Goal: Task Accomplishment & Management: Complete application form

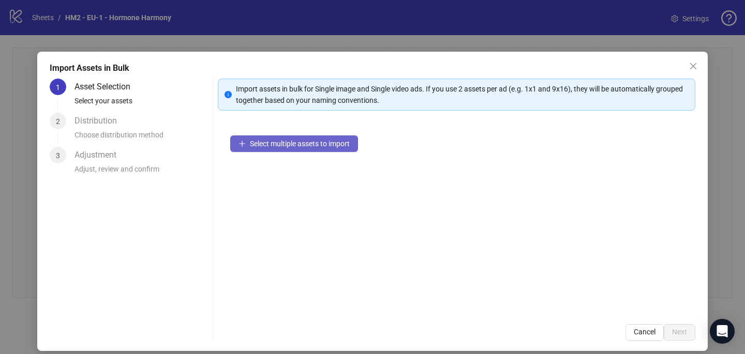
click at [336, 148] on button "Select multiple assets to import" at bounding box center [294, 143] width 128 height 17
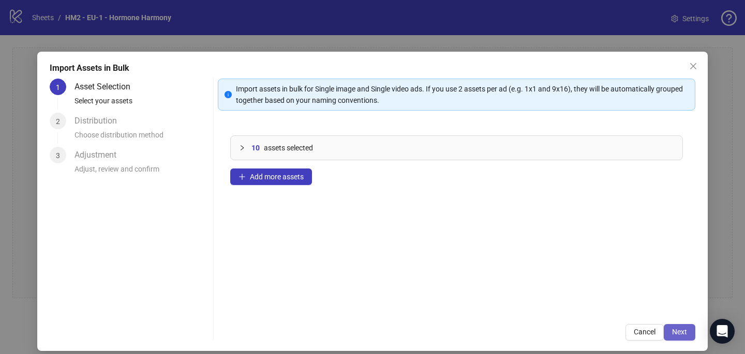
click at [677, 329] on span "Next" at bounding box center [679, 332] width 15 height 8
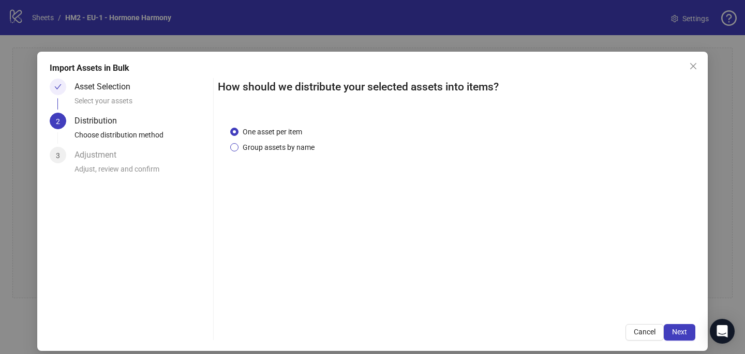
click at [311, 145] on span "Group assets by name" at bounding box center [278, 147] width 80 height 11
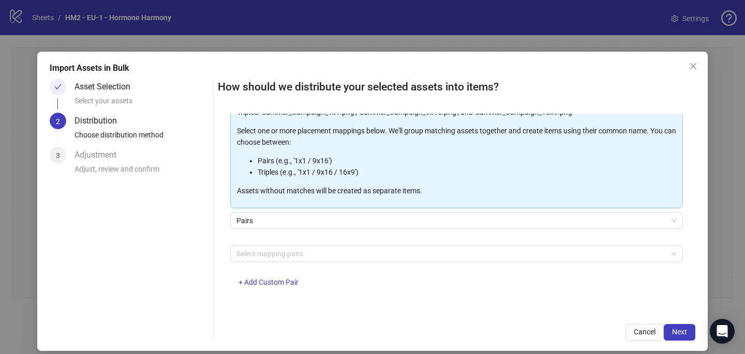
scroll to position [2, 0]
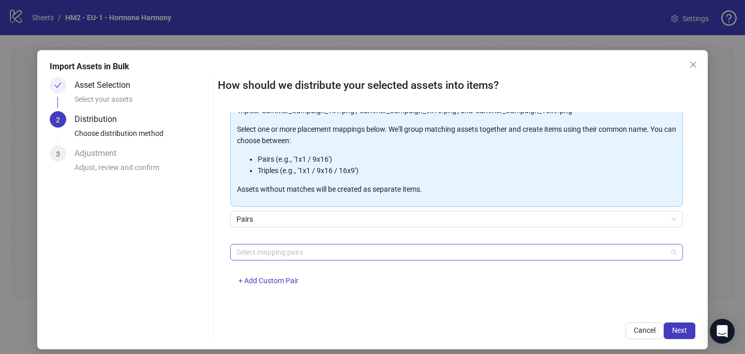
click at [302, 250] on div at bounding box center [450, 252] width 437 height 14
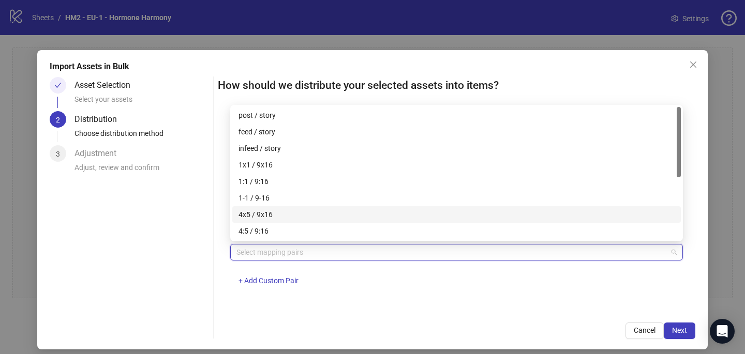
click at [296, 211] on div "4x5 / 9x16" at bounding box center [456, 214] width 436 height 11
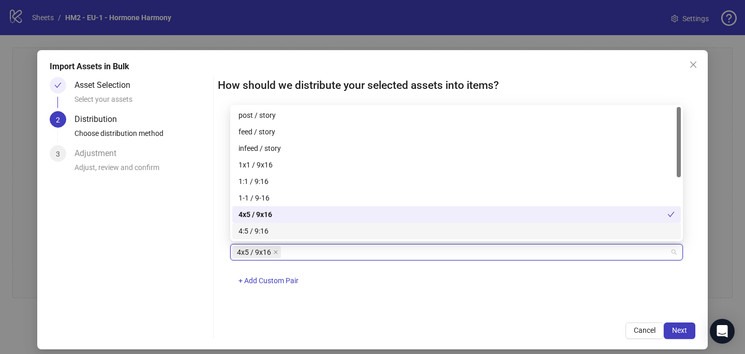
click at [404, 290] on div "4x5 / 9x16 + Add Custom Pair" at bounding box center [456, 271] width 452 height 54
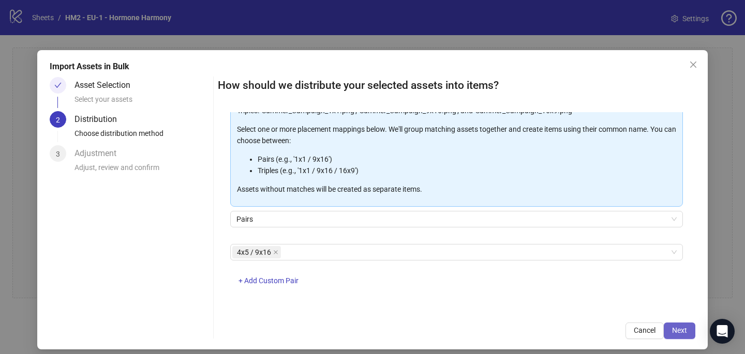
click at [688, 327] on button "Next" at bounding box center [679, 331] width 32 height 17
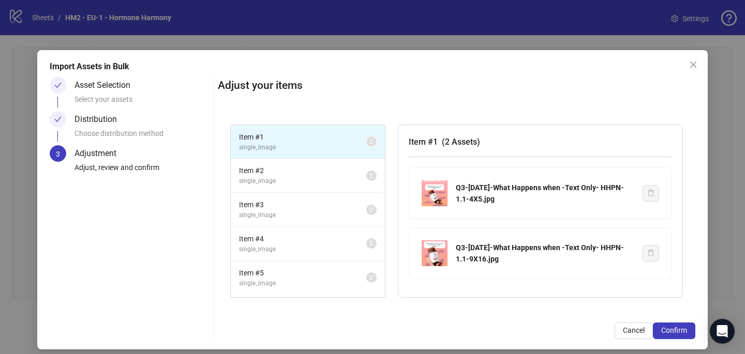
click at [688, 327] on button "Confirm" at bounding box center [674, 331] width 42 height 17
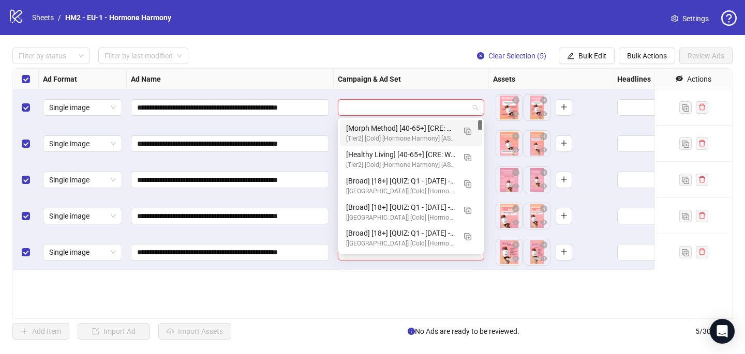
click at [381, 111] on input "search" at bounding box center [406, 108] width 125 height 16
paste input "**********"
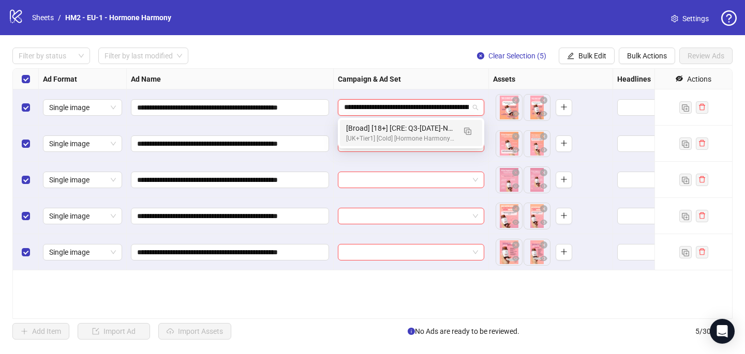
scroll to position [0, 533]
click at [466, 131] on img "button" at bounding box center [467, 131] width 7 height 7
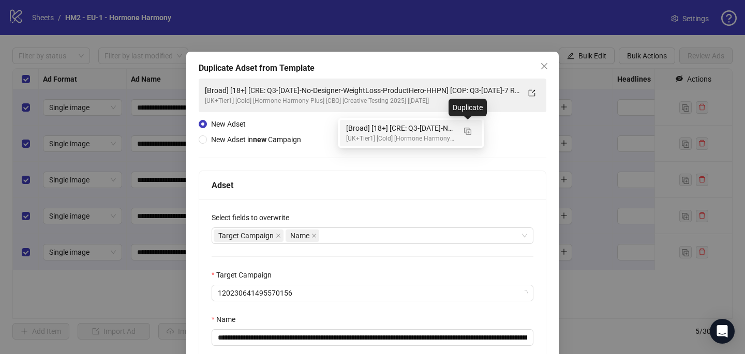
type input "**********"
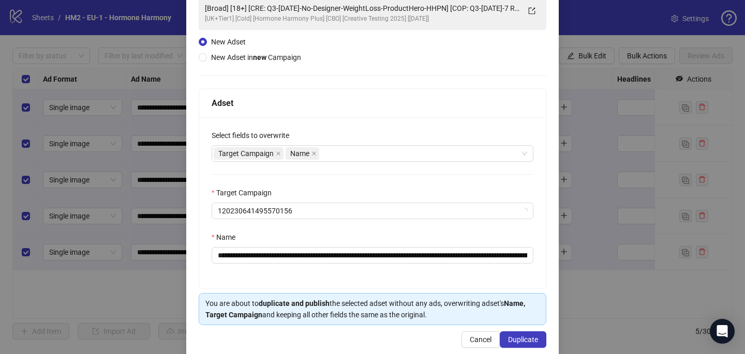
scroll to position [82, 0]
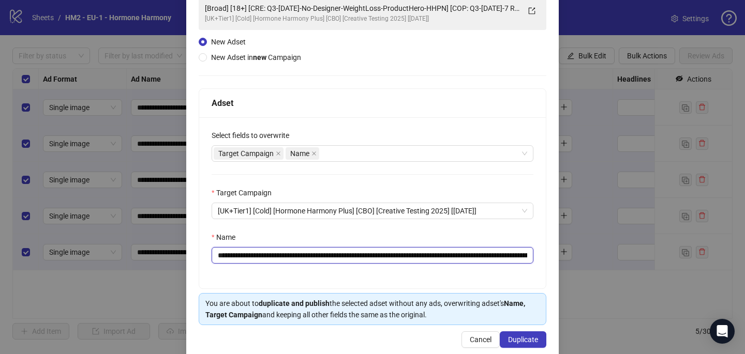
drag, startPoint x: 476, startPoint y: 258, endPoint x: 280, endPoint y: 254, distance: 196.0
click at [280, 254] on input "**********" at bounding box center [372, 255] width 322 height 17
paste input "text"
click at [521, 256] on input "**********" at bounding box center [372, 255] width 322 height 17
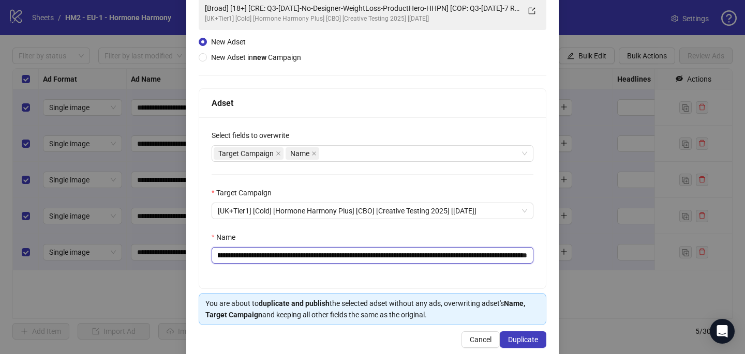
drag, startPoint x: 503, startPoint y: 258, endPoint x: 542, endPoint y: 258, distance: 38.8
click at [542, 258] on div "**********" at bounding box center [372, 202] width 346 height 171
click at [490, 251] on input "**********" at bounding box center [372, 255] width 322 height 17
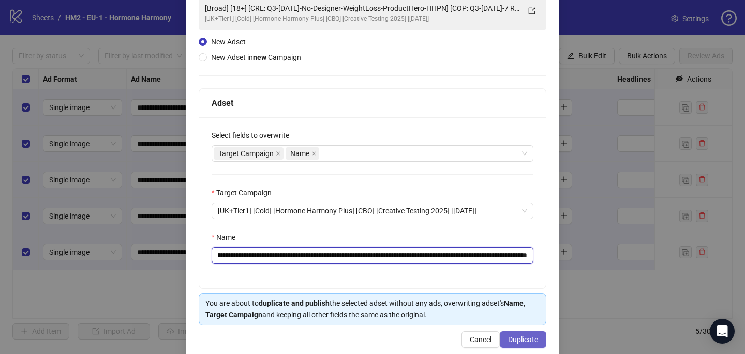
type input "**********"
click at [526, 334] on button "Duplicate" at bounding box center [523, 339] width 47 height 17
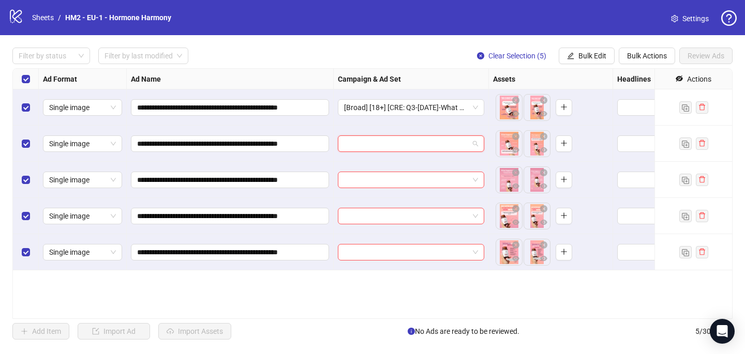
click at [447, 146] on input "search" at bounding box center [406, 144] width 125 height 16
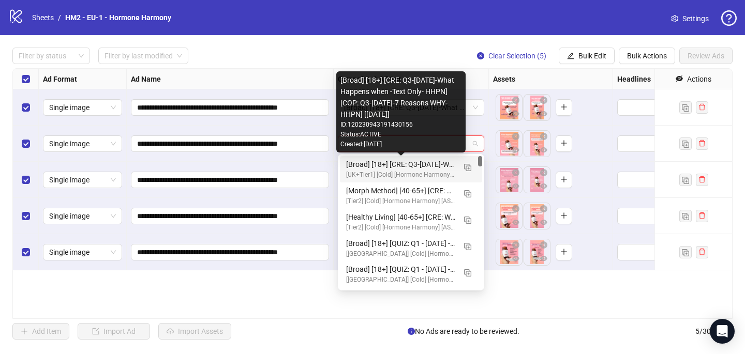
click at [447, 167] on div "[Broad] [18+] [CRE: Q3-[DATE]-What Happens when -Text Only- HHPN] [COP: Q3-[DAT…" at bounding box center [400, 164] width 109 height 11
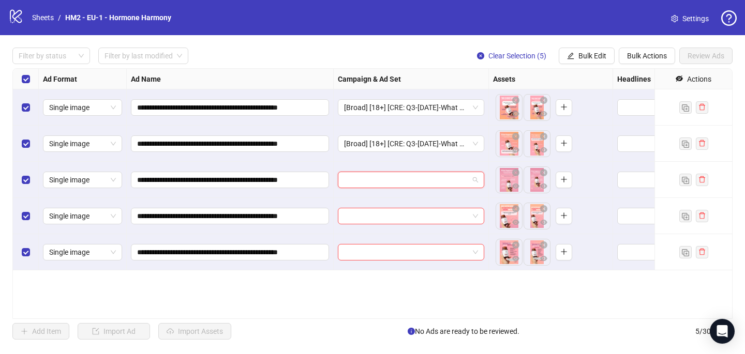
click at [430, 182] on input "search" at bounding box center [406, 180] width 125 height 16
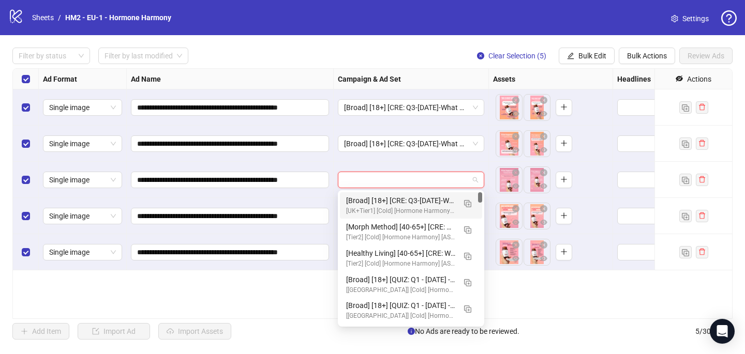
click at [437, 201] on div "[Broad] [18+] [CRE: Q3-[DATE]-What Happens when -Text Only- HHPN] [COP: Q3-[DAT…" at bounding box center [400, 200] width 109 height 11
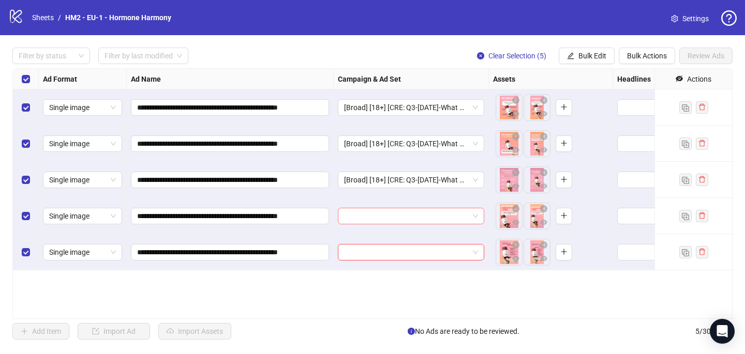
click at [434, 213] on input "search" at bounding box center [406, 216] width 125 height 16
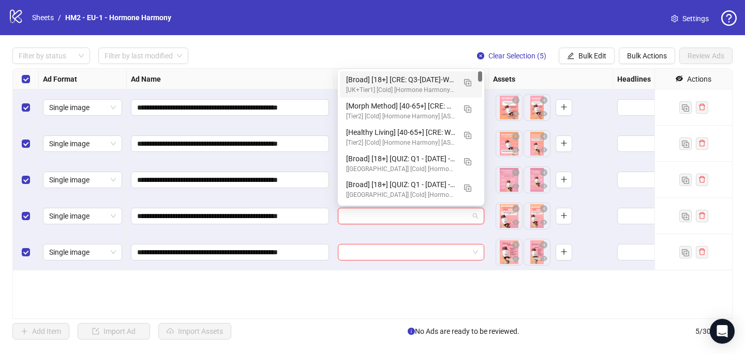
click at [447, 85] on div "[UK+Tier1] [Cold] [Hormone Harmony Plus] [CBO] [Creative Testing 2025] [[DATE]]" at bounding box center [400, 90] width 109 height 10
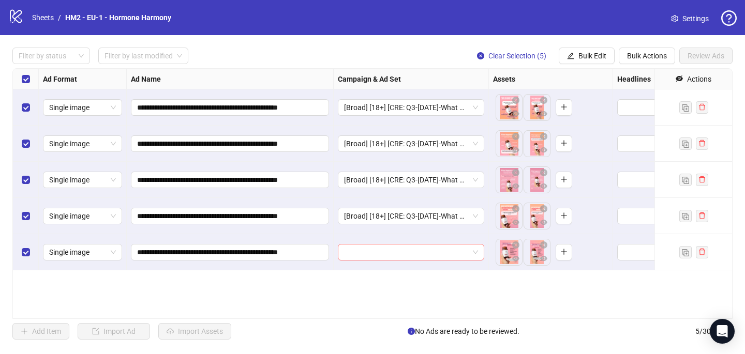
click at [397, 255] on input "search" at bounding box center [406, 253] width 125 height 16
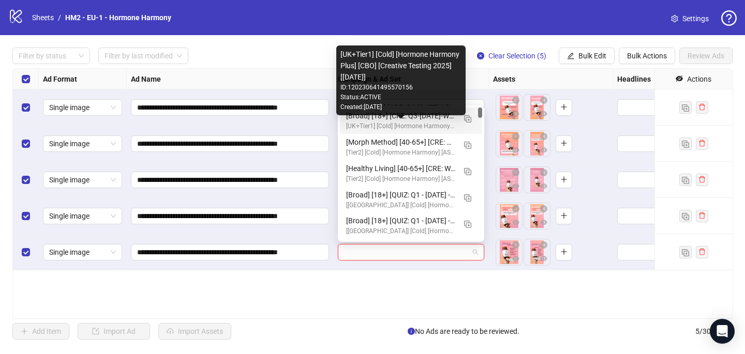
click at [413, 123] on div "[UK+Tier1] [Cold] [Hormone Harmony Plus] [CBO] [Creative Testing 2025] [[DATE]]" at bounding box center [400, 127] width 109 height 10
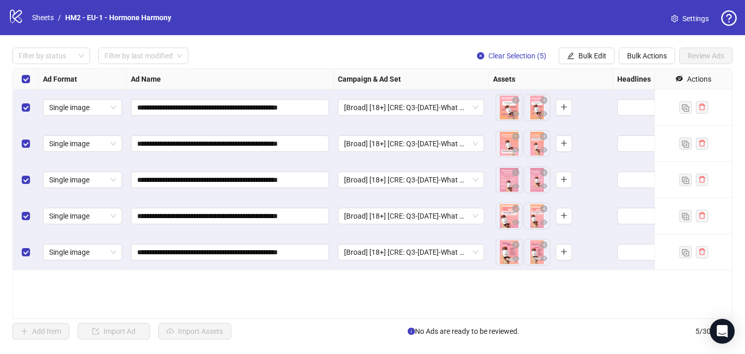
click at [18, 80] on div "Select all rows" at bounding box center [26, 79] width 26 height 21
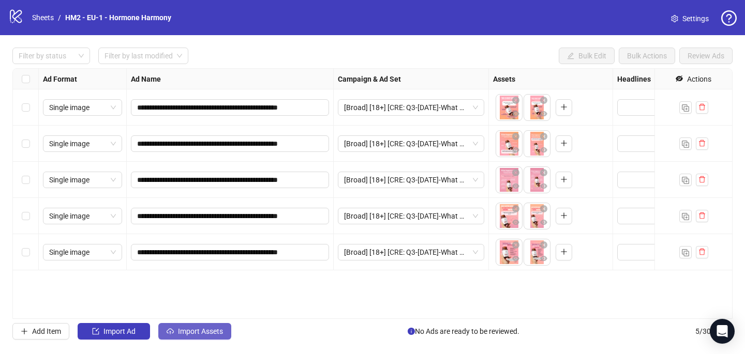
click at [208, 324] on button "Import Assets" at bounding box center [194, 331] width 73 height 17
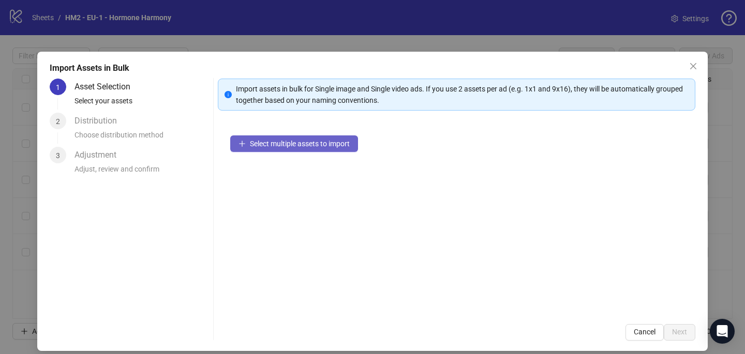
click at [330, 146] on span "Select multiple assets to import" at bounding box center [300, 144] width 100 height 8
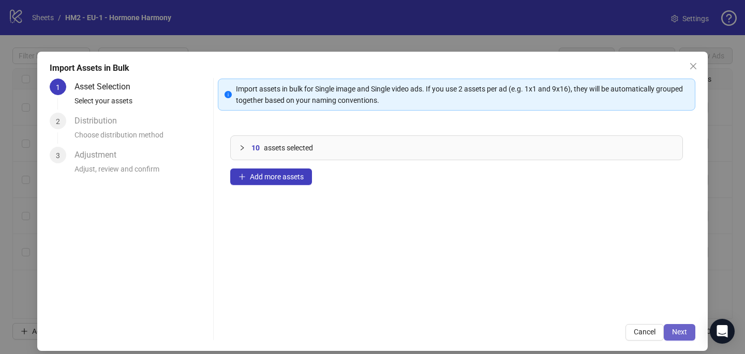
click at [686, 332] on span "Next" at bounding box center [679, 332] width 15 height 8
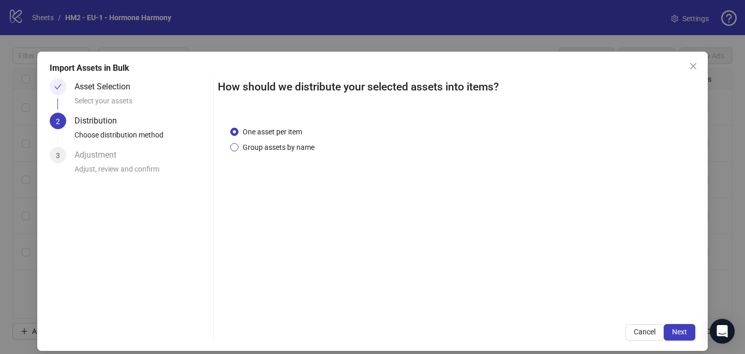
click at [297, 145] on span "Group assets by name" at bounding box center [278, 147] width 80 height 11
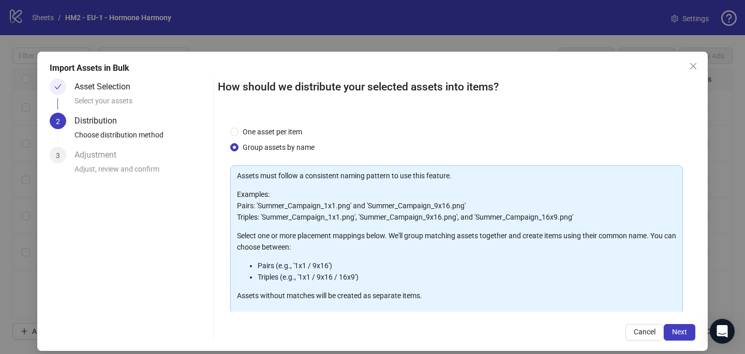
scroll to position [105, 0]
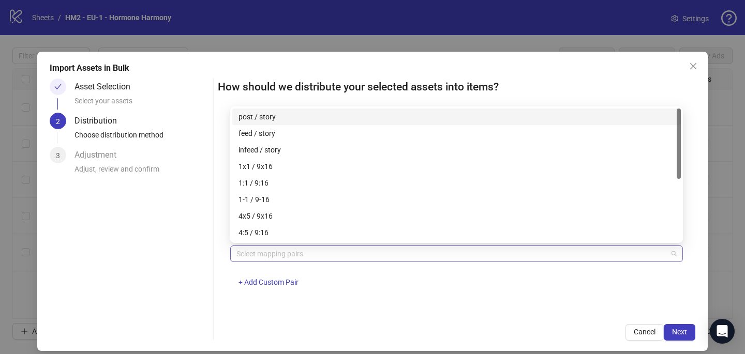
click at [283, 253] on div at bounding box center [450, 254] width 437 height 14
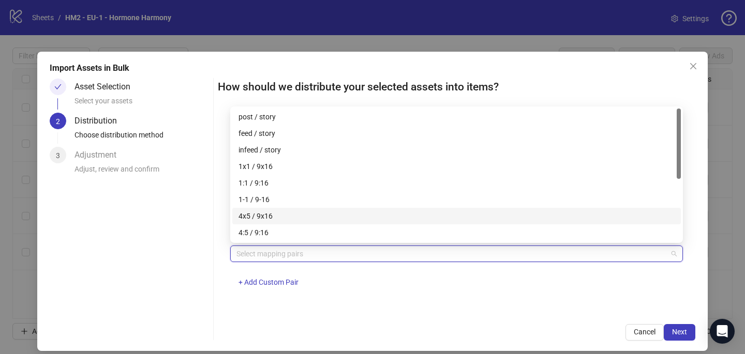
click at [282, 216] on div "4x5 / 9x16" at bounding box center [456, 215] width 436 height 11
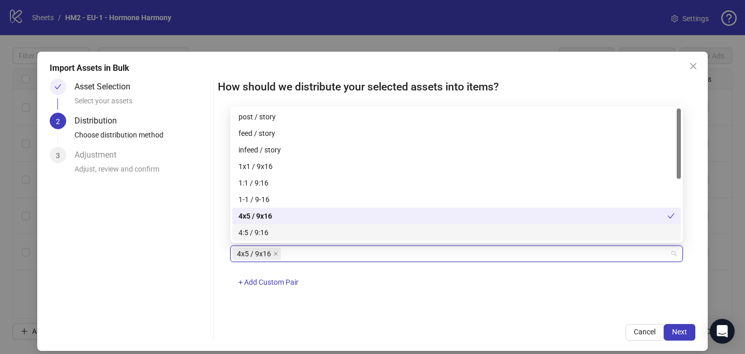
click at [428, 299] on div "4x5 / 9x16 + Add Custom Pair" at bounding box center [456, 273] width 452 height 54
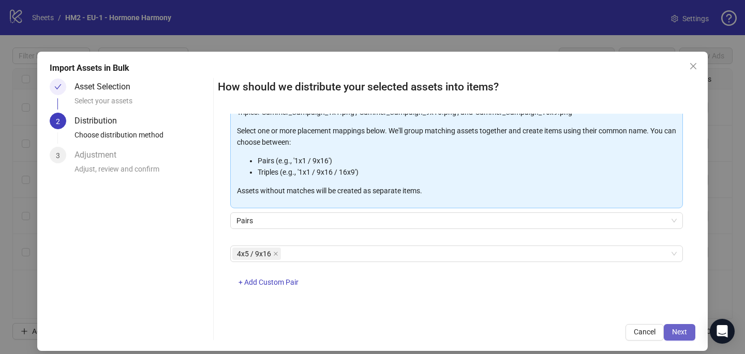
click at [675, 328] on span "Next" at bounding box center [679, 332] width 15 height 8
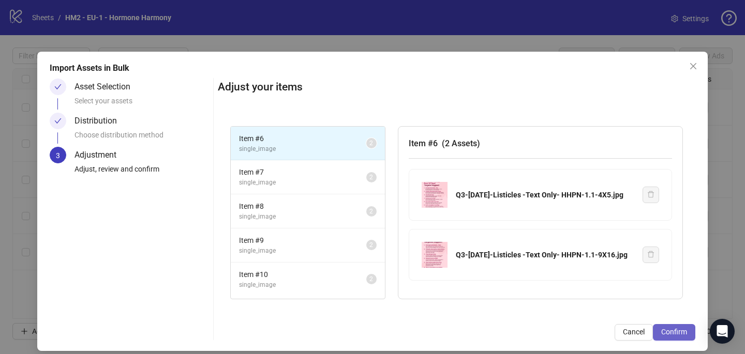
click at [681, 331] on span "Confirm" at bounding box center [674, 332] width 26 height 8
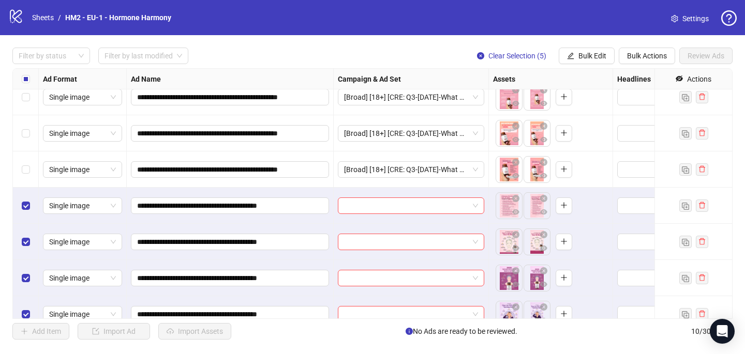
scroll to position [133, 0]
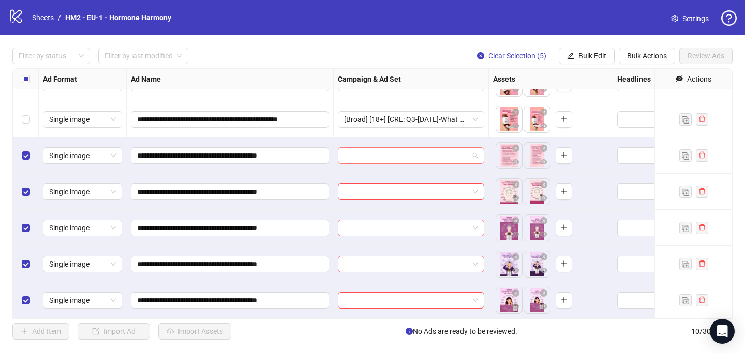
click at [351, 155] on input "search" at bounding box center [406, 156] width 125 height 16
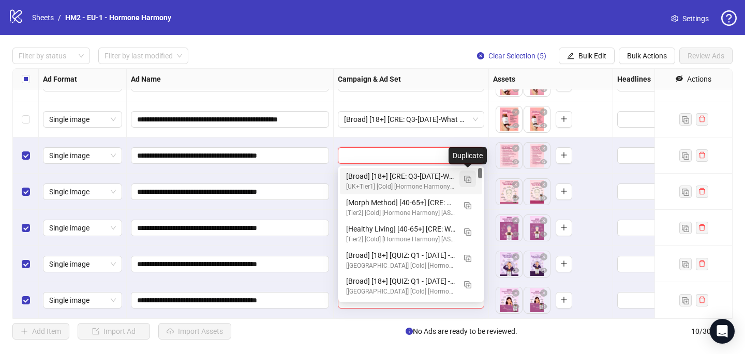
click at [464, 175] on span "button" at bounding box center [467, 179] width 7 height 8
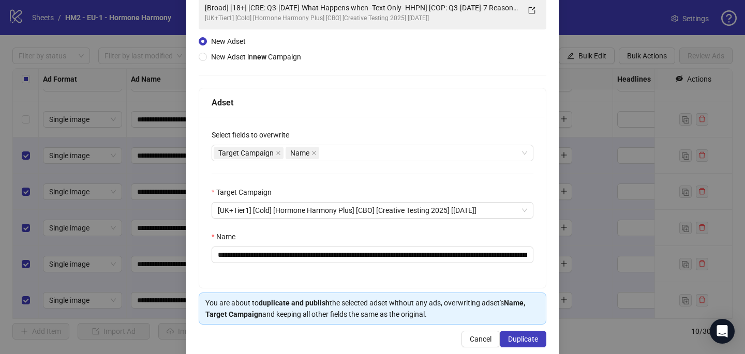
scroll to position [99, 0]
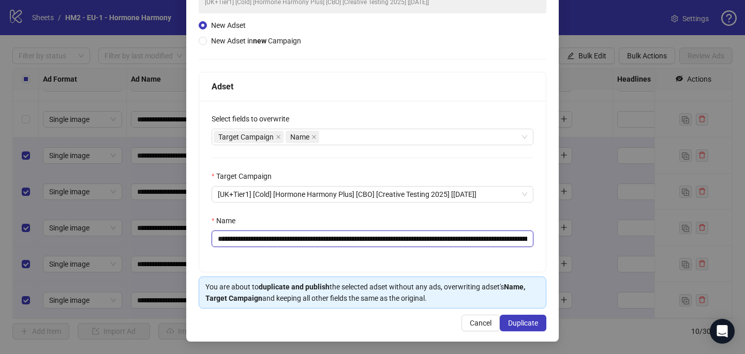
drag, startPoint x: 459, startPoint y: 238, endPoint x: 283, endPoint y: 236, distance: 175.8
click at [281, 235] on input "**********" at bounding box center [372, 239] width 322 height 17
paste input "text"
type input "**********"
click at [524, 316] on button "Duplicate" at bounding box center [523, 323] width 47 height 17
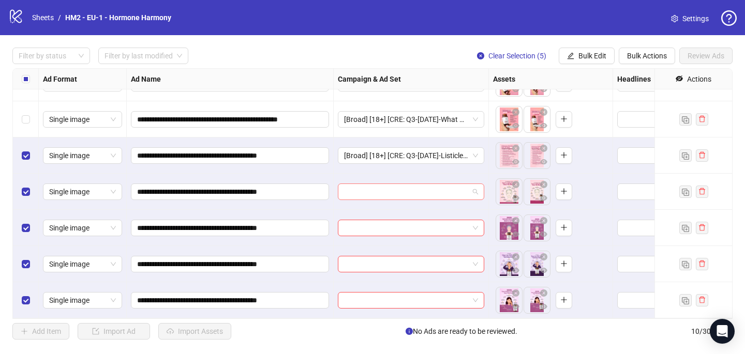
click at [407, 194] on input "search" at bounding box center [406, 192] width 125 height 16
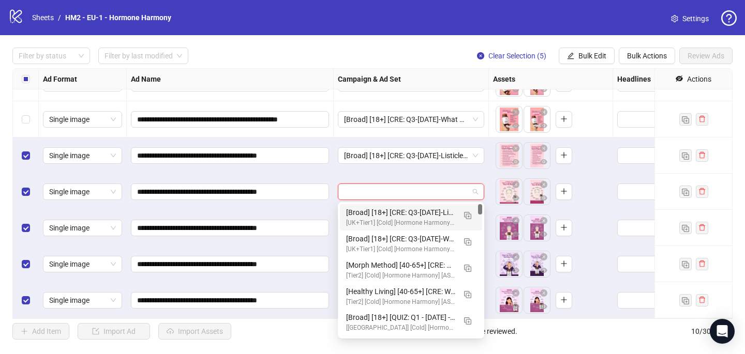
click at [413, 206] on div "[Broad] [18+] [CRE: Q3-[DATE]-Listicles -Text Only- HHPN] [COP: Q3-[DATE]-7 Rea…" at bounding box center [411, 217] width 142 height 26
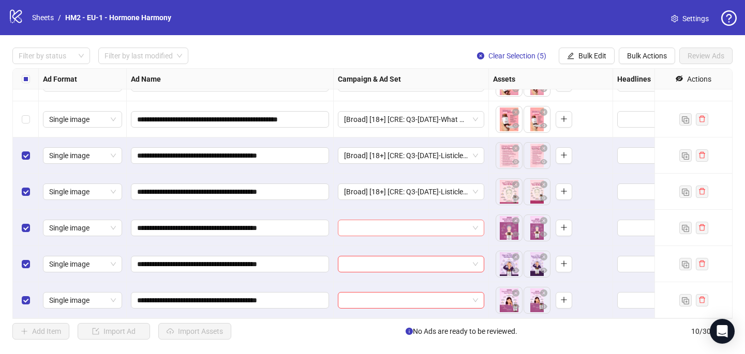
click at [406, 233] on input "search" at bounding box center [406, 228] width 125 height 16
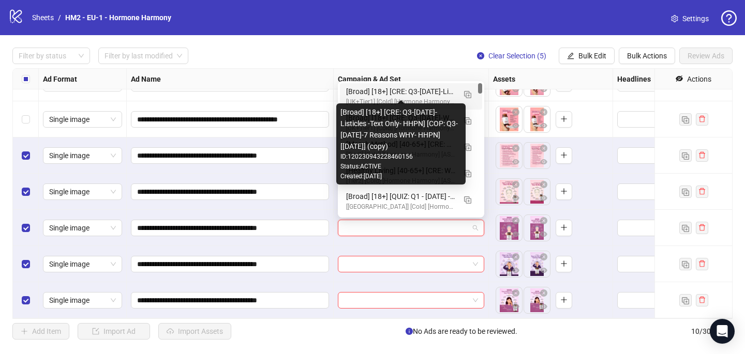
click at [426, 89] on div "[Broad] [18+] [CRE: Q3-[DATE]-Listicles -Text Only- HHPN] [COP: Q3-[DATE]-7 Rea…" at bounding box center [400, 91] width 109 height 11
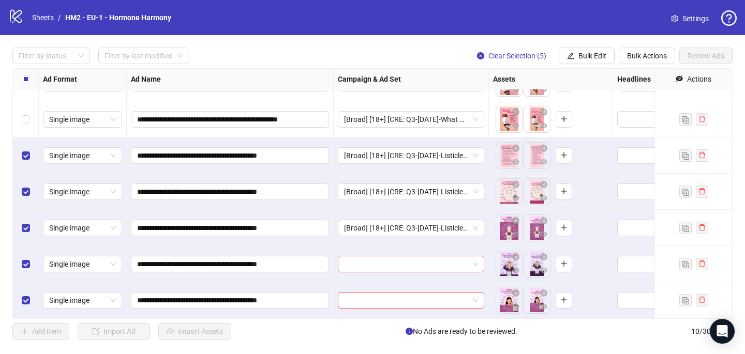
click at [387, 264] on input "search" at bounding box center [406, 264] width 125 height 16
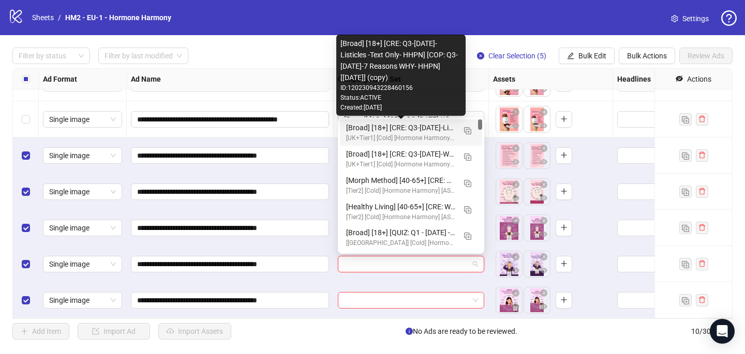
click at [425, 127] on div "[Broad] [18+] [CRE: Q3-[DATE]-Listicles -Text Only- HHPN] [COP: Q3-[DATE]-7 Rea…" at bounding box center [400, 127] width 109 height 11
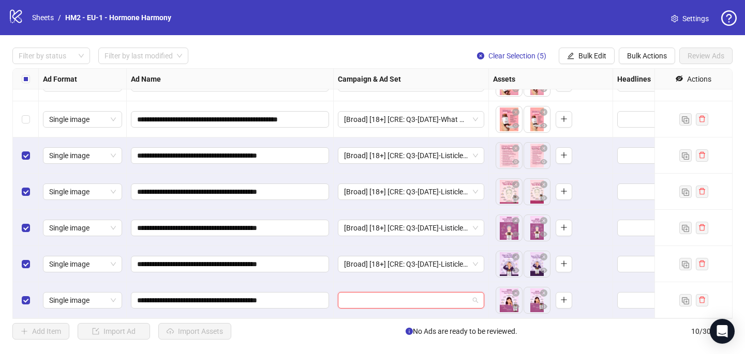
click at [357, 298] on input "search" at bounding box center [406, 301] width 125 height 16
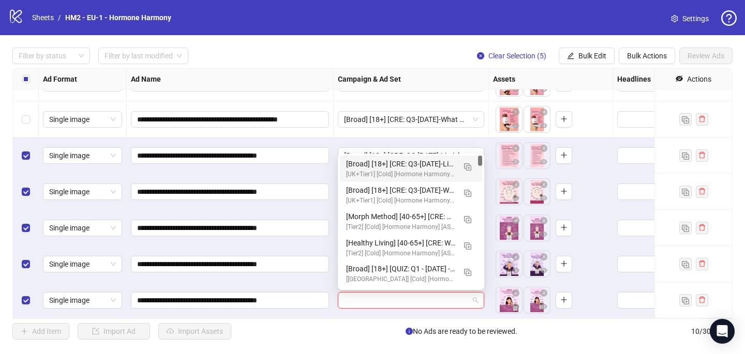
click at [388, 174] on div "[UK+Tier1] [Cold] [Hormone Harmony Plus] [CBO] [Creative Testing 2025] [[DATE]]" at bounding box center [400, 175] width 109 height 10
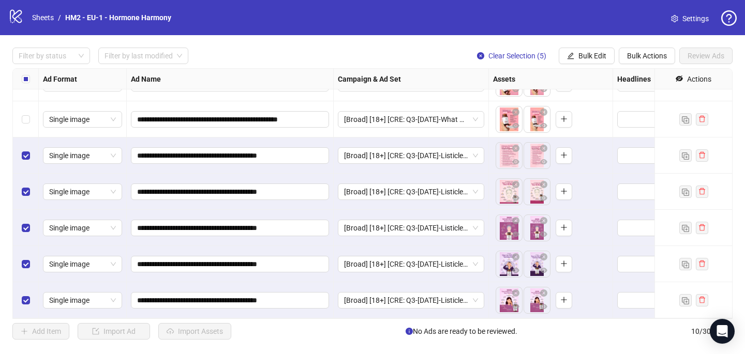
click at [26, 73] on label "Select all rows" at bounding box center [26, 78] width 8 height 11
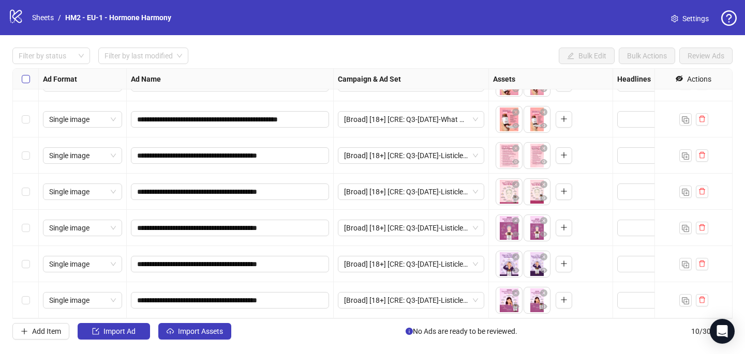
click at [26, 74] on label "Select all rows" at bounding box center [26, 78] width 8 height 11
click at [196, 326] on button "Import Assets" at bounding box center [194, 331] width 73 height 17
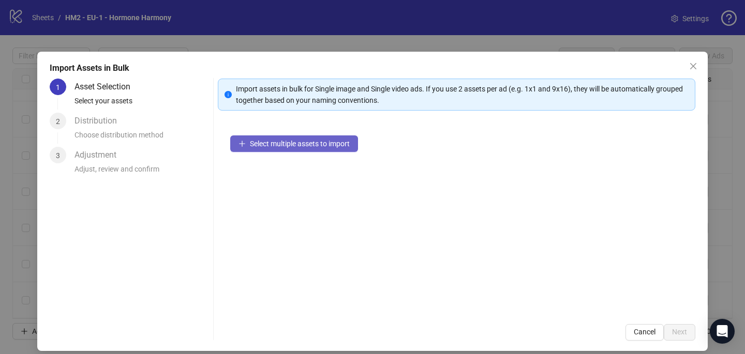
click at [295, 148] on button "Select multiple assets to import" at bounding box center [294, 143] width 128 height 17
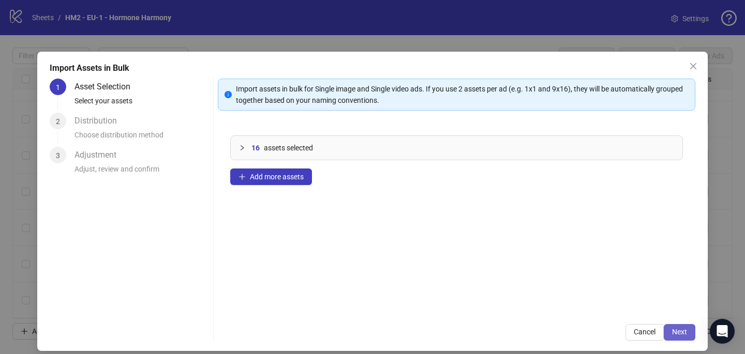
click at [678, 333] on span "Next" at bounding box center [679, 332] width 15 height 8
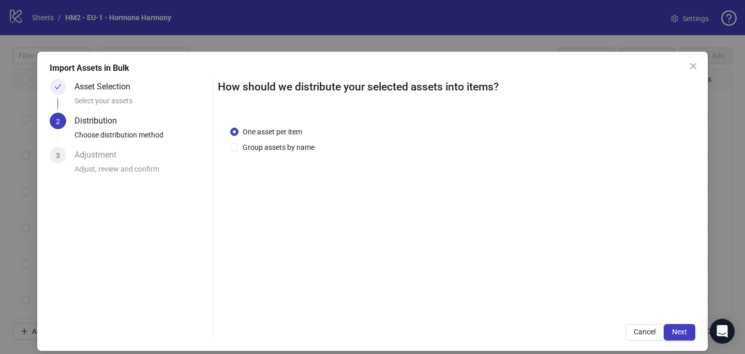
click at [307, 156] on div "One asset per item Group assets by name" at bounding box center [456, 213] width 477 height 198
click at [305, 150] on span "Group assets by name" at bounding box center [278, 147] width 80 height 11
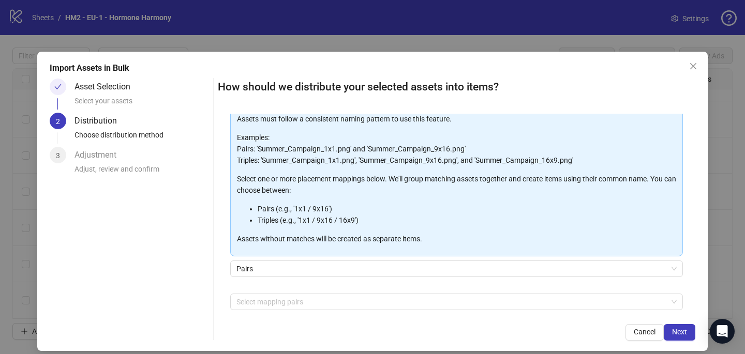
scroll to position [105, 0]
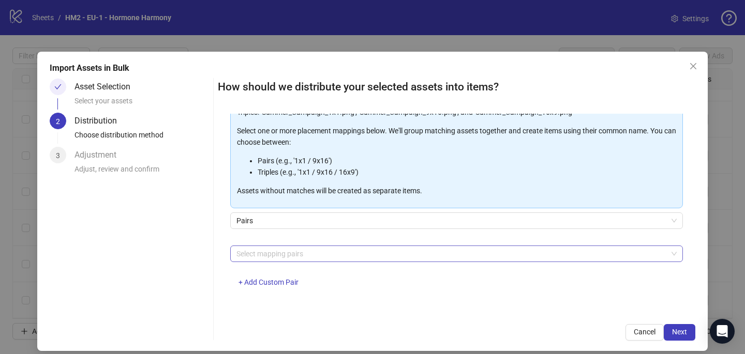
click at [289, 253] on div at bounding box center [450, 254] width 437 height 14
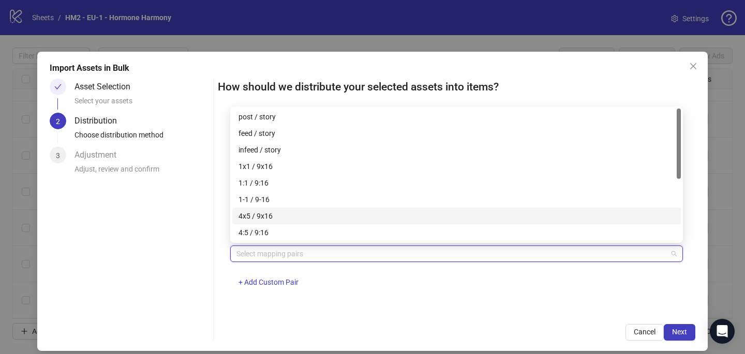
click at [289, 213] on div "4x5 / 9x16" at bounding box center [456, 215] width 436 height 11
click at [456, 290] on div "4x5 / 9x16 + Add Custom Pair" at bounding box center [456, 273] width 452 height 54
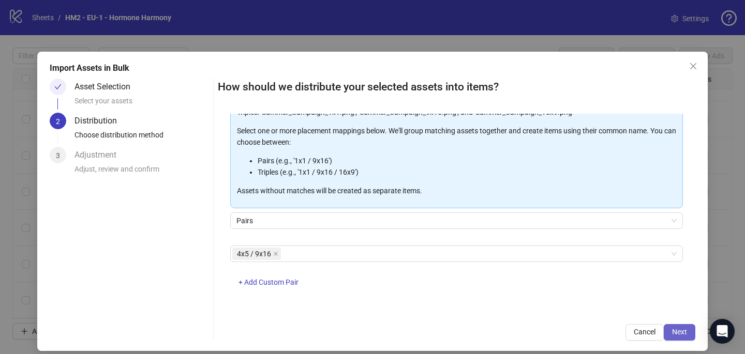
click at [682, 331] on span "Next" at bounding box center [679, 332] width 15 height 8
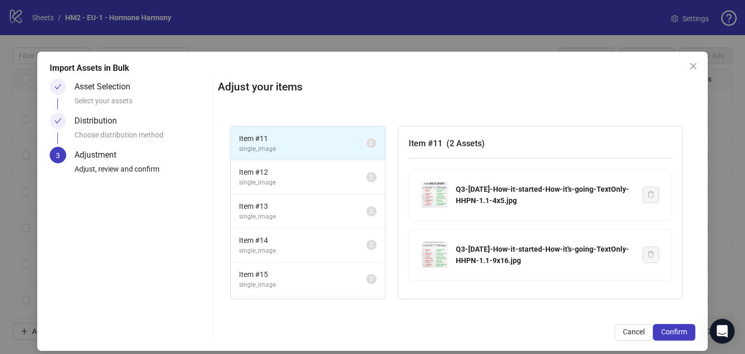
click at [682, 331] on span "Confirm" at bounding box center [674, 332] width 26 height 8
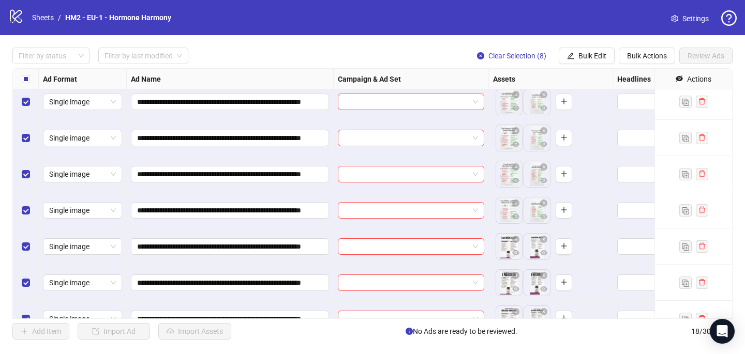
scroll to position [335, 0]
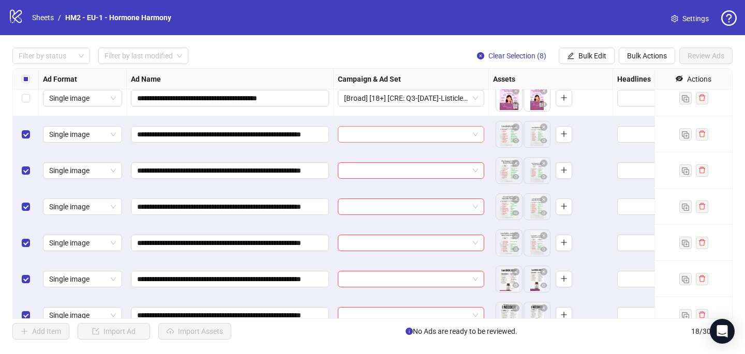
click at [402, 134] on input "search" at bounding box center [406, 135] width 125 height 16
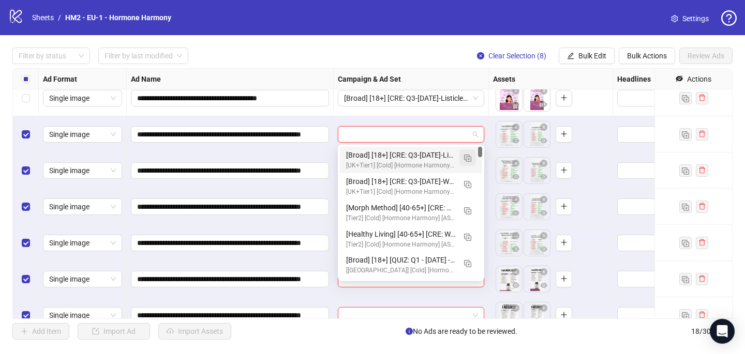
click at [465, 159] on img "button" at bounding box center [467, 158] width 7 height 7
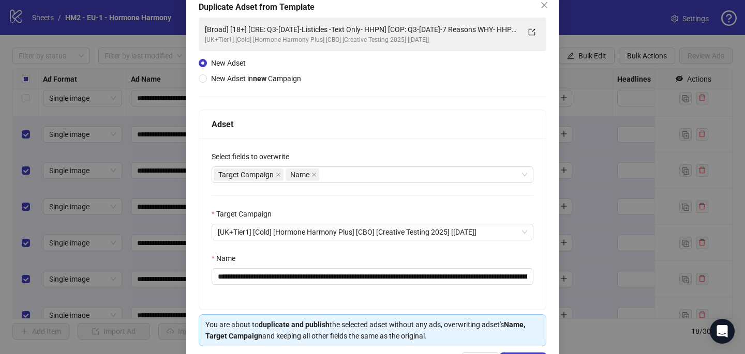
scroll to position [64, 0]
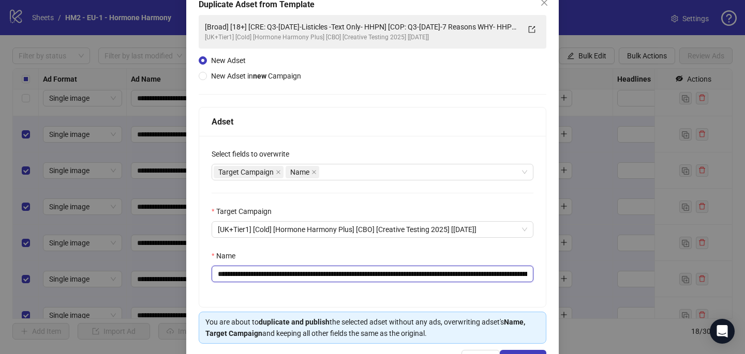
drag, startPoint x: 417, startPoint y: 274, endPoint x: 280, endPoint y: 274, distance: 137.0
click at [280, 274] on input "**********" at bounding box center [372, 274] width 322 height 17
paste input "**********"
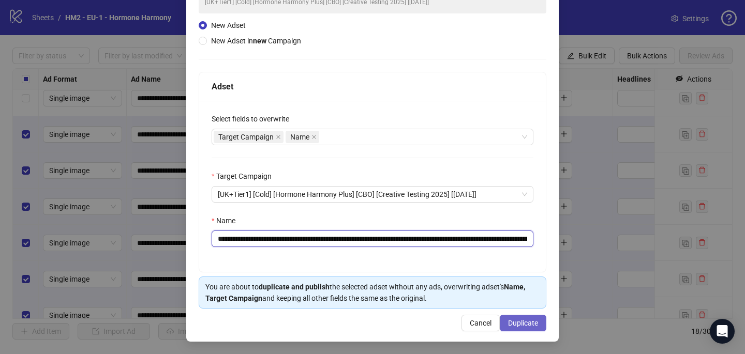
type input "**********"
click at [527, 330] on button "Duplicate" at bounding box center [523, 323] width 47 height 17
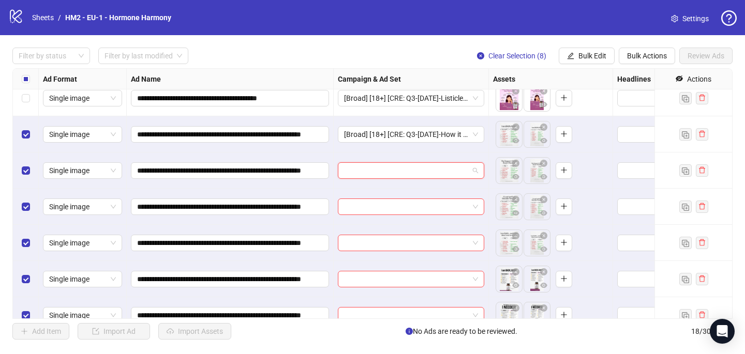
click at [435, 172] on input "search" at bounding box center [406, 171] width 125 height 16
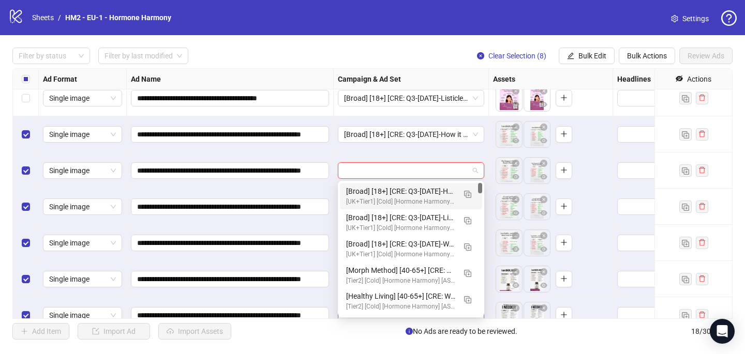
click at [435, 190] on div "[Broad] [18+] [CRE: Q3-[DATE]-How it started/How it's going -Text Only- HHPN] […" at bounding box center [400, 191] width 109 height 11
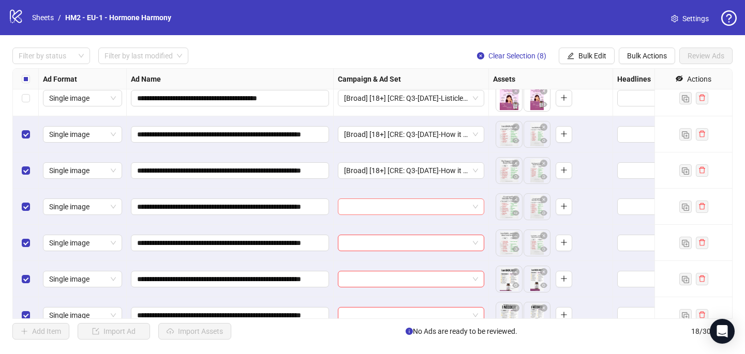
click at [425, 206] on input "search" at bounding box center [406, 207] width 125 height 16
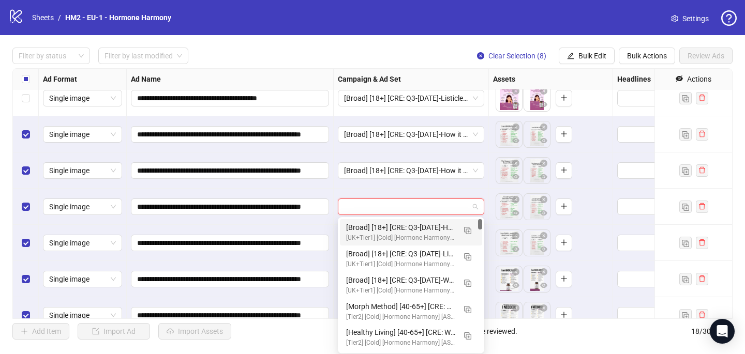
click at [431, 229] on div "[Broad] [18+] [CRE: Q3-[DATE]-How it started/How it's going -Text Only- HHPN] […" at bounding box center [400, 227] width 109 height 11
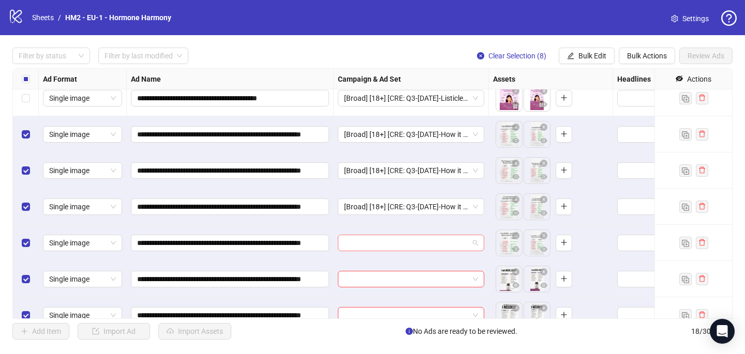
click at [420, 243] on input "search" at bounding box center [406, 243] width 125 height 16
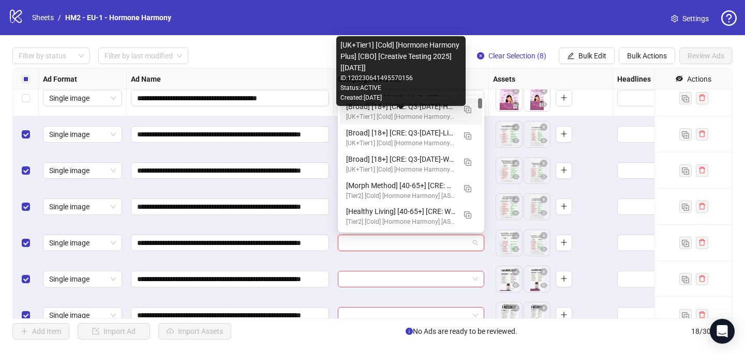
click at [437, 115] on div "[UK+Tier1] [Cold] [Hormone Harmony Plus] [CBO] [Creative Testing 2025] [[DATE]]" at bounding box center [400, 117] width 109 height 10
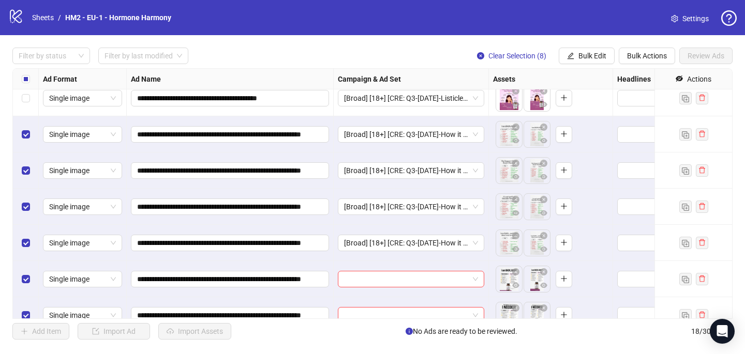
scroll to position [404, 0]
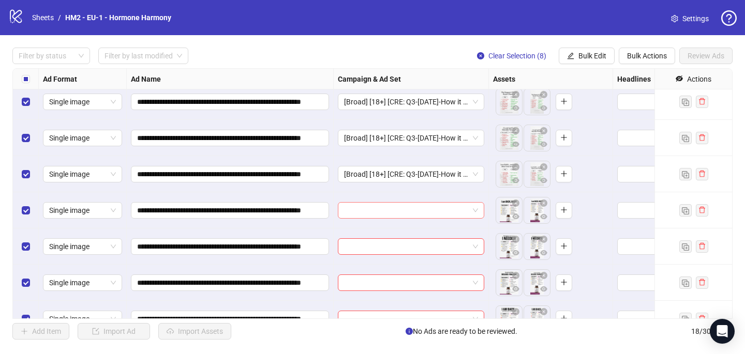
click at [369, 207] on input "search" at bounding box center [406, 211] width 125 height 16
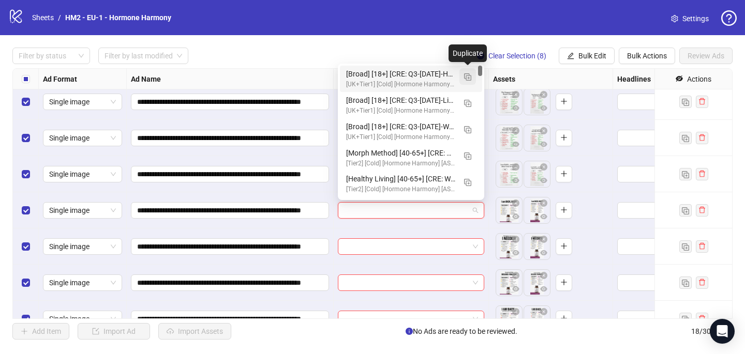
click at [472, 73] on button "button" at bounding box center [467, 76] width 17 height 17
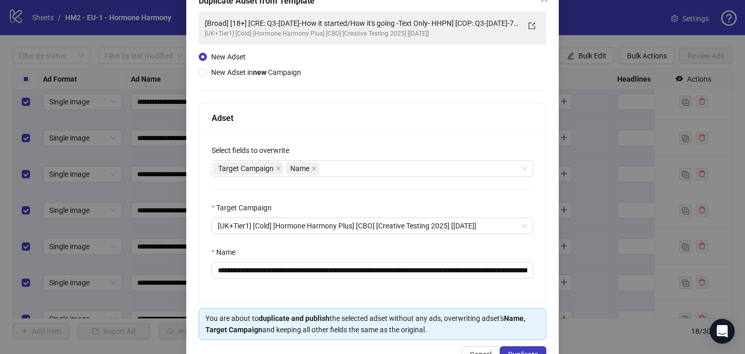
scroll to position [68, 0]
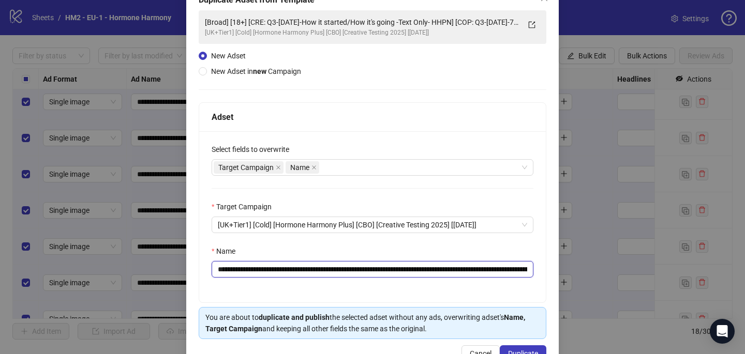
click at [483, 267] on input "**********" at bounding box center [372, 269] width 322 height 17
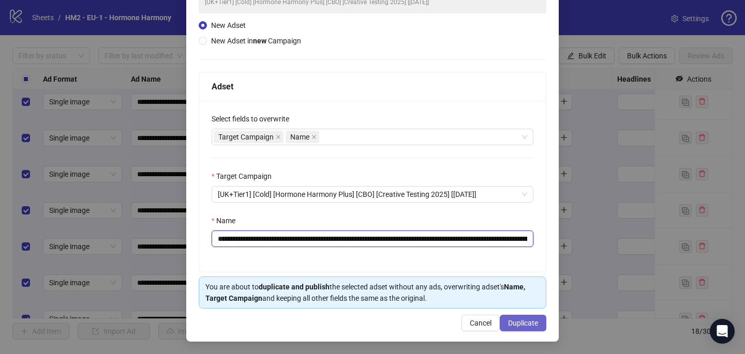
type input "**********"
click at [534, 325] on span "Duplicate" at bounding box center [523, 323] width 30 height 8
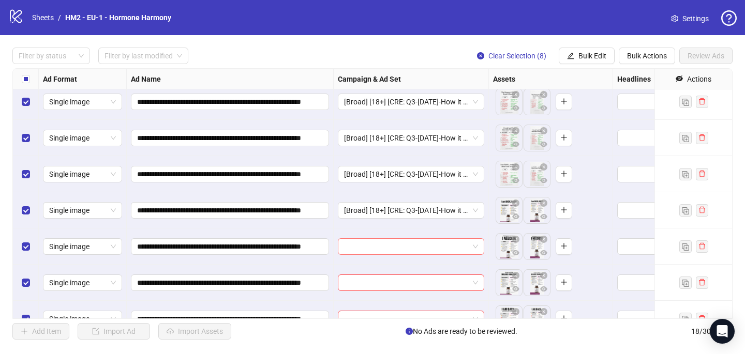
click at [375, 254] on div at bounding box center [411, 246] width 146 height 17
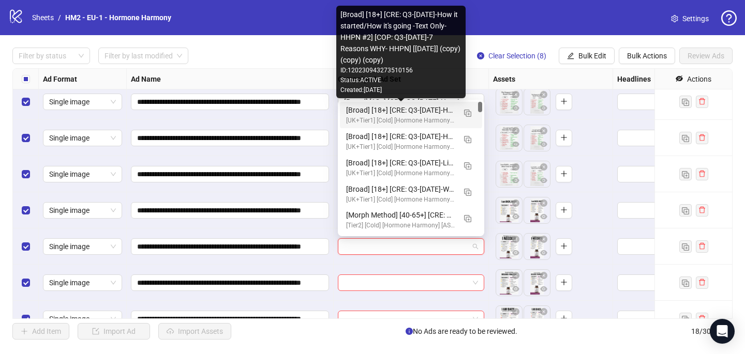
click at [412, 109] on div "[Broad] [18+] [CRE: Q3-[DATE]-How it started/How it's going -Text Only- HHPN #2…" at bounding box center [400, 109] width 109 height 11
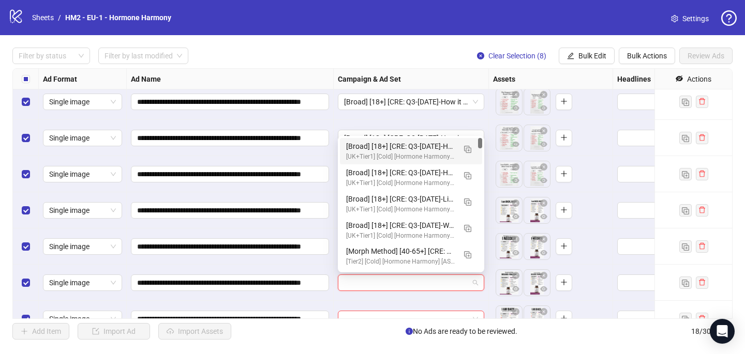
click at [369, 281] on input "search" at bounding box center [406, 283] width 125 height 16
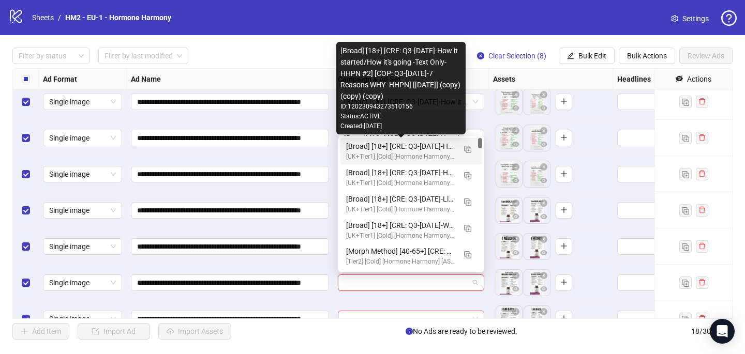
click at [409, 146] on div "[Broad] [18+] [CRE: Q3-[DATE]-How it started/How it's going -Text Only- HHPN #2…" at bounding box center [400, 146] width 109 height 11
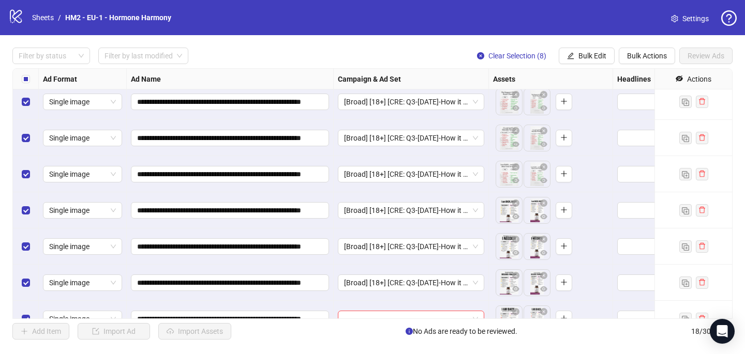
scroll to position [422, 0]
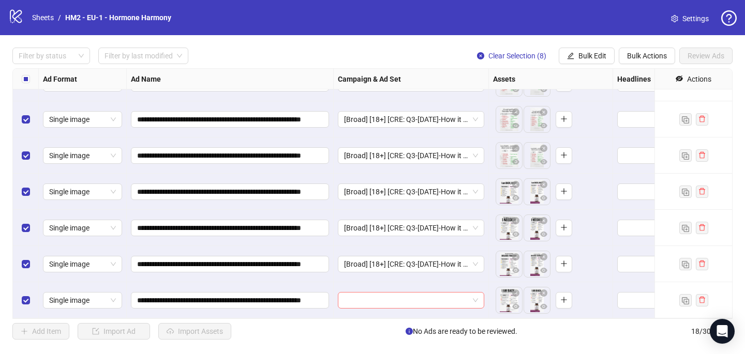
click at [388, 300] on input "search" at bounding box center [406, 301] width 125 height 16
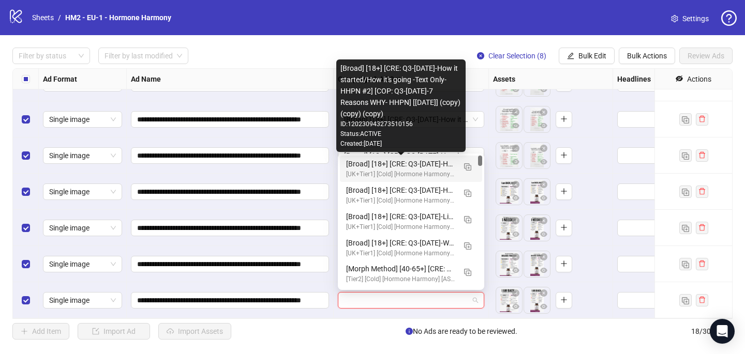
click at [421, 162] on div "[Broad] [18+] [CRE: Q3-[DATE]-How it started/How it's going -Text Only- HHPN #2…" at bounding box center [400, 163] width 109 height 11
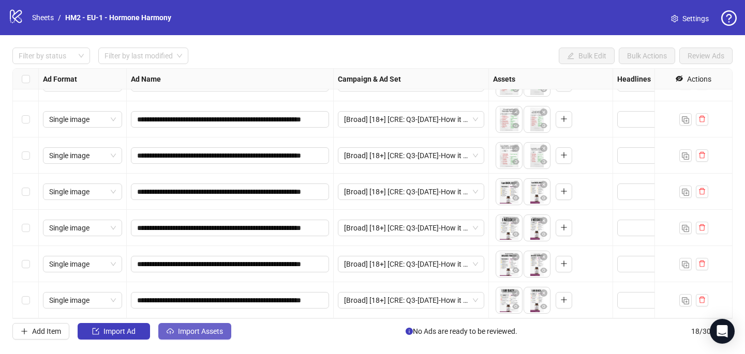
click at [199, 337] on button "Import Assets" at bounding box center [194, 331] width 73 height 17
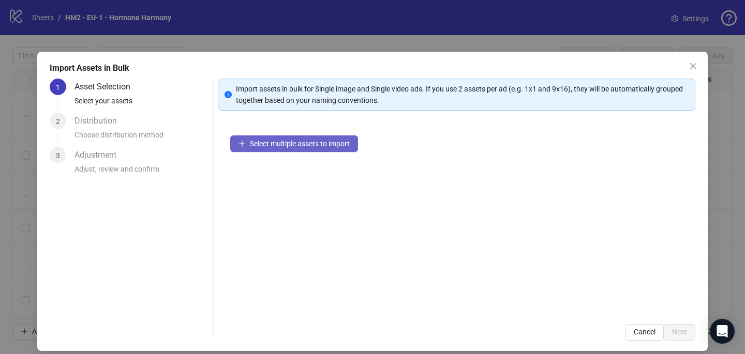
click at [310, 145] on span "Select multiple assets to import" at bounding box center [300, 144] width 100 height 8
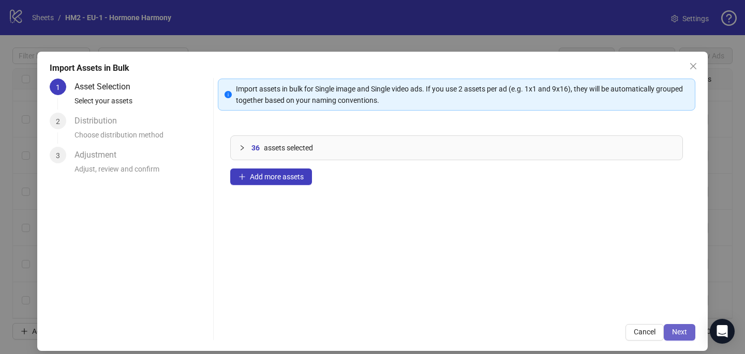
click at [689, 331] on button "Next" at bounding box center [679, 332] width 32 height 17
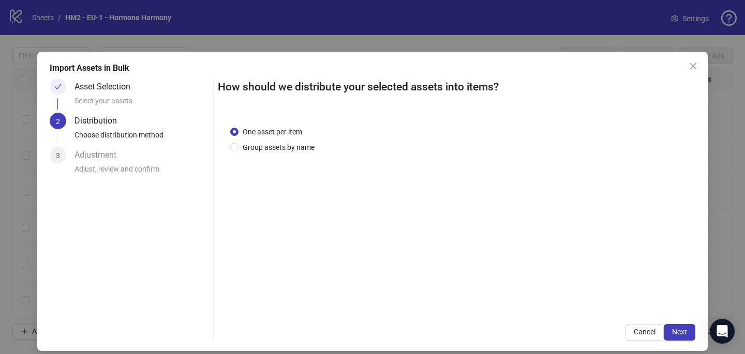
click at [281, 153] on div "One asset per item Group assets by name" at bounding box center [456, 213] width 477 height 198
click at [281, 153] on span "Group assets by name" at bounding box center [278, 147] width 80 height 11
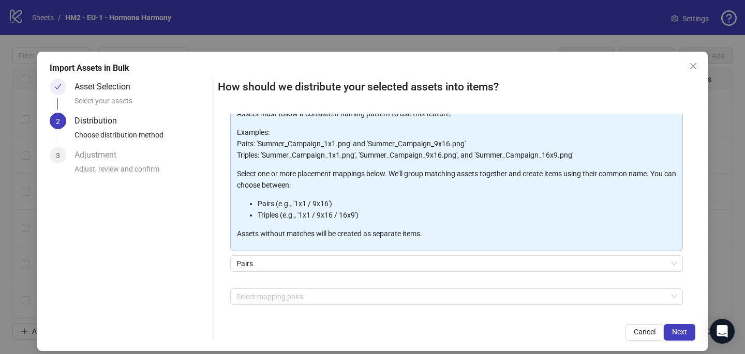
scroll to position [83, 0]
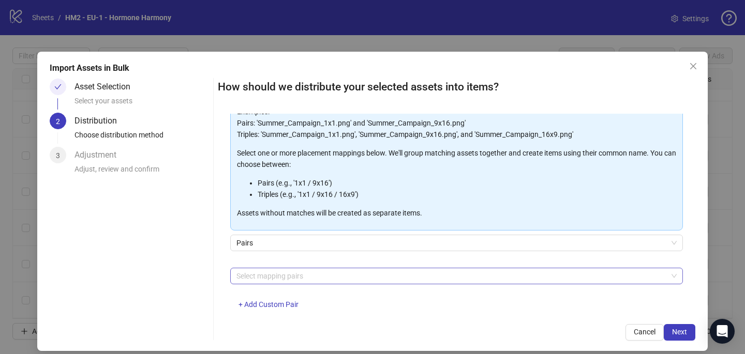
click at [283, 279] on div at bounding box center [450, 276] width 437 height 14
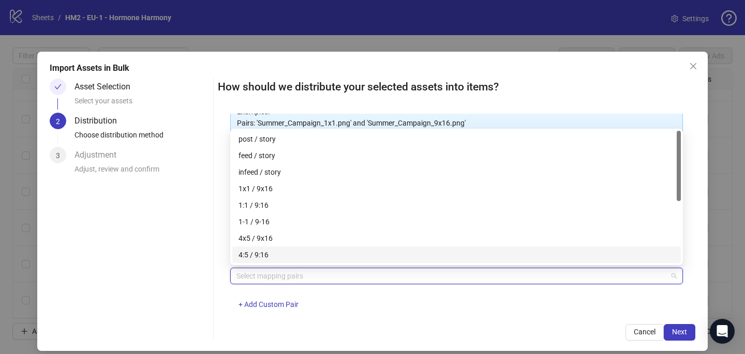
click at [283, 233] on div "4x5 / 9x16" at bounding box center [456, 238] width 436 height 11
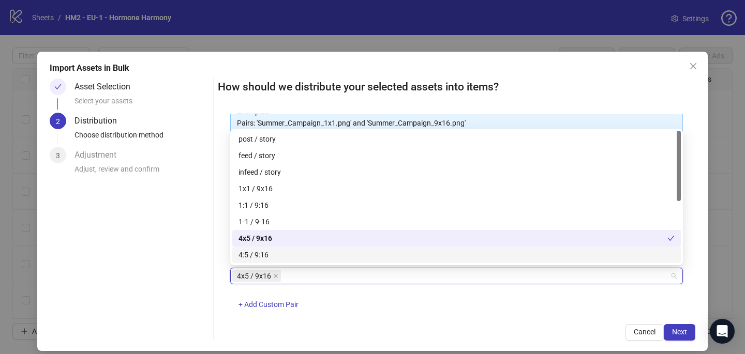
click at [476, 312] on div "How should we distribute your selected assets into items? One asset per item Gr…" at bounding box center [456, 210] width 477 height 262
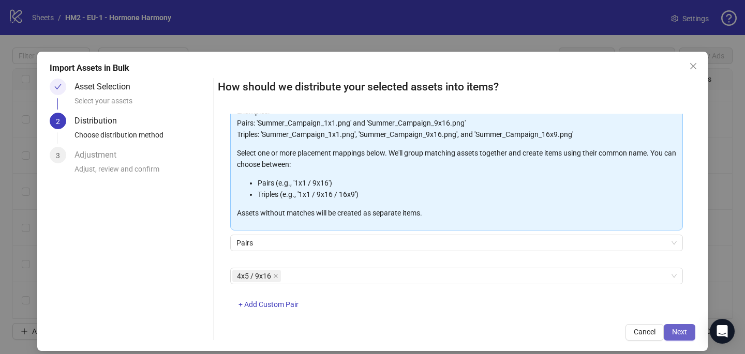
click at [676, 332] on span "Next" at bounding box center [679, 332] width 15 height 8
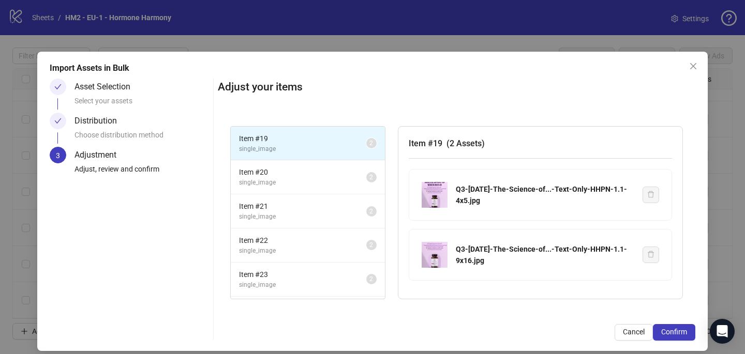
click at [676, 332] on span "Confirm" at bounding box center [674, 332] width 26 height 8
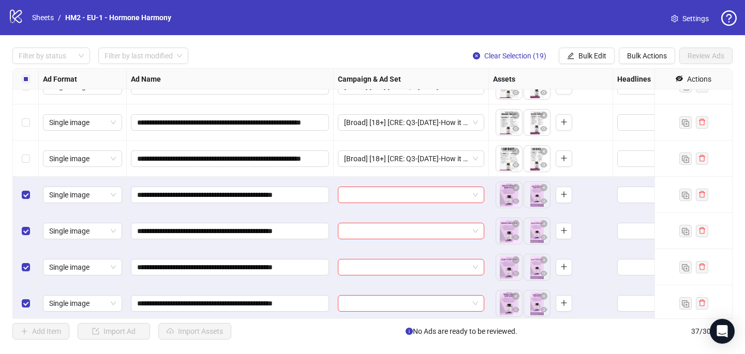
scroll to position [566, 0]
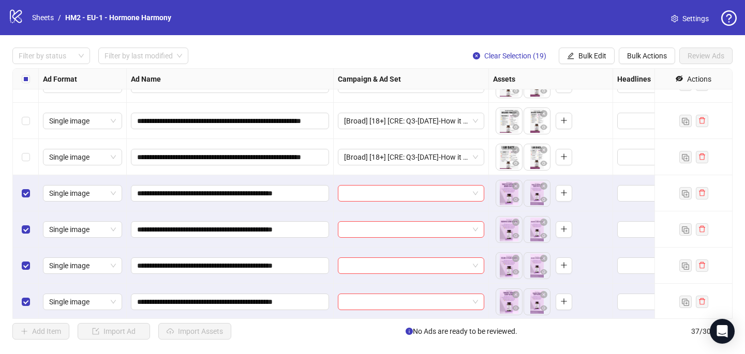
click at [379, 202] on div at bounding box center [411, 193] width 155 height 36
click at [375, 194] on input "search" at bounding box center [406, 194] width 125 height 16
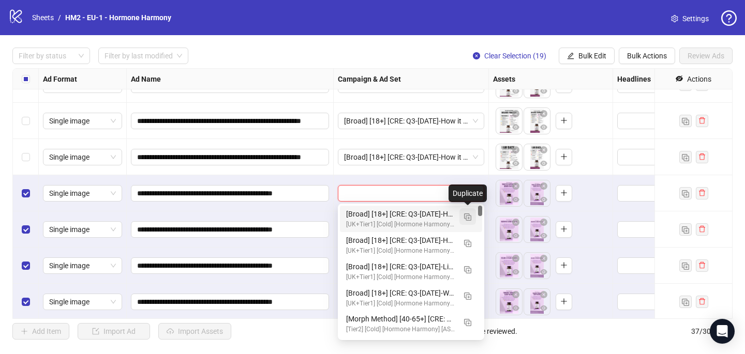
click at [467, 215] on img "button" at bounding box center [467, 217] width 7 height 7
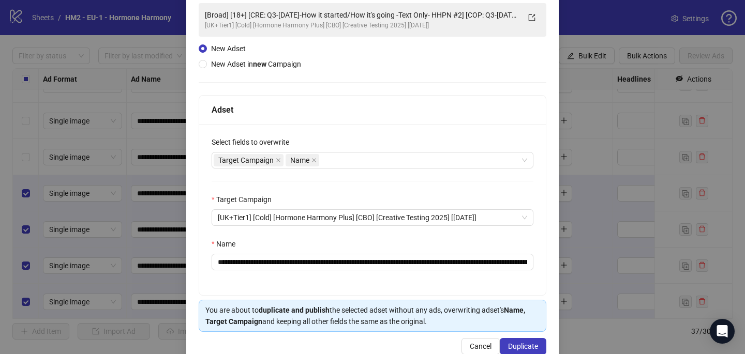
scroll to position [77, 0]
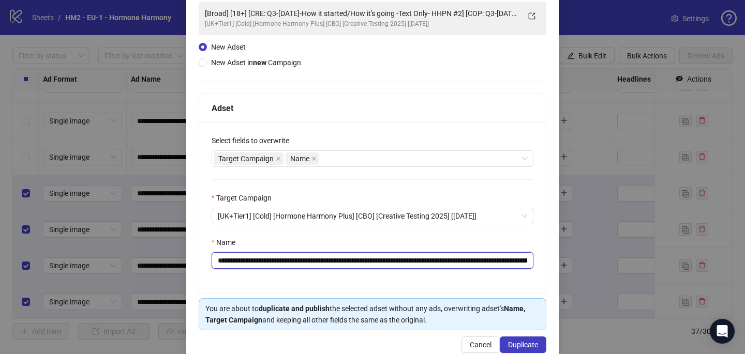
drag, startPoint x: 494, startPoint y: 263, endPoint x: 278, endPoint y: 256, distance: 216.2
click at [278, 256] on input "**********" at bounding box center [372, 260] width 322 height 17
paste input "text"
type input "**********"
click at [535, 347] on span "Duplicate" at bounding box center [523, 345] width 30 height 8
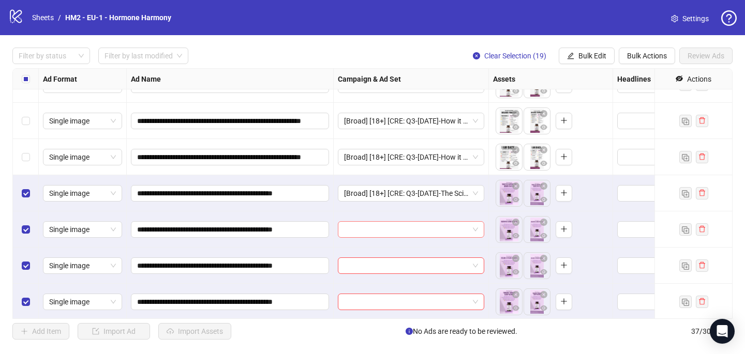
click at [391, 233] on input "search" at bounding box center [406, 230] width 125 height 16
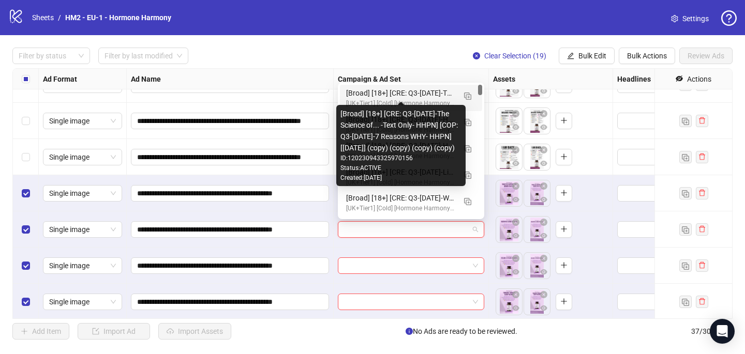
click at [400, 94] on div "[Broad] [18+] [CRE: Q3-[DATE]-The Science of... -Text Only- HHPN] [COP: Q3-[DAT…" at bounding box center [400, 92] width 109 height 11
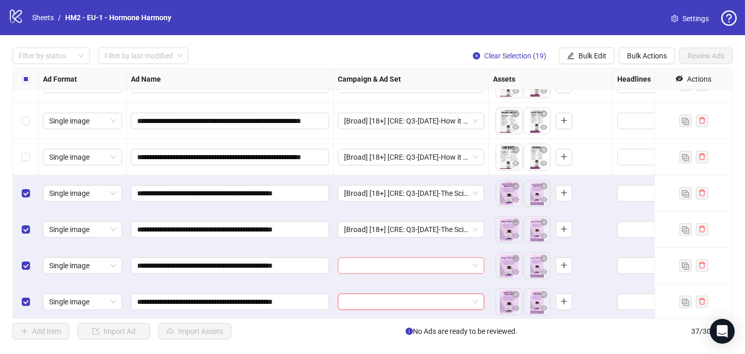
click at [377, 269] on input "search" at bounding box center [406, 266] width 125 height 16
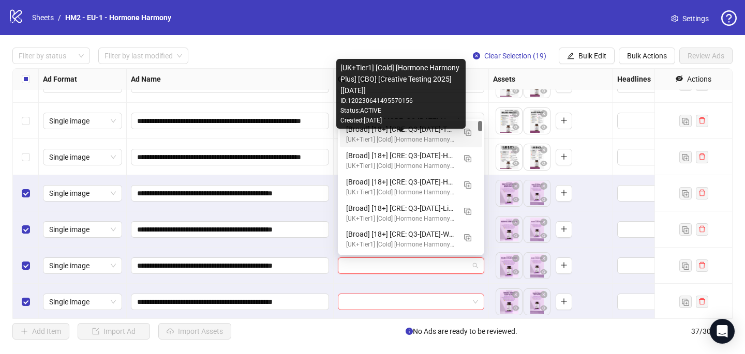
click at [426, 138] on div "[UK+Tier1] [Cold] [Hormone Harmony Plus] [CBO] [Creative Testing 2025] [[DATE]]" at bounding box center [400, 140] width 109 height 10
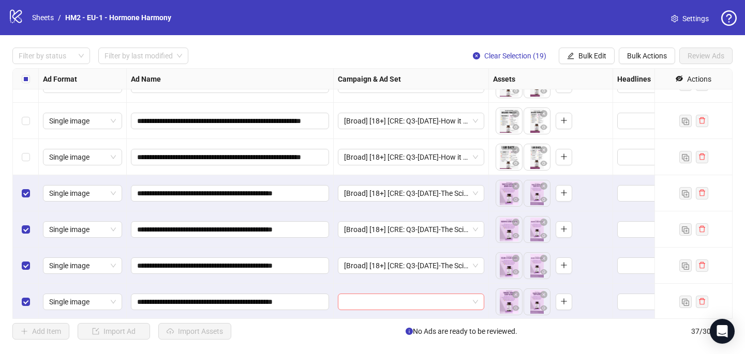
click at [401, 300] on input "search" at bounding box center [406, 302] width 125 height 16
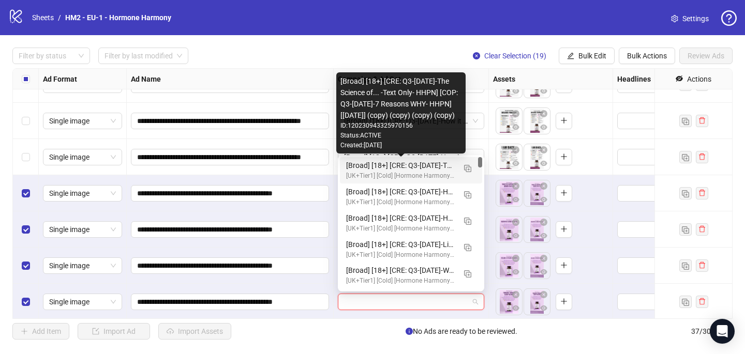
click at [427, 168] on div "[Broad] [18+] [CRE: Q3-[DATE]-The Science of... -Text Only- HHPN] [COP: Q3-[DAT…" at bounding box center [400, 165] width 109 height 11
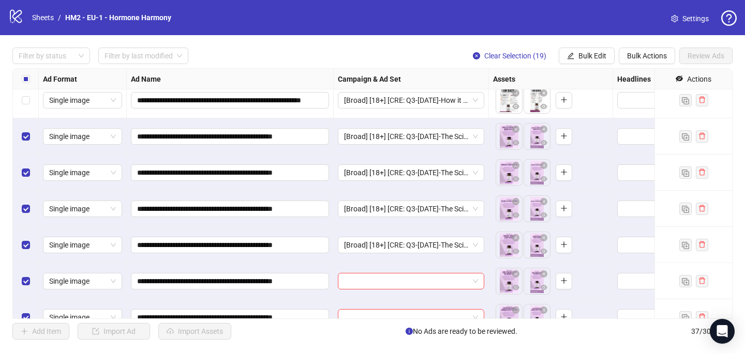
scroll to position [739, 0]
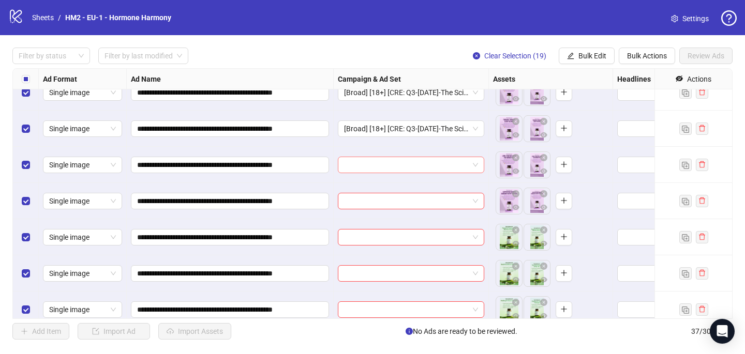
click at [393, 162] on input "search" at bounding box center [406, 165] width 125 height 16
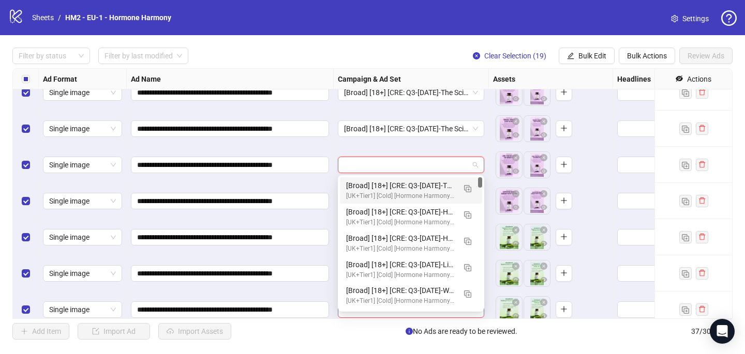
click at [401, 184] on div "[Broad] [18+] [CRE: Q3-[DATE]-The Science of... -Text Only- HHPN] [COP: Q3-[DAT…" at bounding box center [400, 185] width 109 height 11
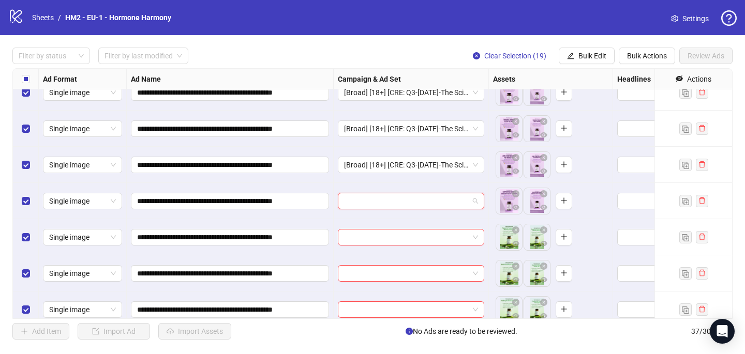
click at [396, 198] on input "search" at bounding box center [406, 201] width 125 height 16
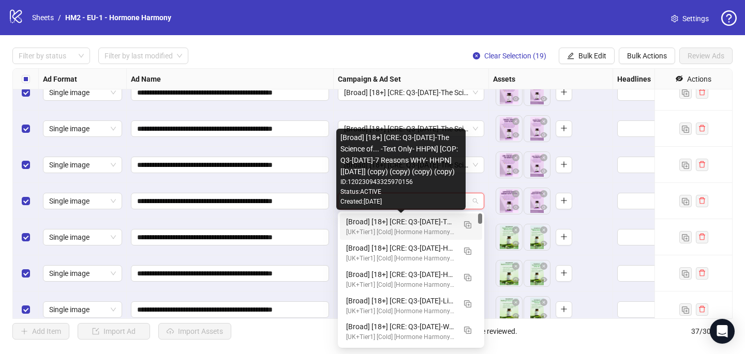
click at [406, 233] on div "[UK+Tier1] [Cold] [Hormone Harmony Plus] [CBO] [Creative Testing 2025] [[DATE]]" at bounding box center [400, 233] width 109 height 10
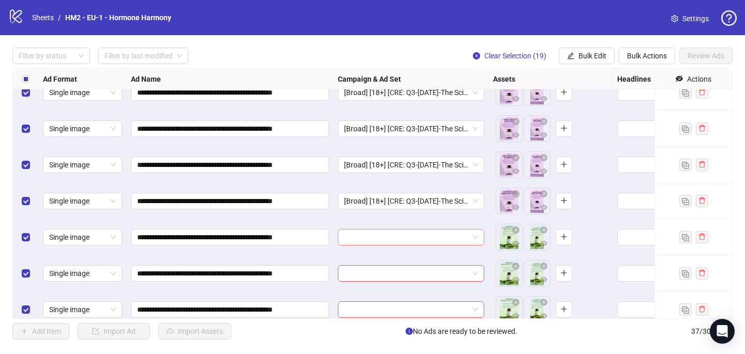
click at [405, 236] on input "search" at bounding box center [406, 238] width 125 height 16
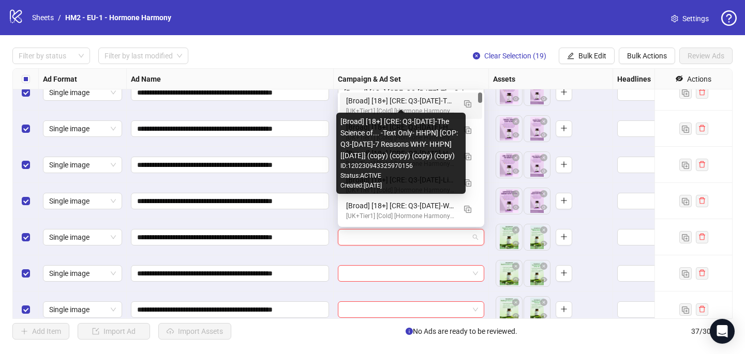
click at [434, 99] on div "[Broad] [18+] [CRE: Q3-[DATE]-The Science of... -Text Only- HHPN] [COP: Q3-[DAT…" at bounding box center [400, 100] width 109 height 11
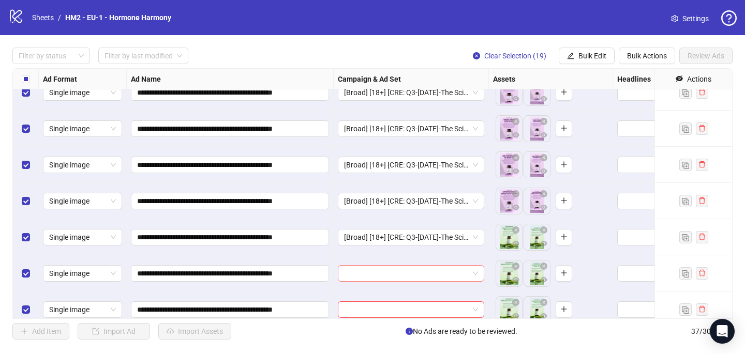
click at [394, 274] on input "search" at bounding box center [406, 274] width 125 height 16
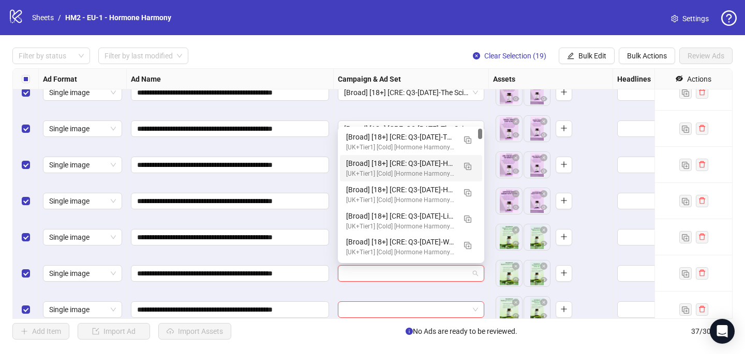
click at [400, 155] on div "[Broad] [18+] [CRE: Q3-[DATE]-How it started/How it's going -Text Only- HHPN #2…" at bounding box center [411, 168] width 142 height 26
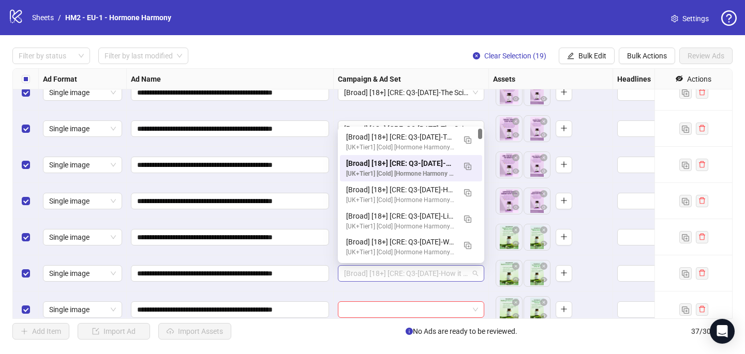
click at [410, 275] on span "[Broad] [18+] [CRE: Q3-[DATE]-How it started/How it's going -Text Only- HHPN #2…" at bounding box center [411, 274] width 134 height 16
click at [411, 137] on div "[UK+Tier1] [Cold] [Hormone Harmony Plus] [CBO] [Creative Testing 2025] [[DATE]]…" at bounding box center [400, 102] width 129 height 70
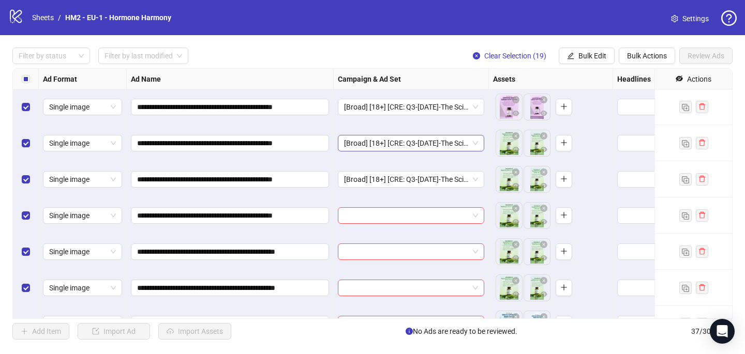
scroll to position [885, 0]
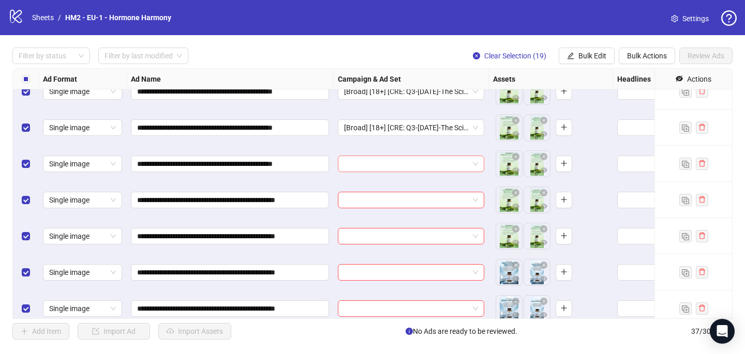
click at [368, 163] on input "search" at bounding box center [406, 164] width 125 height 16
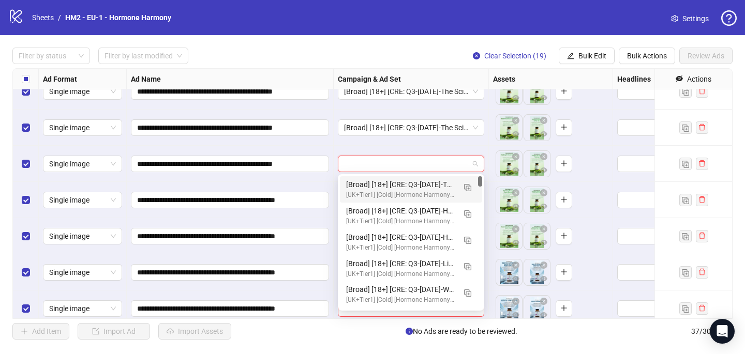
click at [372, 183] on div "[Broad] [18+] [CRE: Q3-[DATE]-The Science of... -Text Only- HHPN] [COP: Q3-[DAT…" at bounding box center [400, 184] width 109 height 11
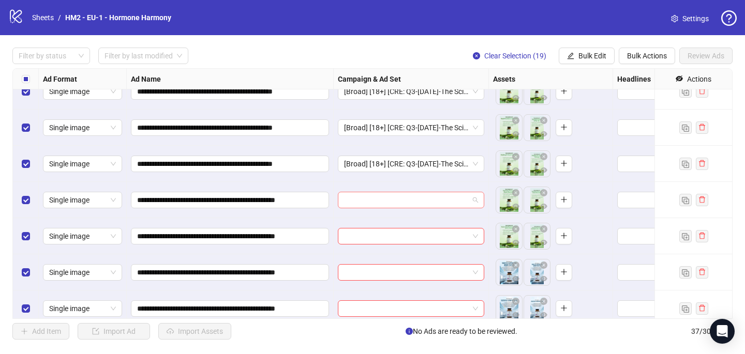
click at [371, 202] on input "search" at bounding box center [406, 200] width 125 height 16
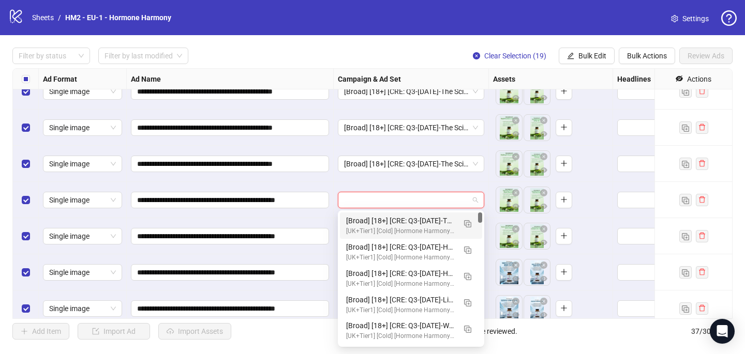
click at [377, 226] on div "[UK+Tier1] [Cold] [Hormone Harmony Plus] [CBO] [Creative Testing 2025] [[DATE]]" at bounding box center [400, 231] width 109 height 10
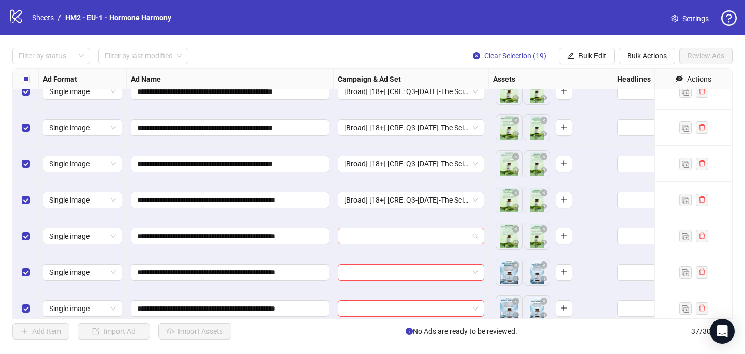
click at [372, 234] on input "search" at bounding box center [406, 237] width 125 height 16
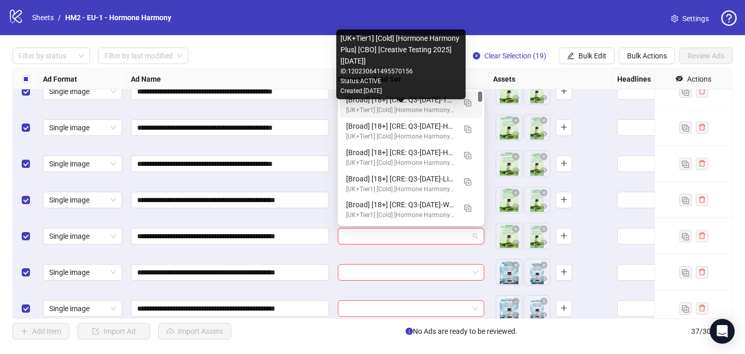
click at [396, 110] on div "[UK+Tier1] [Cold] [Hormone Harmony Plus] [CBO] [Creative Testing 2025] [[DATE]]" at bounding box center [400, 110] width 109 height 10
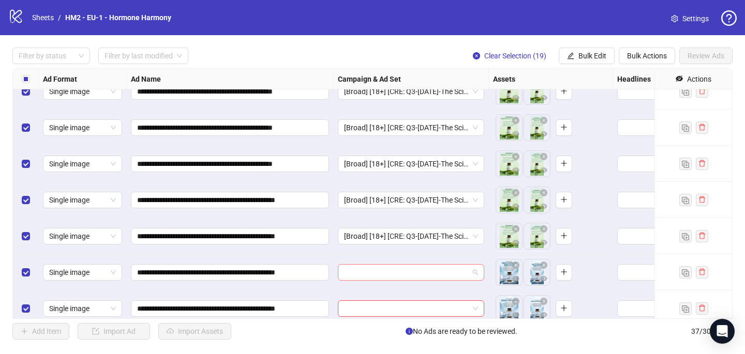
click at [350, 269] on input "search" at bounding box center [406, 273] width 125 height 16
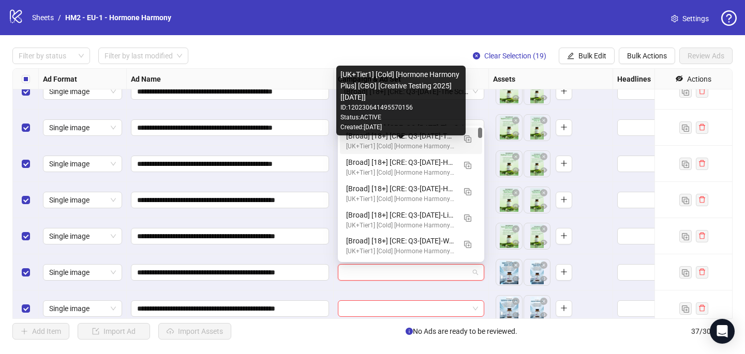
click at [384, 138] on div "[Broad] [18+] [CRE: Q3-[DATE]-The Science of... -Text Only- HHPN] [COP: Q3-[DAT…" at bounding box center [400, 135] width 109 height 11
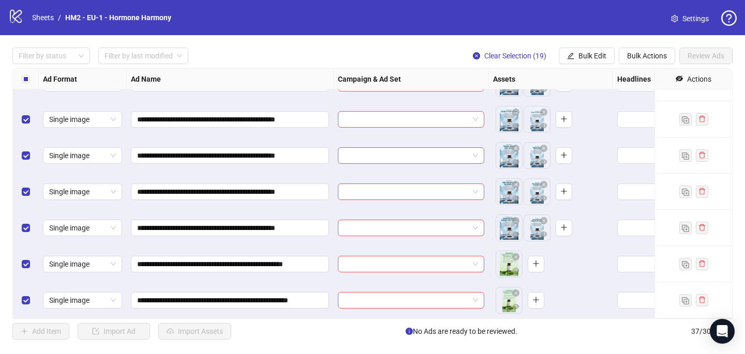
scroll to position [1044, 0]
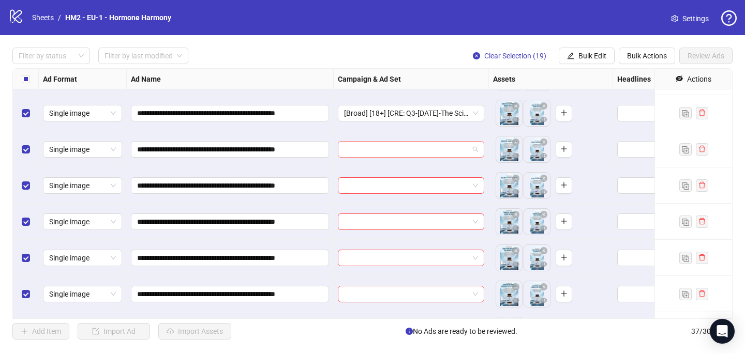
click at [382, 145] on input "search" at bounding box center [406, 150] width 125 height 16
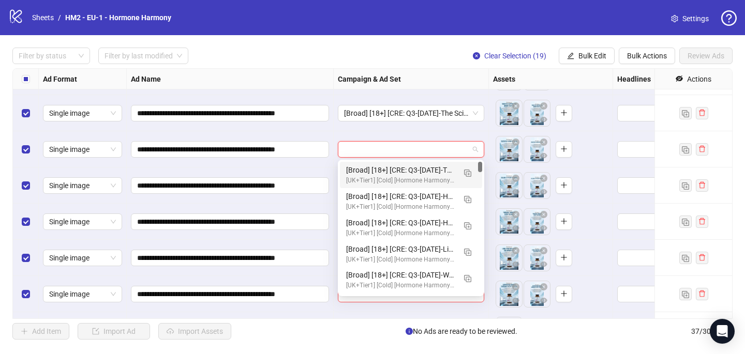
click at [394, 170] on div "[Broad] [18+] [CRE: Q3-[DATE]-The Science of... -Text Only- HHPN] [COP: Q3-[DAT…" at bounding box center [400, 169] width 109 height 11
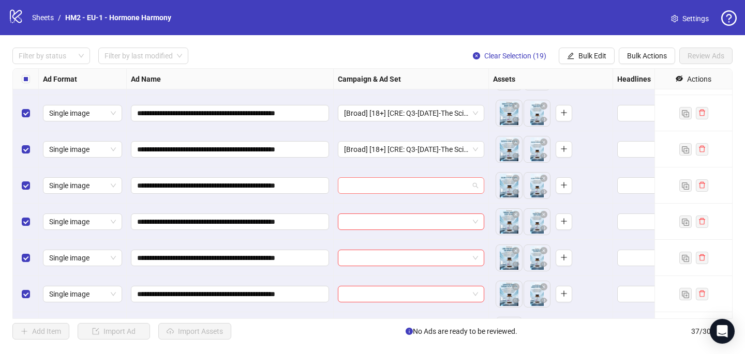
click at [390, 182] on input "search" at bounding box center [406, 186] width 125 height 16
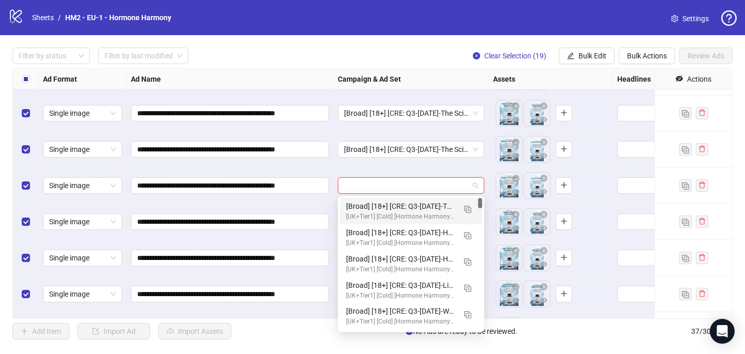
click at [390, 207] on div "[Broad] [18+] [CRE: Q3-[DATE]-The Science of... -Text Only- HHPN] [COP: Q3-[DAT…" at bounding box center [400, 206] width 109 height 11
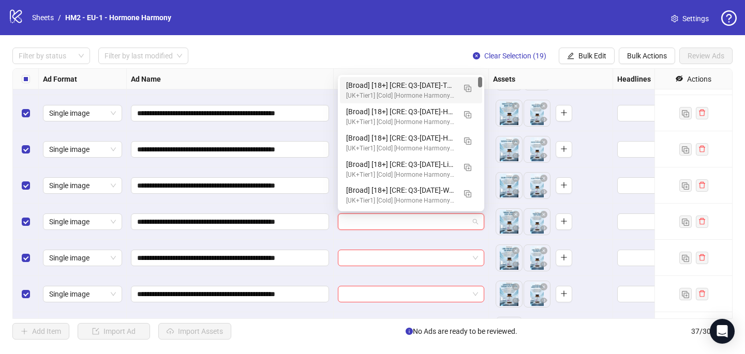
click at [390, 217] on input "search" at bounding box center [406, 222] width 125 height 16
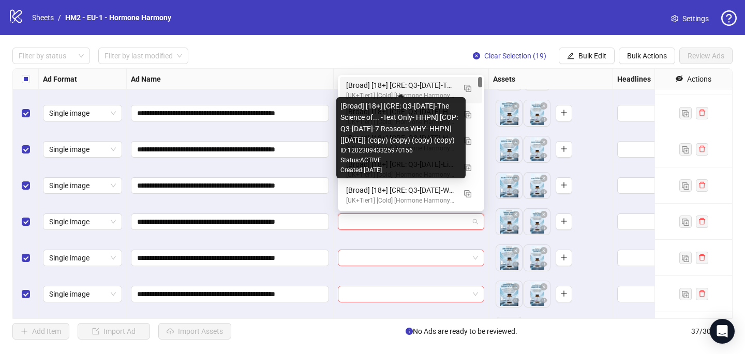
click at [417, 85] on div "[Broad] [18+] [CRE: Q3-[DATE]-The Science of... -Text Only- HHPN] [COP: Q3-[DAT…" at bounding box center [400, 85] width 109 height 11
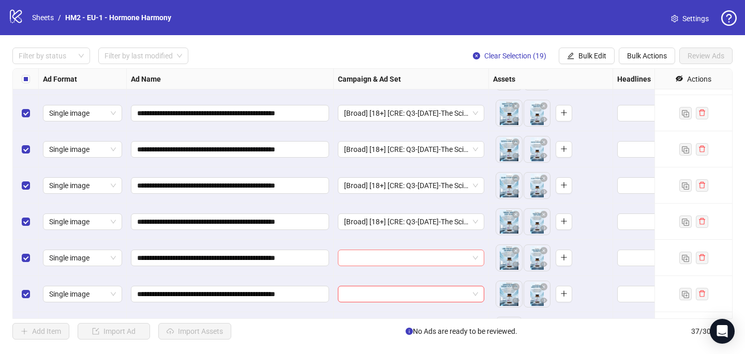
click at [387, 260] on input "search" at bounding box center [406, 258] width 125 height 16
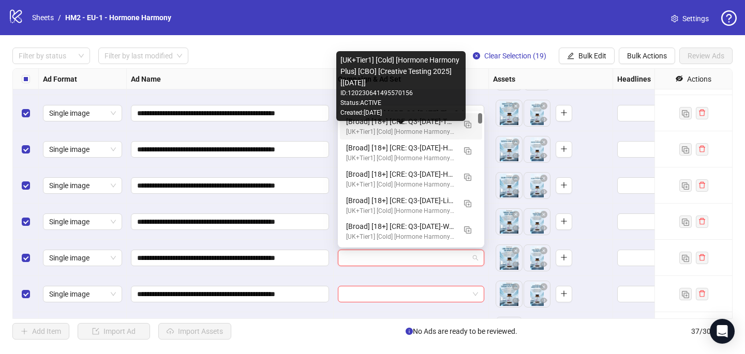
click at [423, 130] on div "[UK+Tier1] [Cold] [Hormone Harmony Plus] [CBO] [Creative Testing 2025] [[DATE]]" at bounding box center [400, 132] width 109 height 10
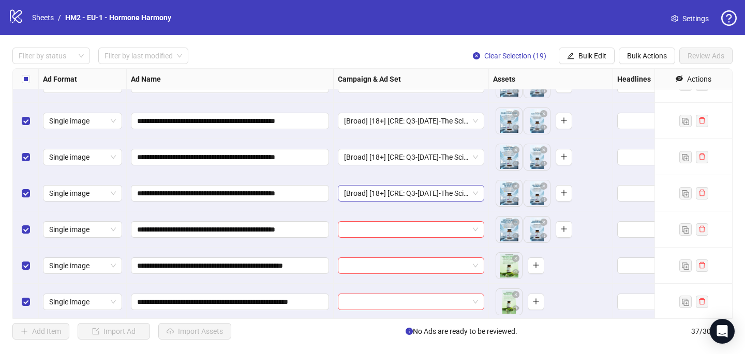
scroll to position [1110, 0]
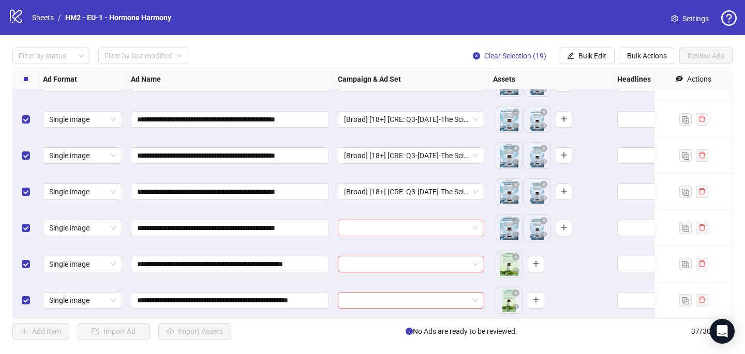
click at [397, 230] on input "search" at bounding box center [406, 228] width 125 height 16
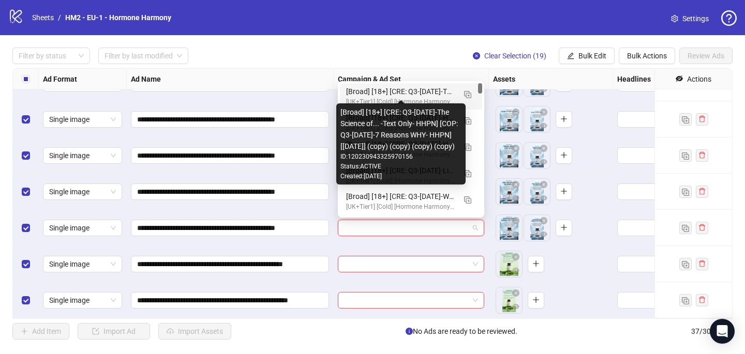
click at [447, 91] on div "[Broad] [18+] [CRE: Q3-[DATE]-The Science of... -Text Only- HHPN] [COP: Q3-[DAT…" at bounding box center [400, 91] width 109 height 11
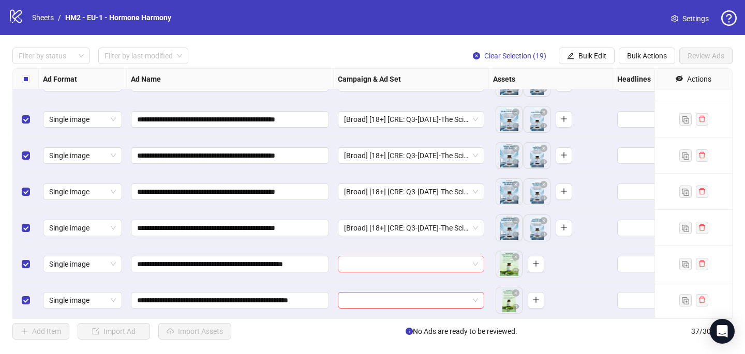
click at [407, 262] on input "search" at bounding box center [406, 264] width 125 height 16
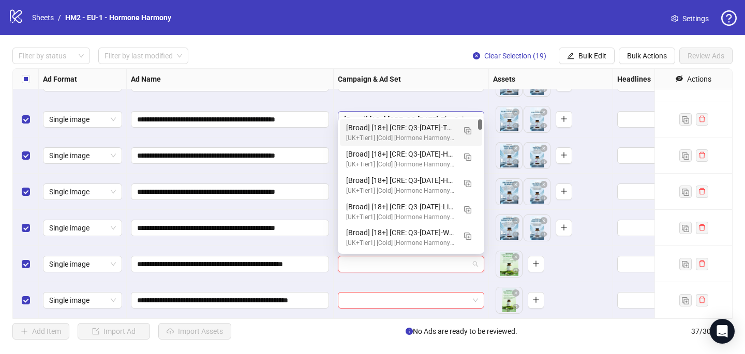
click at [447, 125] on div "[Broad] [18+] [CRE: Q3-[DATE]-The Science of... -Text Only- HHPN] [COP: Q3-[DAT…" at bounding box center [400, 127] width 109 height 11
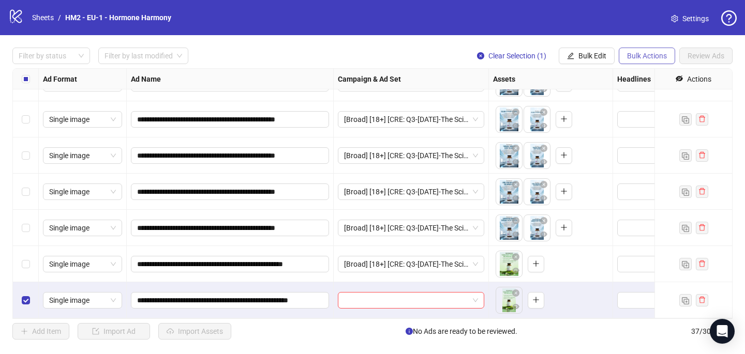
click at [655, 59] on span "Bulk Actions" at bounding box center [647, 56] width 40 height 8
click at [646, 78] on span "Delete" at bounding box center [661, 76] width 71 height 11
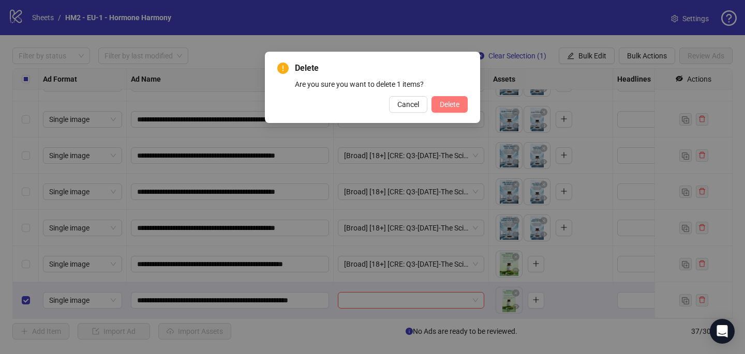
click at [456, 103] on span "Delete" at bounding box center [450, 104] width 20 height 8
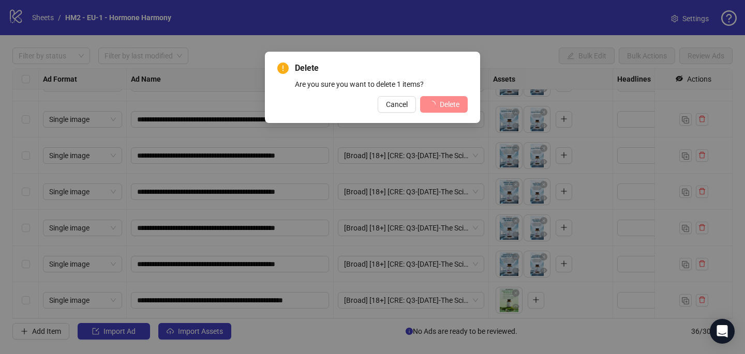
scroll to position [1074, 0]
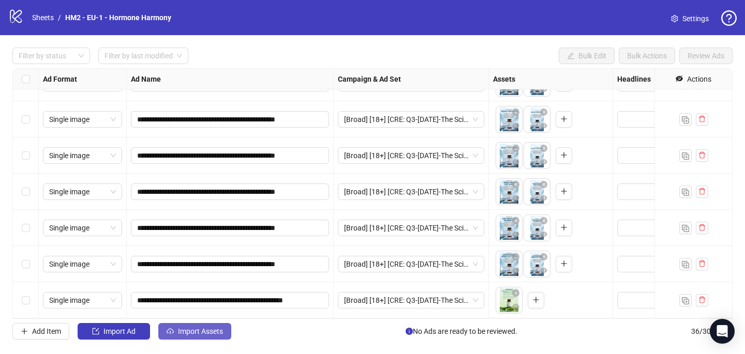
click at [203, 334] on span "Import Assets" at bounding box center [200, 331] width 45 height 8
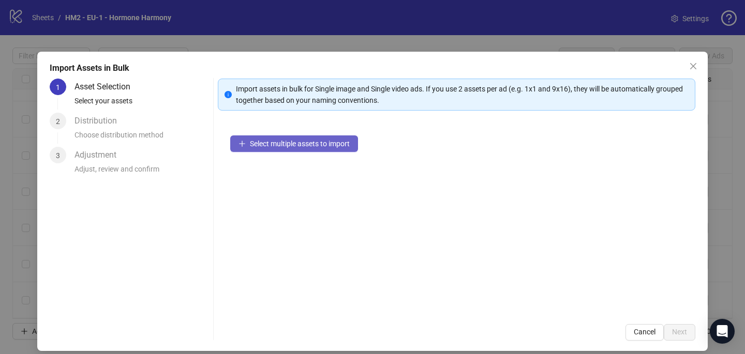
click at [282, 141] on span "Select multiple assets to import" at bounding box center [300, 144] width 100 height 8
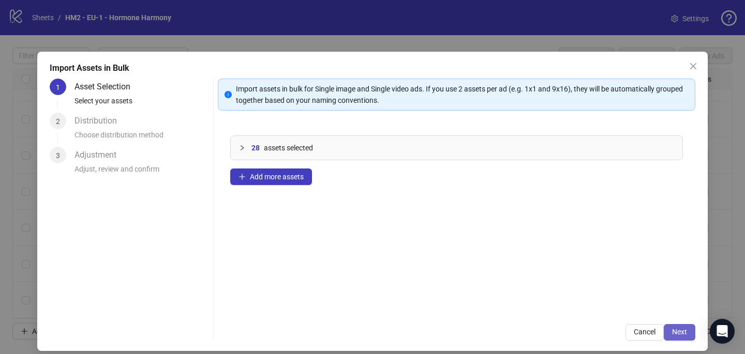
click at [688, 329] on button "Next" at bounding box center [679, 332] width 32 height 17
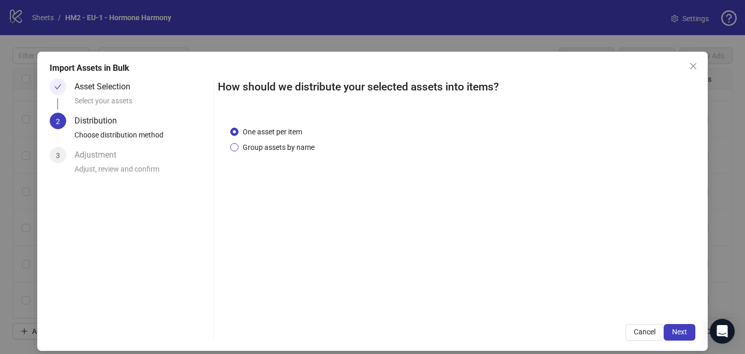
click at [281, 142] on span "Group assets by name" at bounding box center [278, 147] width 80 height 11
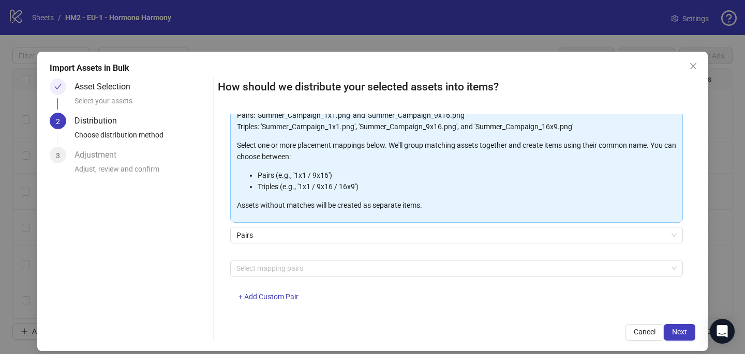
scroll to position [105, 0]
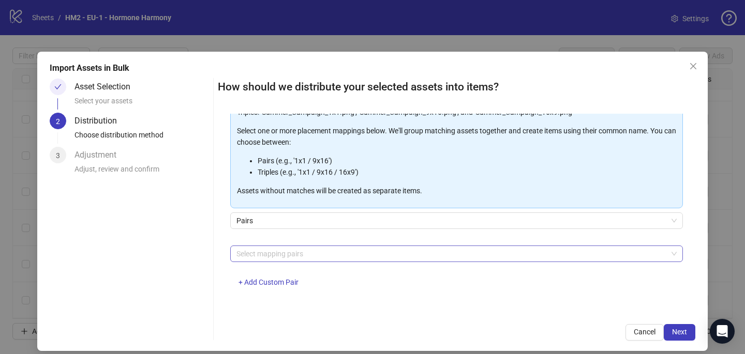
click at [277, 258] on div at bounding box center [450, 254] width 437 height 14
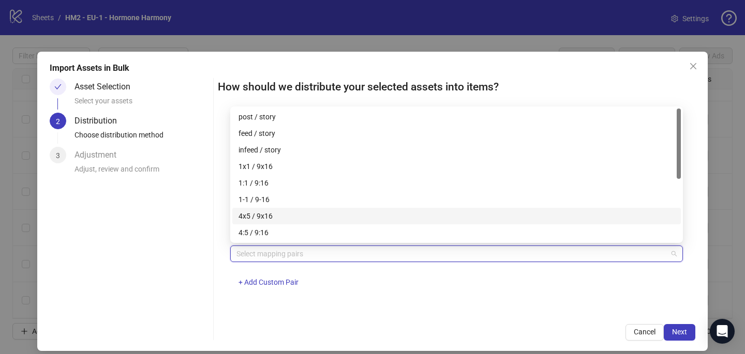
click at [283, 220] on div "4x5 / 9x16" at bounding box center [456, 215] width 436 height 11
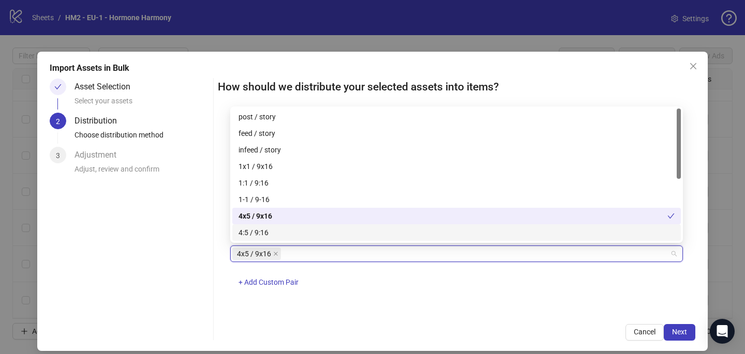
click at [434, 334] on div "Cancel Next" at bounding box center [456, 332] width 477 height 17
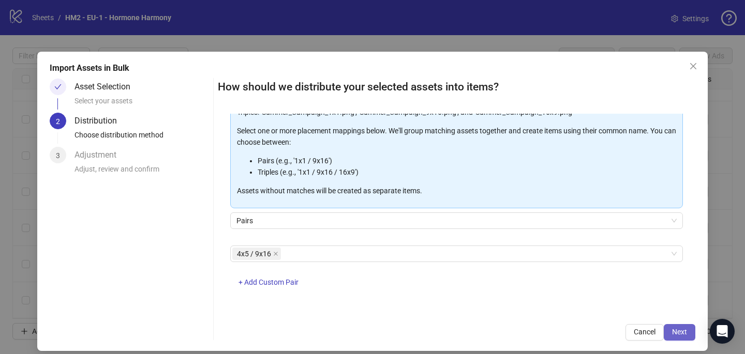
click at [688, 329] on button "Next" at bounding box center [679, 332] width 32 height 17
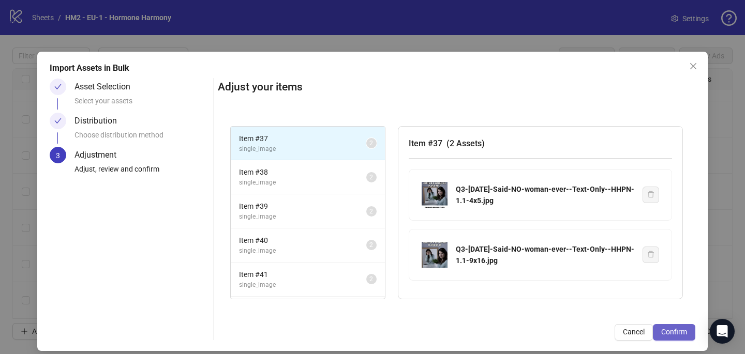
click at [671, 328] on span "Confirm" at bounding box center [674, 332] width 26 height 8
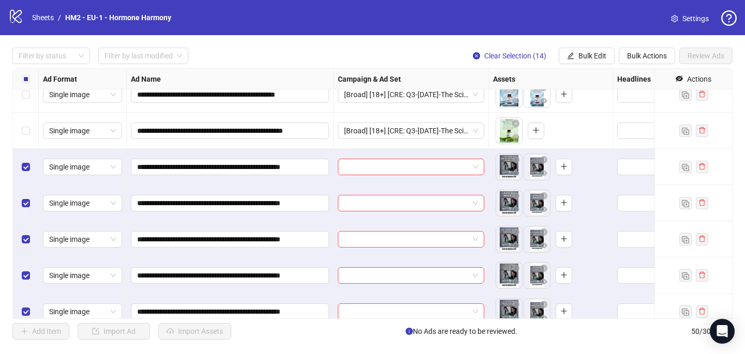
scroll to position [1243, 0]
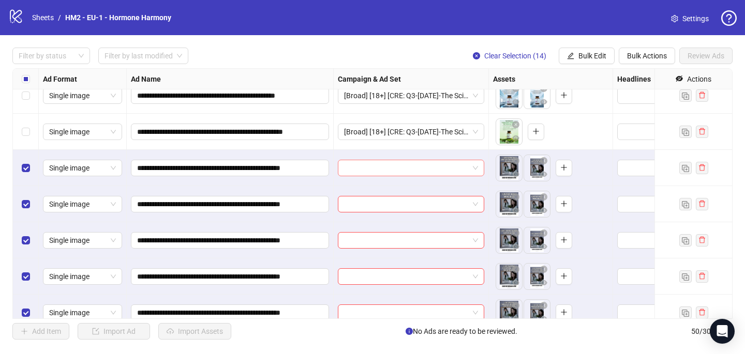
click at [364, 168] on input "search" at bounding box center [406, 168] width 125 height 16
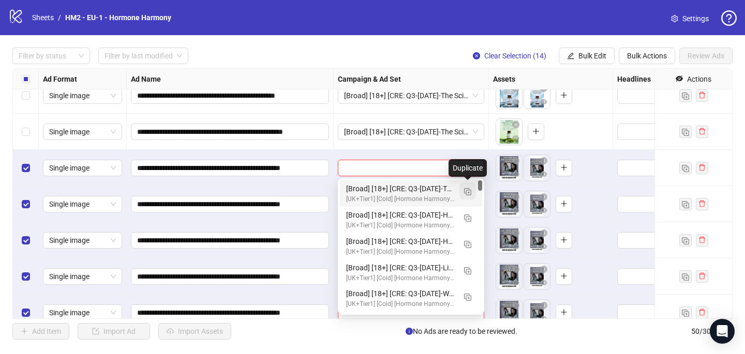
click at [466, 195] on img "button" at bounding box center [467, 191] width 7 height 7
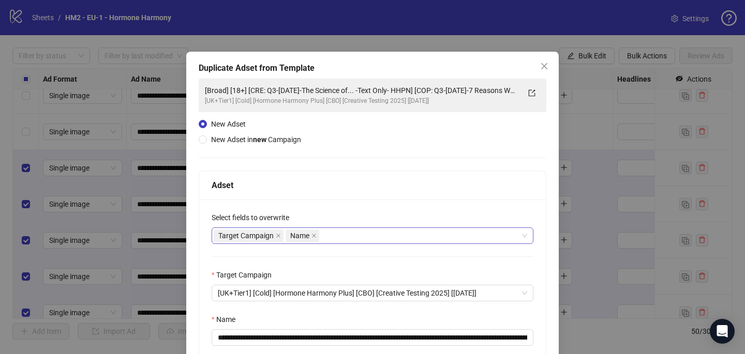
scroll to position [99, 0]
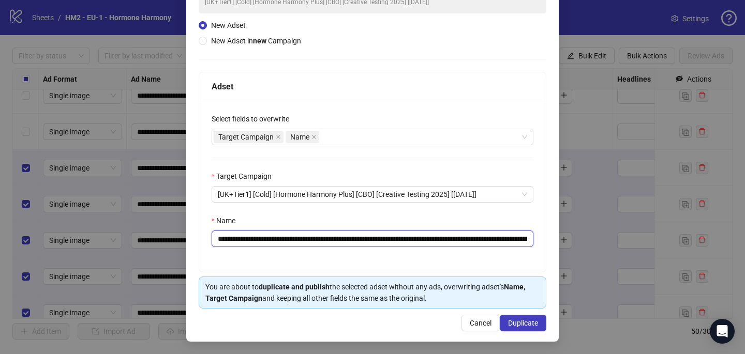
drag, startPoint x: 445, startPoint y: 240, endPoint x: 281, endPoint y: 239, distance: 164.4
click at [279, 237] on input "**********" at bounding box center [372, 239] width 322 height 17
paste input "*"
type input "**********"
click at [534, 322] on span "Duplicate" at bounding box center [523, 323] width 30 height 8
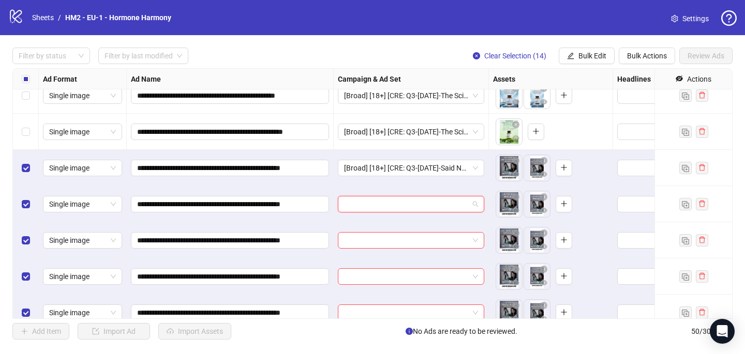
click at [406, 204] on input "search" at bounding box center [406, 204] width 125 height 16
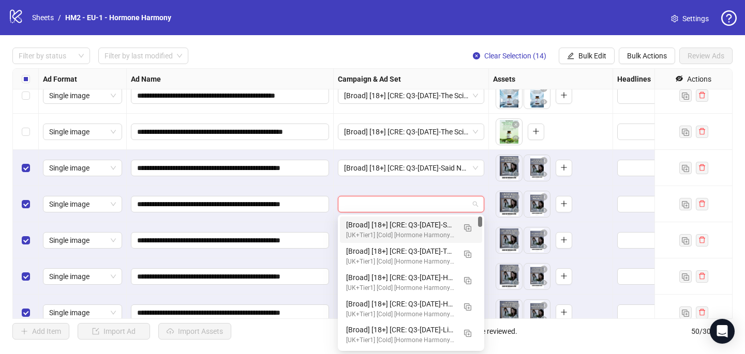
click at [408, 231] on div "[UK+Tier1] [Cold] [Hormone Harmony Plus] [CBO] [Creative Testing 2025] [[DATE]]" at bounding box center [400, 236] width 109 height 10
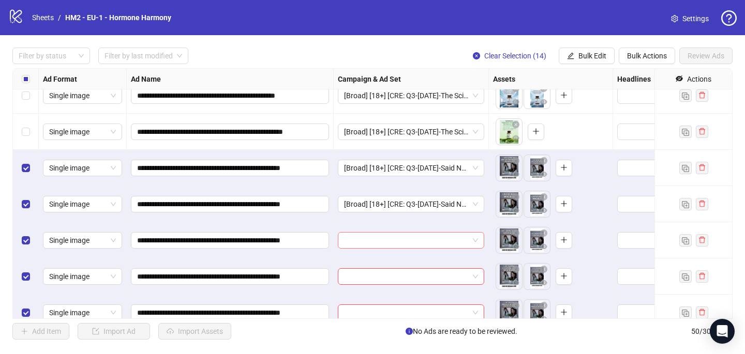
click at [408, 238] on input "search" at bounding box center [406, 241] width 125 height 16
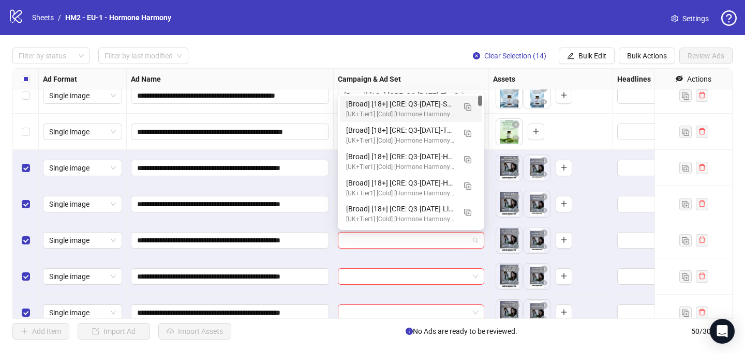
click at [436, 116] on div "[UK+Tier1] [Cold] [Hormone Harmony Plus] [CBO] [Creative Testing 2025] [[DATE]]" at bounding box center [400, 115] width 109 height 10
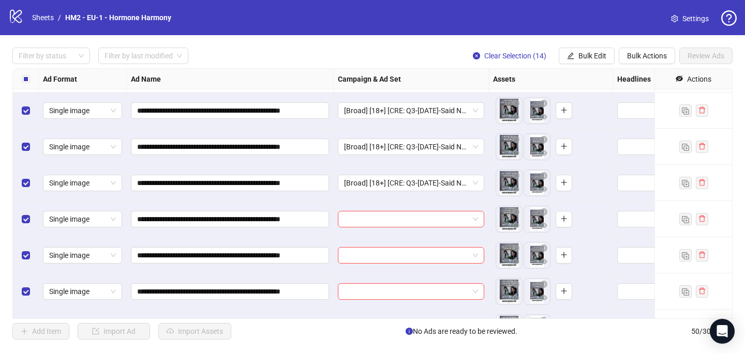
scroll to position [1306, 0]
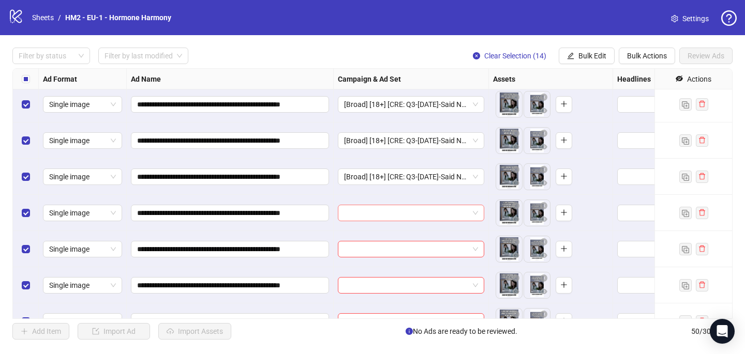
click at [415, 215] on input "search" at bounding box center [406, 213] width 125 height 16
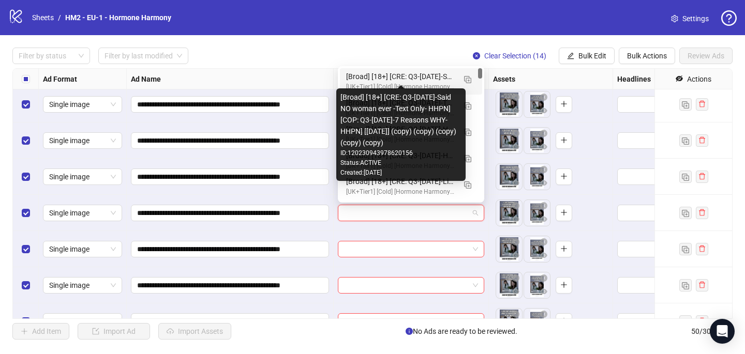
click at [432, 74] on div "[Broad] [18+] [CRE: Q3-[DATE]-Said NO woman ever -Text Only- HHPN] [COP: Q3-[DA…" at bounding box center [400, 76] width 109 height 11
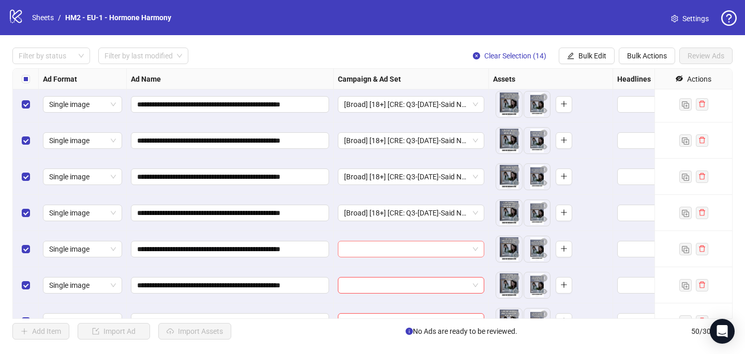
click at [411, 250] on input "search" at bounding box center [406, 249] width 125 height 16
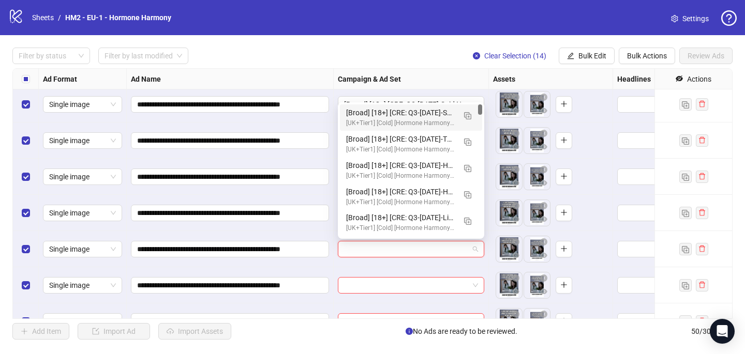
click at [443, 120] on div "[UK+Tier1] [Cold] [Hormone Harmony Plus] [CBO] [Creative Testing 2025] [[DATE]]" at bounding box center [400, 123] width 109 height 10
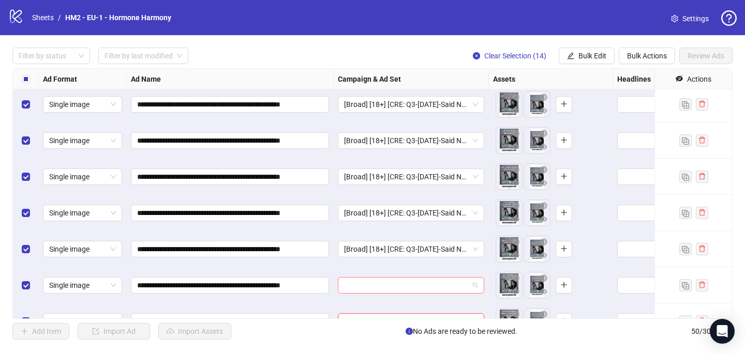
click at [389, 288] on input "search" at bounding box center [406, 286] width 125 height 16
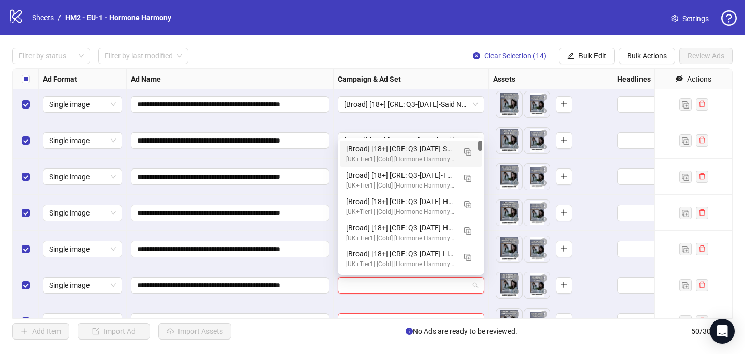
click at [426, 146] on div "[Broad] [18+] [CRE: Q3-[DATE]-Said NO woman ever -Text Only- HHPN] [COP: Q3-[DA…" at bounding box center [400, 148] width 109 height 11
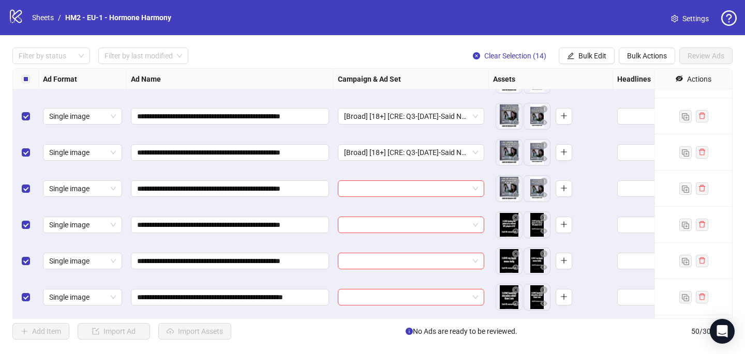
scroll to position [1477, 0]
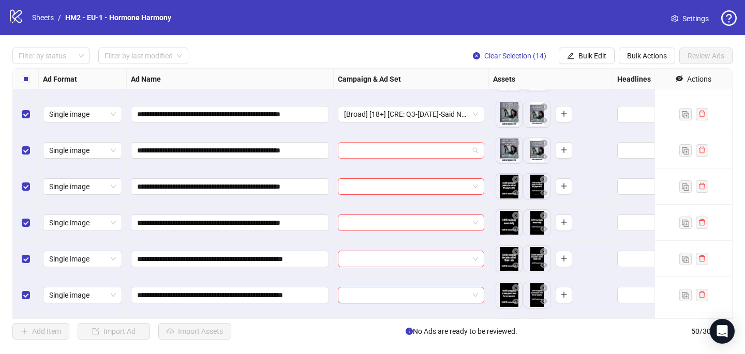
click at [417, 148] on input "search" at bounding box center [406, 151] width 125 height 16
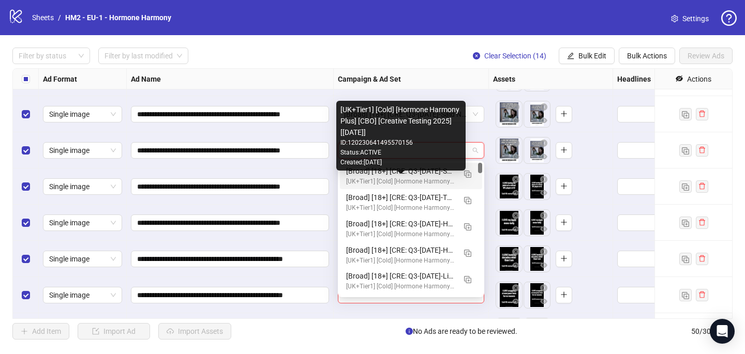
click at [420, 176] on div "[Broad] [18+] [CRE: Q3-[DATE]-Said NO woman ever -Text Only- HHPN] [COP: Q3-[DA…" at bounding box center [400, 170] width 109 height 11
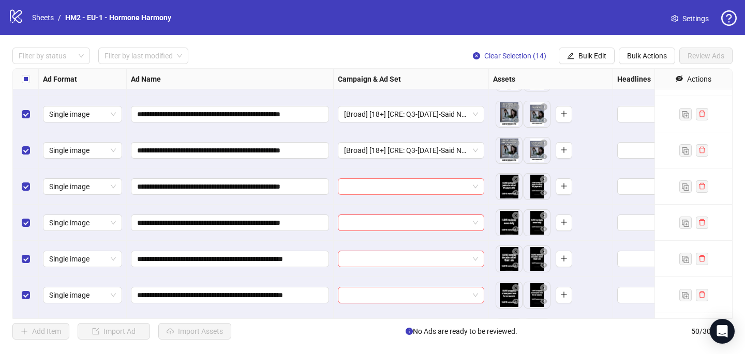
click at [407, 187] on input "search" at bounding box center [406, 187] width 125 height 16
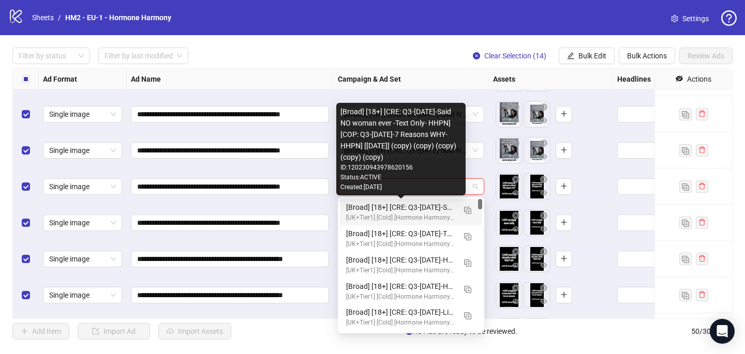
click at [417, 205] on div "[Broad] [18+] [CRE: Q3-[DATE]-Said NO woman ever -Text Only- HHPN] [COP: Q3-[DA…" at bounding box center [400, 207] width 109 height 11
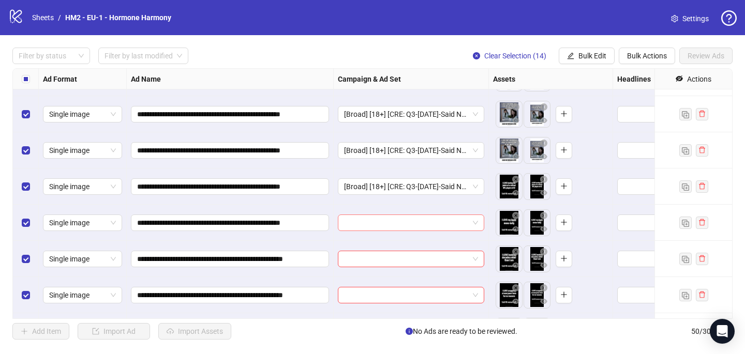
click at [399, 224] on input "search" at bounding box center [406, 223] width 125 height 16
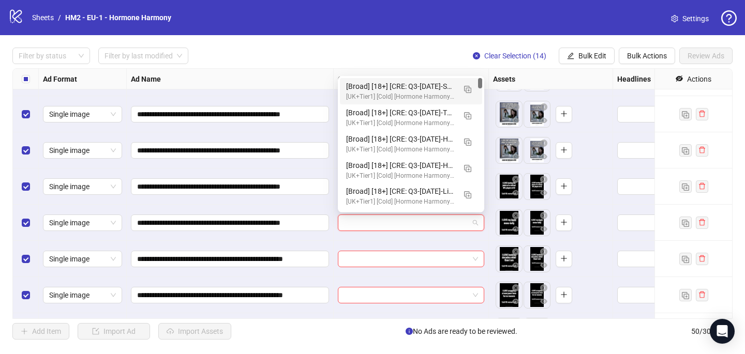
click at [426, 94] on div "[UK+Tier1] [Cold] [Hormone Harmony Plus] [CBO] [Creative Testing 2025] [[DATE]]" at bounding box center [400, 97] width 109 height 10
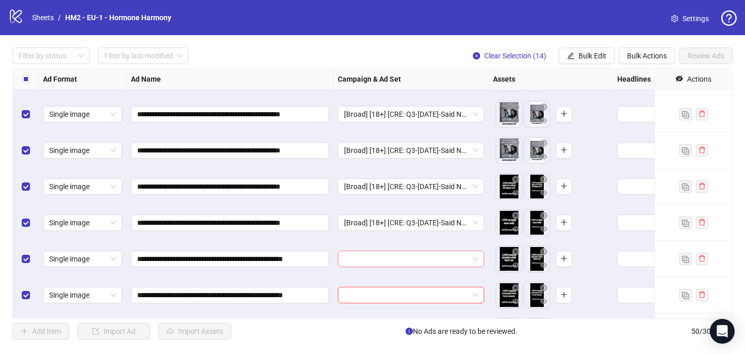
click at [396, 261] on input "search" at bounding box center [406, 259] width 125 height 16
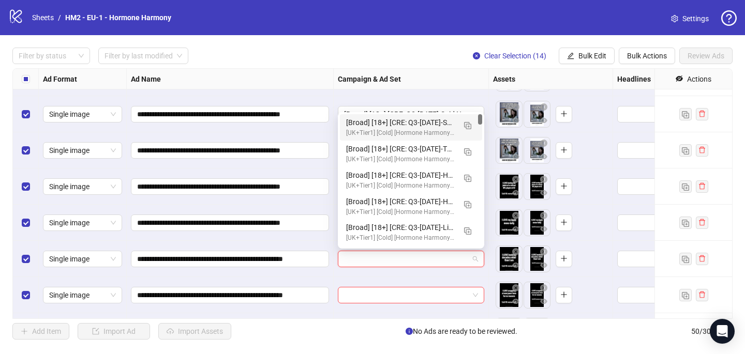
click at [427, 134] on div "[UK+Tier1] [Cold] [Hormone Harmony Plus] [CBO] [Creative Testing 2025] [[DATE]]" at bounding box center [400, 133] width 109 height 10
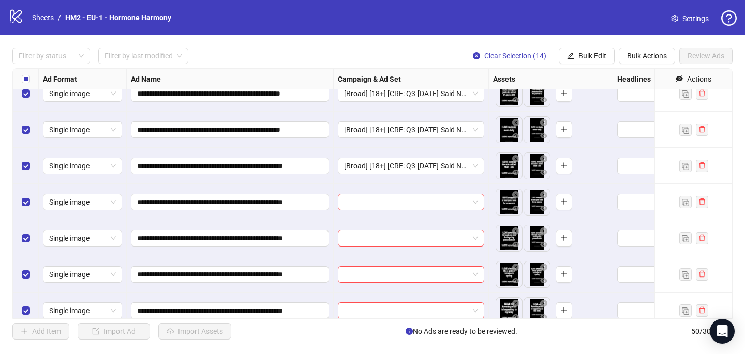
scroll to position [1581, 0]
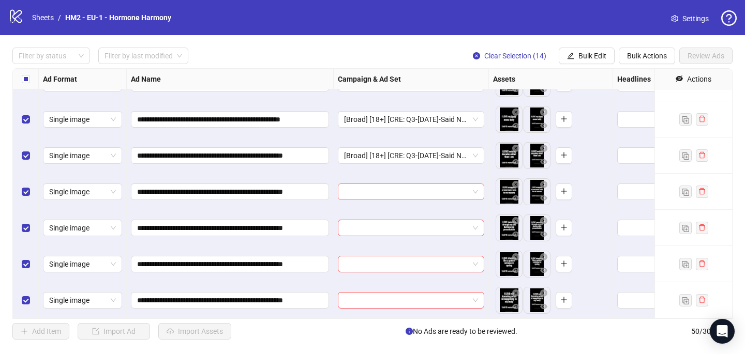
click at [388, 192] on input "search" at bounding box center [406, 192] width 125 height 16
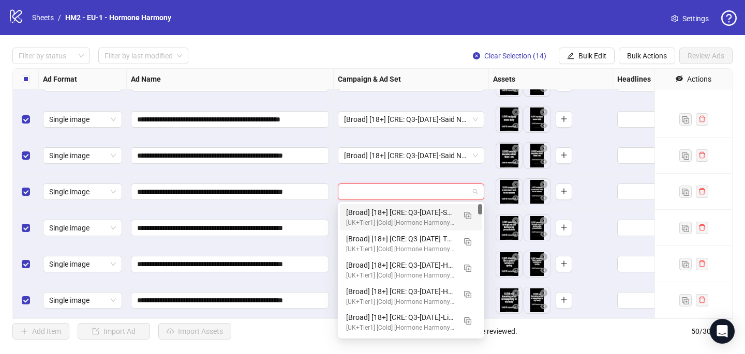
click at [392, 214] on div "[Broad] [18+] [CRE: Q3-[DATE]-Said NO woman ever -Text Only- HHPN] [COP: Q3-[DA…" at bounding box center [400, 212] width 109 height 11
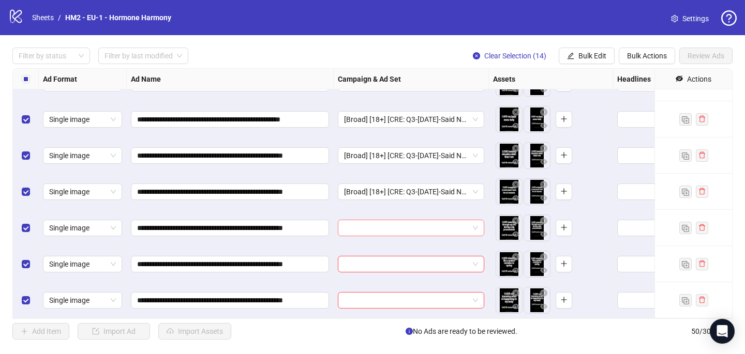
click at [391, 231] on input "search" at bounding box center [406, 228] width 125 height 16
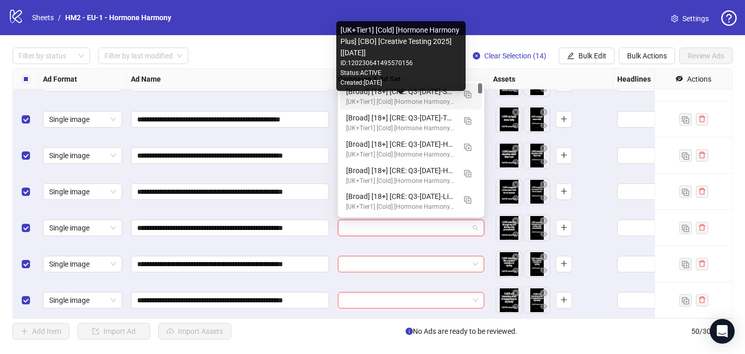
click at [411, 98] on div "[UK+Tier1] [Cold] [Hormone Harmony Plus] [CBO] [Creative Testing 2025] [[DATE]]" at bounding box center [400, 102] width 109 height 10
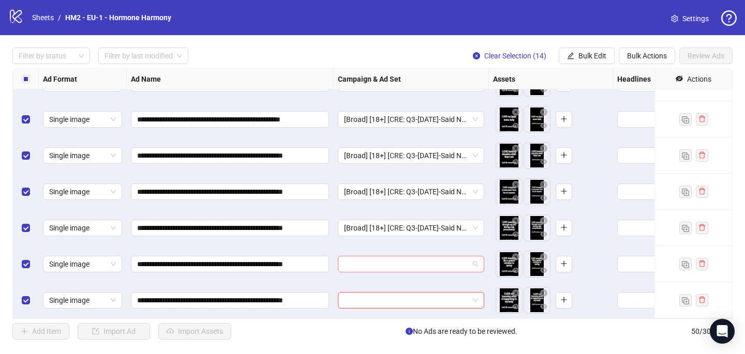
click at [369, 260] on input "search" at bounding box center [406, 264] width 125 height 16
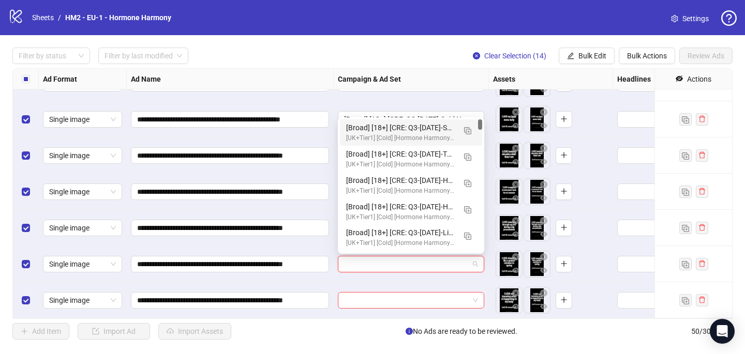
click at [400, 127] on div "[Broad] [18+] [CRE: Q3-[DATE]-Said NO woman ever -Text Only- HHPN] [COP: Q3-[DA…" at bounding box center [400, 127] width 109 height 11
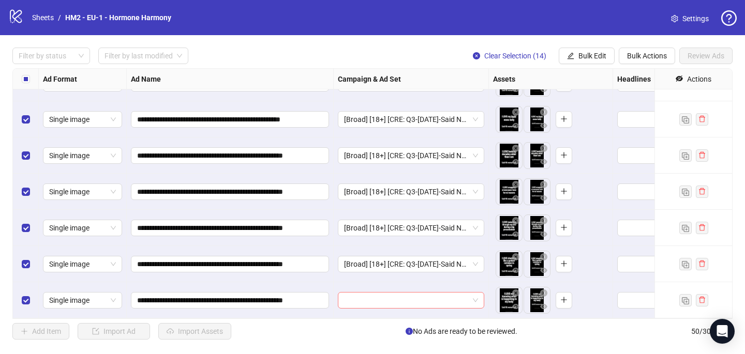
click at [365, 302] on input "search" at bounding box center [406, 301] width 125 height 16
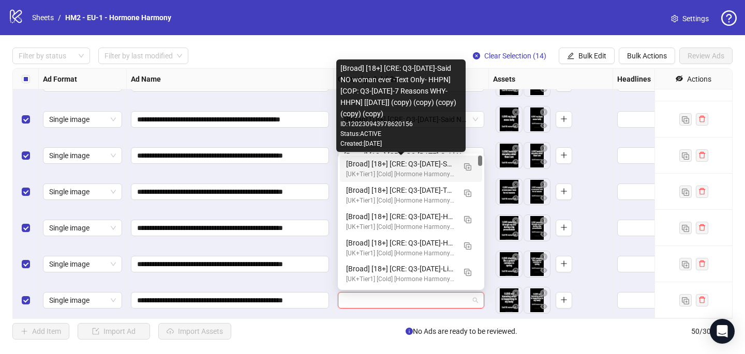
click at [411, 168] on div "[Broad] [18+] [CRE: Q3-[DATE]-Said NO woman ever -Text Only- HHPN] [COP: Q3-[DA…" at bounding box center [400, 163] width 109 height 11
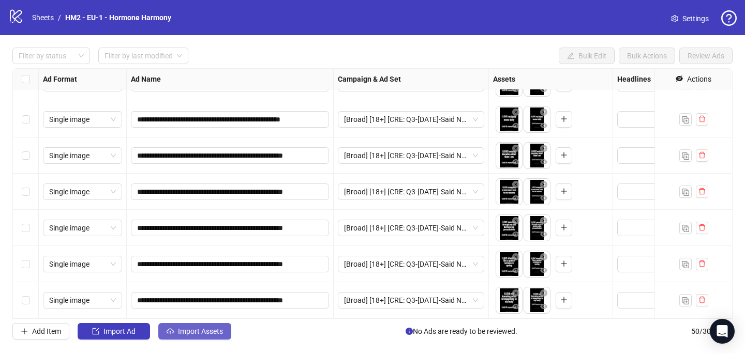
click at [205, 334] on span "Import Assets" at bounding box center [200, 331] width 45 height 8
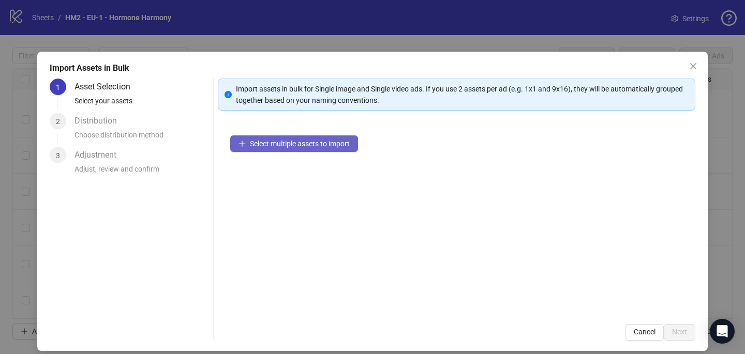
click at [303, 142] on span "Select multiple assets to import" at bounding box center [300, 144] width 100 height 8
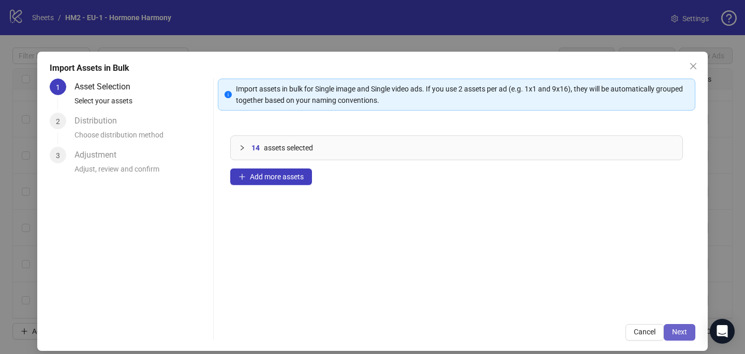
click at [680, 331] on span "Next" at bounding box center [679, 332] width 15 height 8
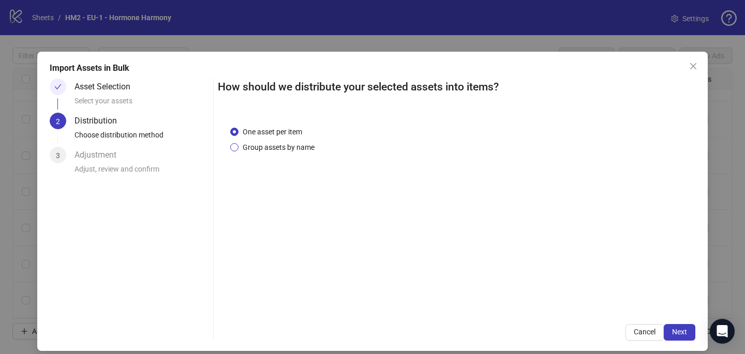
click at [294, 152] on span "Group assets by name" at bounding box center [278, 147] width 80 height 11
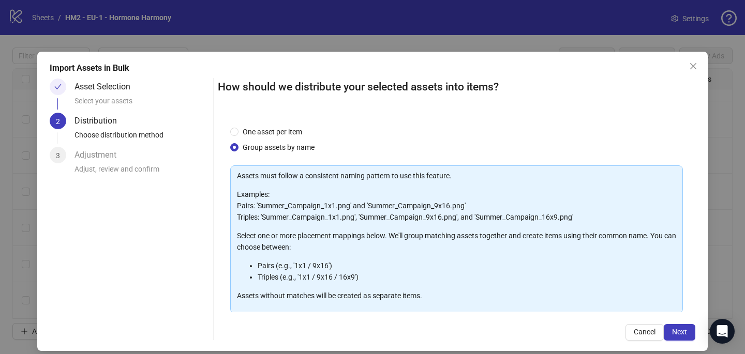
scroll to position [105, 0]
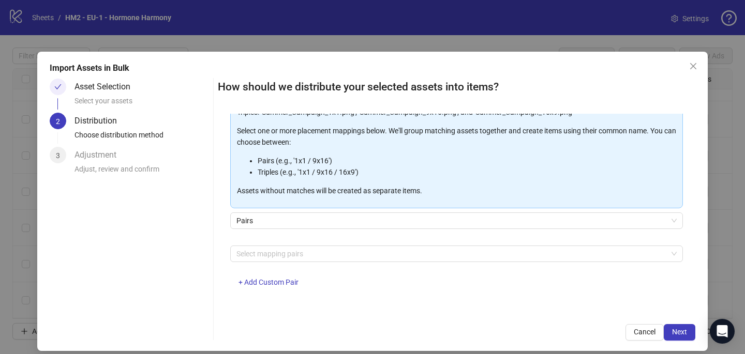
click at [301, 255] on div at bounding box center [450, 254] width 437 height 14
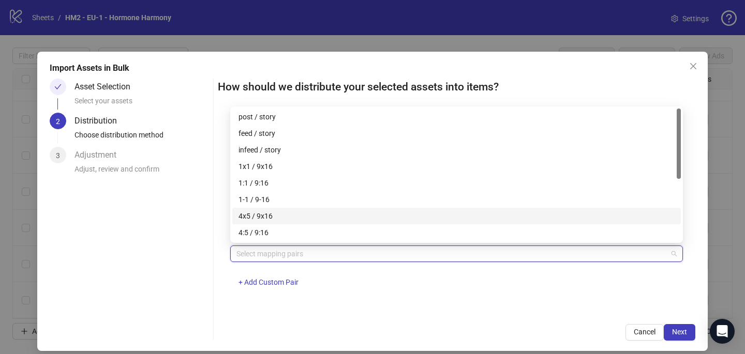
click at [297, 220] on div "4x5 / 9x16" at bounding box center [456, 215] width 436 height 11
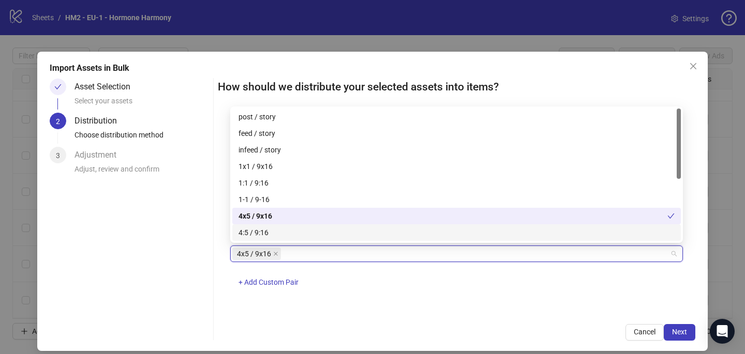
click at [506, 323] on div "How should we distribute your selected assets into items? One asset per item Gr…" at bounding box center [456, 210] width 477 height 262
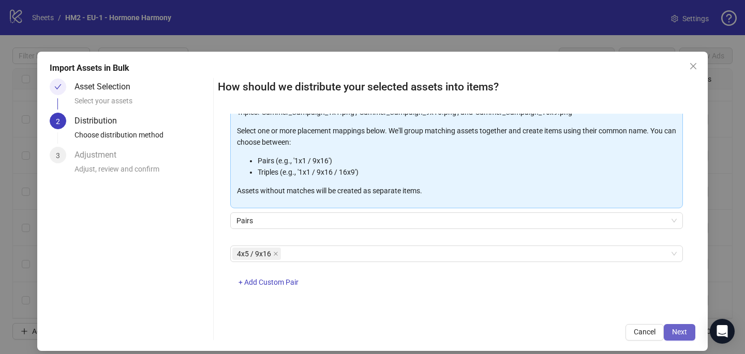
click at [683, 327] on button "Next" at bounding box center [679, 332] width 32 height 17
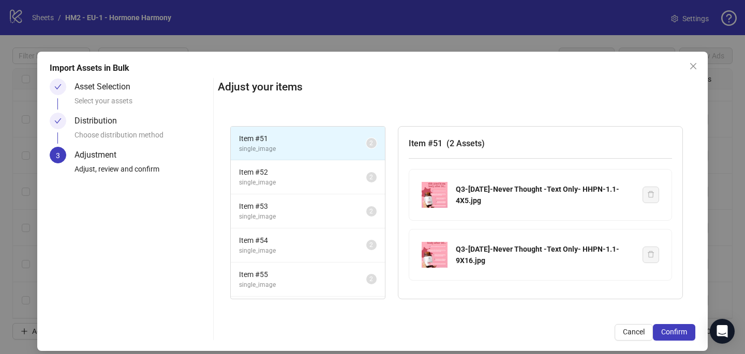
click at [683, 327] on button "Confirm" at bounding box center [674, 332] width 42 height 17
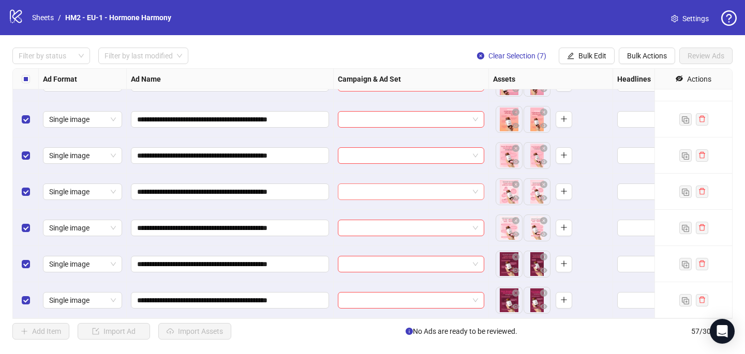
scroll to position [1683, 0]
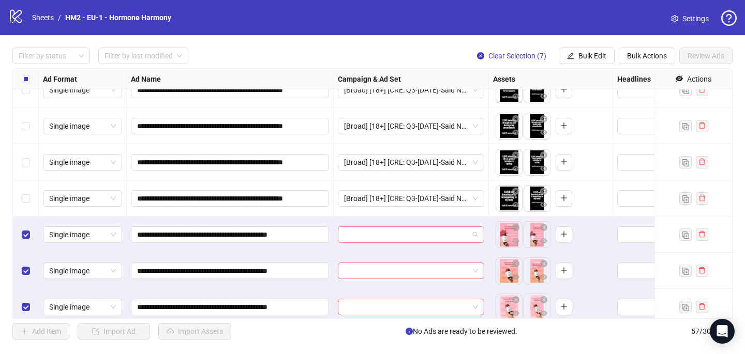
click at [369, 234] on input "search" at bounding box center [406, 235] width 125 height 16
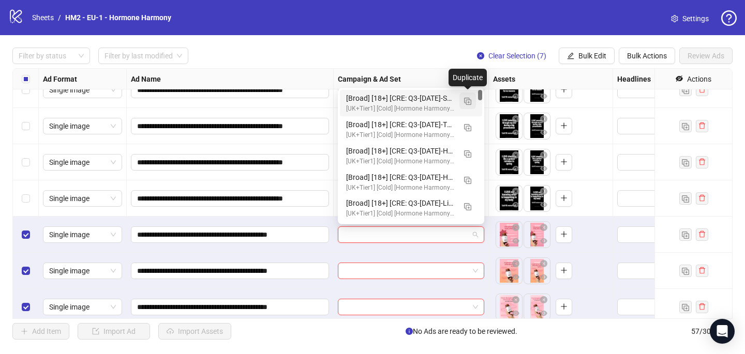
click at [472, 97] on button "button" at bounding box center [467, 101] width 17 height 17
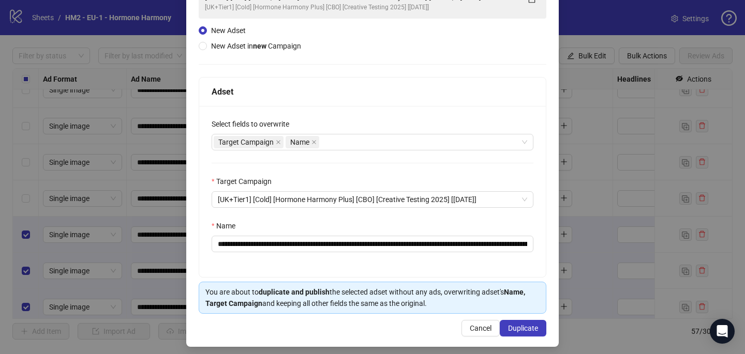
scroll to position [99, 0]
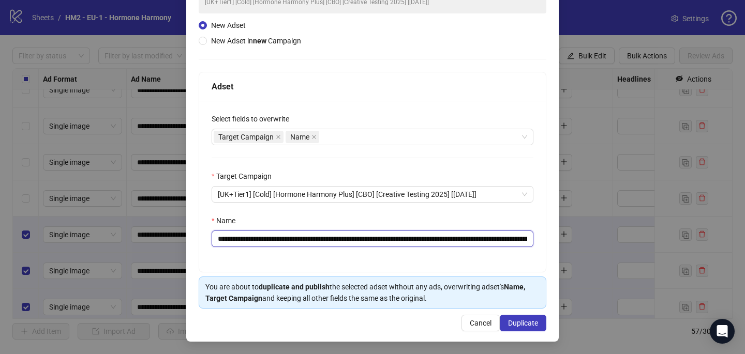
drag, startPoint x: 459, startPoint y: 236, endPoint x: 278, endPoint y: 236, distance: 181.5
click at [278, 236] on input "**********" at bounding box center [372, 239] width 322 height 17
paste input "text"
type input "**********"
click at [523, 329] on button "Duplicate" at bounding box center [523, 323] width 47 height 17
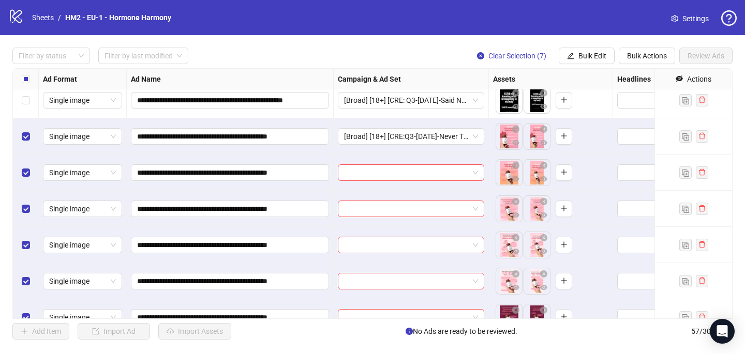
scroll to position [1779, 0]
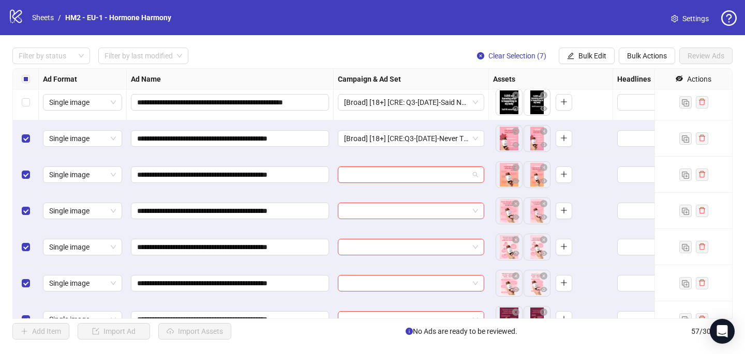
click at [392, 174] on input "search" at bounding box center [406, 175] width 125 height 16
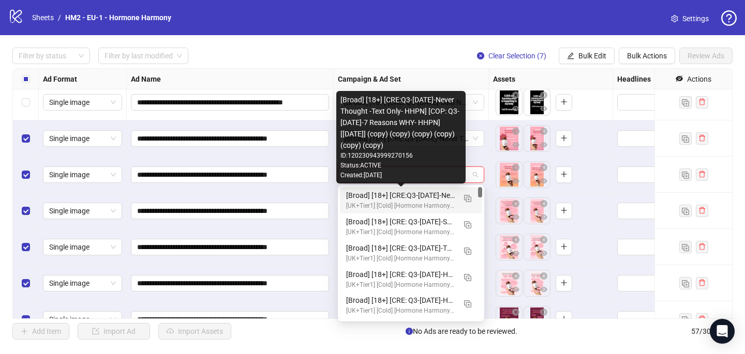
click at [390, 201] on div "[UK+Tier1] [Cold] [Hormone Harmony Plus] [CBO] [Creative Testing 2025] [[DATE]]" at bounding box center [400, 206] width 109 height 10
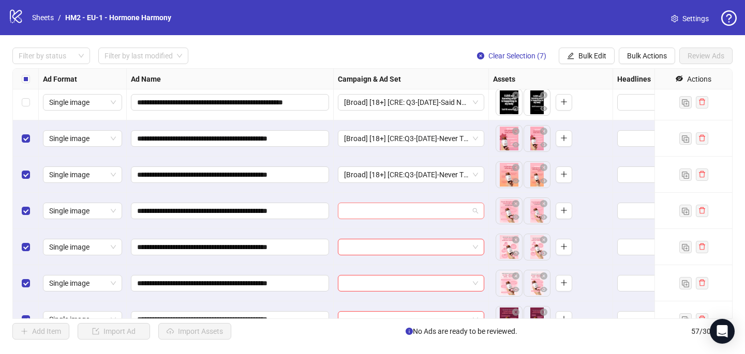
click at [388, 213] on input "search" at bounding box center [406, 211] width 125 height 16
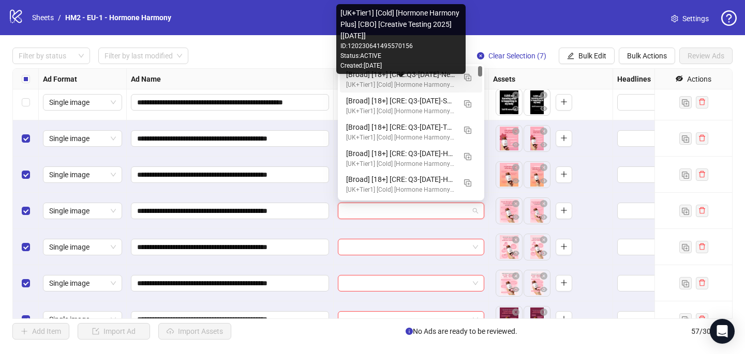
click at [405, 85] on div "[UK+Tier1] [Cold] [Hormone Harmony Plus] [CBO] [Creative Testing 2025] [[DATE]]" at bounding box center [400, 85] width 109 height 10
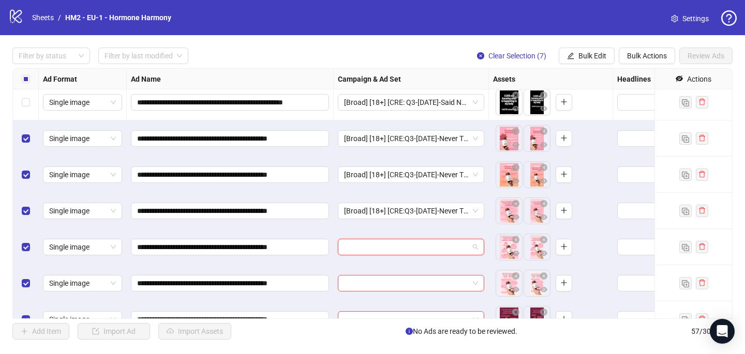
click at [373, 246] on input "search" at bounding box center [406, 247] width 125 height 16
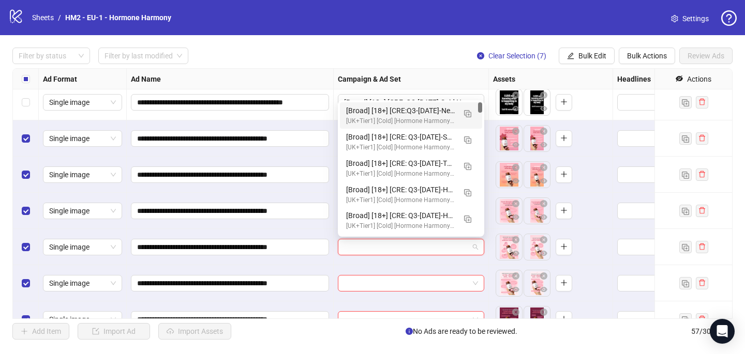
click at [409, 113] on div "[Broad] [18+] [CRE:Q3-[DATE]-Never Thought -Text Only- HHPN] [COP: Q3-[DATE]-7 …" at bounding box center [400, 110] width 109 height 11
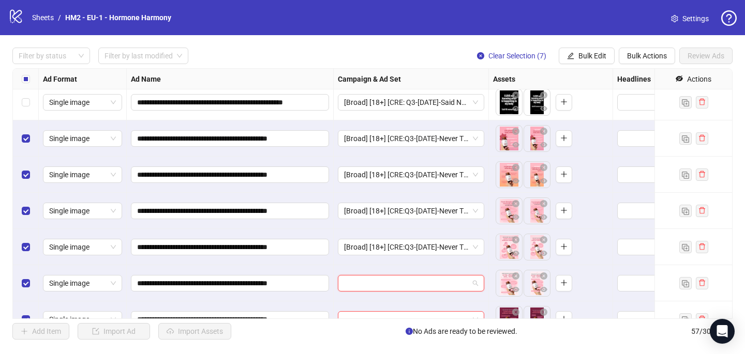
click at [361, 287] on input "search" at bounding box center [406, 284] width 125 height 16
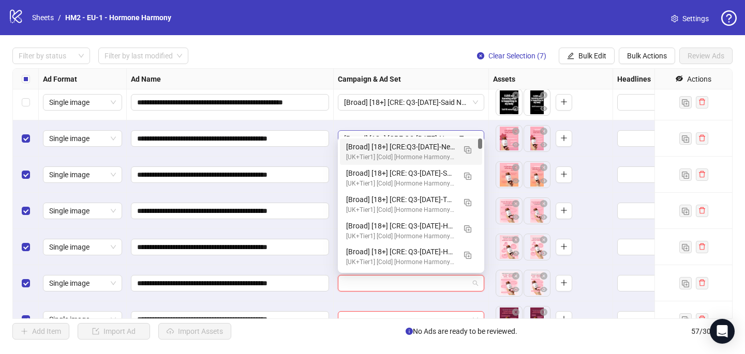
click at [391, 146] on div "[Broad] [18+] [CRE:Q3-[DATE]-Never Thought -Text Only- HHPN] [COP: Q3-[DATE]-7 …" at bounding box center [400, 146] width 109 height 11
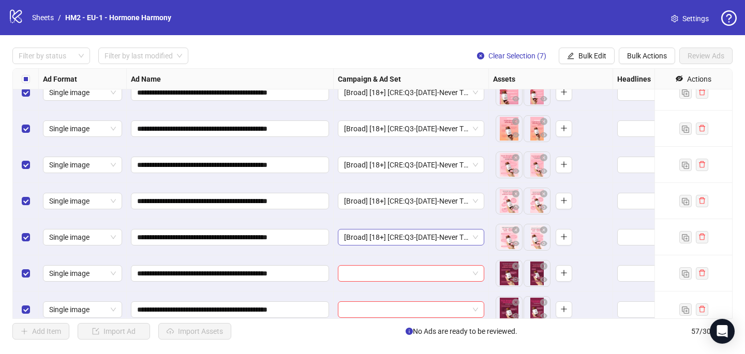
scroll to position [1829, 0]
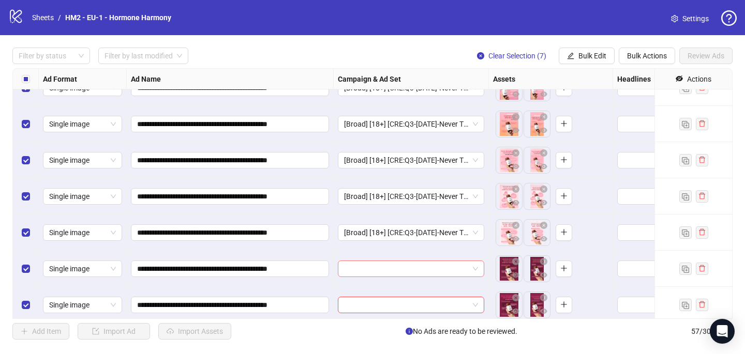
click at [361, 270] on input "search" at bounding box center [406, 269] width 125 height 16
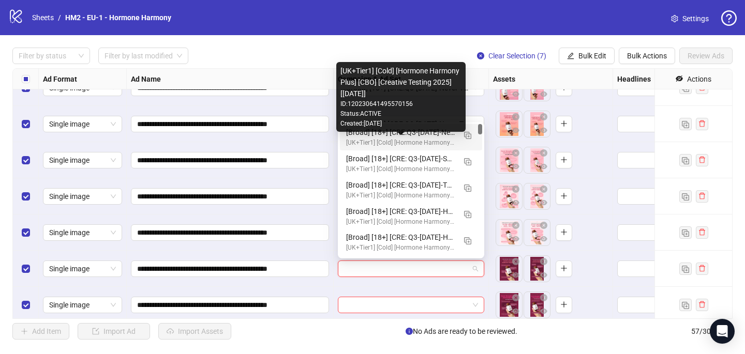
click at [389, 144] on div "[UK+Tier1] [Cold] [Hormone Harmony Plus] [CBO] [Creative Testing 2025] [[DATE]]" at bounding box center [400, 143] width 109 height 10
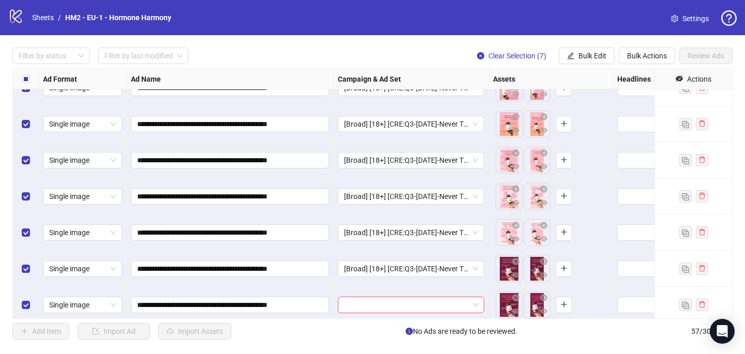
scroll to position [1834, 0]
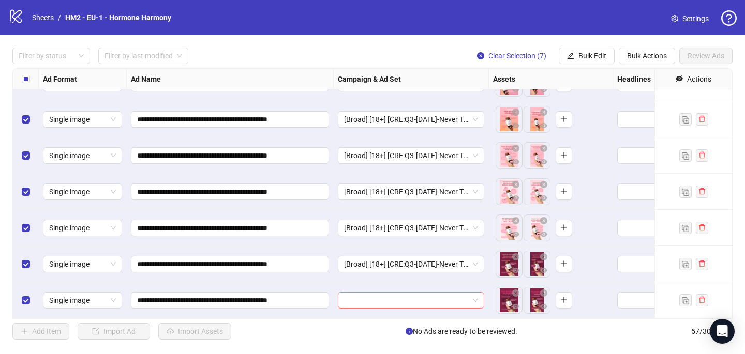
click at [357, 302] on input "search" at bounding box center [406, 301] width 125 height 16
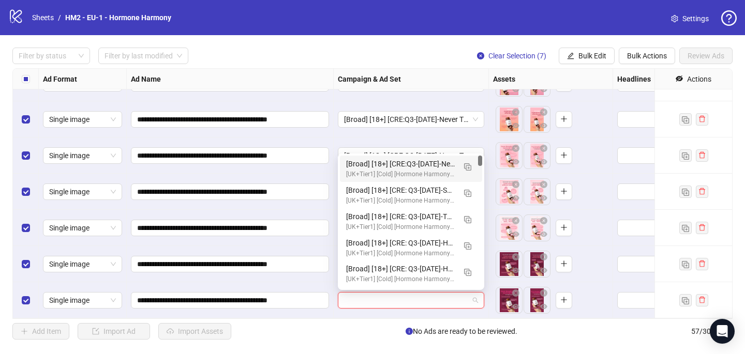
click at [404, 165] on div "[Broad] [18+] [CRE:Q3-[DATE]-Never Thought -Text Only- HHPN] [COP: Q3-[DATE]-7 …" at bounding box center [400, 163] width 109 height 11
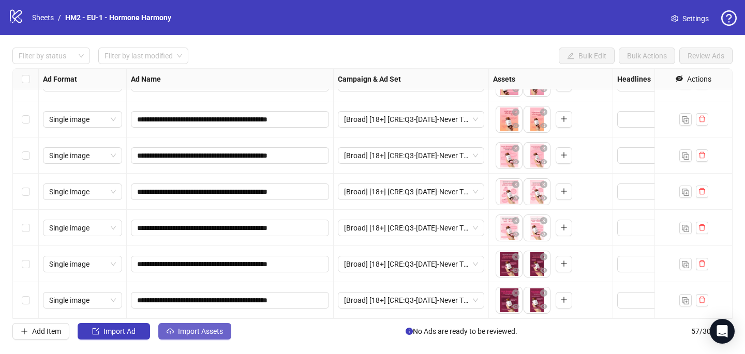
click at [193, 328] on span "Import Assets" at bounding box center [200, 331] width 45 height 8
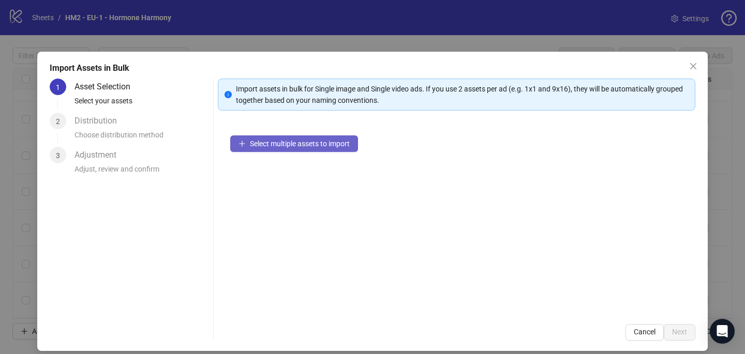
click at [326, 146] on span "Select multiple assets to import" at bounding box center [300, 144] width 100 height 8
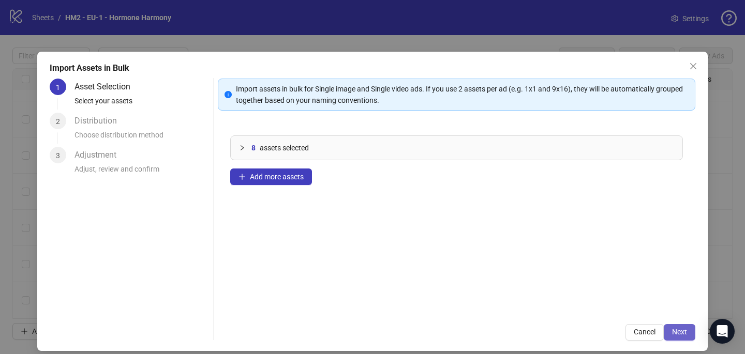
click at [676, 336] on span "Next" at bounding box center [679, 332] width 15 height 8
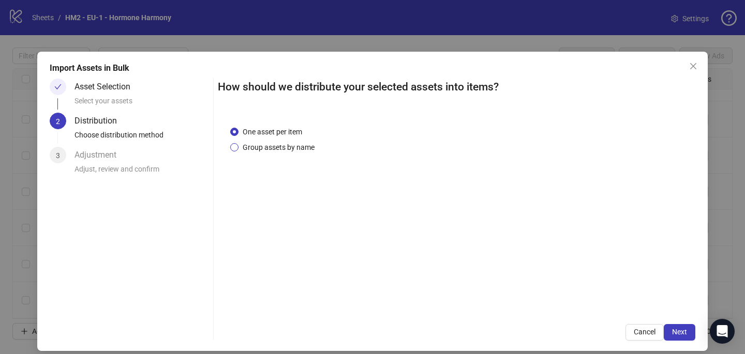
click at [298, 146] on span "Group assets by name" at bounding box center [278, 147] width 80 height 11
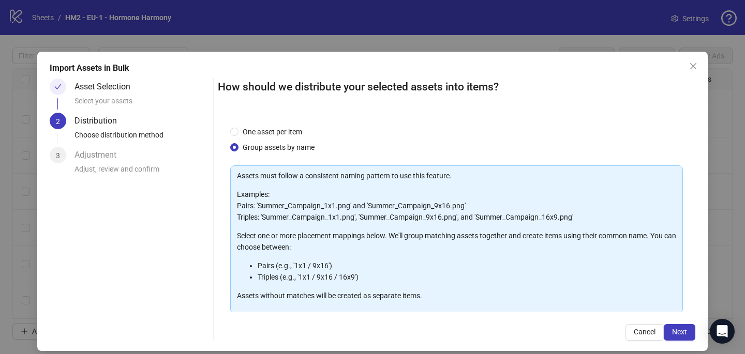
scroll to position [105, 0]
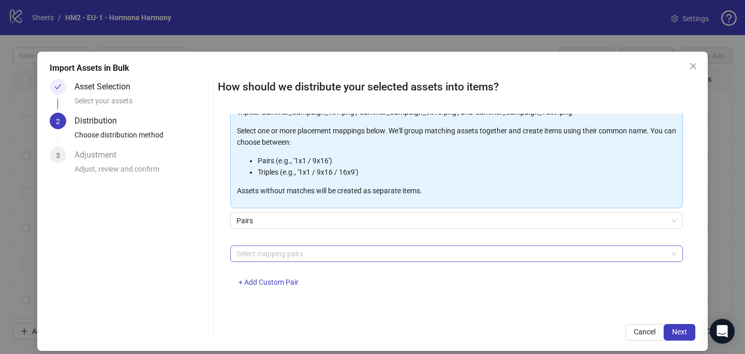
click at [299, 249] on div at bounding box center [450, 254] width 437 height 14
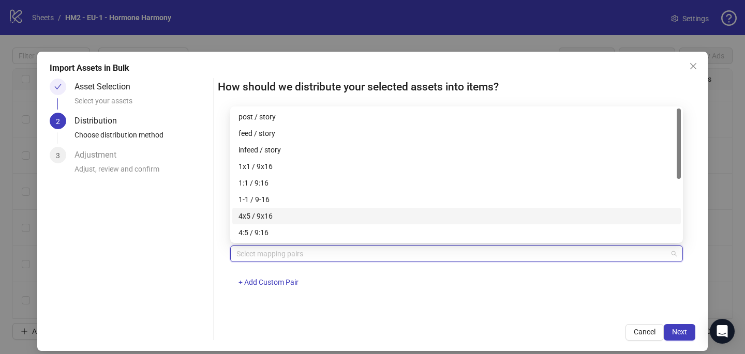
click at [306, 217] on div "4x5 / 9x16" at bounding box center [456, 215] width 436 height 11
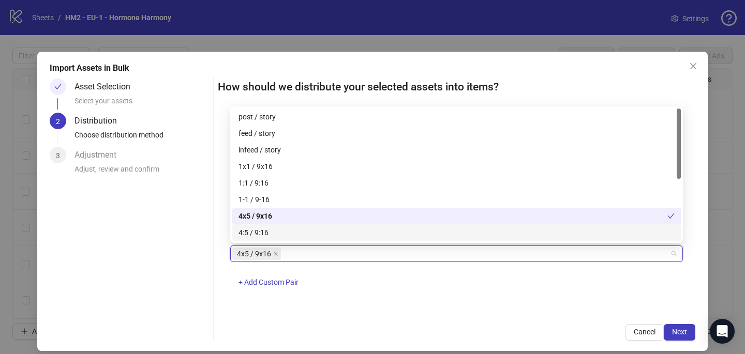
click at [427, 292] on div "4x5 / 9x16 + Add Custom Pair" at bounding box center [456, 273] width 452 height 54
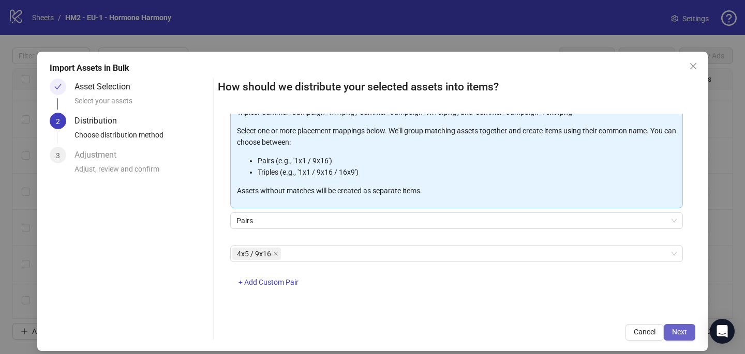
click at [684, 338] on button "Next" at bounding box center [679, 332] width 32 height 17
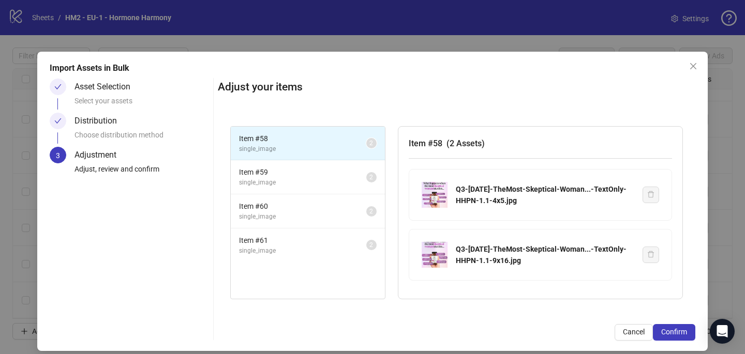
click at [684, 338] on button "Confirm" at bounding box center [674, 332] width 42 height 17
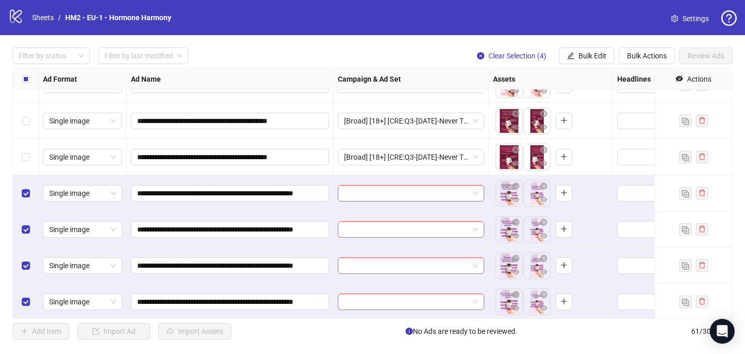
scroll to position [1979, 0]
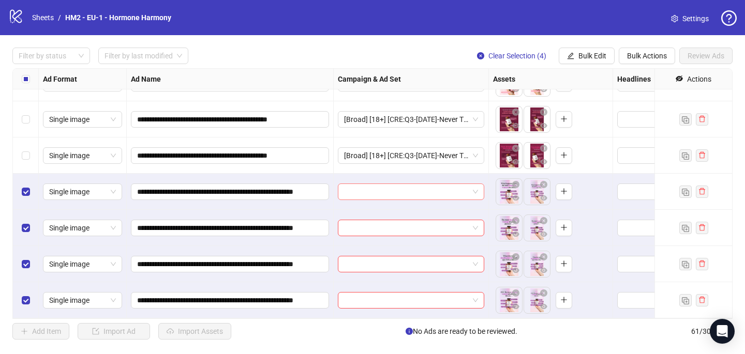
click at [372, 193] on input "search" at bounding box center [406, 192] width 125 height 16
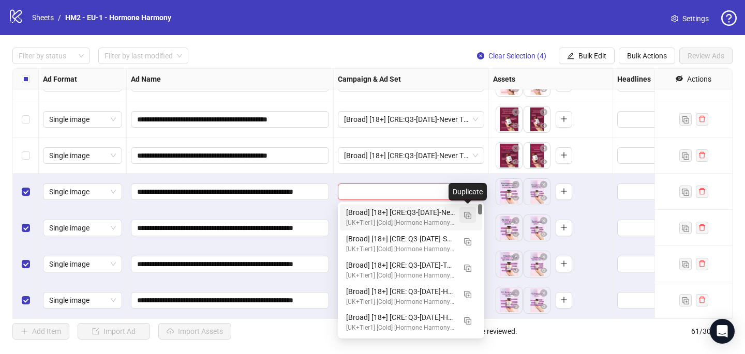
click at [470, 213] on img "button" at bounding box center [467, 215] width 7 height 7
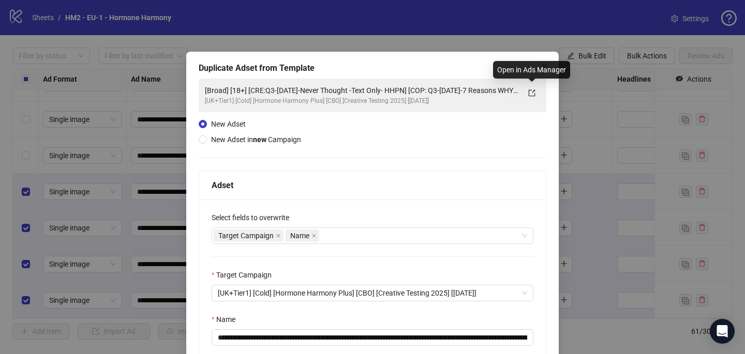
click at [543, 63] on div "Open in Ads Manager" at bounding box center [531, 70] width 77 height 18
click at [467, 58] on div "**********" at bounding box center [372, 246] width 372 height 389
click at [541, 62] on icon "close" at bounding box center [544, 66] width 8 height 8
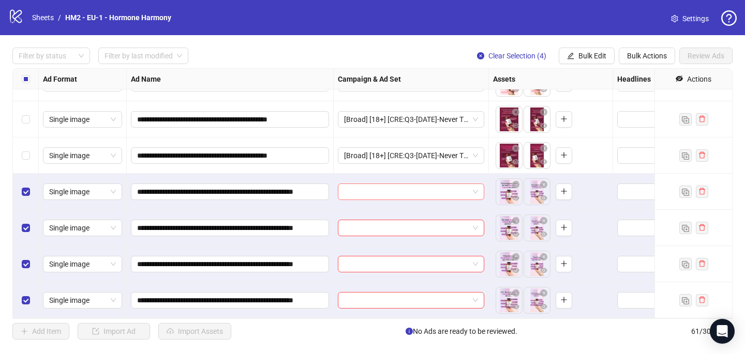
click at [410, 188] on input "search" at bounding box center [406, 192] width 125 height 16
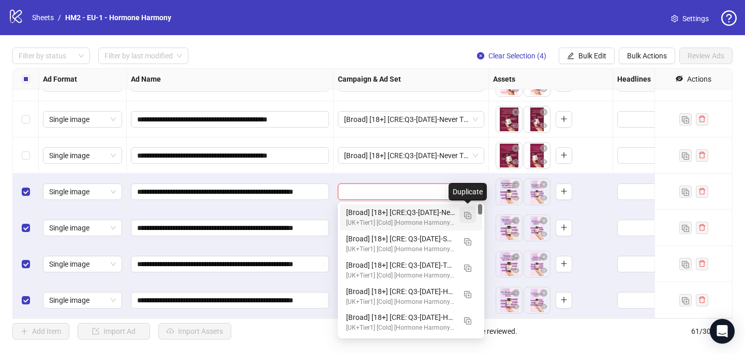
click at [470, 214] on img "button" at bounding box center [467, 215] width 7 height 7
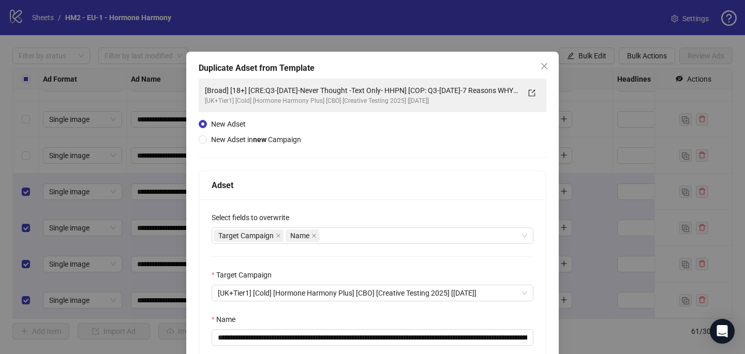
scroll to position [99, 0]
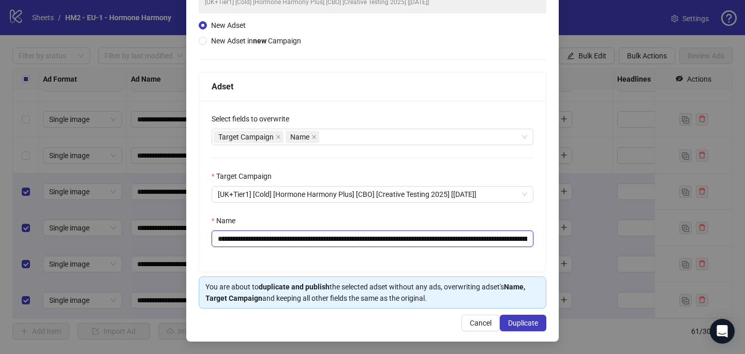
drag, startPoint x: 436, startPoint y: 237, endPoint x: 278, endPoint y: 234, distance: 158.8
click at [278, 234] on input "**********" at bounding box center [372, 239] width 322 height 17
paste input "**********"
type input "**********"
click at [524, 322] on span "Duplicate" at bounding box center [523, 323] width 30 height 8
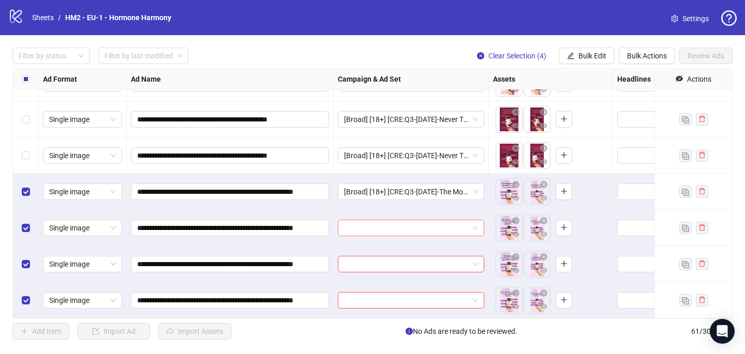
click at [389, 229] on input "search" at bounding box center [406, 228] width 125 height 16
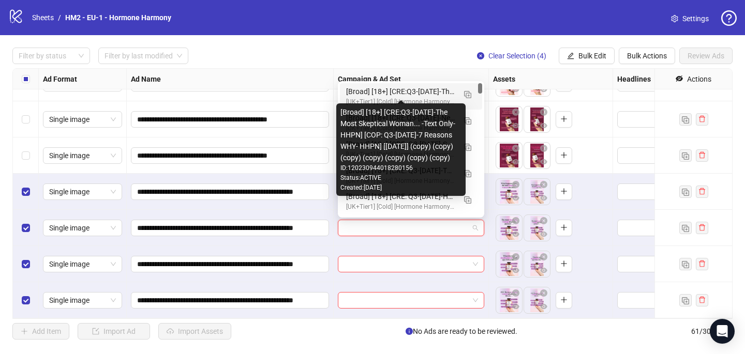
click at [418, 96] on div "[Broad] [18+] [CRE:Q3-[DATE]-The Most Skeptical Woman... -Text Only- HHPN] [COP…" at bounding box center [400, 91] width 109 height 11
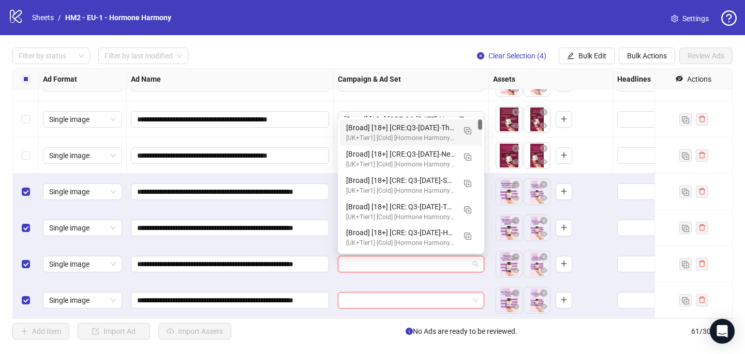
click at [375, 263] on input "search" at bounding box center [406, 264] width 125 height 16
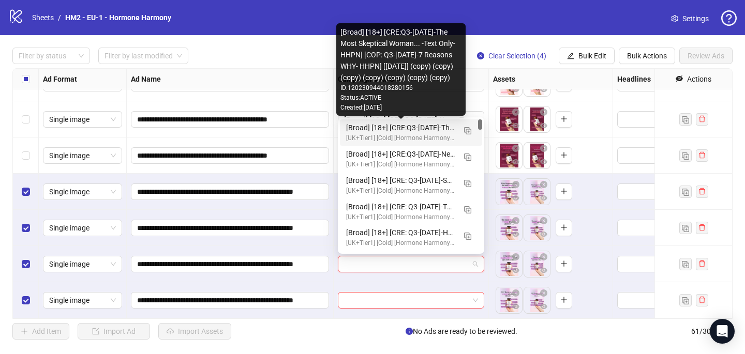
click at [405, 125] on div "[Broad] [18+] [CRE:Q3-[DATE]-The Most Skeptical Woman... -Text Only- HHPN] [COP…" at bounding box center [400, 127] width 109 height 11
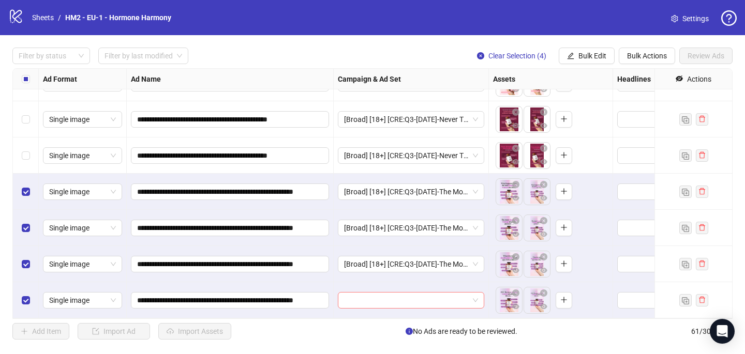
click at [363, 304] on input "search" at bounding box center [406, 301] width 125 height 16
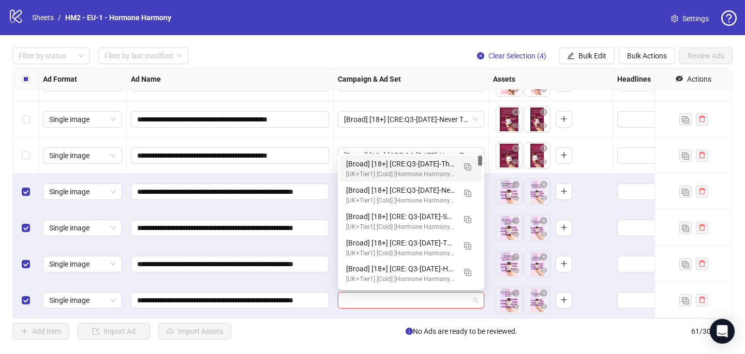
click at [436, 165] on div "[Broad] [18+] [CRE:Q3-[DATE]-The Most Skeptical Woman... -Text Only- HHPN] [COP…" at bounding box center [400, 163] width 109 height 11
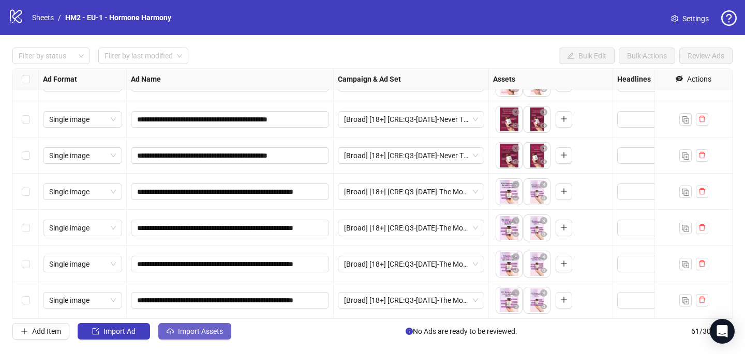
click at [216, 333] on span "Import Assets" at bounding box center [200, 331] width 45 height 8
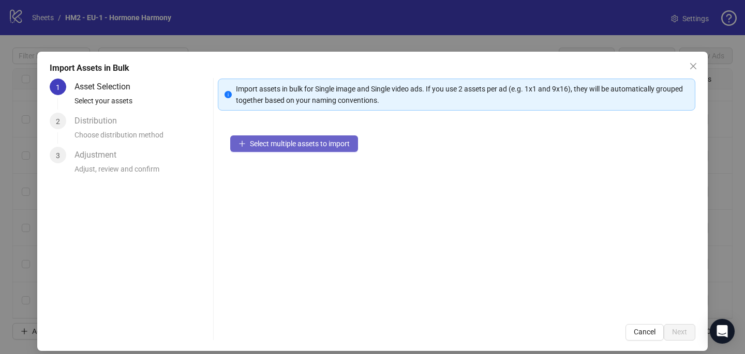
click at [303, 143] on span "Select multiple assets to import" at bounding box center [300, 144] width 100 height 8
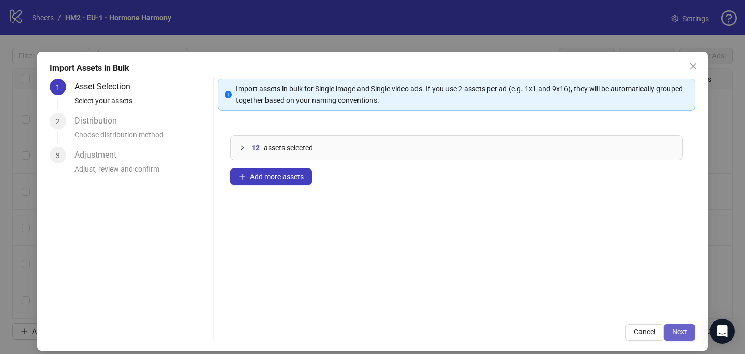
click at [674, 340] on button "Next" at bounding box center [679, 332] width 32 height 17
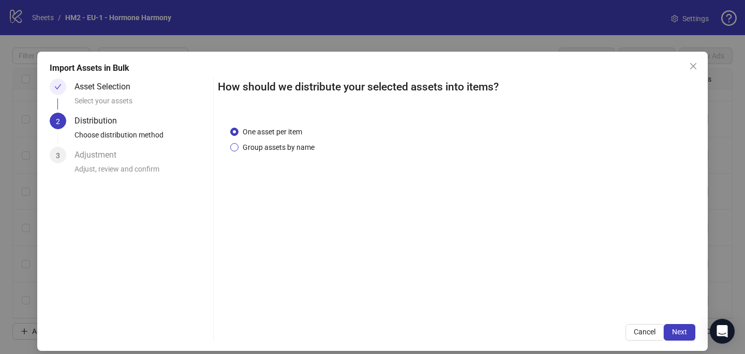
click at [300, 146] on span "Group assets by name" at bounding box center [278, 147] width 80 height 11
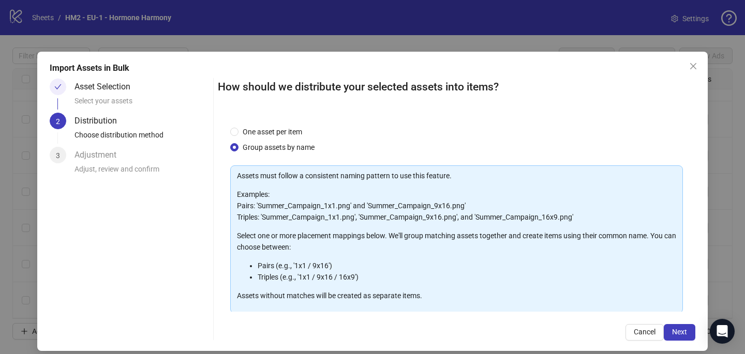
scroll to position [105, 0]
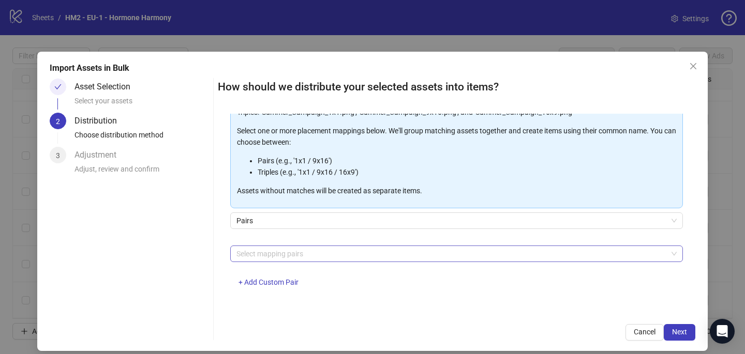
click at [298, 251] on div at bounding box center [450, 254] width 437 height 14
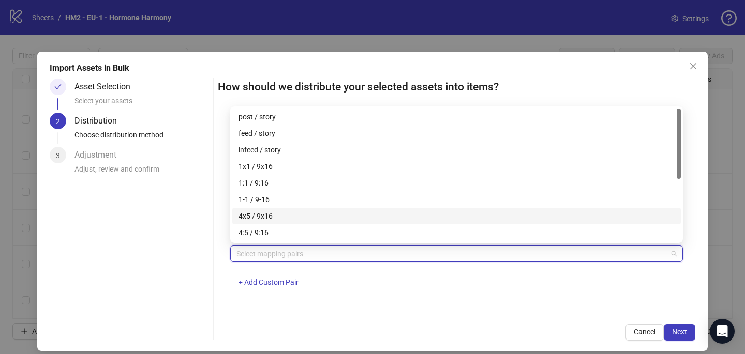
click at [305, 217] on div "4x5 / 9x16" at bounding box center [456, 215] width 436 height 11
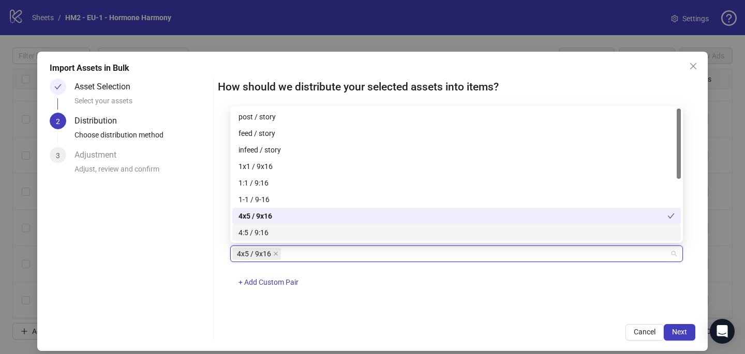
click at [466, 314] on div "How should we distribute your selected assets into items? One asset per item Gr…" at bounding box center [456, 210] width 477 height 262
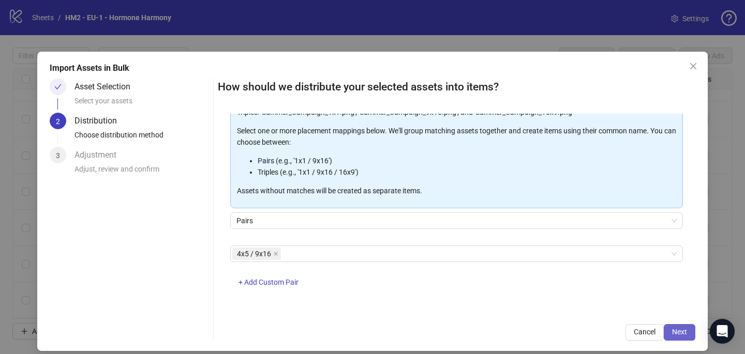
click at [687, 330] on button "Next" at bounding box center [679, 332] width 32 height 17
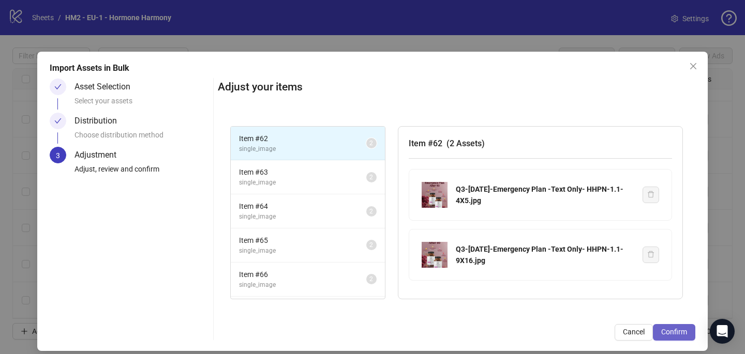
click at [682, 335] on span "Confirm" at bounding box center [674, 332] width 26 height 8
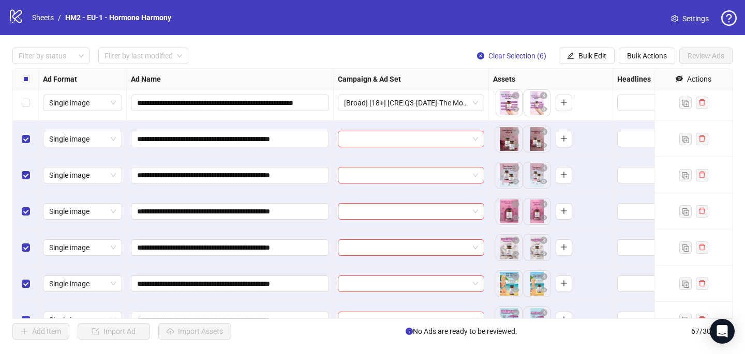
scroll to position [2196, 0]
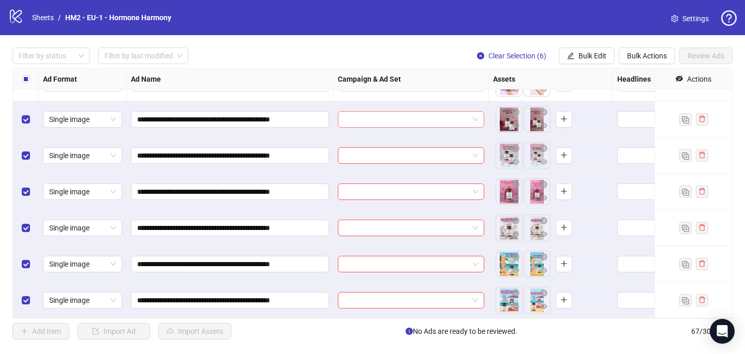
click at [361, 123] on input "search" at bounding box center [406, 120] width 125 height 16
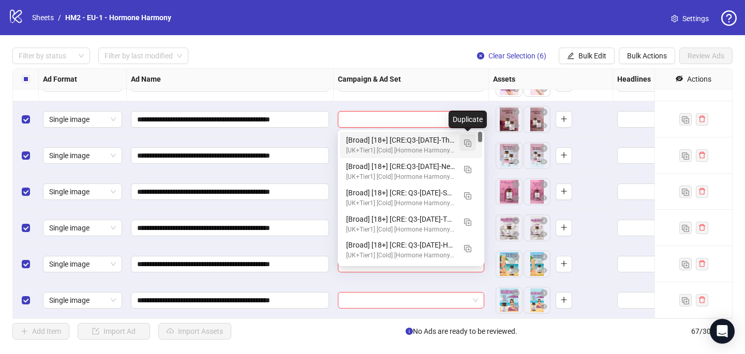
click at [467, 145] on img "button" at bounding box center [467, 143] width 7 height 7
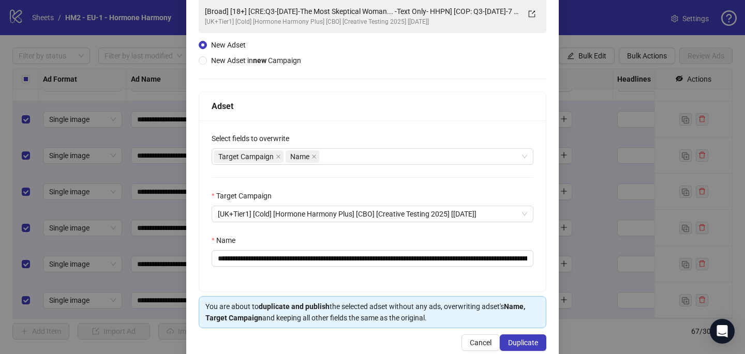
scroll to position [88, 0]
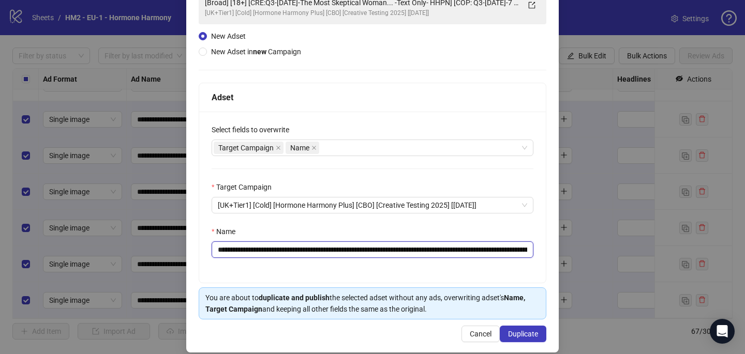
drag, startPoint x: 483, startPoint y: 248, endPoint x: 278, endPoint y: 250, distance: 204.8
click at [278, 250] on input "**********" at bounding box center [372, 249] width 322 height 17
paste input "**********"
type input "**********"
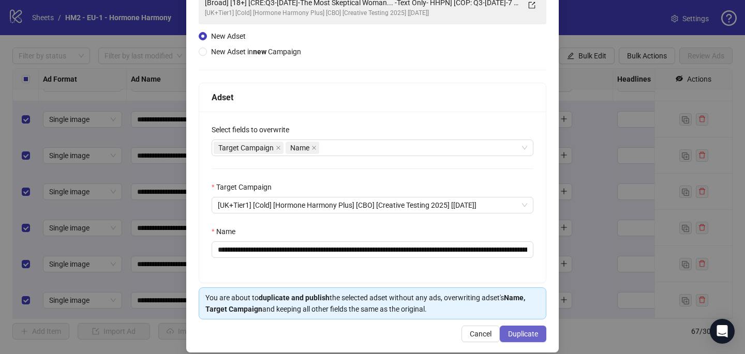
click at [525, 331] on span "Duplicate" at bounding box center [523, 334] width 30 height 8
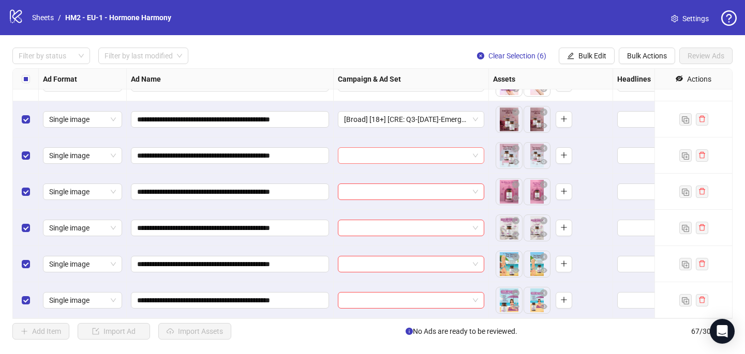
click at [416, 158] on input "search" at bounding box center [406, 156] width 125 height 16
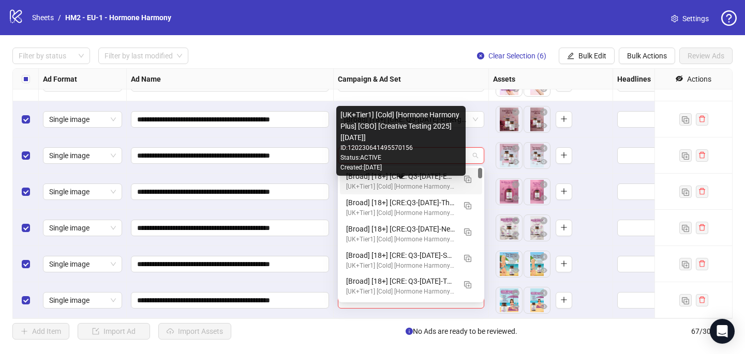
click at [418, 186] on div "[UK+Tier1] [Cold] [Hormone Harmony Plus] [CBO] [Creative Testing 2025] [[DATE]]" at bounding box center [400, 187] width 109 height 10
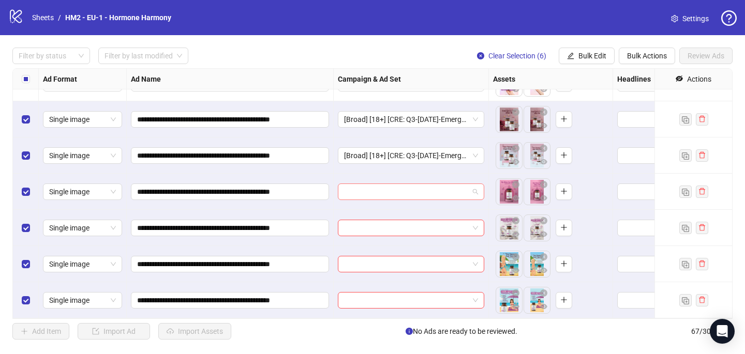
click at [400, 191] on input "search" at bounding box center [406, 192] width 125 height 16
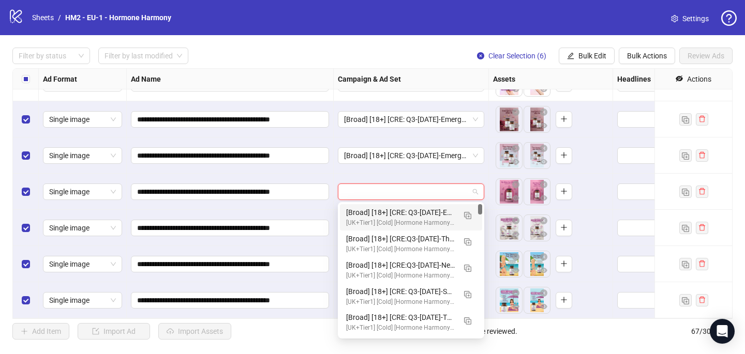
click at [413, 209] on div "[Broad] [18+] [CRE: Q3-[DATE]-Emergency Plan -Text Only- HHPN] [COP: Q3-[DATE]-…" at bounding box center [400, 212] width 109 height 11
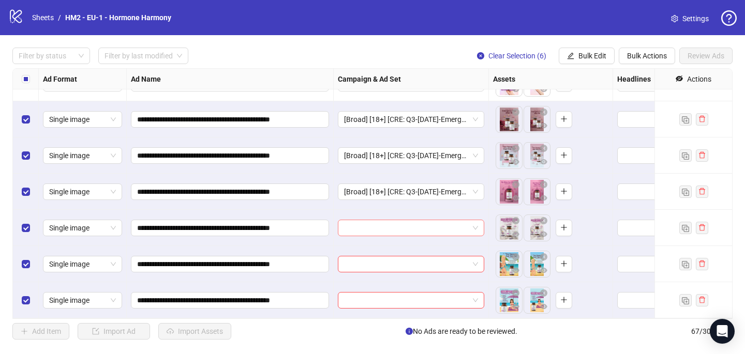
click at [400, 228] on input "search" at bounding box center [406, 228] width 125 height 16
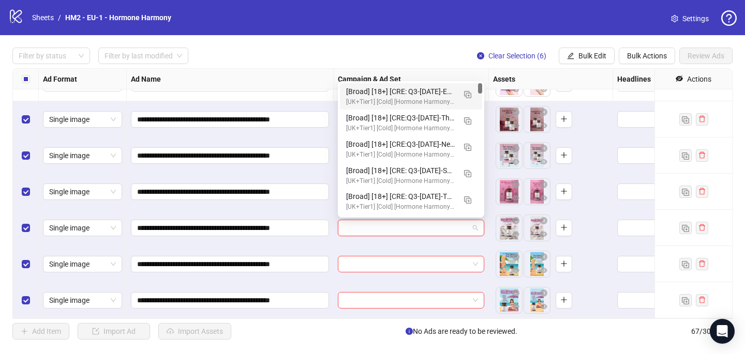
click at [446, 90] on div "[Broad] [18+] [CRE: Q3-[DATE]-Emergency Plan -Text Only- HHPN] [COP: Q3-[DATE]-…" at bounding box center [400, 91] width 109 height 11
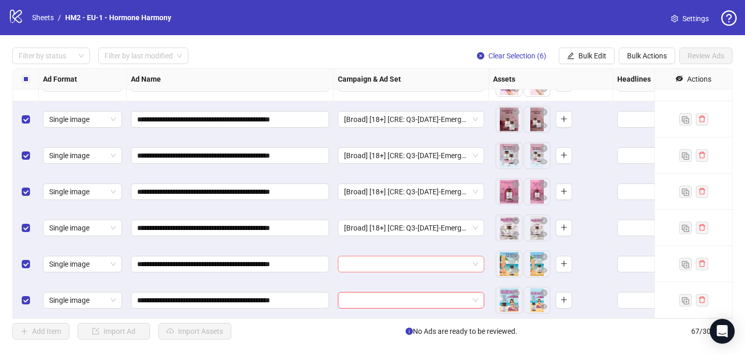
click at [373, 268] on input "search" at bounding box center [406, 264] width 125 height 16
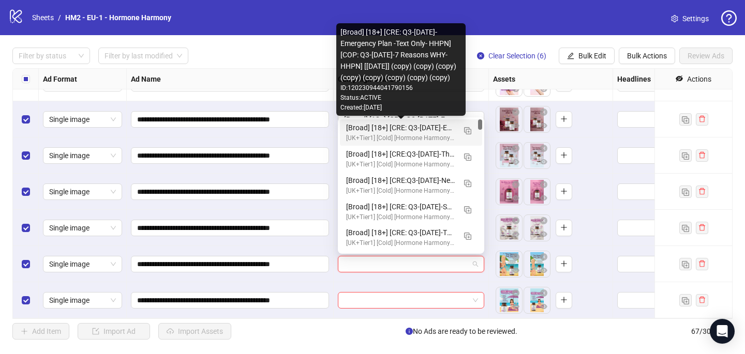
click at [413, 132] on div "[Broad] [18+] [CRE: Q3-[DATE]-Emergency Plan -Text Only- HHPN] [COP: Q3-[DATE]-…" at bounding box center [400, 127] width 109 height 11
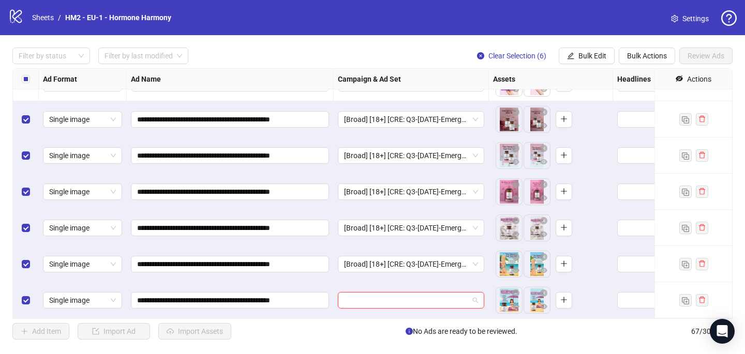
click at [367, 301] on input "search" at bounding box center [406, 301] width 125 height 16
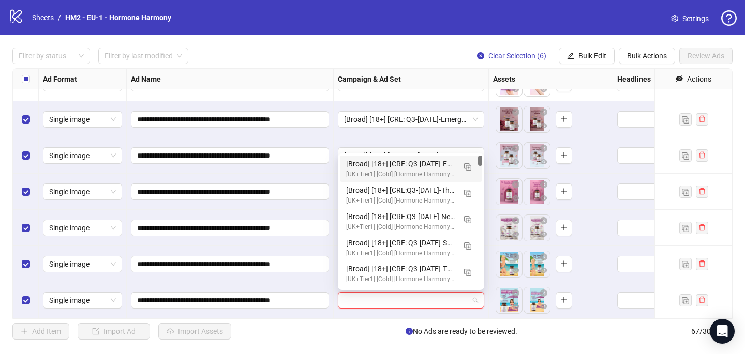
click at [408, 168] on div "[Broad] [18+] [CRE: Q3-[DATE]-Emergency Plan -Text Only- HHPN] [COP: Q3-[DATE]-…" at bounding box center [400, 163] width 109 height 11
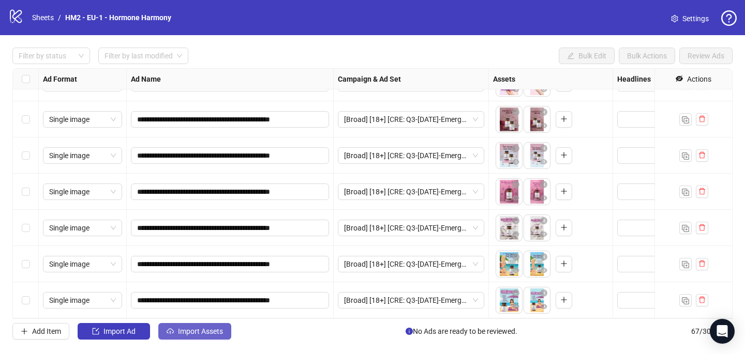
click at [210, 331] on span "Import Assets" at bounding box center [200, 331] width 45 height 8
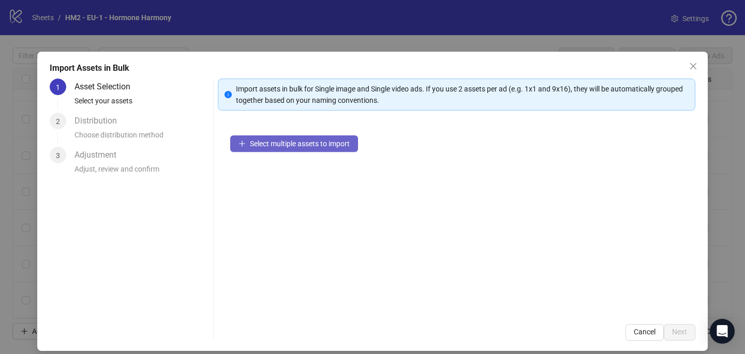
click at [337, 152] on button "Select multiple assets to import" at bounding box center [294, 143] width 128 height 17
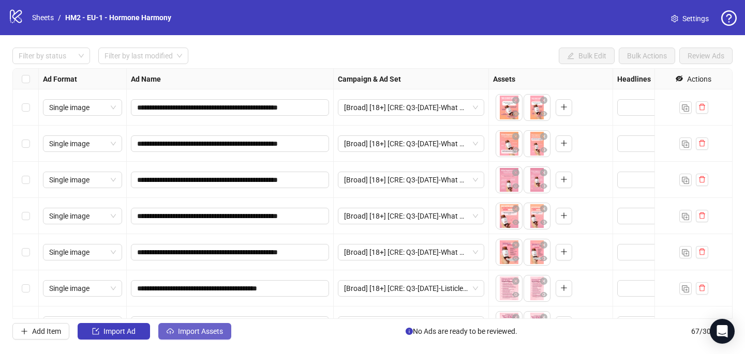
click at [210, 336] on button "Import Assets" at bounding box center [194, 331] width 73 height 17
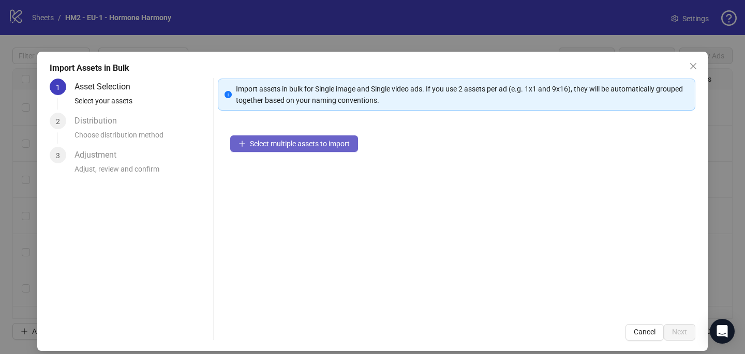
click at [299, 141] on span "Select multiple assets to import" at bounding box center [300, 144] width 100 height 8
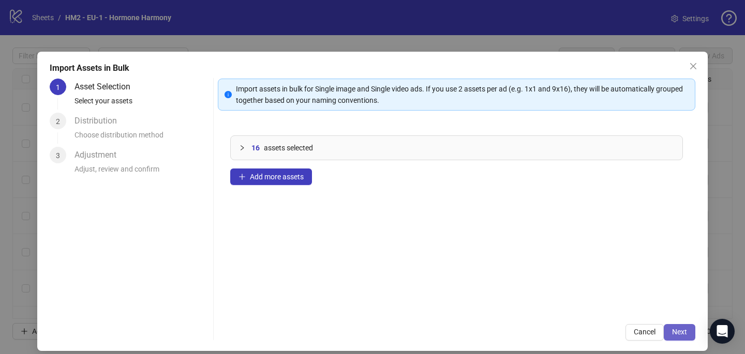
click at [687, 332] on button "Next" at bounding box center [679, 332] width 32 height 17
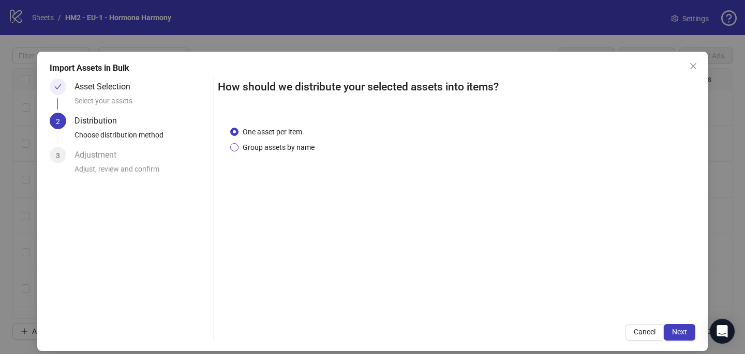
click at [305, 148] on span "Group assets by name" at bounding box center [278, 147] width 80 height 11
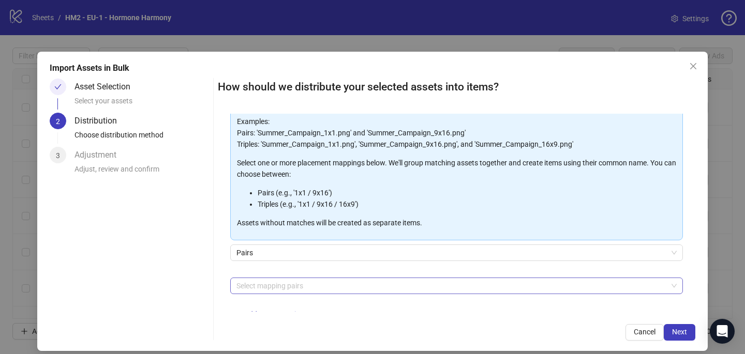
scroll to position [82, 0]
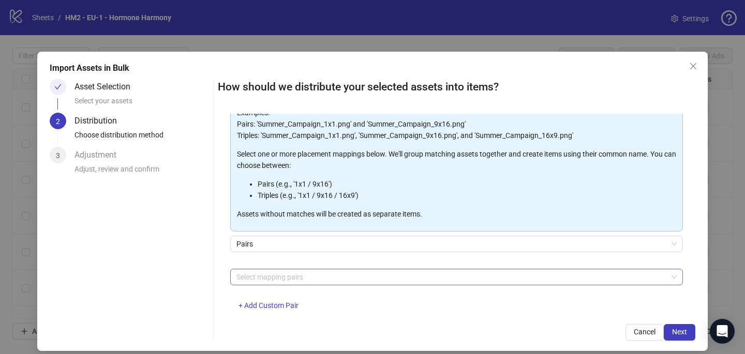
click at [298, 273] on div at bounding box center [450, 277] width 437 height 14
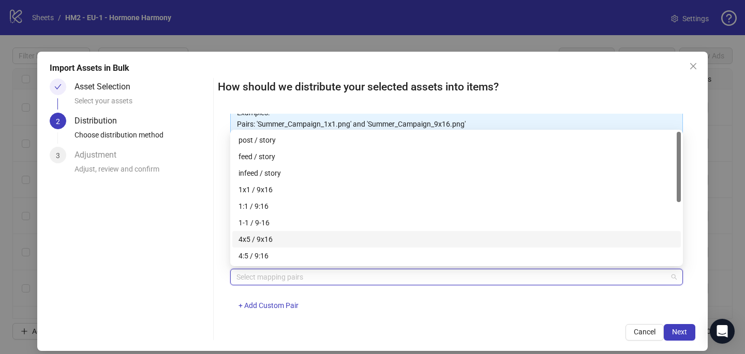
click at [305, 243] on div "4x5 / 9x16" at bounding box center [456, 239] width 436 height 11
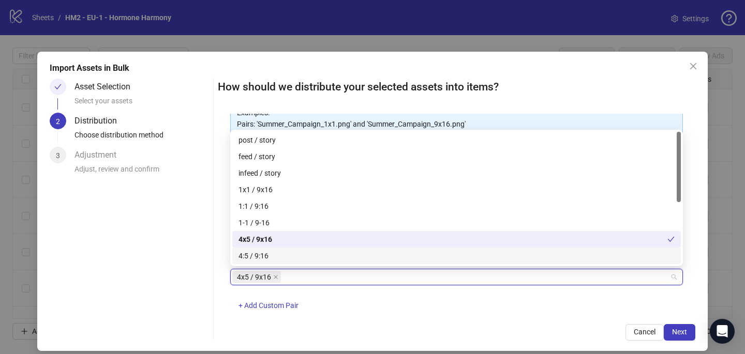
click at [390, 317] on div "How should we distribute your selected assets into items? One asset per item Gr…" at bounding box center [456, 210] width 477 height 262
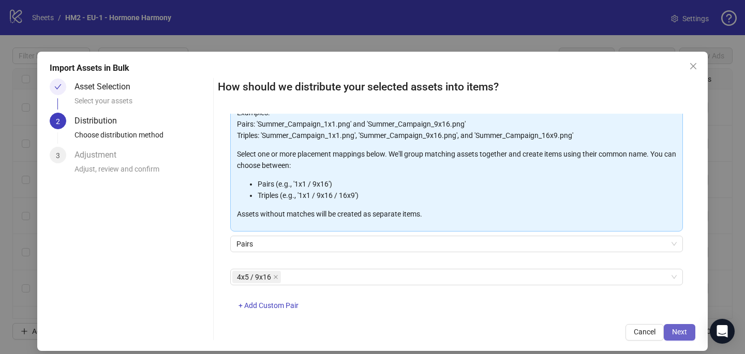
click at [675, 328] on span "Next" at bounding box center [679, 332] width 15 height 8
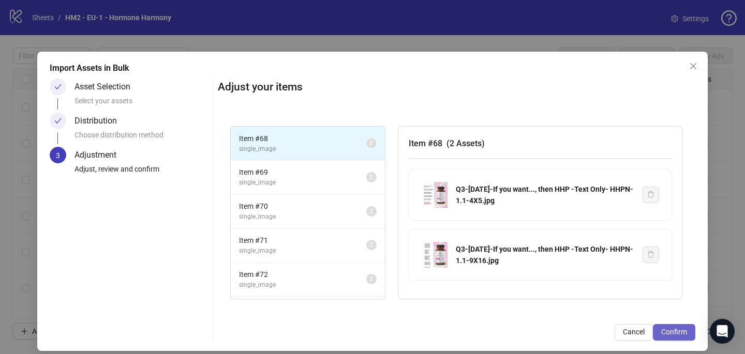
click at [664, 340] on button "Confirm" at bounding box center [674, 332] width 42 height 17
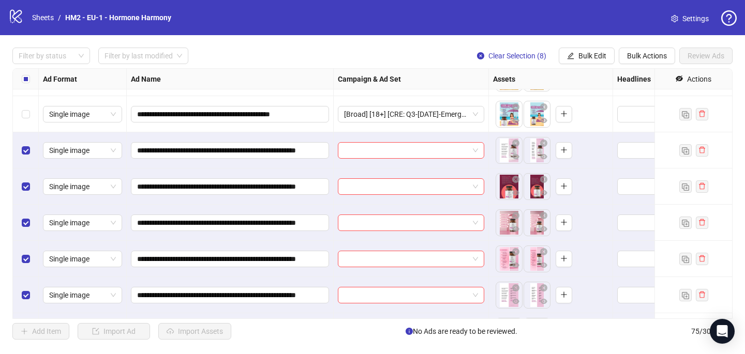
scroll to position [2360, 0]
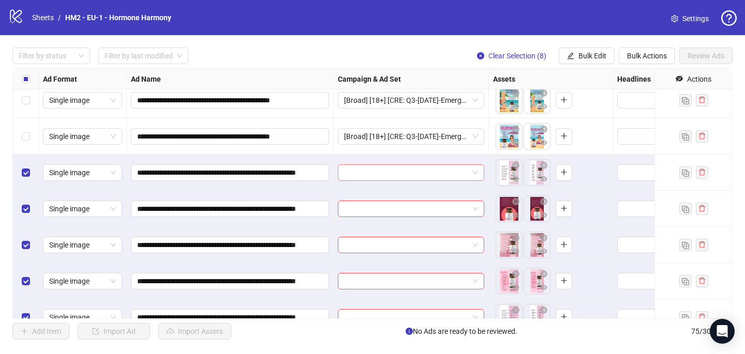
click at [371, 172] on input "search" at bounding box center [406, 173] width 125 height 16
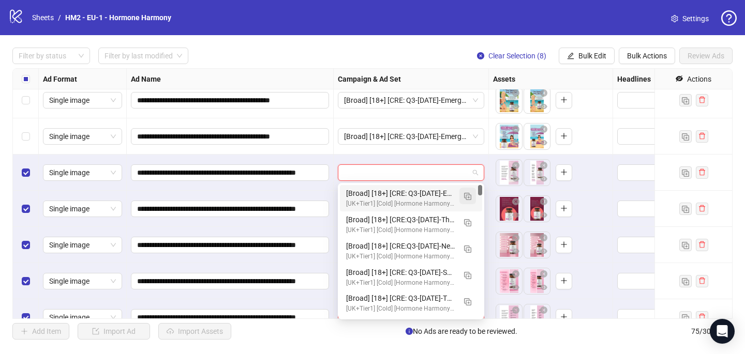
click at [466, 196] on img "button" at bounding box center [467, 196] width 7 height 7
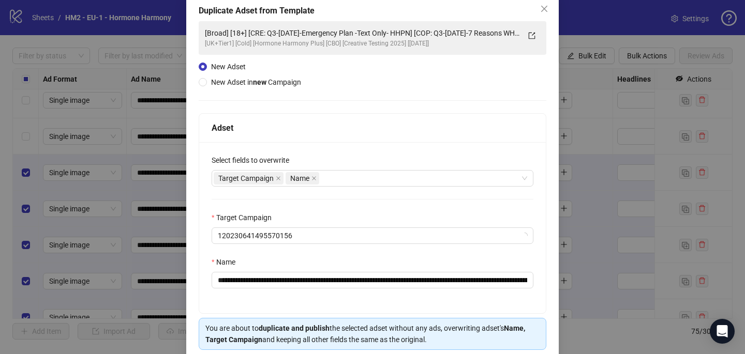
scroll to position [99, 0]
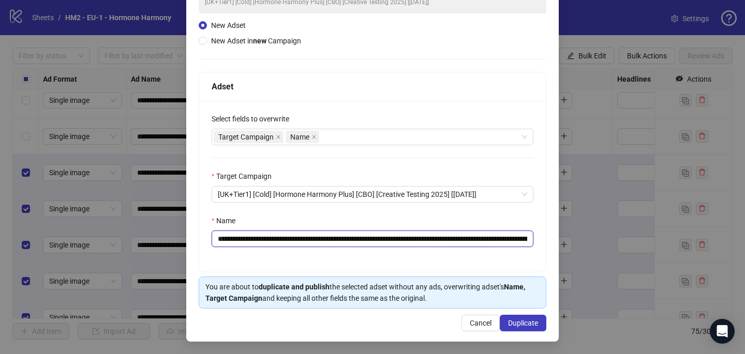
drag, startPoint x: 444, startPoint y: 235, endPoint x: 281, endPoint y: 236, distance: 162.9
click at [278, 236] on input "**********" at bounding box center [372, 239] width 322 height 17
paste input "**********"
type input "**********"
click at [541, 326] on button "Duplicate" at bounding box center [523, 323] width 47 height 17
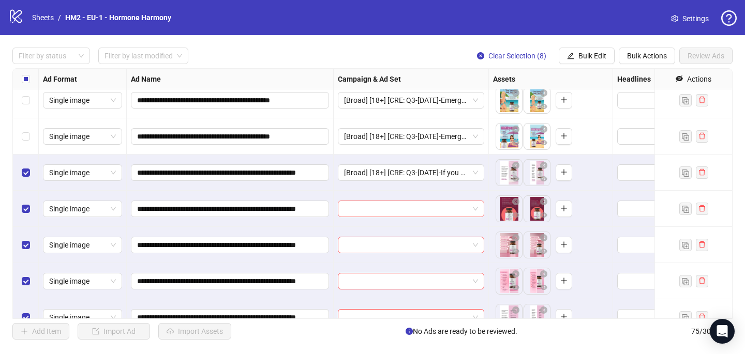
click at [428, 216] on input "search" at bounding box center [406, 209] width 125 height 16
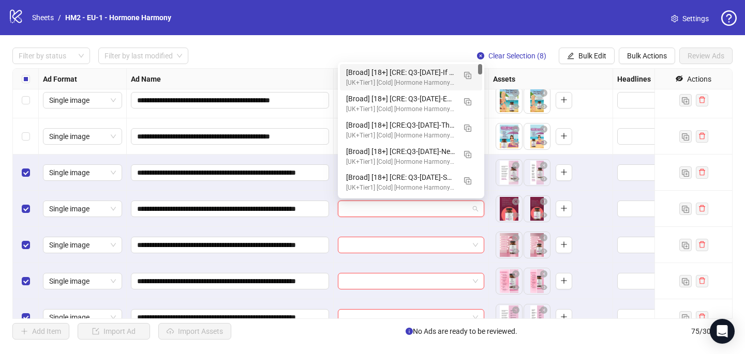
click at [431, 66] on div "[Broad] [18+] [CRE: Q3-08-AUG-2025-If you want..., then HHP -Text Only- HHPN] […" at bounding box center [411, 77] width 142 height 26
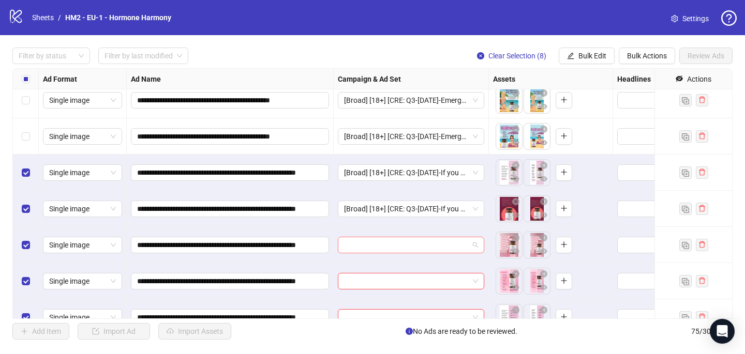
click at [383, 249] on input "search" at bounding box center [406, 245] width 125 height 16
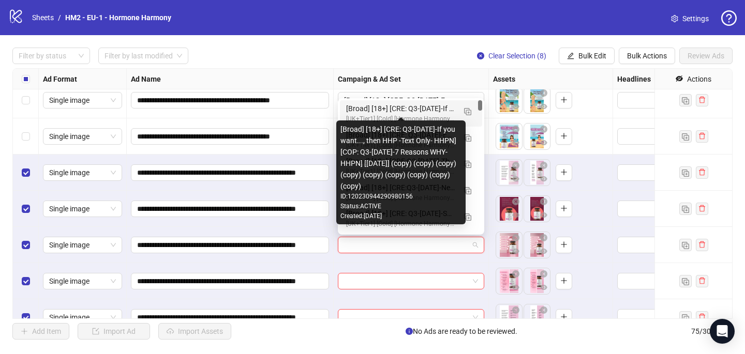
click at [405, 104] on div "[Broad] [18+] [CRE: Q3-08-AUG-2025-If you want..., then HHP -Text Only- HHPN] […" at bounding box center [400, 108] width 109 height 11
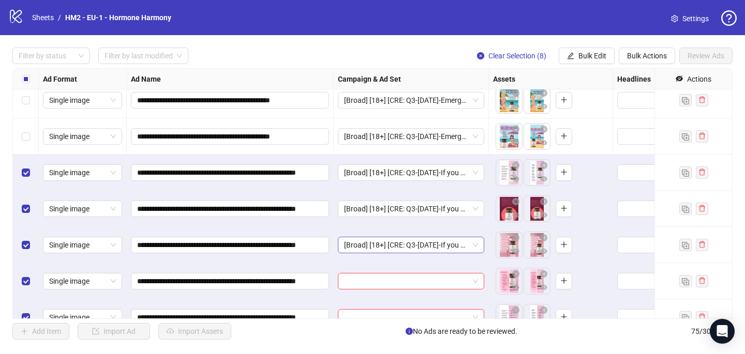
scroll to position [2424, 0]
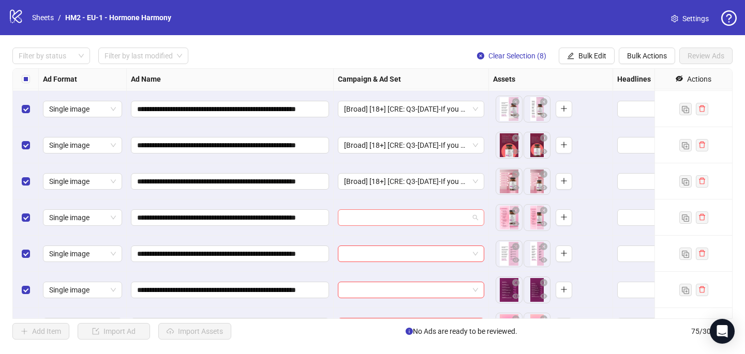
click at [377, 217] on input "search" at bounding box center [406, 218] width 125 height 16
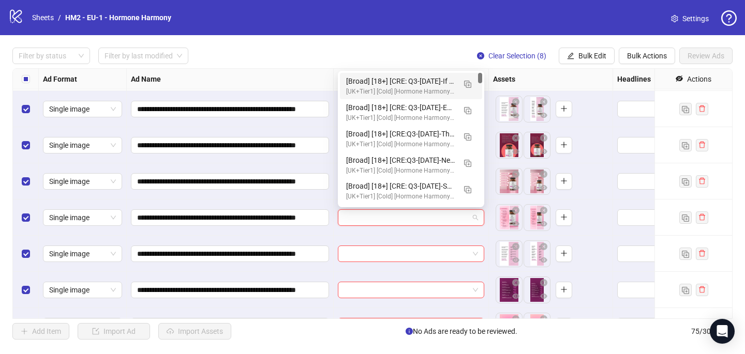
click at [406, 84] on div "[Broad] [18+] [CRE: Q3-08-AUG-2025-If you want..., then HHP -Text Only- HHPN] […" at bounding box center [400, 80] width 109 height 11
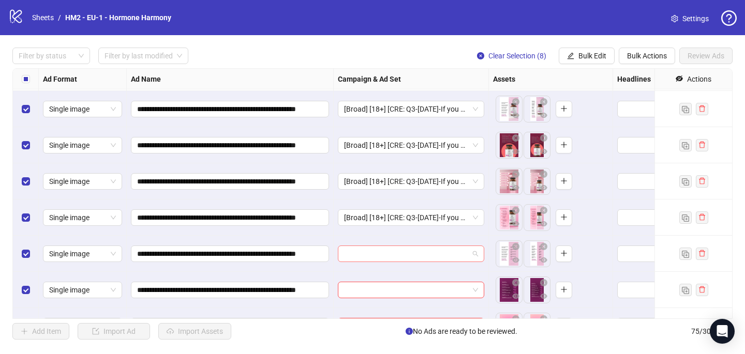
click at [366, 254] on input "search" at bounding box center [406, 254] width 125 height 16
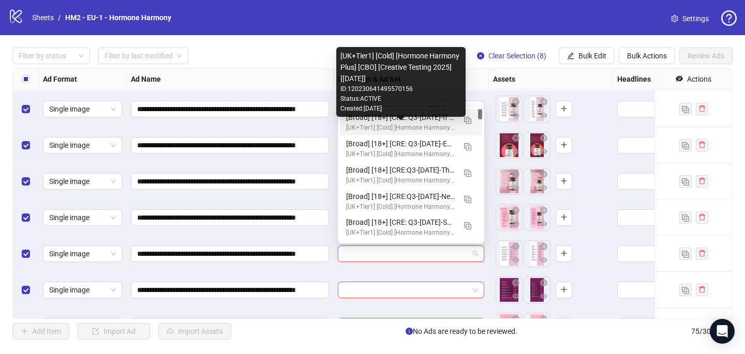
click at [416, 129] on div "[UK+Tier1] [Cold] [Hormone Harmony Plus] [CBO] [Creative Testing 2025] [[DATE]]" at bounding box center [400, 128] width 109 height 10
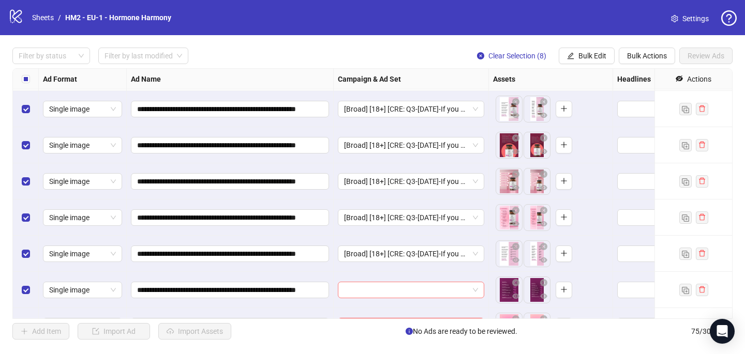
scroll to position [2486, 0]
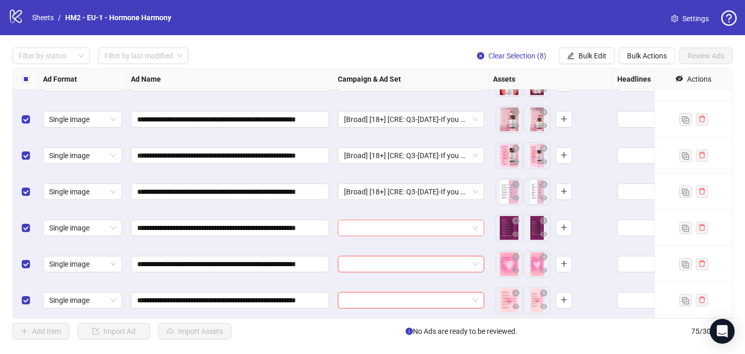
click at [358, 230] on input "search" at bounding box center [406, 228] width 125 height 16
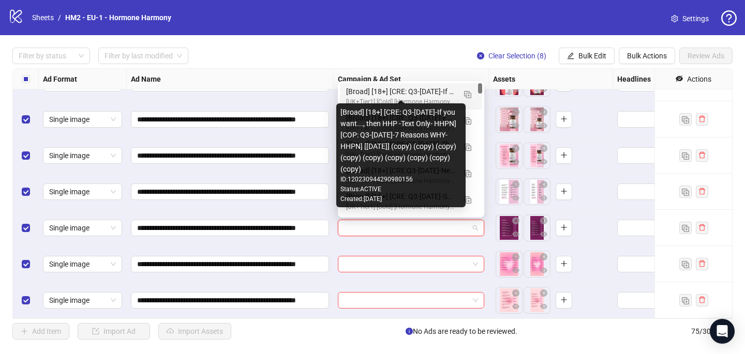
click at [406, 95] on div "[Broad] [18+] [CRE: Q3-08-AUG-2025-If you want..., then HHP -Text Only- HHPN] […" at bounding box center [400, 91] width 109 height 11
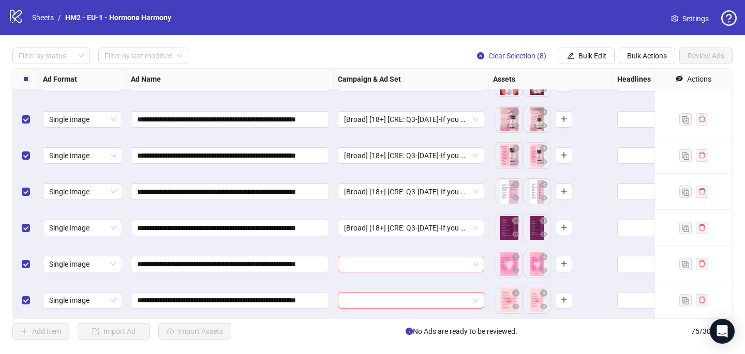
click at [350, 264] on input "search" at bounding box center [406, 264] width 125 height 16
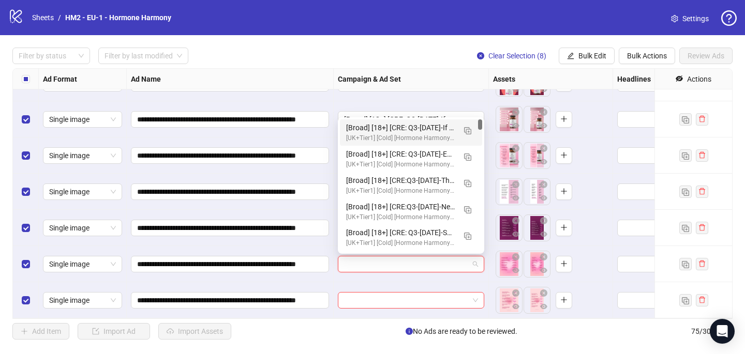
click at [418, 130] on div "[Broad] [18+] [CRE: Q3-08-AUG-2025-If you want..., then HHP -Text Only- HHPN] […" at bounding box center [400, 127] width 109 height 11
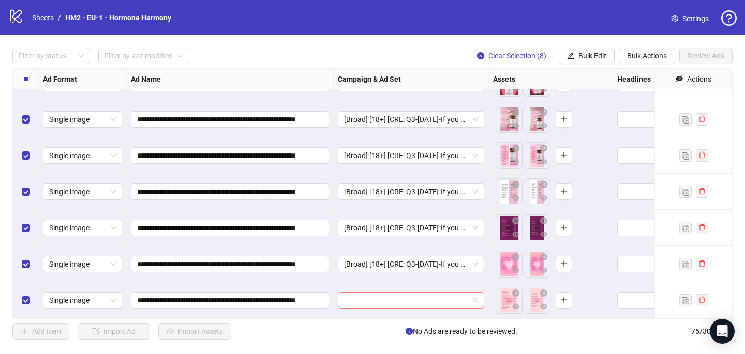
click at [367, 306] on input "search" at bounding box center [406, 301] width 125 height 16
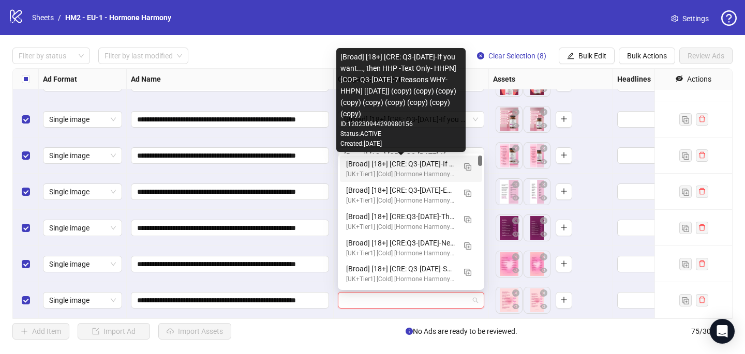
click at [450, 164] on div "[Broad] [18+] [CRE: Q3-08-AUG-2025-If you want..., then HHP -Text Only- HHPN] […" at bounding box center [400, 163] width 109 height 11
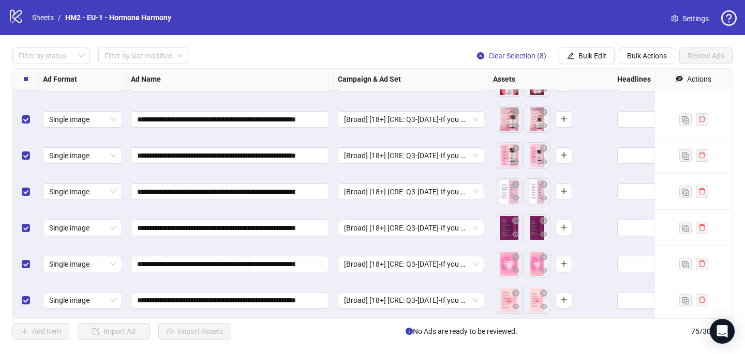
click at [27, 74] on label "Select all rows" at bounding box center [26, 78] width 8 height 11
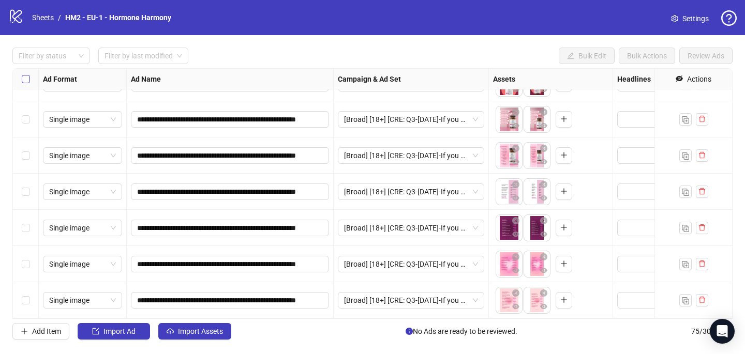
click at [27, 74] on label "Select all rows" at bounding box center [26, 78] width 8 height 11
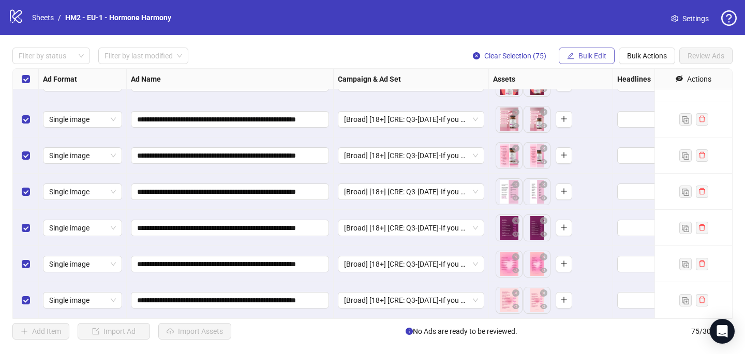
click at [598, 58] on span "Bulk Edit" at bounding box center [592, 56] width 28 height 8
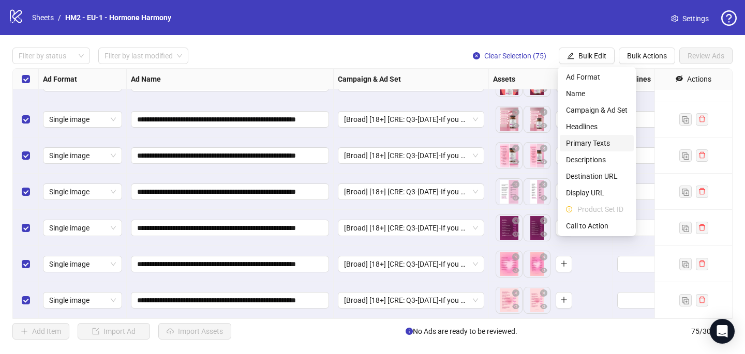
click at [589, 142] on span "Primary Texts" at bounding box center [597, 143] width 62 height 11
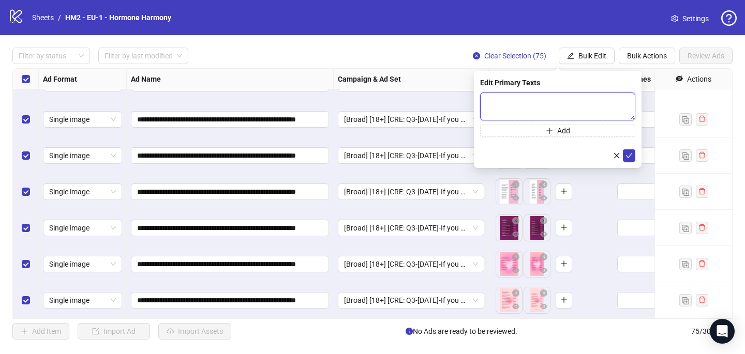
click at [502, 101] on textarea at bounding box center [557, 107] width 155 height 28
paste textarea "**********"
drag, startPoint x: 568, startPoint y: 115, endPoint x: 483, endPoint y: 102, distance: 85.9
click at [483, 102] on textarea at bounding box center [557, 107] width 155 height 28
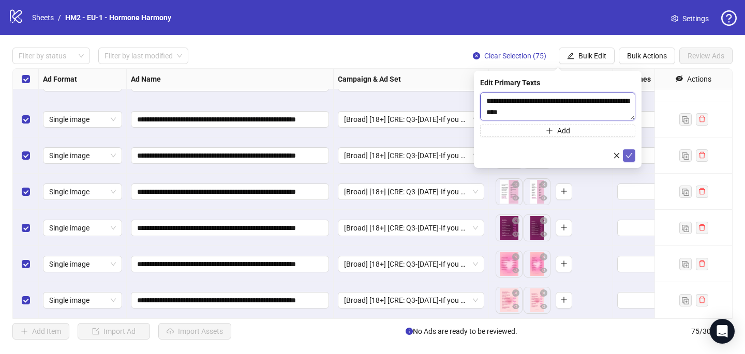
type textarea "**********"
click at [634, 156] on button "submit" at bounding box center [629, 155] width 12 height 12
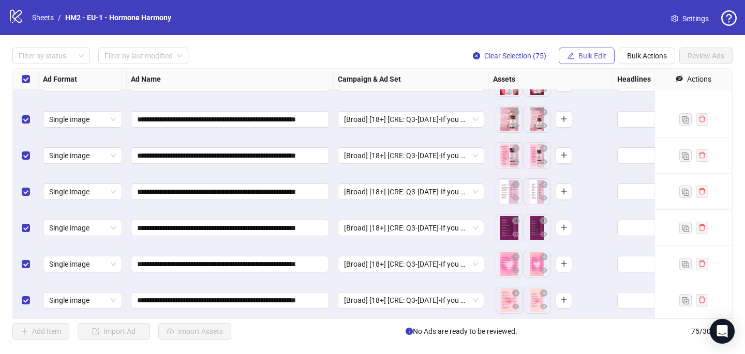
click at [598, 63] on button "Bulk Edit" at bounding box center [586, 56] width 56 height 17
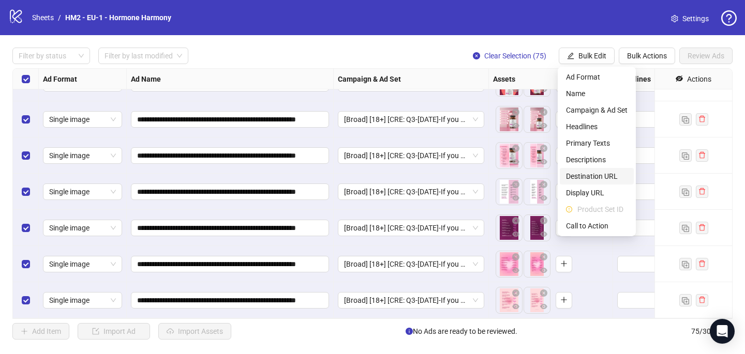
click at [610, 177] on span "Destination URL" at bounding box center [597, 176] width 62 height 11
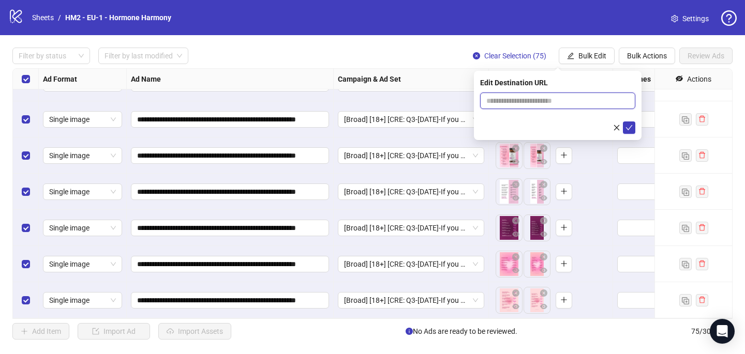
click at [510, 100] on input "text" at bounding box center [553, 100] width 134 height 11
paste input "**********"
type input "**********"
click at [630, 127] on icon "check" at bounding box center [629, 127] width 7 height 5
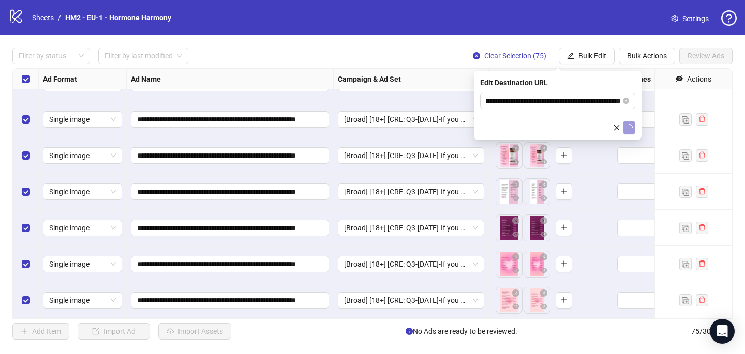
scroll to position [0, 0]
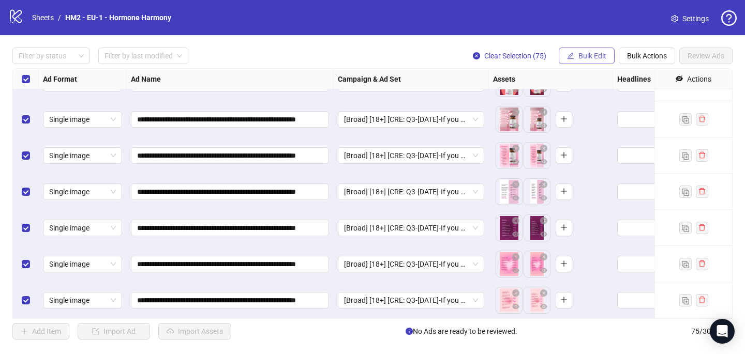
click at [597, 59] on span "Bulk Edit" at bounding box center [592, 56] width 28 height 8
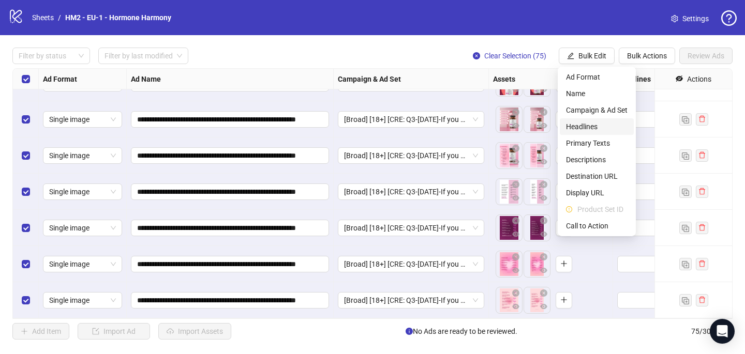
click at [588, 125] on span "Headlines" at bounding box center [597, 126] width 62 height 11
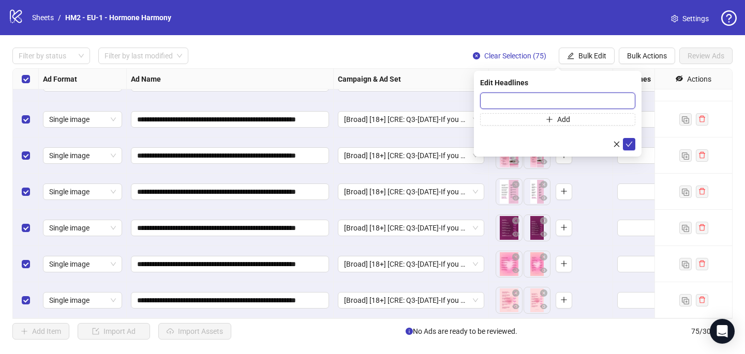
click at [494, 101] on input "text" at bounding box center [557, 101] width 155 height 17
paste input "**********"
type input "**********"
click at [628, 142] on icon "check" at bounding box center [628, 144] width 7 height 7
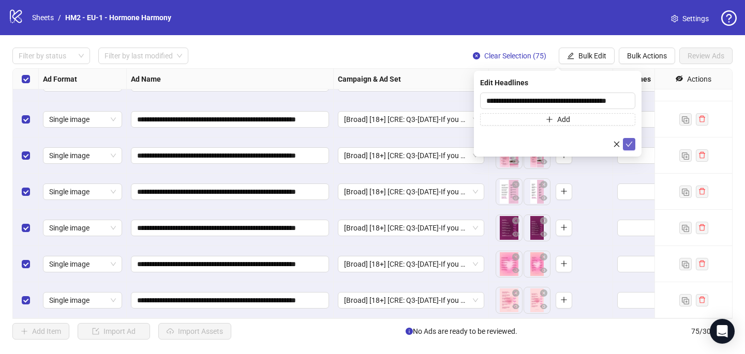
scroll to position [0, 0]
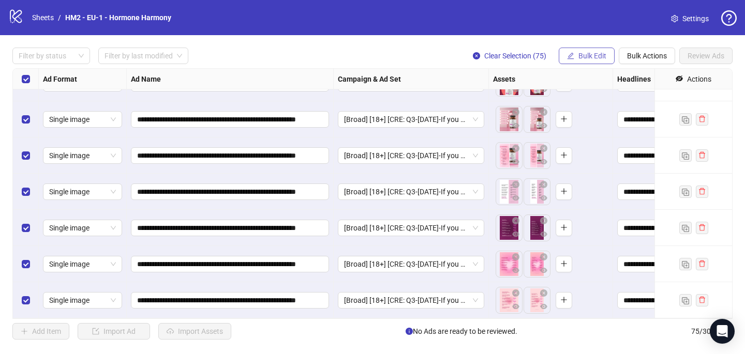
click at [594, 54] on span "Bulk Edit" at bounding box center [592, 56] width 28 height 8
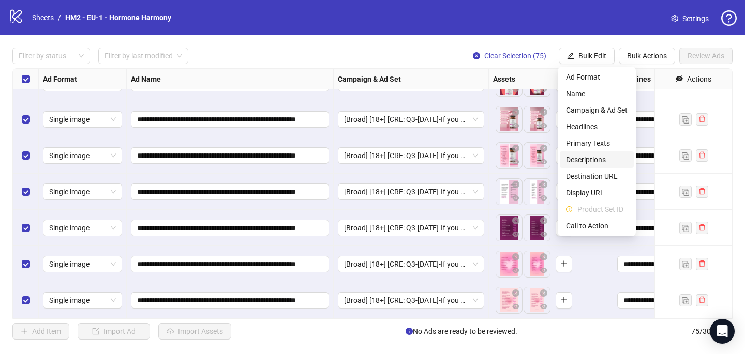
click at [595, 158] on span "Descriptions" at bounding box center [597, 159] width 62 height 11
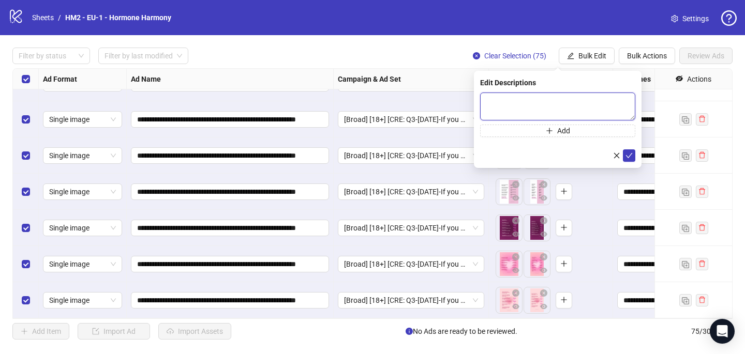
click at [538, 115] on textarea at bounding box center [557, 107] width 155 height 28
click at [629, 156] on icon "check" at bounding box center [629, 155] width 7 height 5
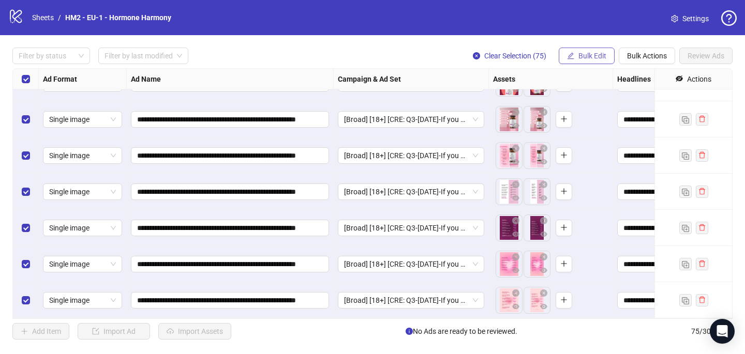
click at [586, 53] on span "Bulk Edit" at bounding box center [592, 56] width 28 height 8
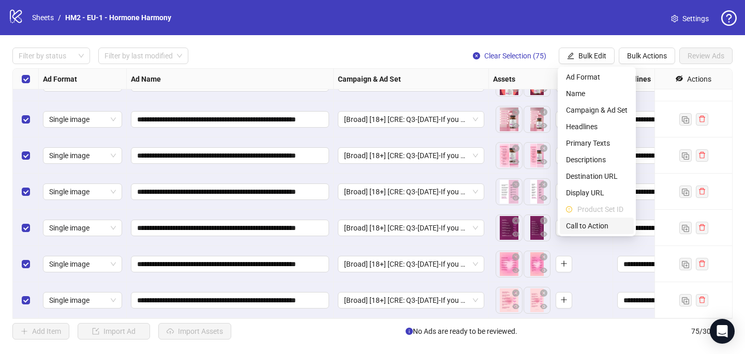
click at [607, 228] on span "Call to Action" at bounding box center [597, 225] width 62 height 11
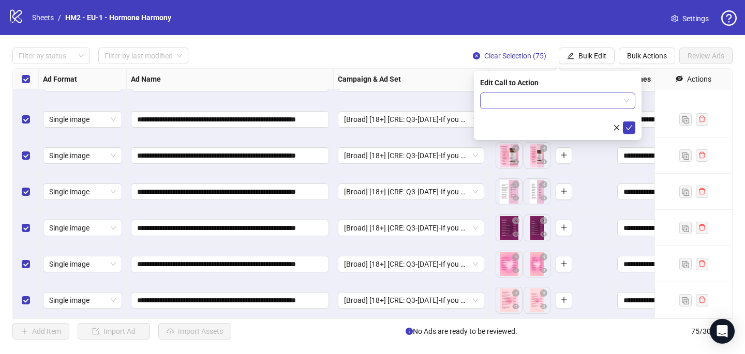
click at [516, 97] on input "search" at bounding box center [552, 101] width 133 height 16
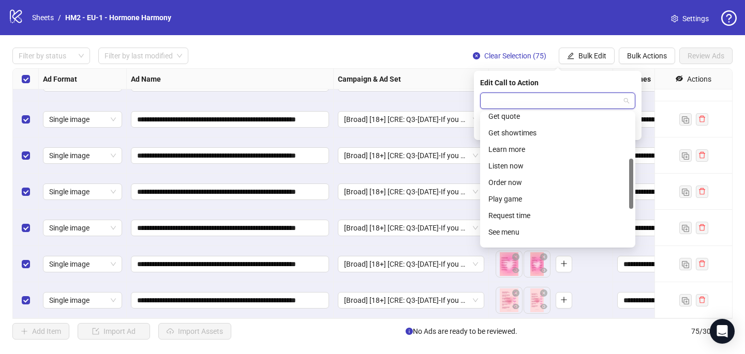
scroll to position [127, 0]
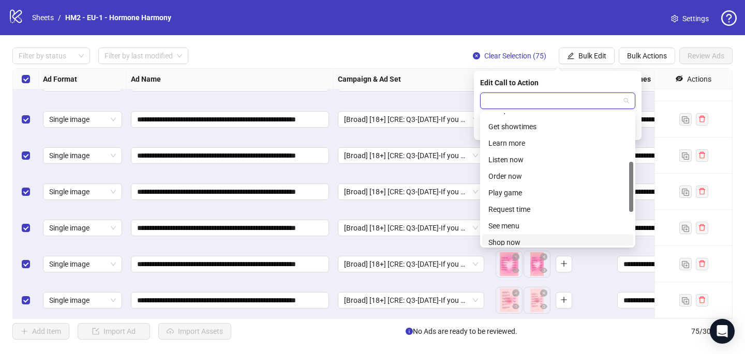
click at [520, 240] on div "Shop now" at bounding box center [557, 242] width 139 height 11
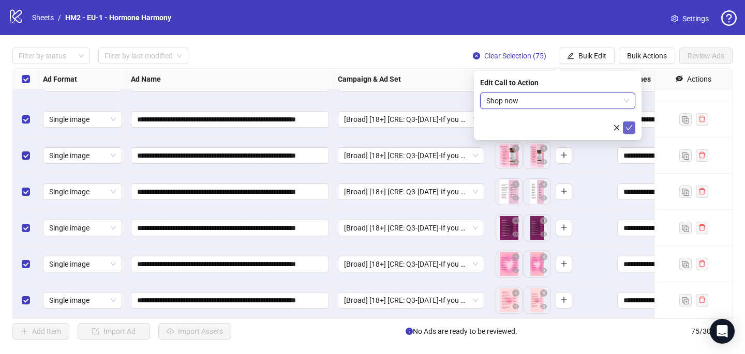
click at [631, 127] on icon "check" at bounding box center [628, 127] width 7 height 7
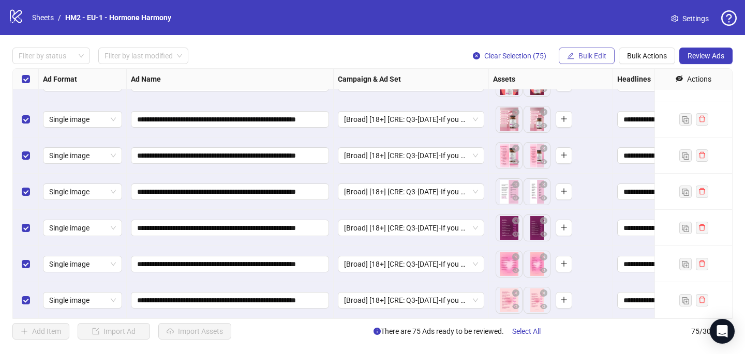
click at [590, 52] on span "Bulk Edit" at bounding box center [592, 56] width 28 height 8
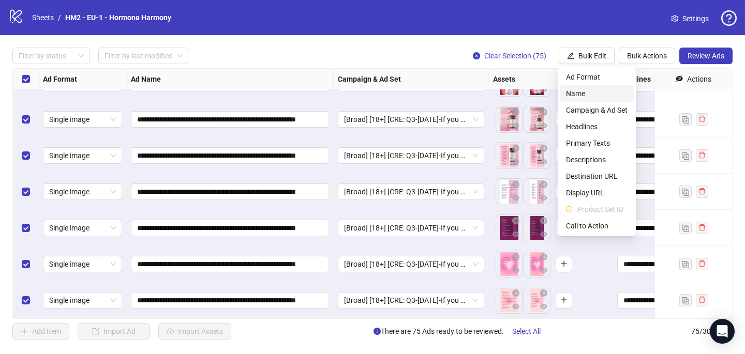
click at [602, 97] on span "Name" at bounding box center [597, 93] width 62 height 11
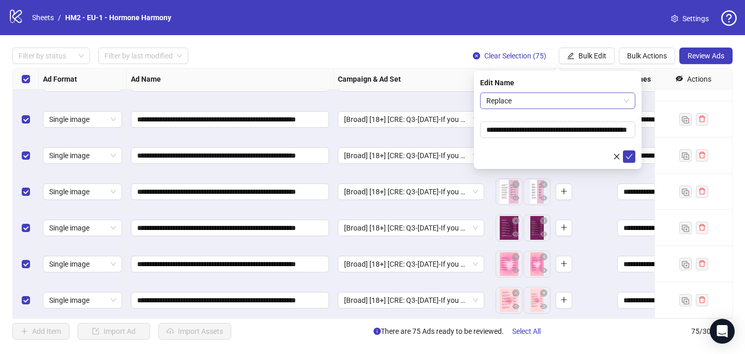
click at [515, 99] on span "Replace" at bounding box center [557, 101] width 143 height 16
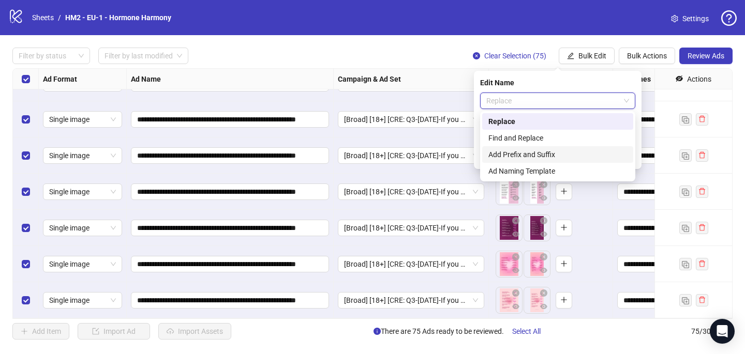
click at [527, 157] on div "Add Prefix and Suffix" at bounding box center [557, 154] width 139 height 11
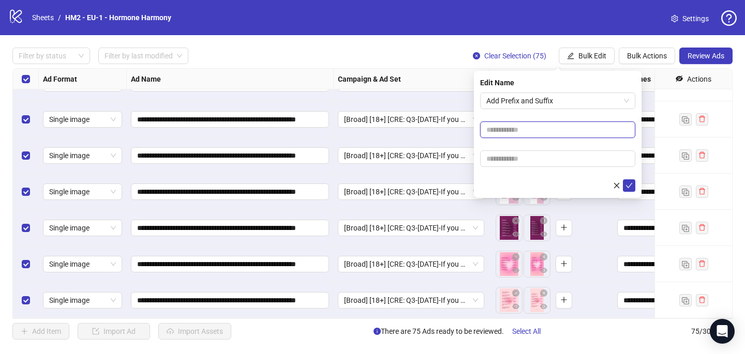
click at [524, 131] on input "text" at bounding box center [557, 130] width 155 height 17
paste input "**********"
type input "**********"
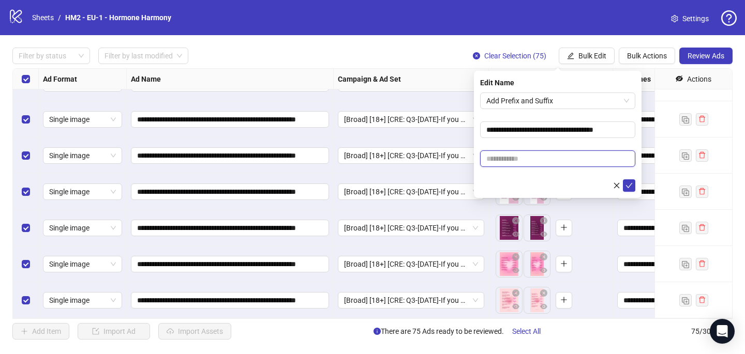
click at [537, 160] on input "text" at bounding box center [557, 158] width 155 height 17
paste input "**********"
type input "**********"
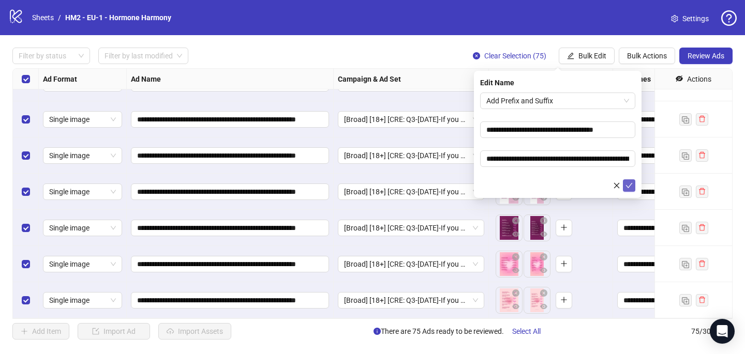
click at [628, 185] on icon "check" at bounding box center [628, 185] width 7 height 7
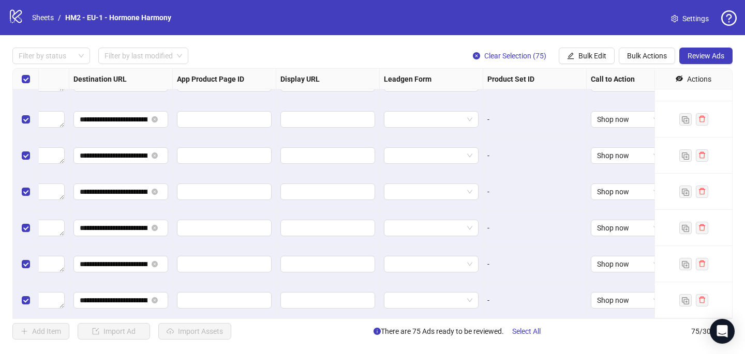
scroll to position [2486, 972]
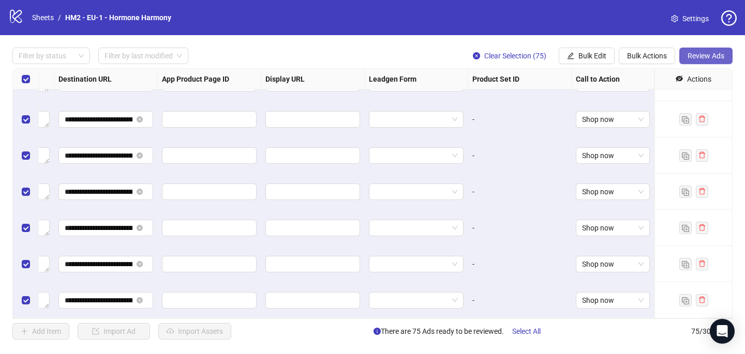
click at [720, 54] on span "Review Ads" at bounding box center [705, 56] width 37 height 8
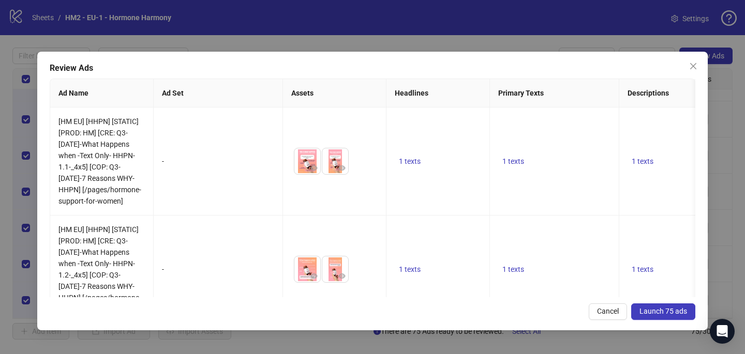
click at [684, 313] on span "Launch 75 ads" at bounding box center [663, 311] width 48 height 8
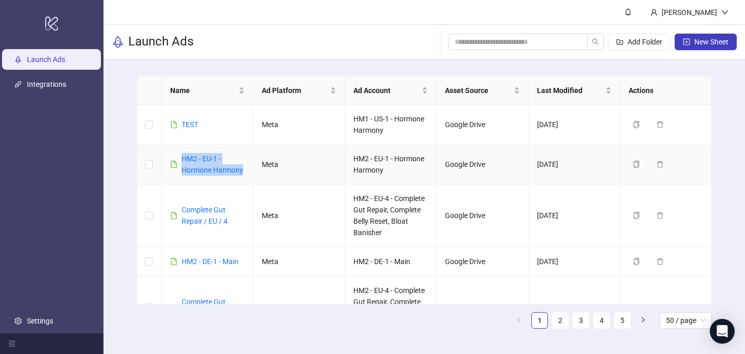
drag, startPoint x: 247, startPoint y: 169, endPoint x: 177, endPoint y: 153, distance: 71.0
click at [178, 154] on td "HM2 - EU-1 - Hormone Harmony" at bounding box center [208, 165] width 92 height 40
copy link "HM2 - EU-1 - Hormone Harmony"
click at [698, 40] on span "New Sheet" at bounding box center [711, 42] width 34 height 8
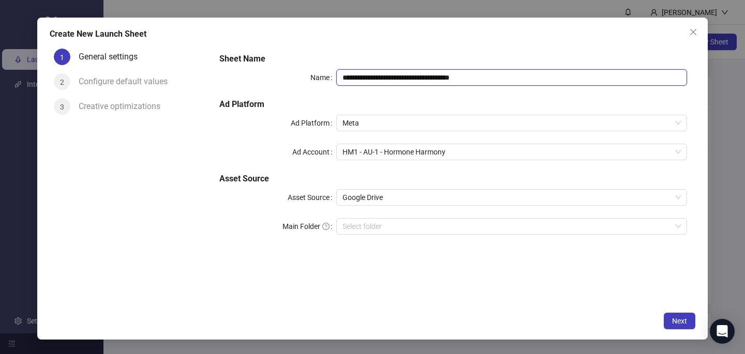
click at [371, 80] on input "**********" at bounding box center [511, 77] width 351 height 17
click at [372, 80] on input "**********" at bounding box center [511, 77] width 351 height 17
paste input "text"
type input "**********"
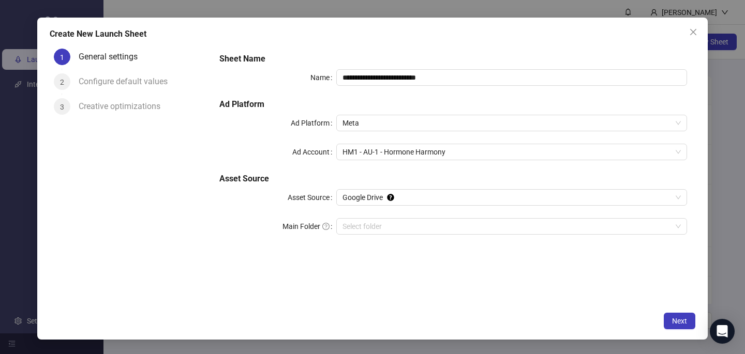
click at [415, 49] on div "**********" at bounding box center [453, 150] width 476 height 203
click at [394, 152] on span "HM1 - AU-1 - Hormone Harmony" at bounding box center [511, 152] width 338 height 16
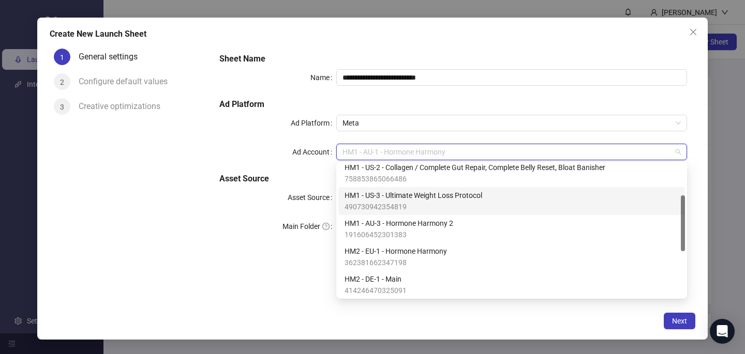
scroll to position [79, 0]
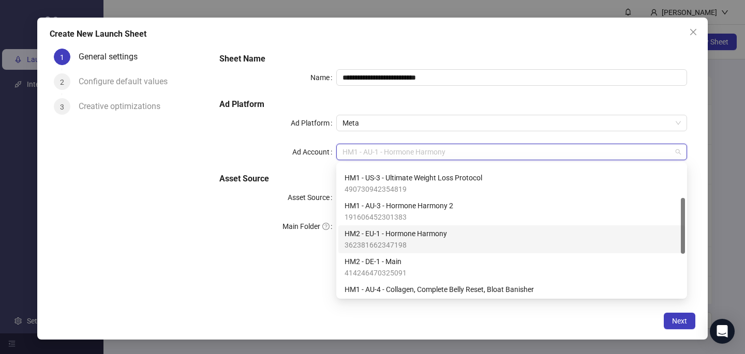
click at [409, 240] on span "362381662347198" at bounding box center [395, 244] width 102 height 11
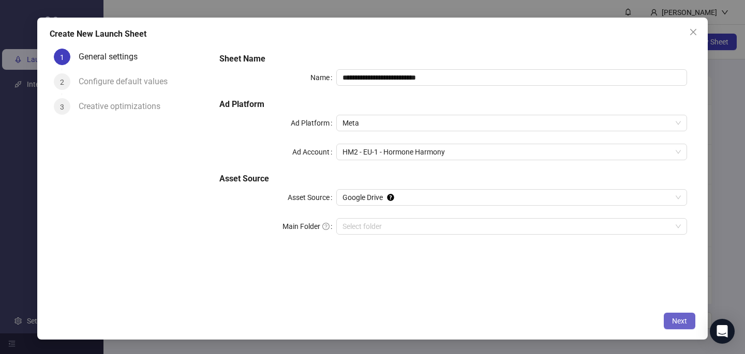
click at [681, 317] on span "Next" at bounding box center [679, 321] width 15 height 8
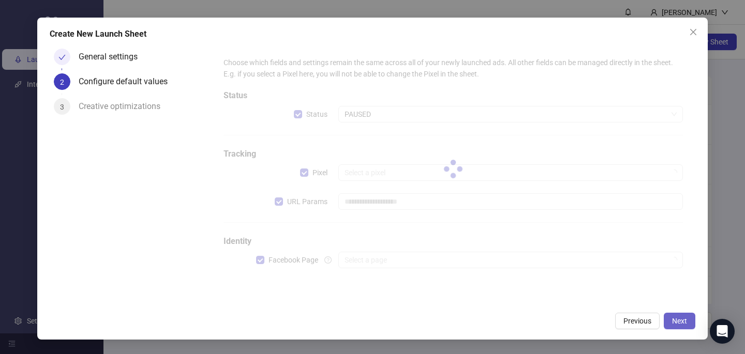
type input "**********"
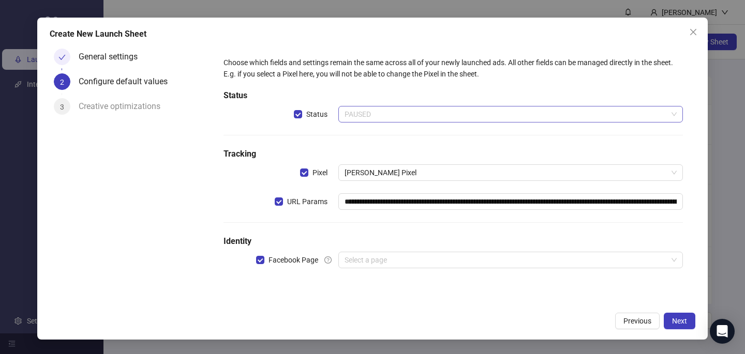
click at [455, 120] on span "PAUSED" at bounding box center [510, 115] width 332 height 16
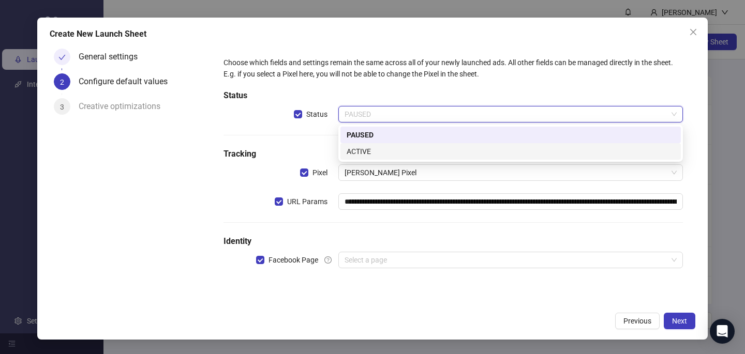
click at [443, 146] on div "ACTIVE" at bounding box center [510, 151] width 328 height 11
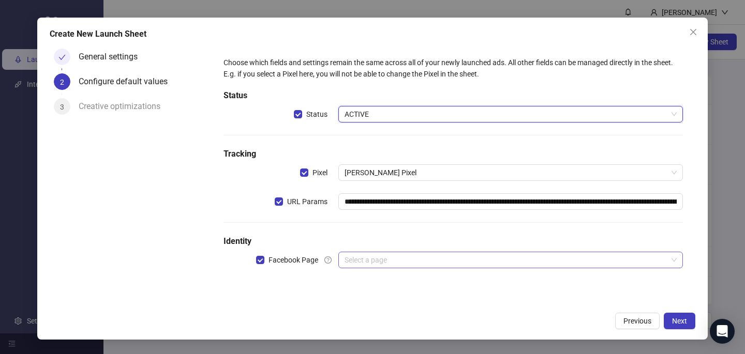
click at [400, 262] on input "search" at bounding box center [505, 260] width 323 height 16
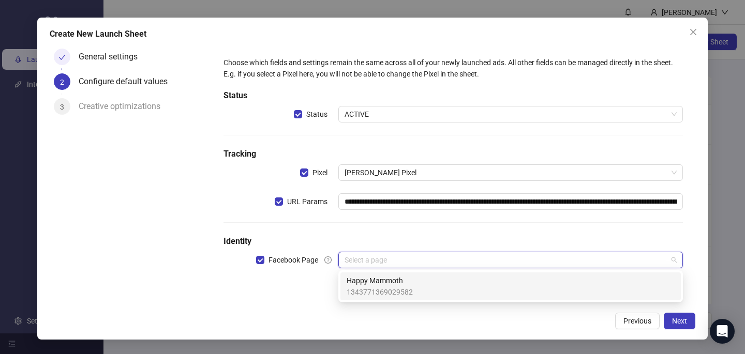
click at [401, 285] on span "Happy Mammoth" at bounding box center [379, 280] width 66 height 11
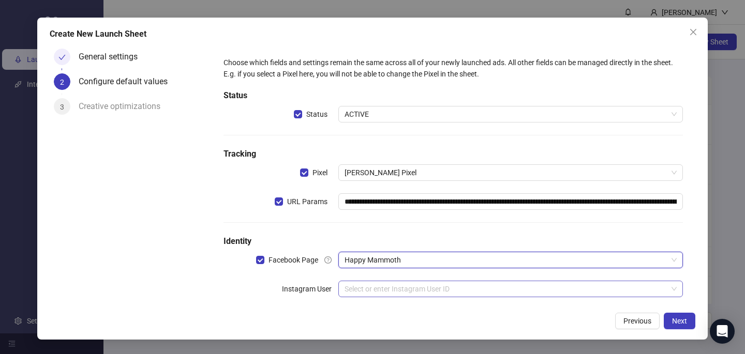
click at [397, 291] on input "search" at bounding box center [505, 289] width 323 height 16
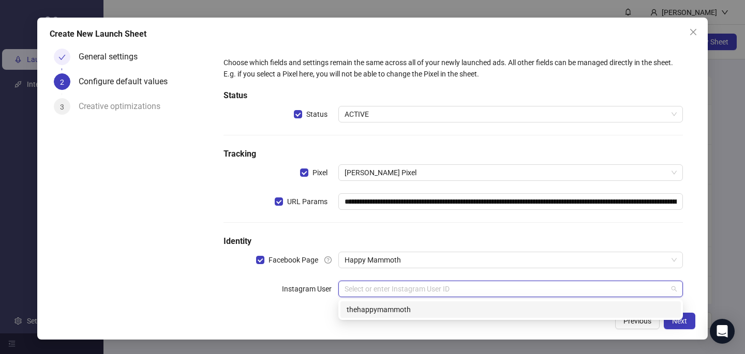
click at [404, 313] on div "thehappymammoth" at bounding box center [510, 309] width 328 height 11
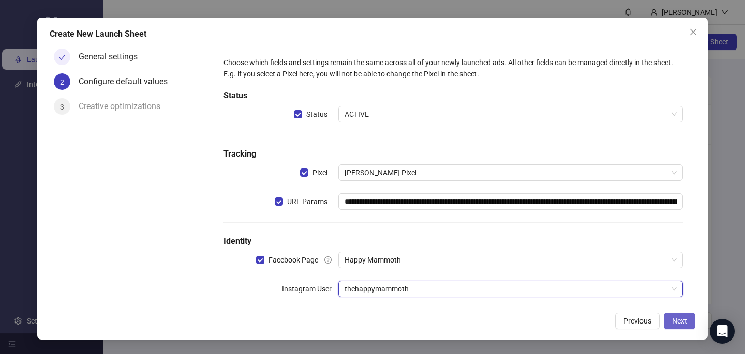
click at [682, 320] on span "Next" at bounding box center [679, 321] width 15 height 8
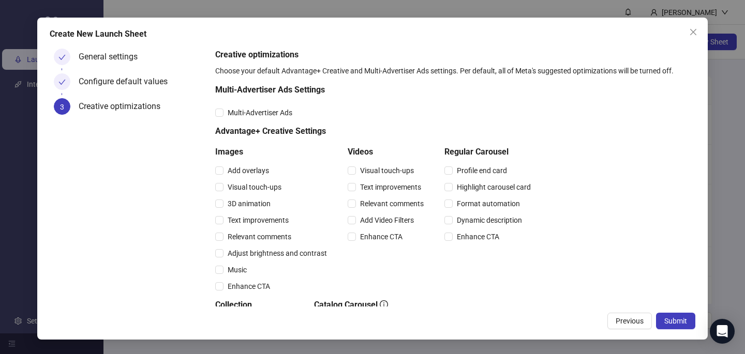
click at [294, 103] on div "Multi-Advertiser Ads Settings Multi-Advertiser Ads Advantage+ Creative Settings…" at bounding box center [375, 276] width 320 height 385
click at [283, 111] on span "Multi-Advertiser Ads" at bounding box center [259, 112] width 73 height 11
click at [264, 237] on span "Relevant comments" at bounding box center [259, 236] width 72 height 11
click at [389, 203] on span "Relevant comments" at bounding box center [392, 203] width 72 height 11
click at [679, 317] on span "Submit" at bounding box center [675, 321] width 23 height 8
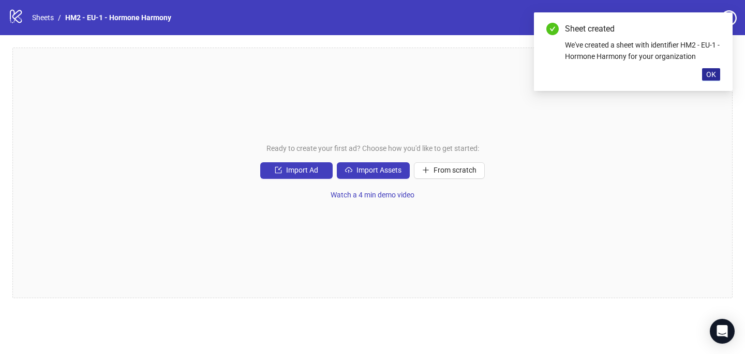
click at [716, 76] on button "OK" at bounding box center [711, 74] width 18 height 12
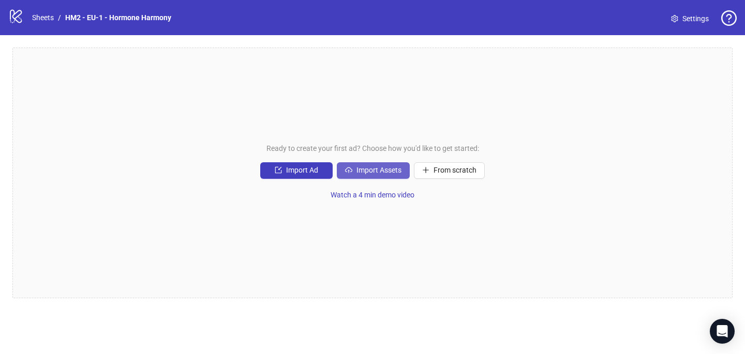
click at [372, 165] on button "Import Assets" at bounding box center [373, 170] width 73 height 17
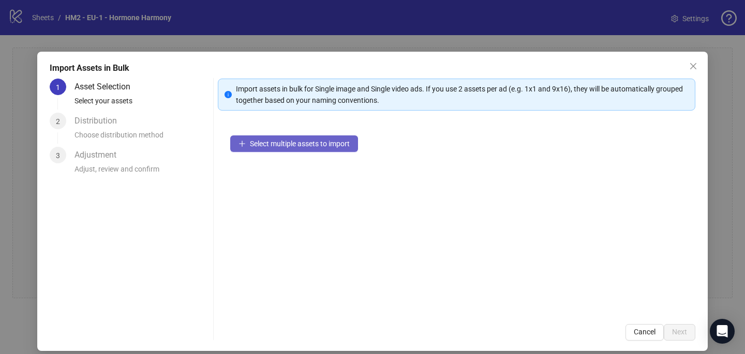
click at [323, 150] on button "Select multiple assets to import" at bounding box center [294, 143] width 128 height 17
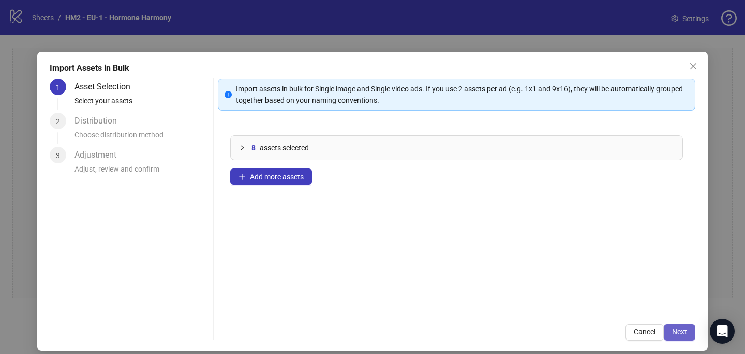
click at [679, 335] on span "Next" at bounding box center [679, 332] width 15 height 8
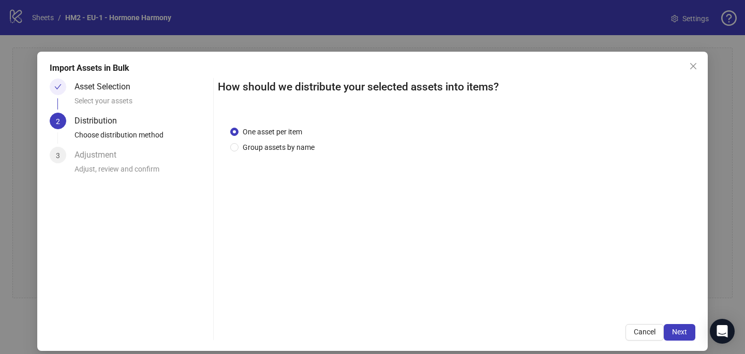
click at [298, 155] on div "One asset per item Group assets by name" at bounding box center [456, 213] width 477 height 198
click at [295, 148] on span "Group assets by name" at bounding box center [278, 147] width 80 height 11
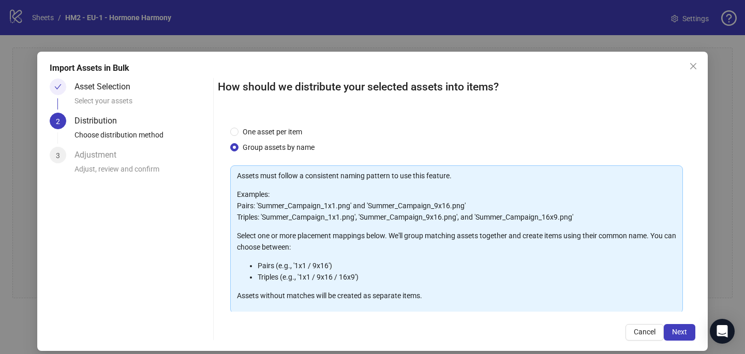
scroll to position [56, 0]
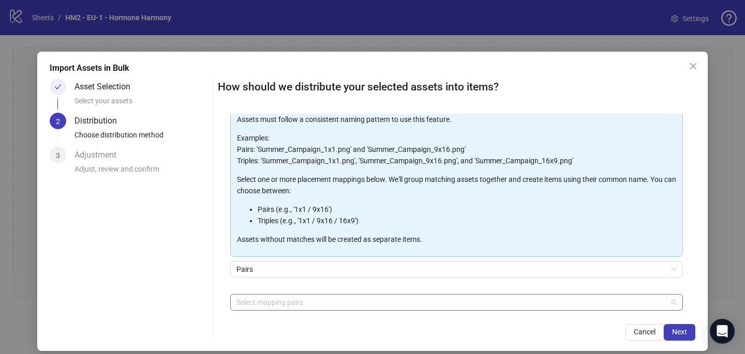
click at [305, 301] on div at bounding box center [450, 302] width 437 height 14
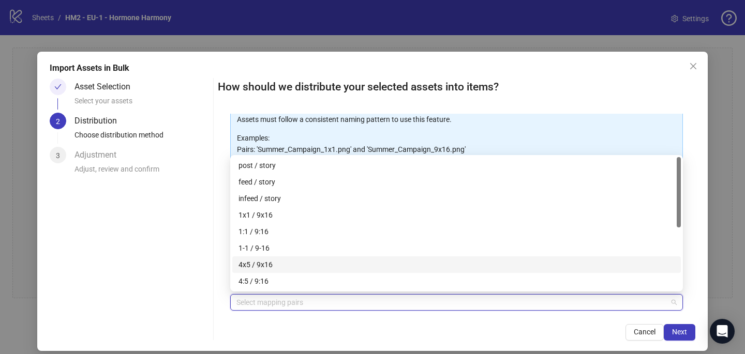
click at [313, 266] on div "4x5 / 9x16" at bounding box center [456, 264] width 436 height 11
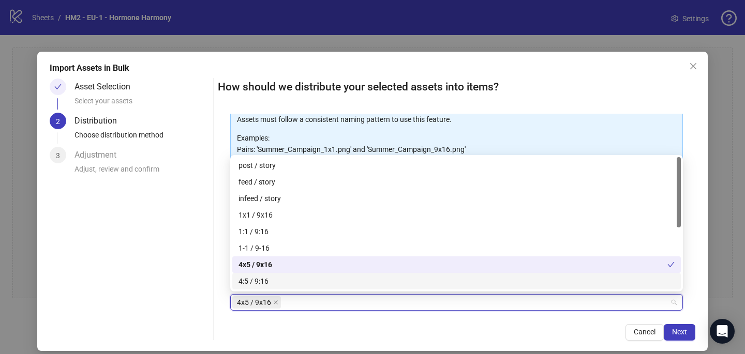
click at [415, 333] on div "Cancel Next" at bounding box center [456, 332] width 477 height 17
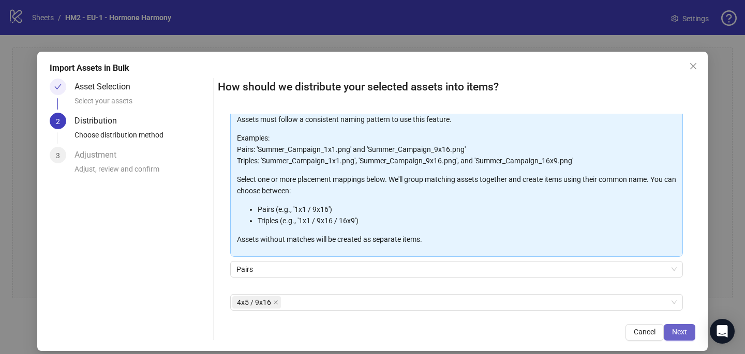
click at [683, 328] on span "Next" at bounding box center [679, 332] width 15 height 8
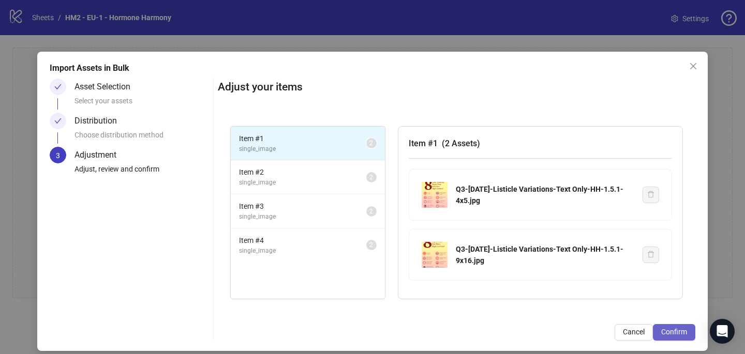
click at [684, 329] on span "Confirm" at bounding box center [674, 332] width 26 height 8
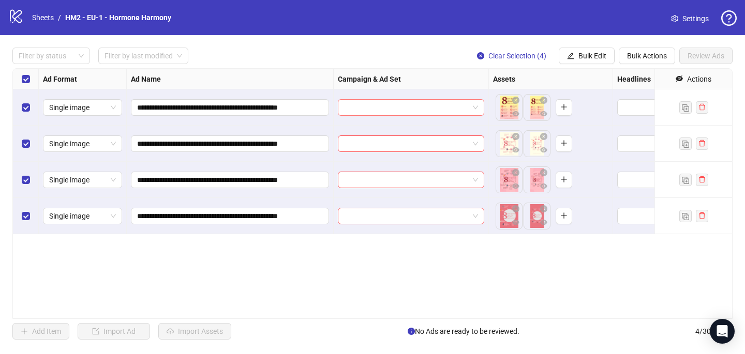
click at [350, 107] on input "search" at bounding box center [406, 108] width 125 height 16
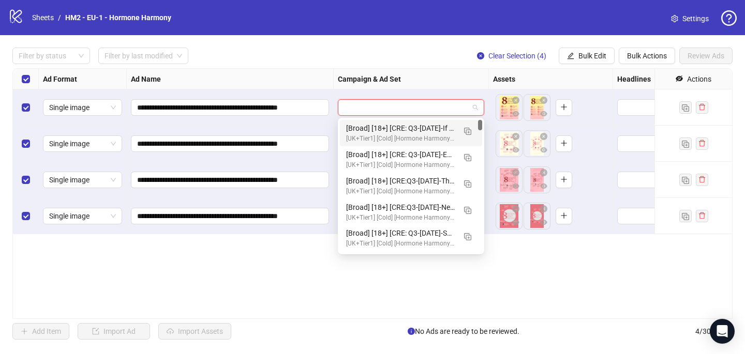
paste input "**********"
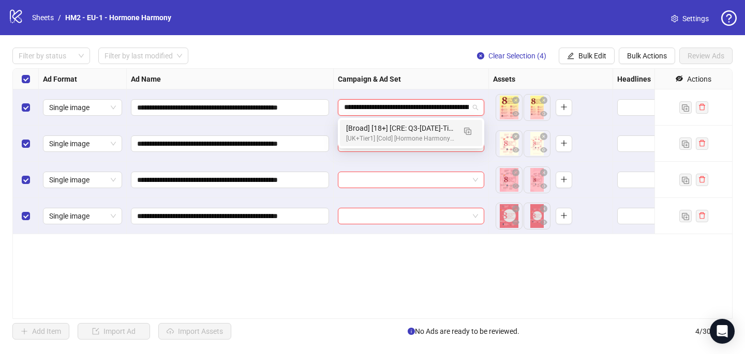
scroll to position [0, 369]
click at [469, 130] on img "button" at bounding box center [467, 131] width 7 height 7
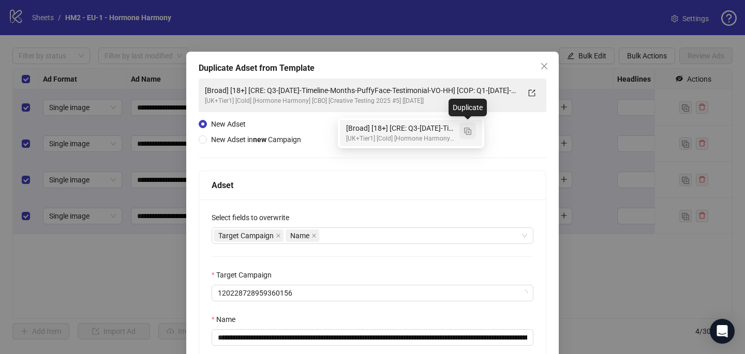
type input "**********"
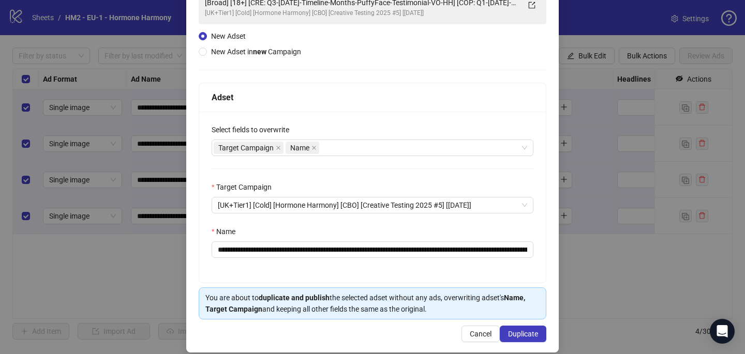
scroll to position [99, 0]
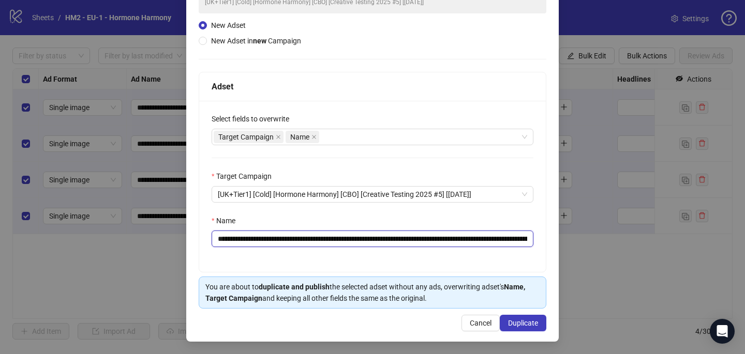
drag, startPoint x: 487, startPoint y: 239, endPoint x: 280, endPoint y: 237, distance: 206.3
click at [280, 237] on input "**********" at bounding box center [372, 239] width 322 height 17
paste input "text"
drag, startPoint x: 473, startPoint y: 239, endPoint x: 458, endPoint y: 234, distance: 15.9
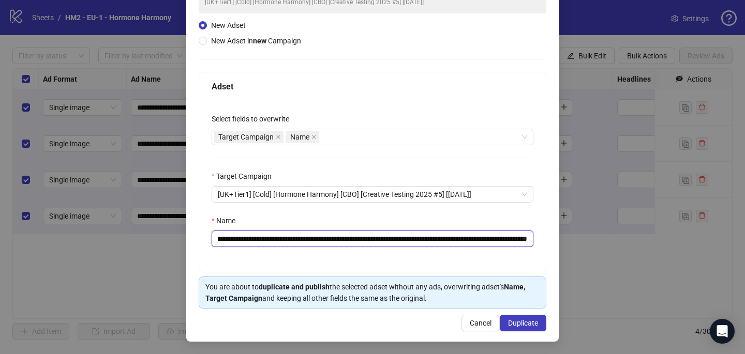
click at [458, 234] on input "**********" at bounding box center [372, 239] width 322 height 17
paste input "text"
click at [471, 237] on input "**********" at bounding box center [372, 239] width 322 height 17
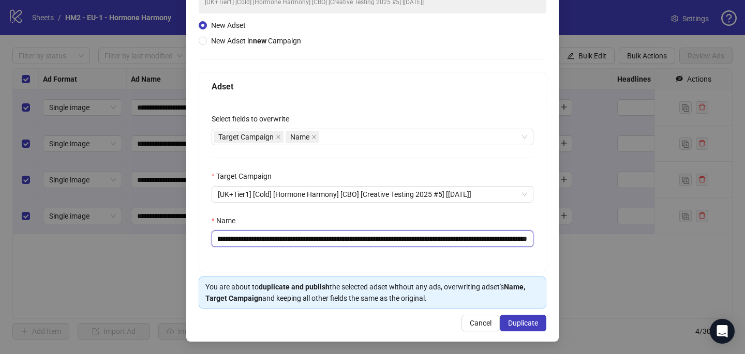
drag, startPoint x: 515, startPoint y: 237, endPoint x: 530, endPoint y: 240, distance: 14.9
click at [530, 240] on input "**********" at bounding box center [372, 239] width 322 height 17
type input "**********"
click at [524, 317] on button "Duplicate" at bounding box center [523, 323] width 47 height 17
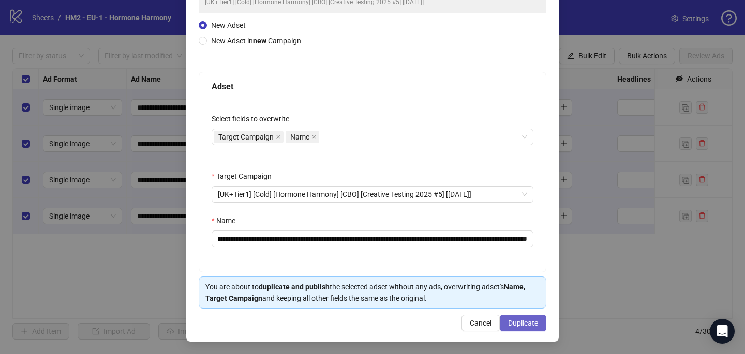
scroll to position [0, 0]
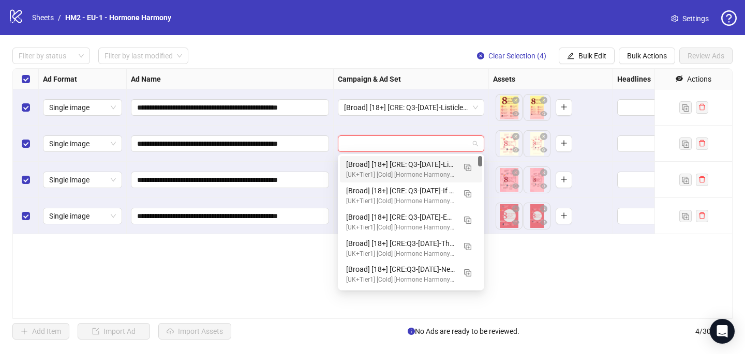
click at [351, 143] on input "search" at bounding box center [406, 144] width 125 height 16
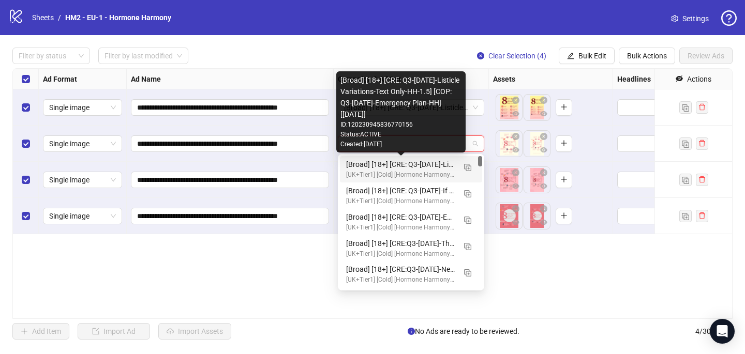
click at [356, 168] on div "[Broad] [18+] [CRE: Q3-08-AUG-2025-Listicle Variations-Text Only-HH-1.5] [COP: …" at bounding box center [400, 164] width 109 height 11
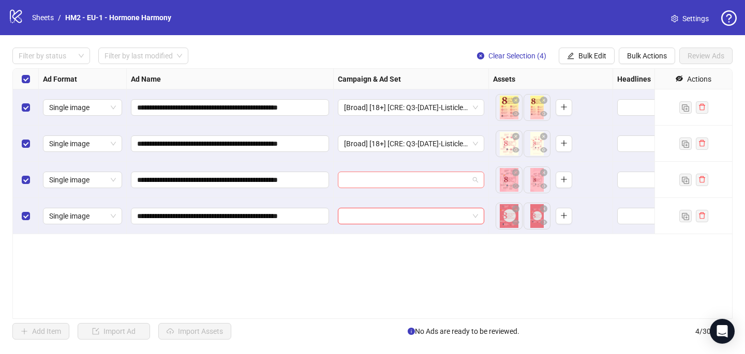
click at [353, 181] on input "search" at bounding box center [406, 180] width 125 height 16
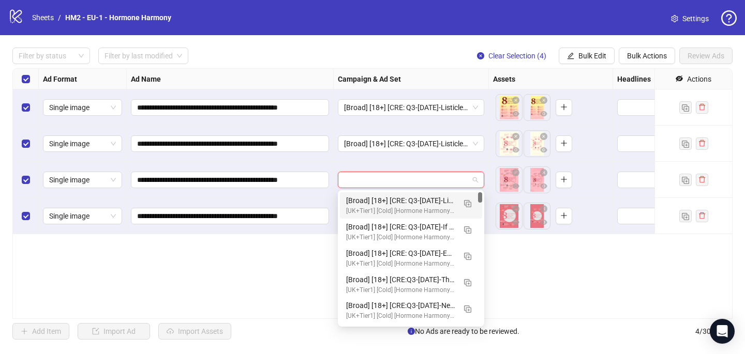
click at [379, 204] on div "[Broad] [18+] [CRE: Q3-08-AUG-2025-Listicle Variations-Text Only-HH-1.5] [COP: …" at bounding box center [400, 200] width 109 height 11
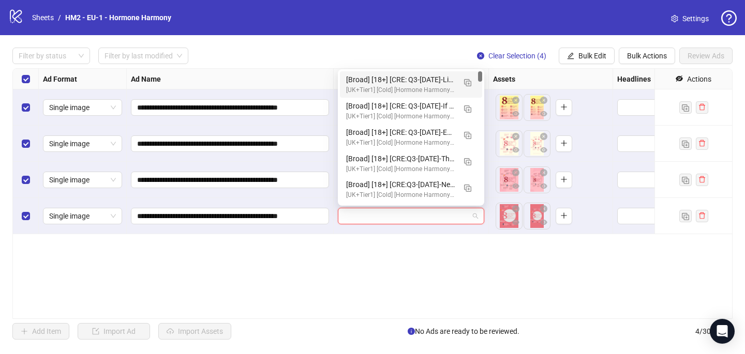
click at [367, 211] on input "search" at bounding box center [406, 216] width 125 height 16
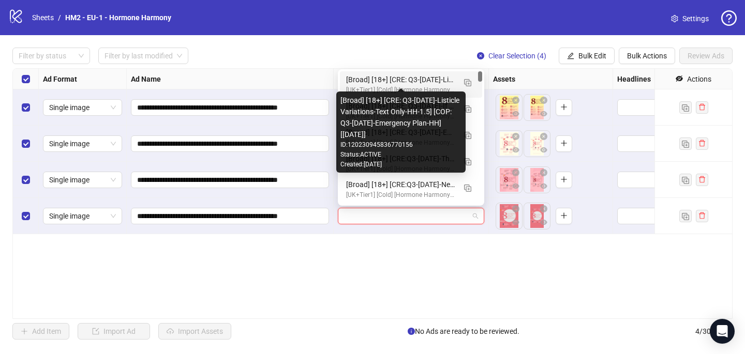
click at [421, 81] on div "[Broad] [18+] [CRE: Q3-08-AUG-2025-Listicle Variations-Text Only-HH-1.5] [COP: …" at bounding box center [400, 79] width 109 height 11
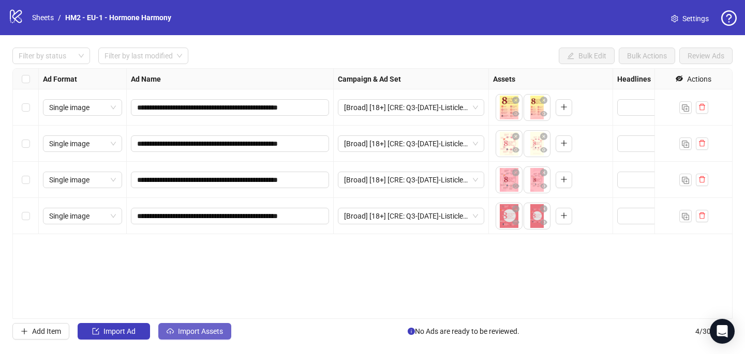
click at [192, 325] on button "Import Assets" at bounding box center [194, 331] width 73 height 17
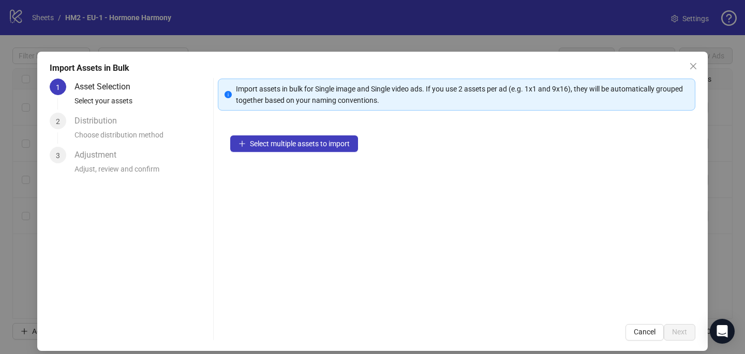
click at [272, 153] on div "Select multiple assets to import" at bounding box center [456, 217] width 477 height 189
click at [275, 144] on span "Select multiple assets to import" at bounding box center [300, 144] width 100 height 8
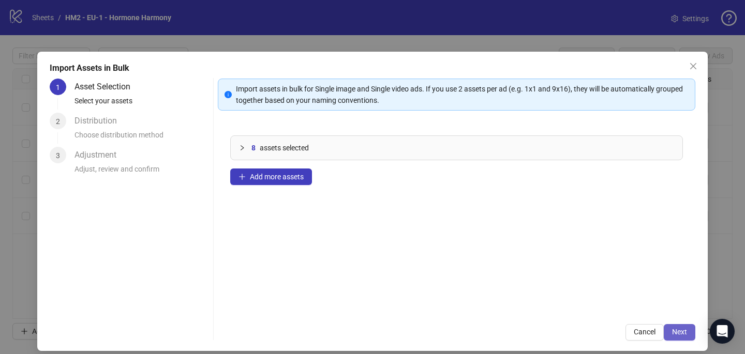
click at [687, 333] on button "Next" at bounding box center [679, 332] width 32 height 17
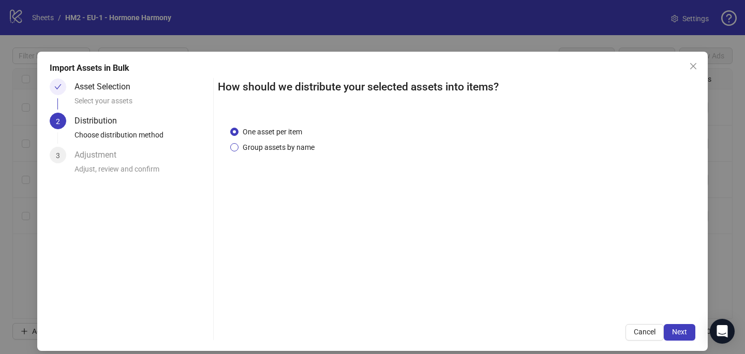
click at [280, 145] on span "Group assets by name" at bounding box center [278, 147] width 80 height 11
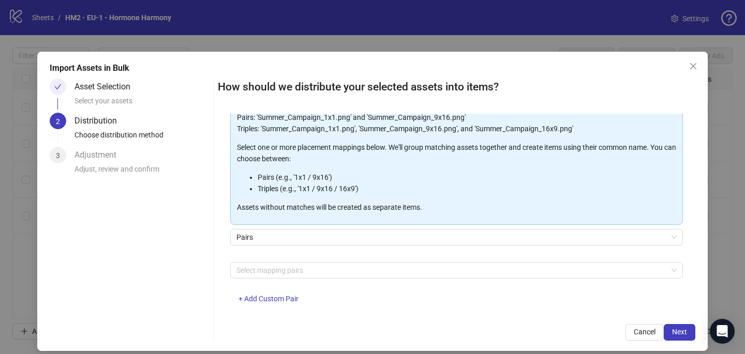
scroll to position [103, 0]
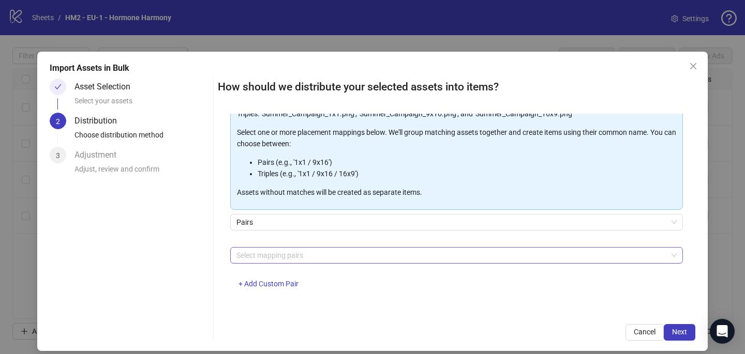
click at [298, 259] on div at bounding box center [450, 255] width 437 height 14
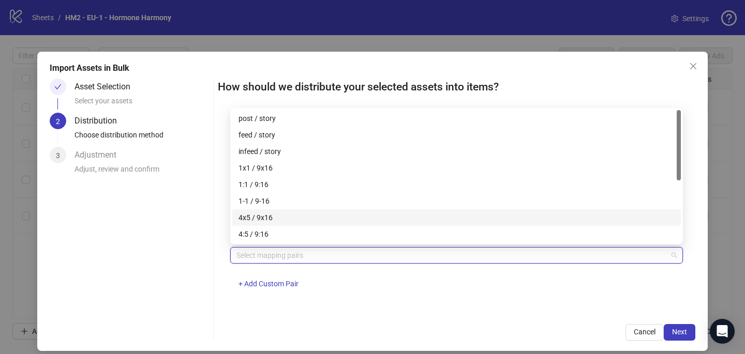
click at [300, 217] on div "4x5 / 9x16" at bounding box center [456, 217] width 436 height 11
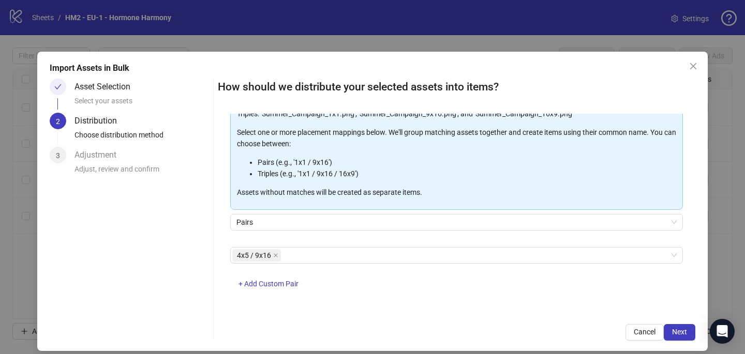
click at [409, 294] on div "4x5 / 9x16 + Add Custom Pair" at bounding box center [456, 274] width 452 height 54
click at [684, 330] on span "Next" at bounding box center [679, 332] width 15 height 8
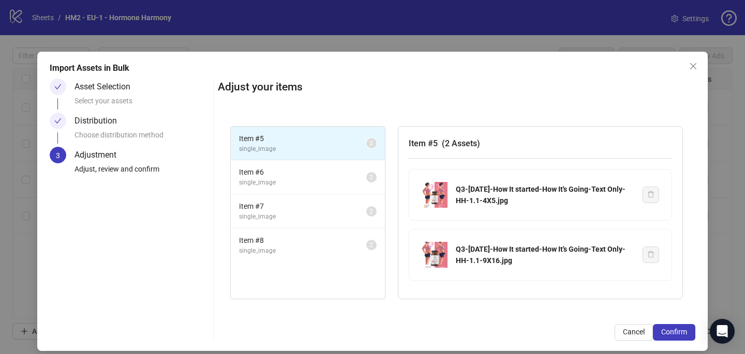
click at [684, 330] on span "Confirm" at bounding box center [674, 332] width 26 height 8
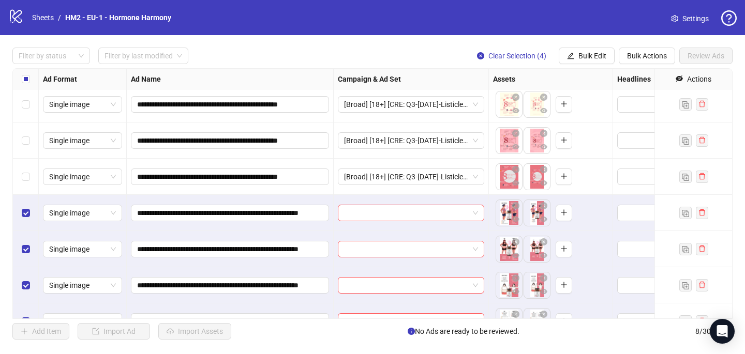
scroll to position [61, 0]
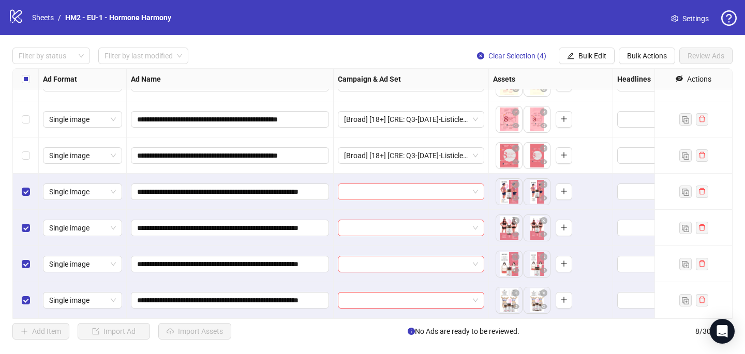
click at [358, 187] on input "search" at bounding box center [406, 192] width 125 height 16
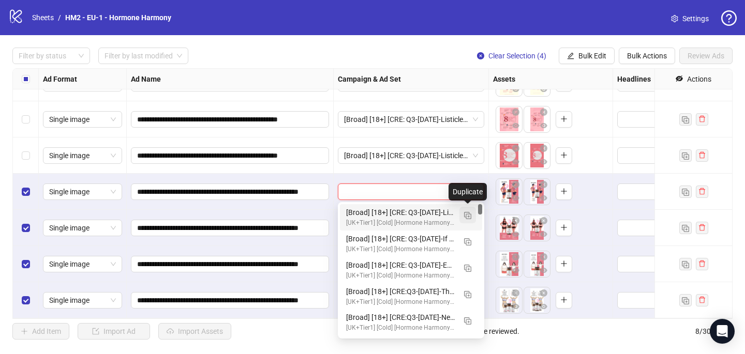
click at [468, 220] on button "button" at bounding box center [467, 215] width 17 height 17
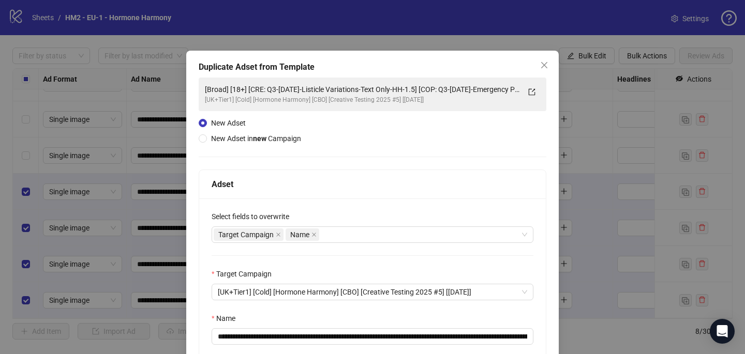
scroll to position [99, 0]
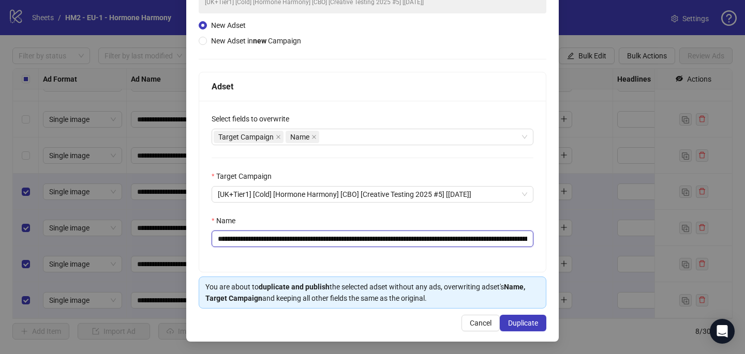
drag, startPoint x: 447, startPoint y: 236, endPoint x: 278, endPoint y: 235, distance: 169.1
click at [278, 235] on input "**********" at bounding box center [372, 239] width 322 height 17
paste input "******"
type input "**********"
click at [528, 327] on button "Duplicate" at bounding box center [523, 323] width 47 height 17
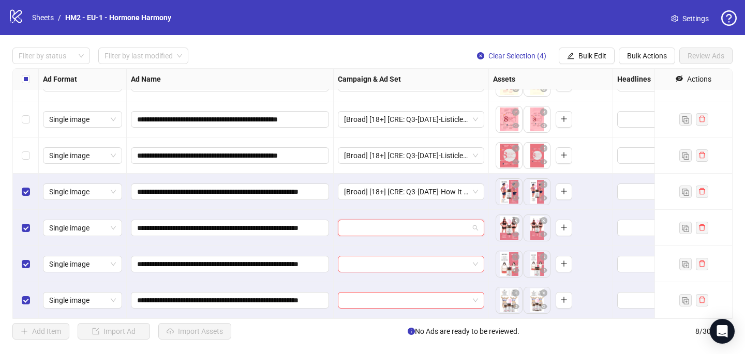
click at [370, 231] on input "search" at bounding box center [406, 228] width 125 height 16
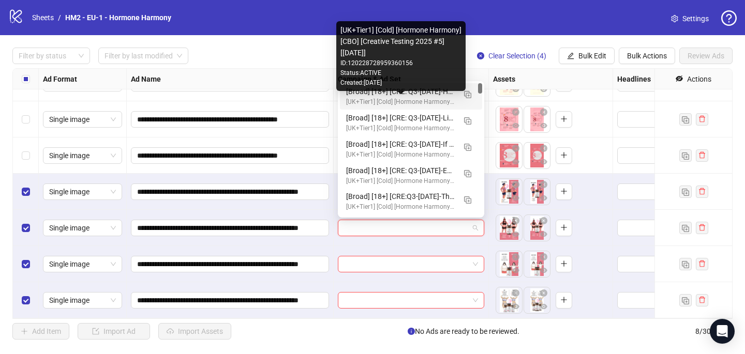
click at [395, 103] on div "[UK+Tier1] [Cold] [Hormone Harmony] [CBO] [Creative Testing 2025 #5] [10 July 2…" at bounding box center [400, 102] width 109 height 10
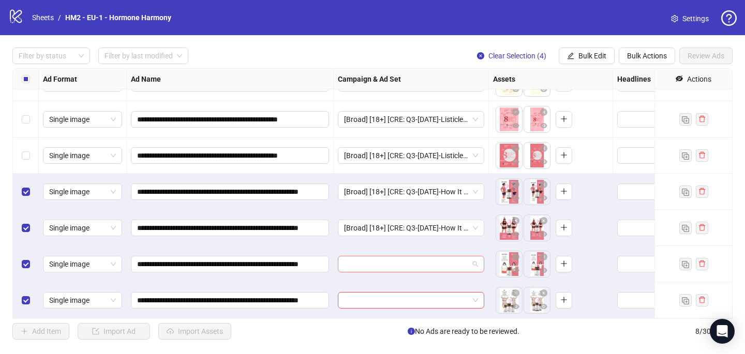
click at [352, 265] on input "search" at bounding box center [406, 264] width 125 height 16
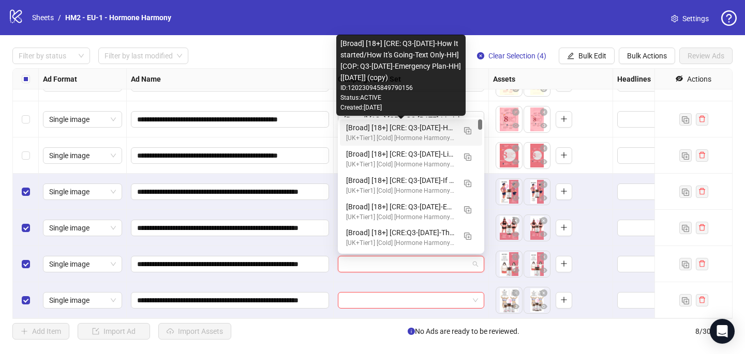
click at [411, 127] on div "[Broad] [18+] [CRE: Q3-08-AUG-2025-How It started/How It's Going-Text Only-HH] …" at bounding box center [400, 127] width 109 height 11
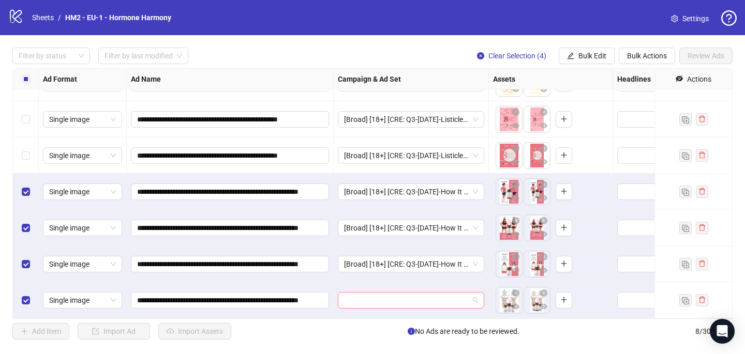
click at [355, 304] on input "search" at bounding box center [406, 301] width 125 height 16
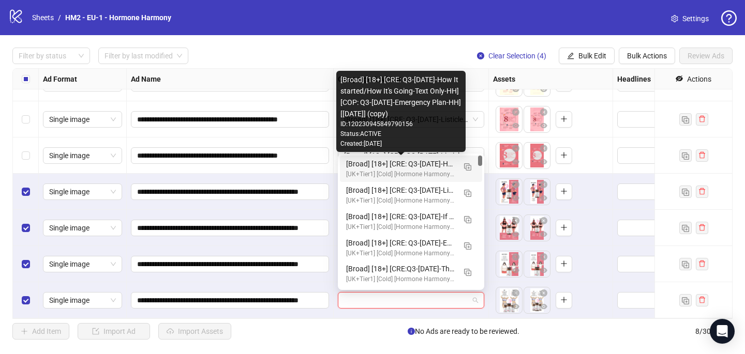
click at [417, 158] on div "[Broad] [18+] [CRE: Q3-08-AUG-2025-How It started/How It's Going-Text Only-HH] …" at bounding box center [400, 163] width 109 height 11
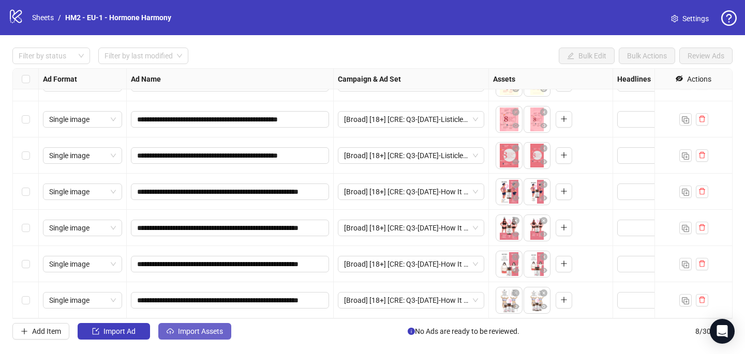
click at [194, 336] on span "Import Assets" at bounding box center [200, 331] width 45 height 8
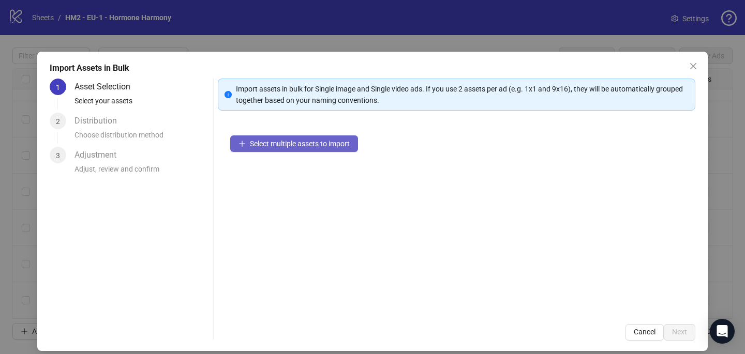
click at [327, 144] on span "Select multiple assets to import" at bounding box center [300, 144] width 100 height 8
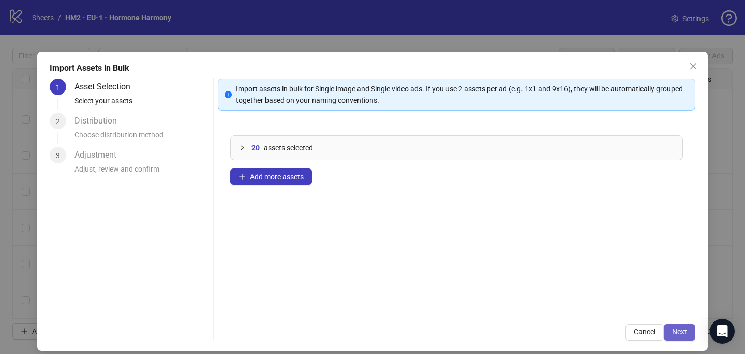
click at [684, 331] on span "Next" at bounding box center [679, 332] width 15 height 8
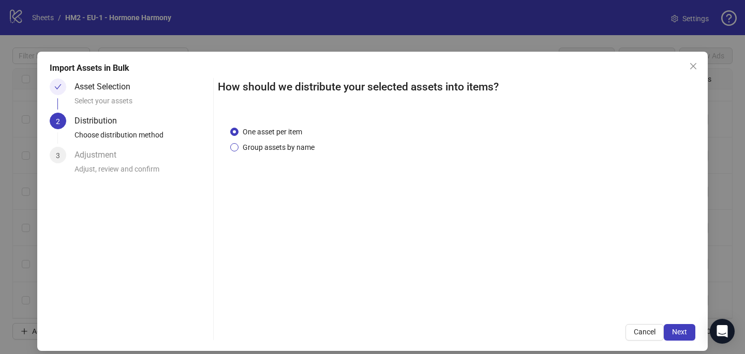
click at [258, 151] on span "Group assets by name" at bounding box center [278, 147] width 80 height 11
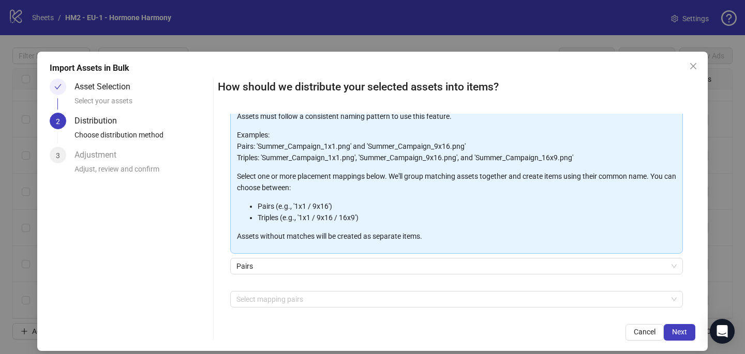
scroll to position [105, 0]
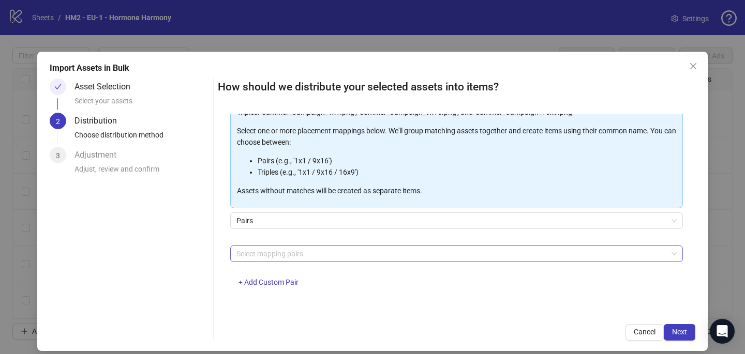
click at [271, 253] on div at bounding box center [450, 254] width 437 height 14
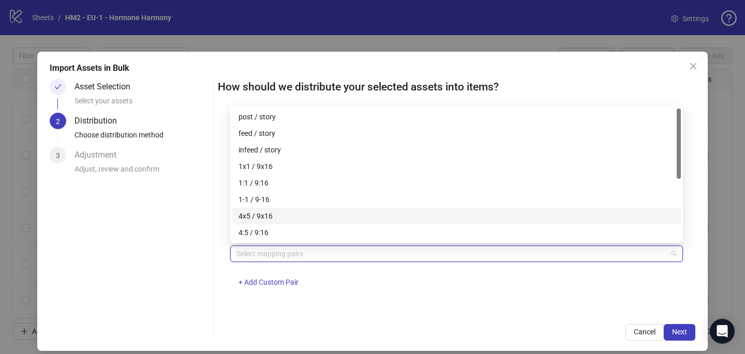
click at [290, 214] on div "4x5 / 9x16" at bounding box center [456, 215] width 436 height 11
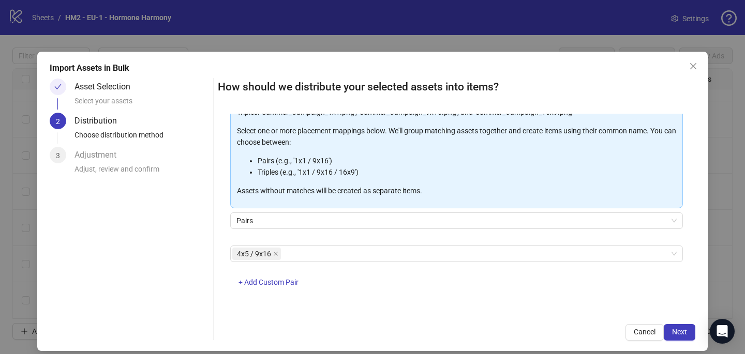
click at [489, 303] on div "One asset per item Group assets by name Assets must follow a consistent naming …" at bounding box center [456, 213] width 477 height 198
click at [679, 329] on span "Next" at bounding box center [679, 332] width 15 height 8
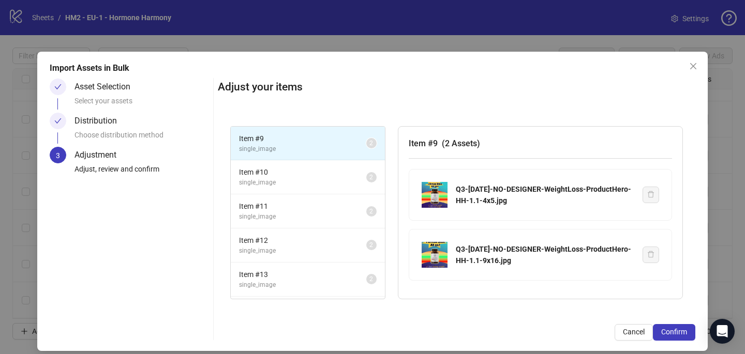
click at [680, 329] on span "Confirm" at bounding box center [674, 332] width 26 height 8
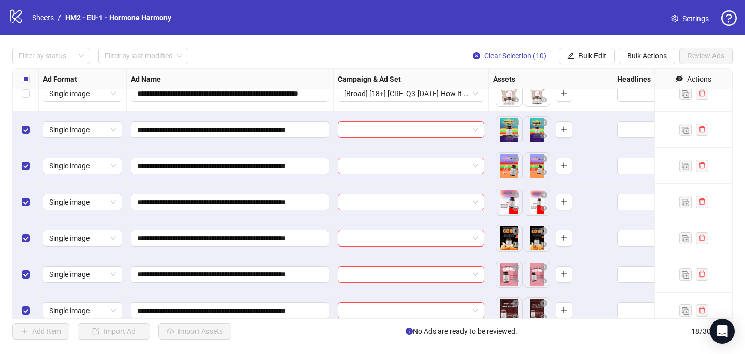
scroll to position [260, 0]
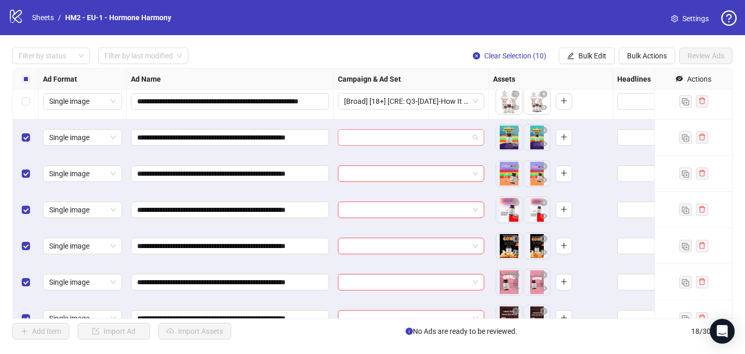
click at [371, 141] on input "search" at bounding box center [406, 138] width 125 height 16
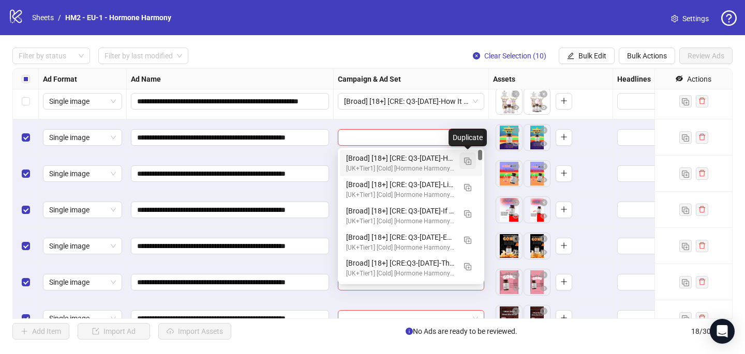
click at [462, 163] on button "button" at bounding box center [467, 161] width 17 height 17
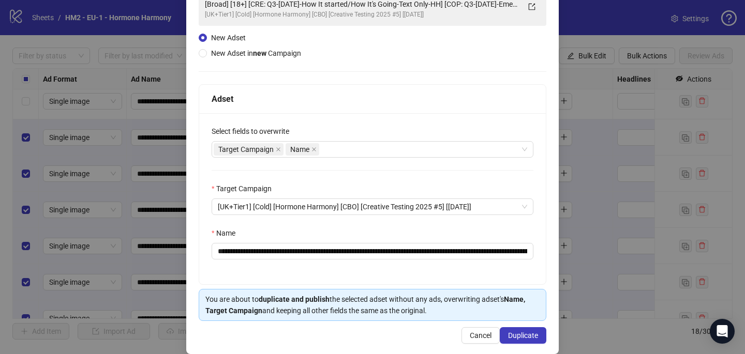
scroll to position [99, 0]
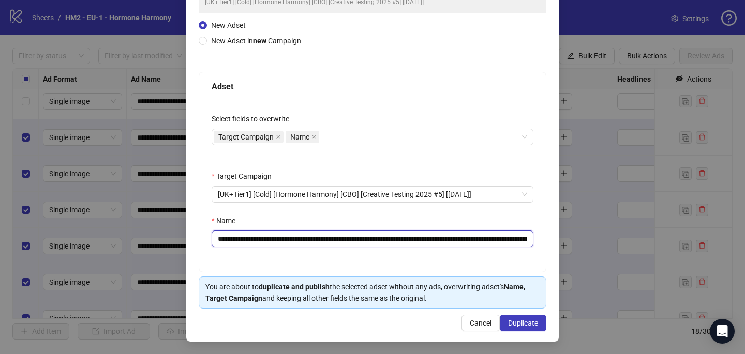
drag, startPoint x: 473, startPoint y: 236, endPoint x: 280, endPoint y: 240, distance: 192.4
click at [280, 240] on input "**********" at bounding box center [372, 239] width 322 height 17
paste input "text"
type input "**********"
click at [541, 319] on button "Duplicate" at bounding box center [523, 323] width 47 height 17
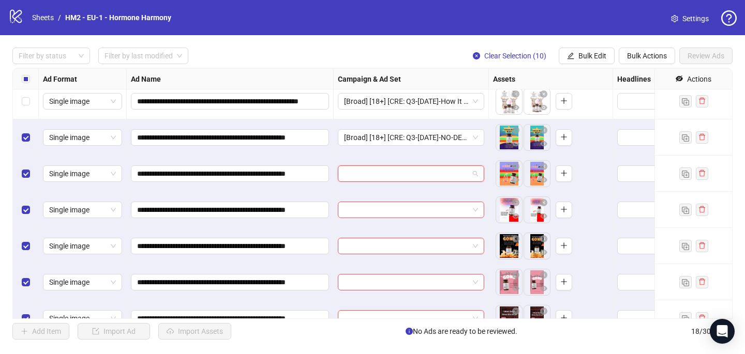
click at [364, 169] on input "search" at bounding box center [406, 174] width 125 height 16
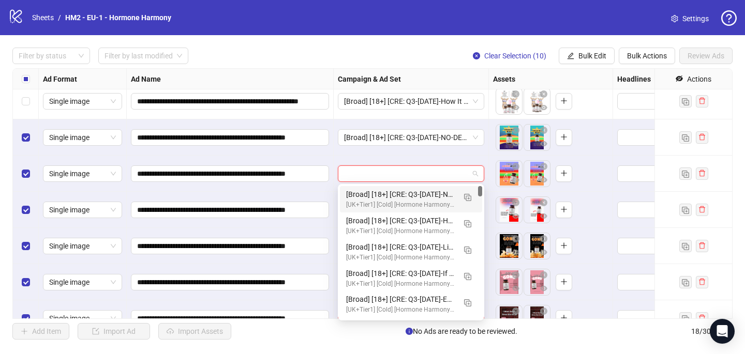
click at [365, 191] on div "[Broad] [18+] [CRE: Q3-08-AUG-2025-NO-DESIGNER-WeightLoss-ProductHero-HH] [COP:…" at bounding box center [400, 194] width 109 height 11
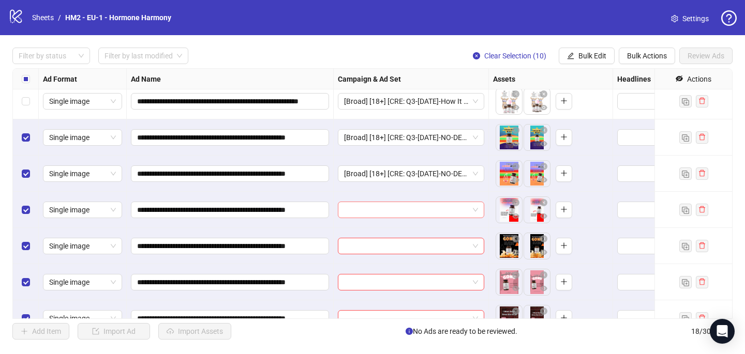
click at [358, 213] on input "search" at bounding box center [406, 210] width 125 height 16
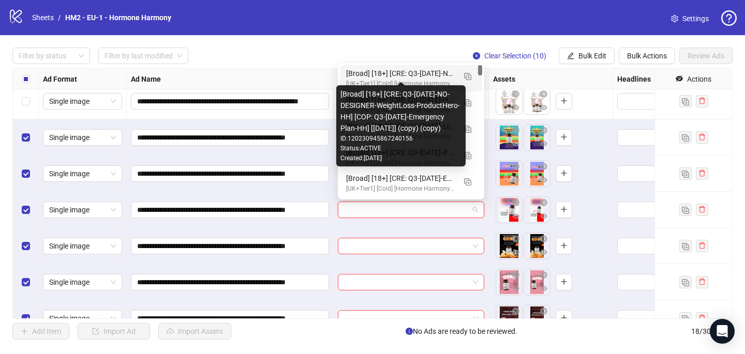
click at [405, 75] on div "[Broad] [18+] [CRE: Q3-08-AUG-2025-NO-DESIGNER-WeightLoss-ProductHero-HH] [COP:…" at bounding box center [400, 73] width 109 height 11
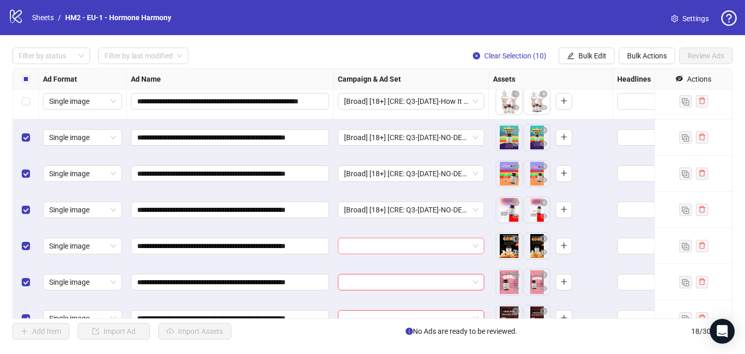
click at [358, 247] on input "search" at bounding box center [406, 246] width 125 height 16
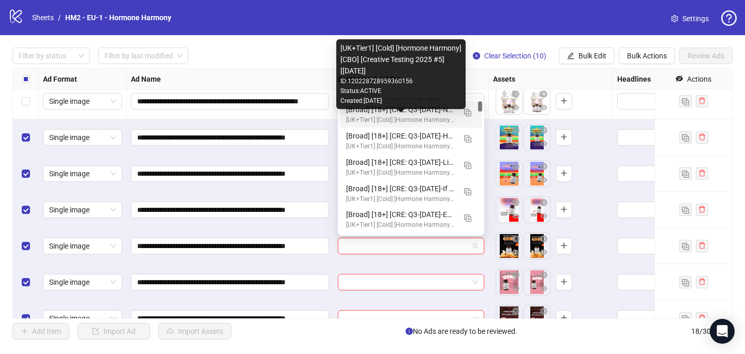
click at [399, 116] on div "[UK+Tier1] [Cold] [Hormone Harmony] [CBO] [Creative Testing 2025 #5] [10 July 2…" at bounding box center [400, 120] width 109 height 10
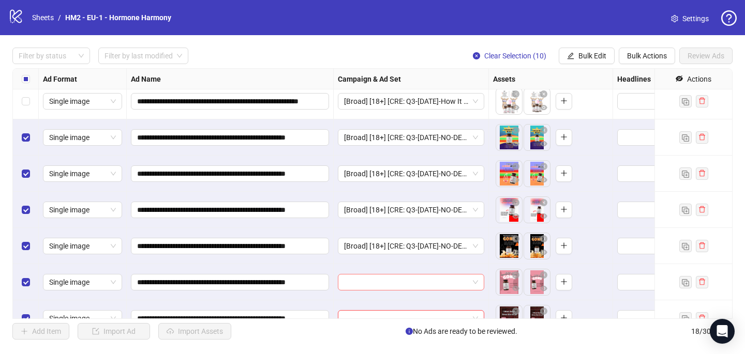
click at [357, 282] on input "search" at bounding box center [406, 283] width 125 height 16
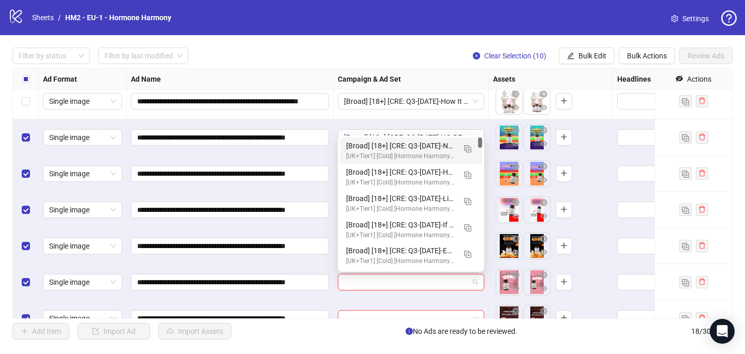
click at [403, 143] on div "[Broad] [18+] [CRE: Q3-08-AUG-2025-NO-DESIGNER-WeightLoss-ProductHero-HH] [COP:…" at bounding box center [400, 145] width 109 height 11
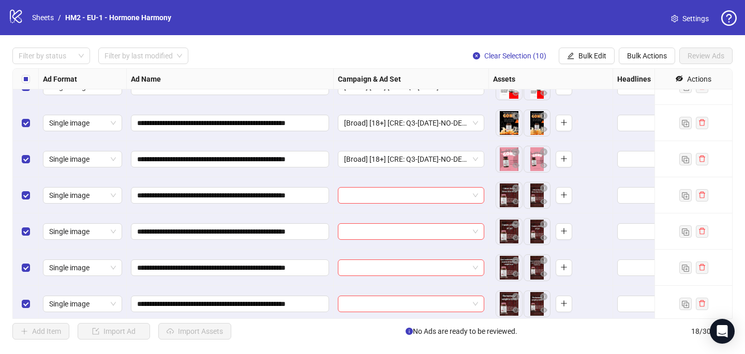
scroll to position [422, 0]
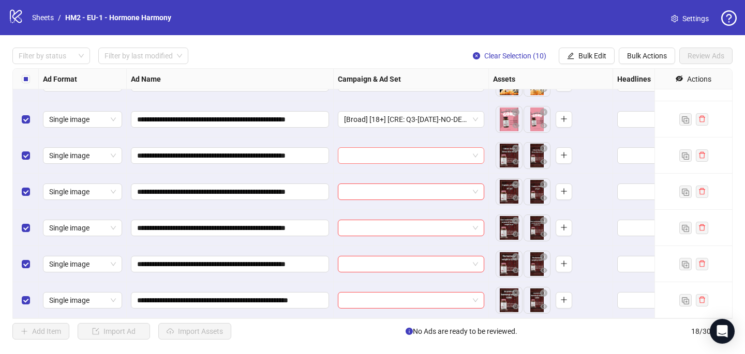
click at [380, 148] on input "search" at bounding box center [406, 156] width 125 height 16
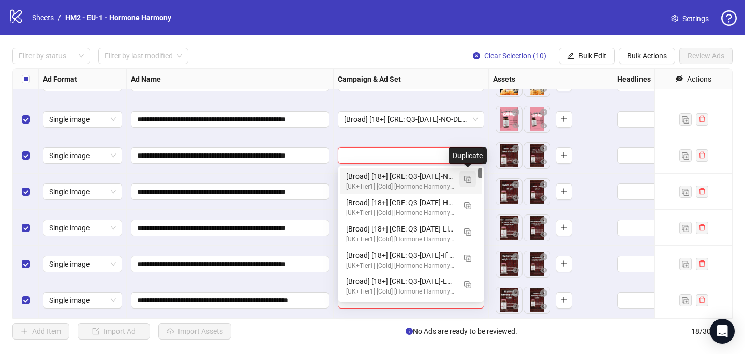
click at [466, 176] on img "button" at bounding box center [467, 179] width 7 height 7
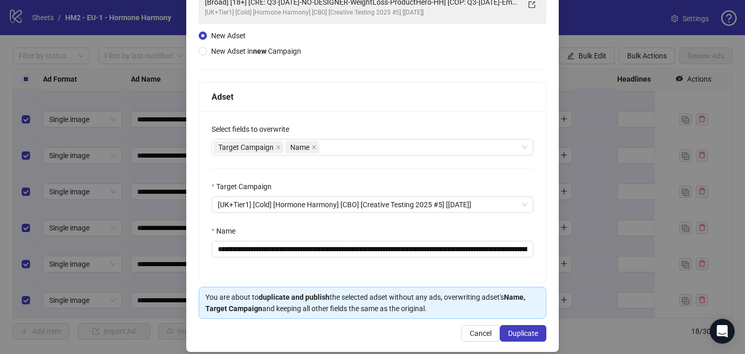
scroll to position [99, 0]
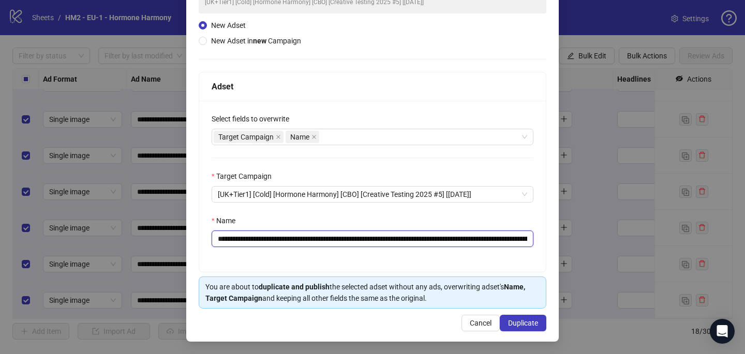
click at [476, 240] on input "**********" at bounding box center [372, 239] width 322 height 17
type input "**********"
click at [526, 322] on span "Duplicate" at bounding box center [523, 323] width 30 height 8
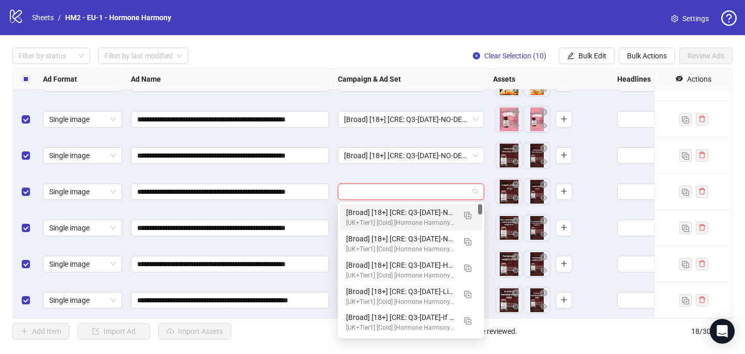
click at [413, 195] on input "search" at bounding box center [406, 192] width 125 height 16
click at [416, 219] on div "[UK+Tier1] [Cold] [Hormone Harmony] [CBO] [Creative Testing 2025 #5] [10 July 2…" at bounding box center [400, 223] width 109 height 10
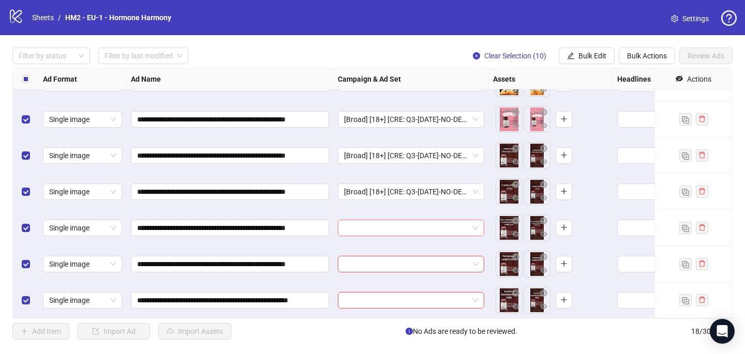
click at [417, 226] on input "search" at bounding box center [406, 228] width 125 height 16
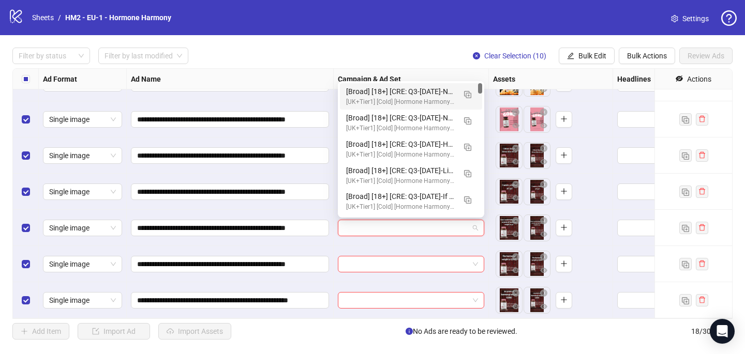
click at [432, 90] on div "[Broad] [18+] [CRE: Q3-08-AUG-2025-NO-DESIGNER-WeightLoss-ProductHero-HH #2] [C…" at bounding box center [400, 91] width 109 height 11
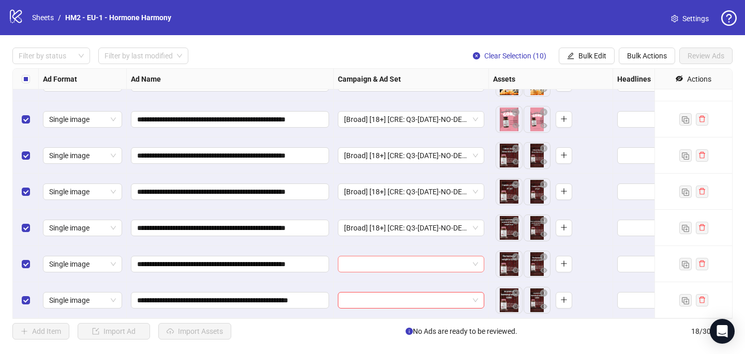
click at [362, 265] on input "search" at bounding box center [406, 264] width 125 height 16
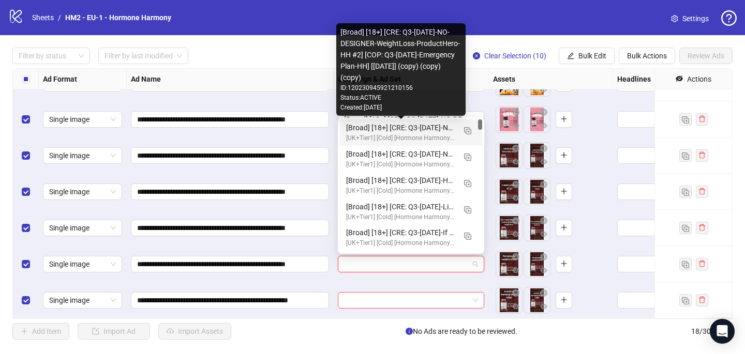
click at [398, 133] on div "[UK+Tier1] [Cold] [Hormone Harmony] [CBO] [Creative Testing 2025 #5] [10 July 2…" at bounding box center [400, 138] width 109 height 10
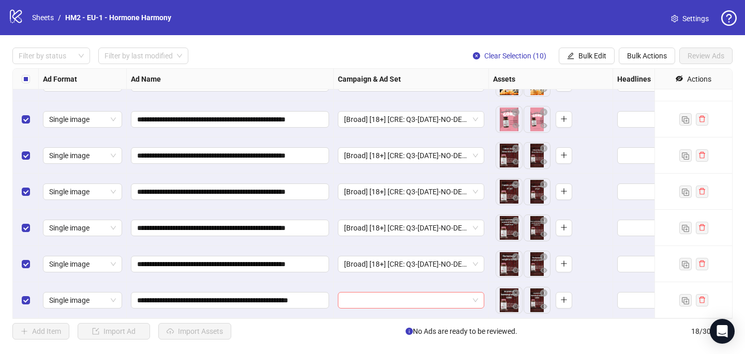
click at [353, 299] on input "search" at bounding box center [406, 301] width 125 height 16
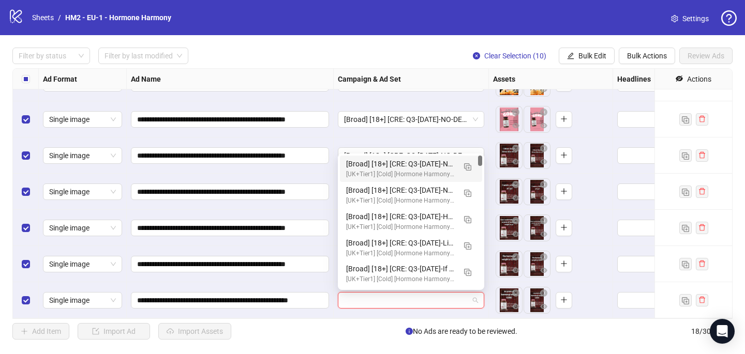
click at [424, 168] on div "[Broad] [18+] [CRE: Q3-08-AUG-2025-NO-DESIGNER-WeightLoss-ProductHero-HH #2] [C…" at bounding box center [400, 163] width 109 height 11
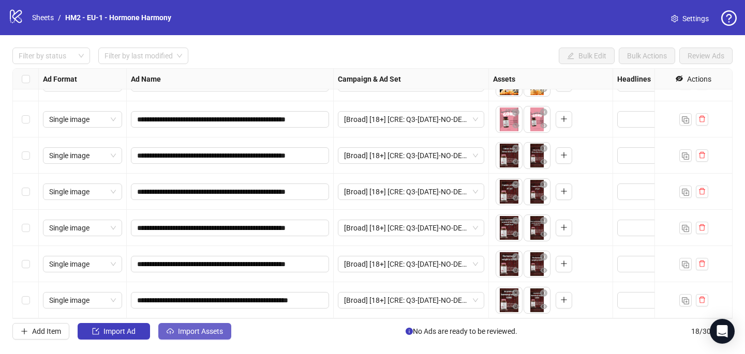
click at [177, 332] on button "Import Assets" at bounding box center [194, 331] width 73 height 17
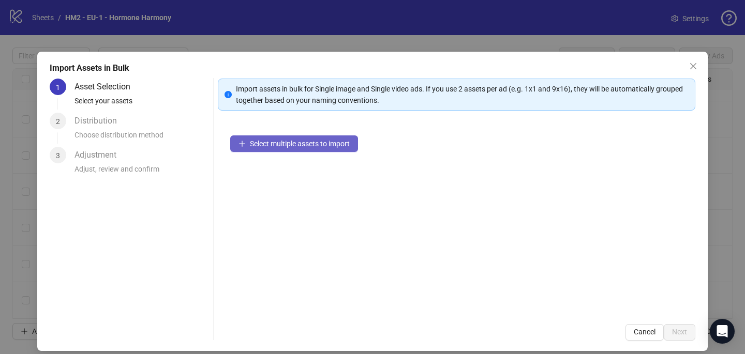
click at [347, 148] on button "Select multiple assets to import" at bounding box center [294, 143] width 128 height 17
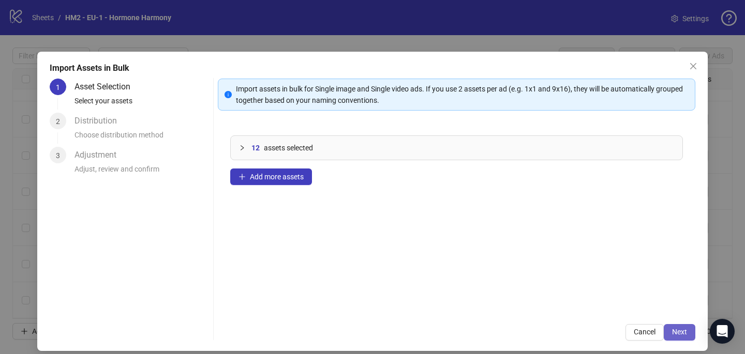
click at [678, 334] on span "Next" at bounding box center [679, 332] width 15 height 8
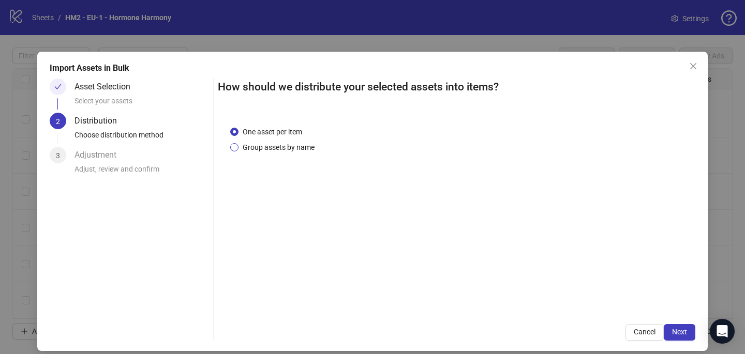
click at [306, 150] on span "Group assets by name" at bounding box center [278, 147] width 80 height 11
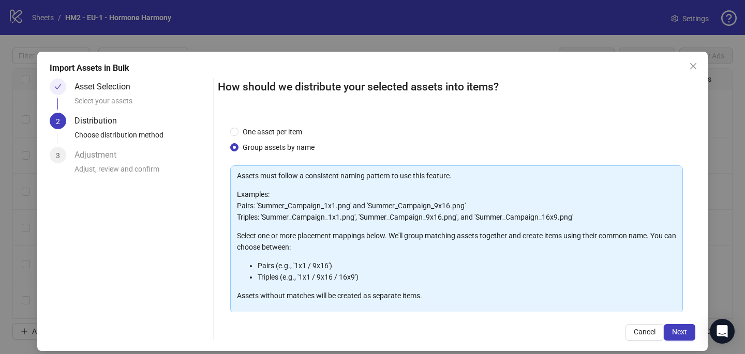
scroll to position [105, 0]
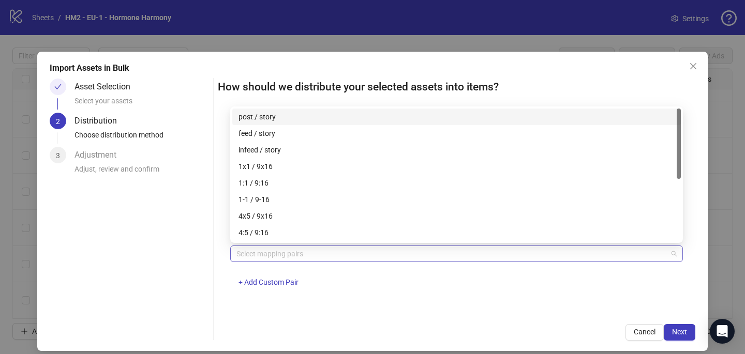
click at [296, 255] on div at bounding box center [450, 254] width 437 height 14
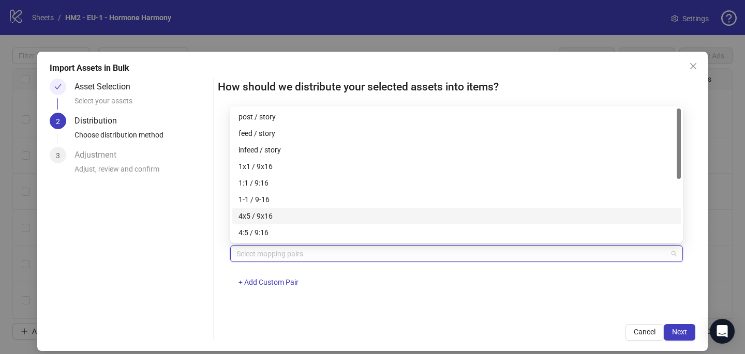
click at [301, 220] on div "4x5 / 9x16" at bounding box center [456, 215] width 436 height 11
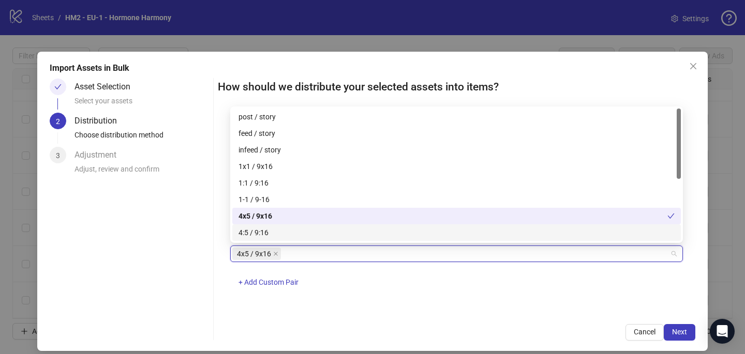
click at [500, 292] on div "4x5 / 9x16 + Add Custom Pair" at bounding box center [456, 273] width 452 height 54
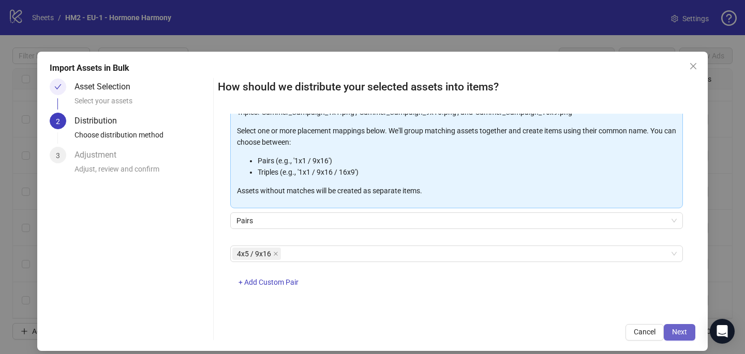
click at [687, 331] on button "Next" at bounding box center [679, 332] width 32 height 17
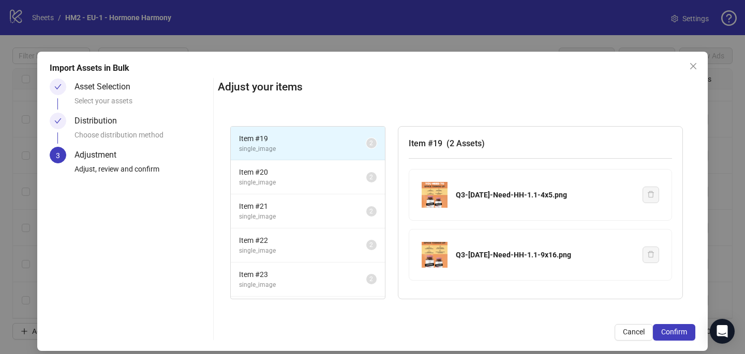
click at [687, 331] on button "Confirm" at bounding box center [674, 332] width 42 height 17
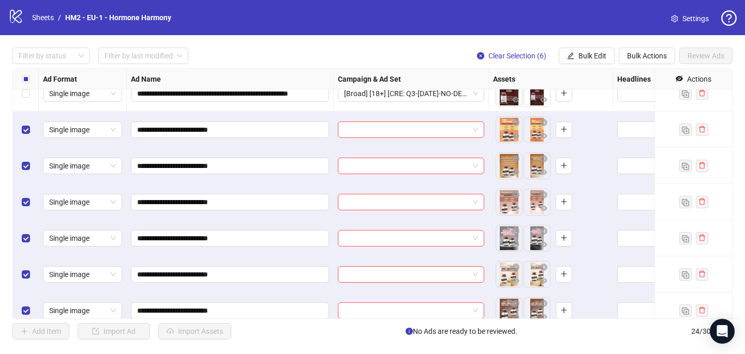
scroll to position [640, 0]
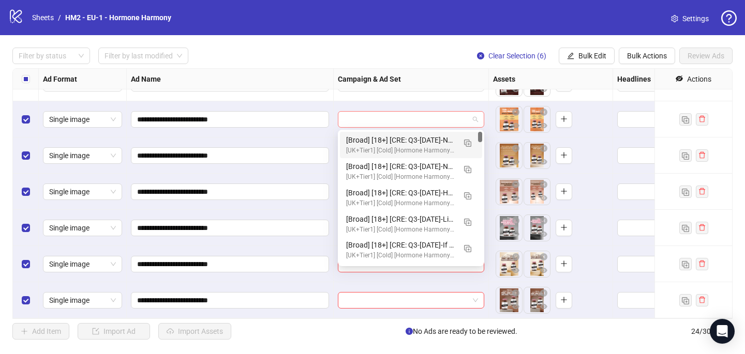
click at [358, 127] on div at bounding box center [411, 119] width 146 height 17
click at [465, 146] on img "button" at bounding box center [467, 143] width 7 height 7
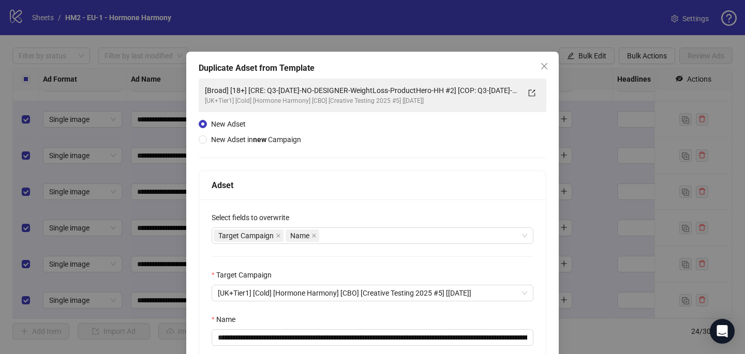
scroll to position [99, 0]
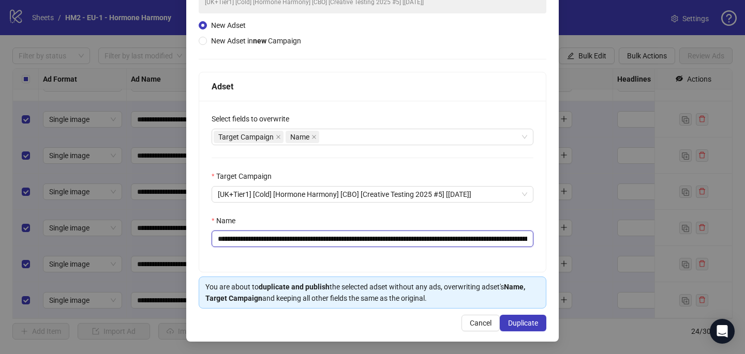
drag, startPoint x: 486, startPoint y: 240, endPoint x: 280, endPoint y: 243, distance: 205.3
click at [280, 243] on input "**********" at bounding box center [372, 239] width 322 height 17
paste input "text"
type input "**********"
click at [516, 319] on span "Duplicate" at bounding box center [523, 323] width 30 height 8
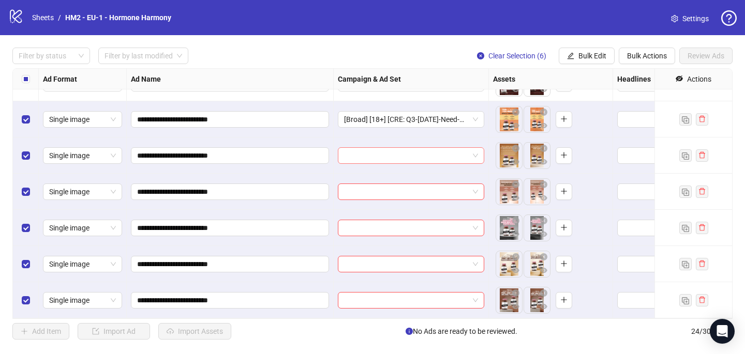
click at [417, 155] on input "search" at bounding box center [406, 156] width 125 height 16
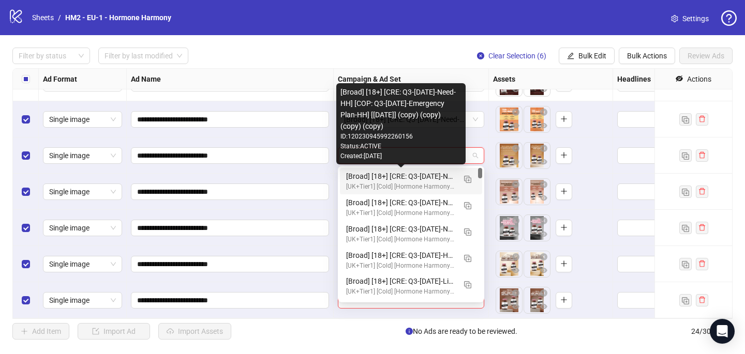
click at [418, 175] on div "[Broad] [18+] [CRE: Q3-08-AUG-2025-Need-HH] [COP: Q3-08-AUG-2025-Emergency Plan…" at bounding box center [400, 176] width 109 height 11
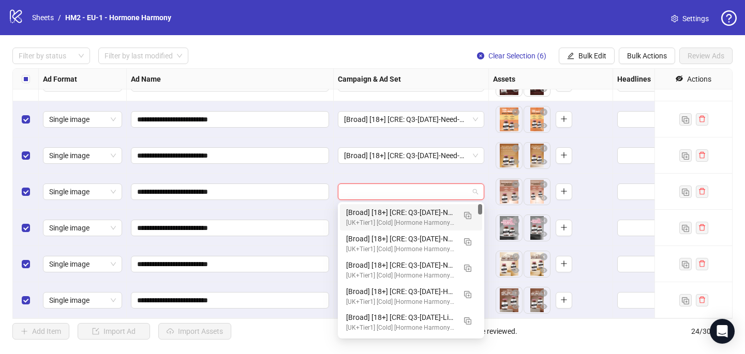
click at [409, 194] on input "search" at bounding box center [406, 192] width 125 height 16
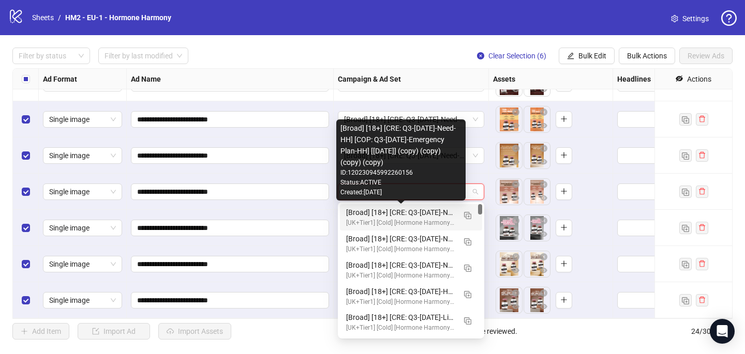
click at [430, 213] on div "[Broad] [18+] [CRE: Q3-08-AUG-2025-Need-HH] [COP: Q3-08-AUG-2025-Emergency Plan…" at bounding box center [400, 212] width 109 height 11
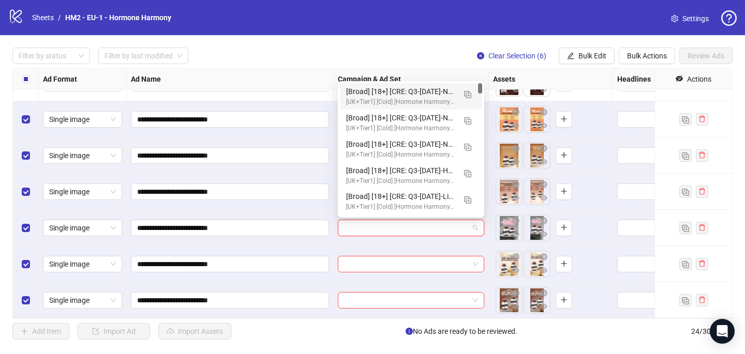
click at [398, 234] on input "search" at bounding box center [406, 228] width 125 height 16
click at [471, 93] on button "button" at bounding box center [467, 94] width 17 height 17
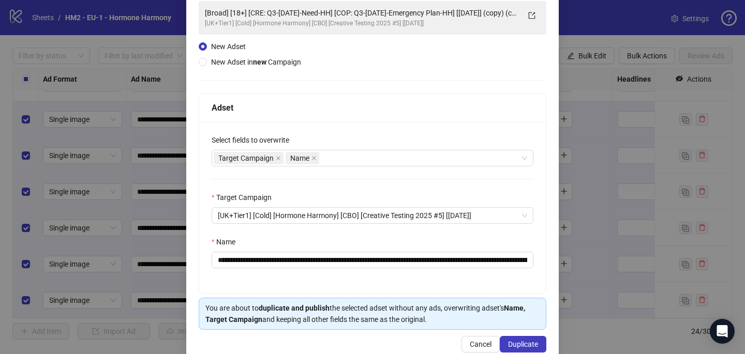
scroll to position [82, 0]
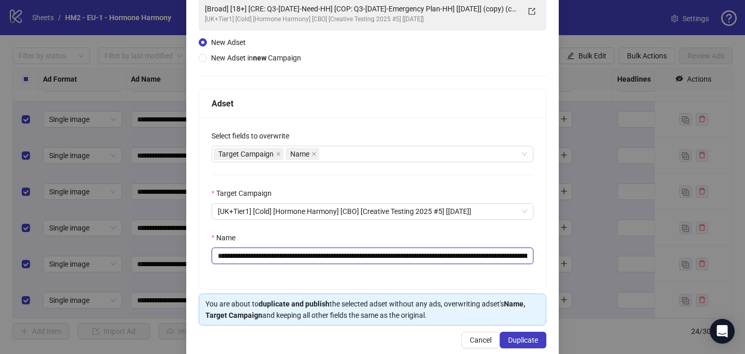
click at [507, 257] on input "**********" at bounding box center [372, 256] width 322 height 17
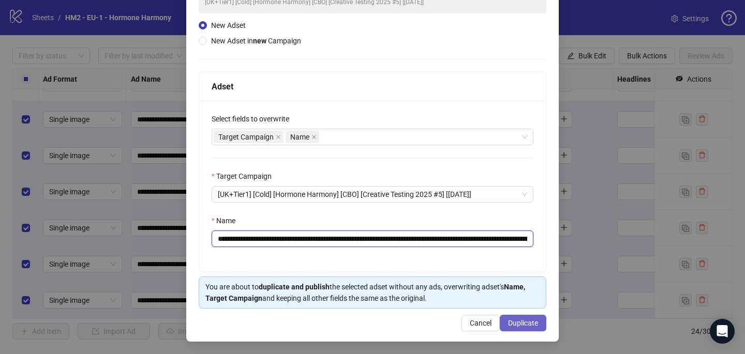
type input "**********"
click at [524, 316] on button "Duplicate" at bounding box center [523, 323] width 47 height 17
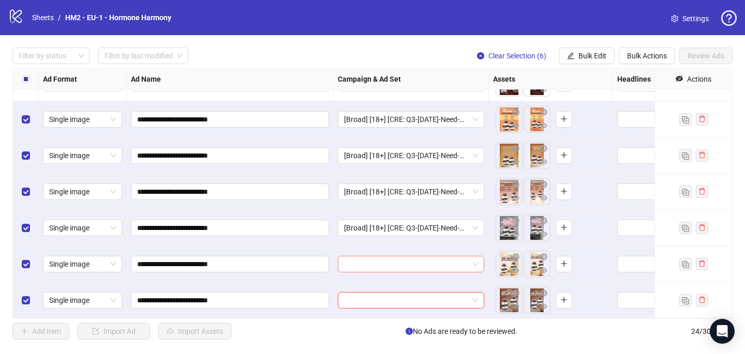
click at [410, 267] on input "search" at bounding box center [406, 264] width 125 height 16
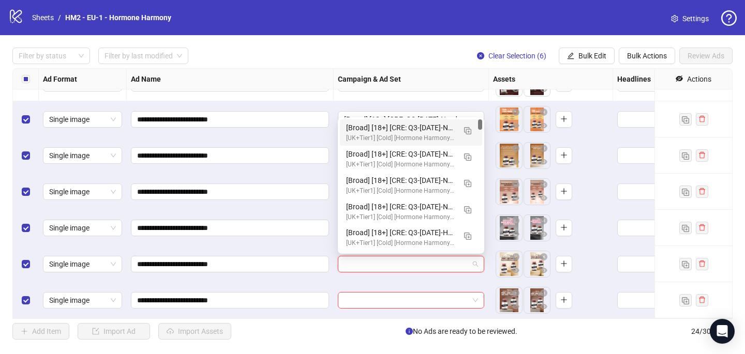
click at [440, 134] on div "[UK+Tier1] [Cold] [Hormone Harmony] [CBO] [Creative Testing 2025 #5] [10 July 2…" at bounding box center [400, 138] width 109 height 10
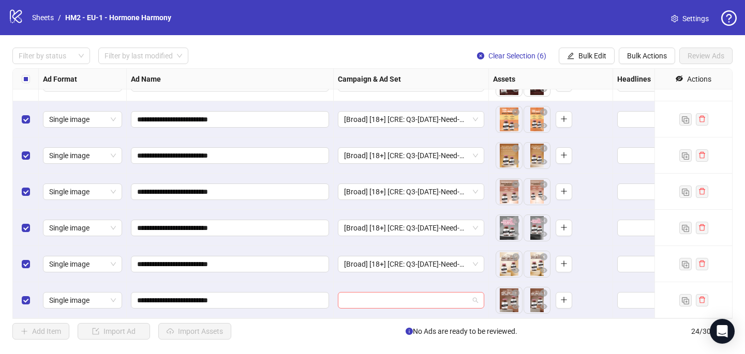
click at [388, 303] on input "search" at bounding box center [406, 301] width 125 height 16
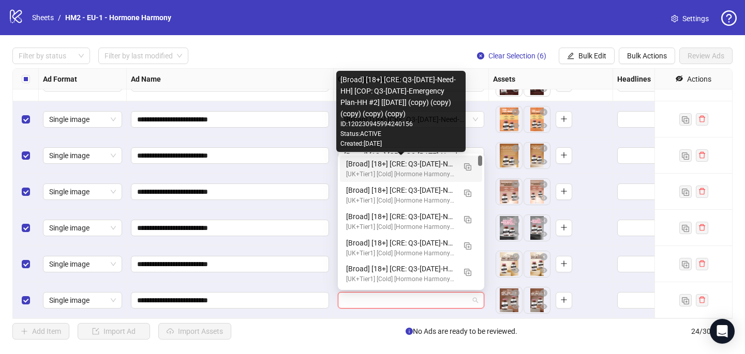
click at [438, 167] on div "[Broad] [18+] [CRE: Q3-08-AUG-2025-Need-HH] [COP: Q3-08-AUG-2025-Emergency Plan…" at bounding box center [400, 163] width 109 height 11
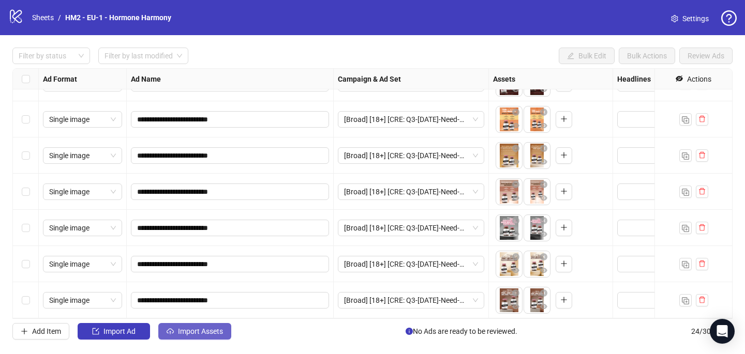
click at [205, 335] on span "Import Assets" at bounding box center [200, 331] width 45 height 8
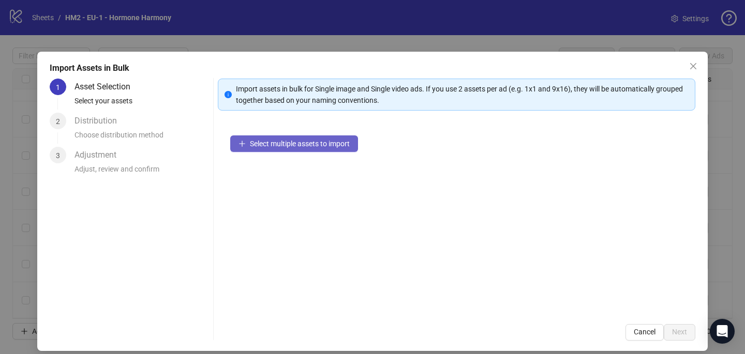
click at [320, 139] on button "Select multiple assets to import" at bounding box center [294, 143] width 128 height 17
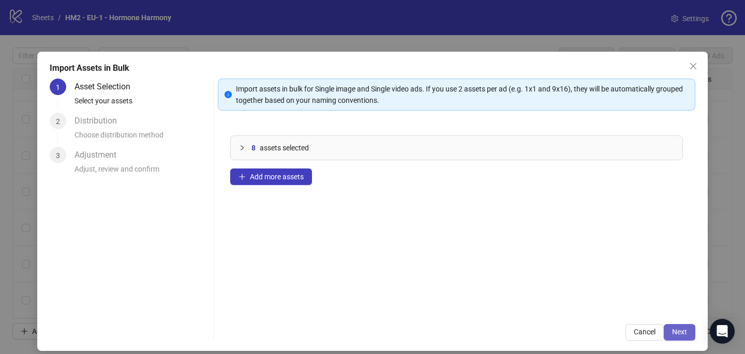
click at [690, 332] on button "Next" at bounding box center [679, 332] width 32 height 17
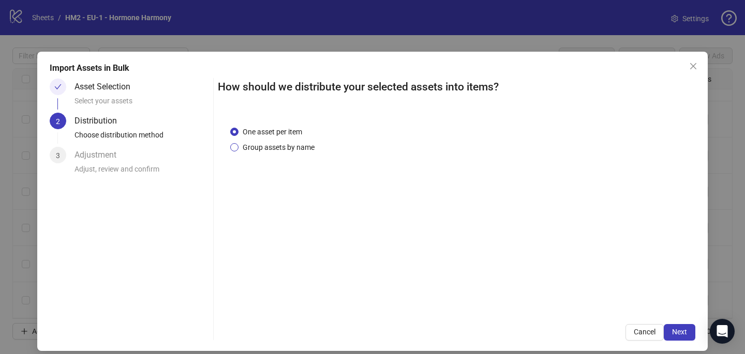
click at [290, 148] on span "Group assets by name" at bounding box center [278, 147] width 80 height 11
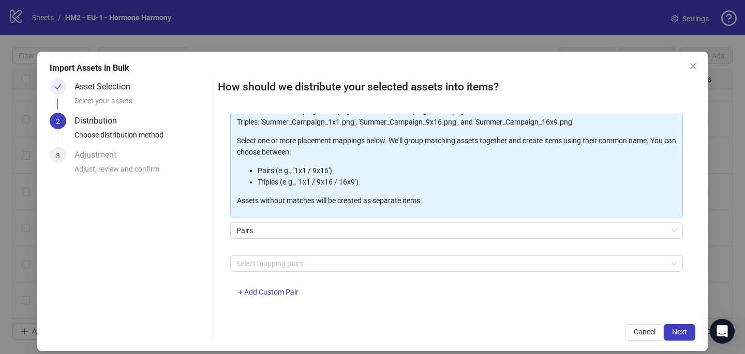
scroll to position [100, 0]
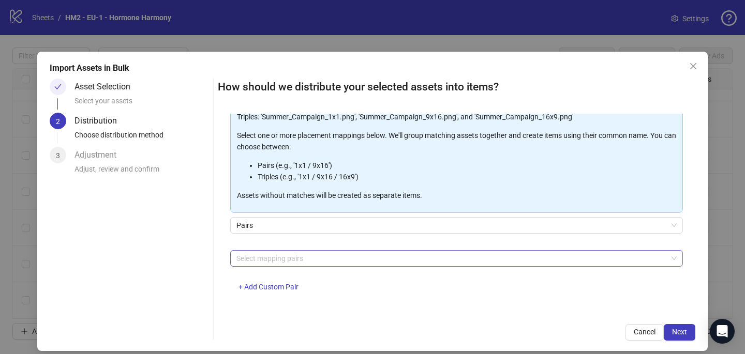
click at [288, 259] on div at bounding box center [450, 258] width 437 height 14
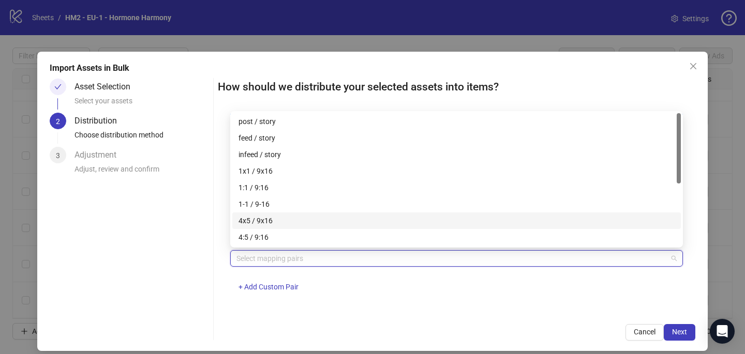
click at [298, 221] on div "4x5 / 9x16" at bounding box center [456, 220] width 436 height 11
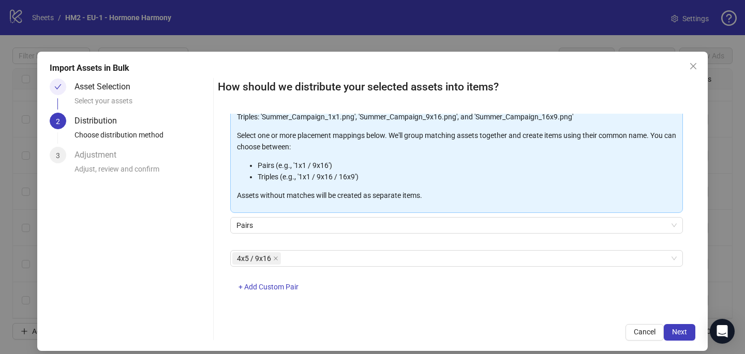
click at [416, 288] on div "4x5 / 9x16 + Add Custom Pair" at bounding box center [456, 277] width 452 height 54
click at [690, 335] on button "Next" at bounding box center [679, 332] width 32 height 17
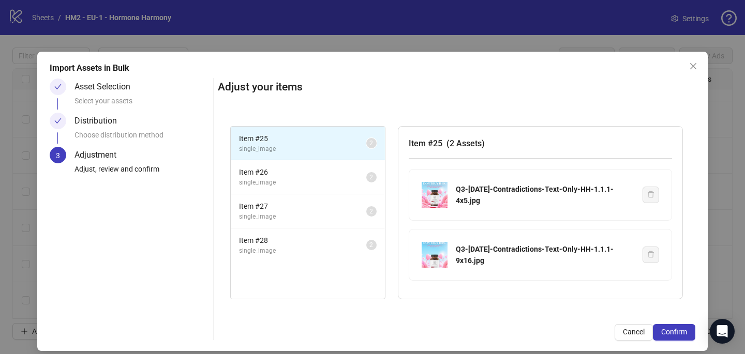
click at [689, 335] on button "Confirm" at bounding box center [674, 332] width 42 height 17
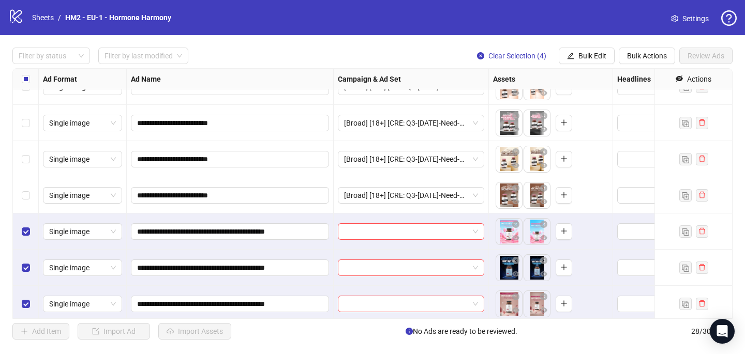
scroll to position [784, 0]
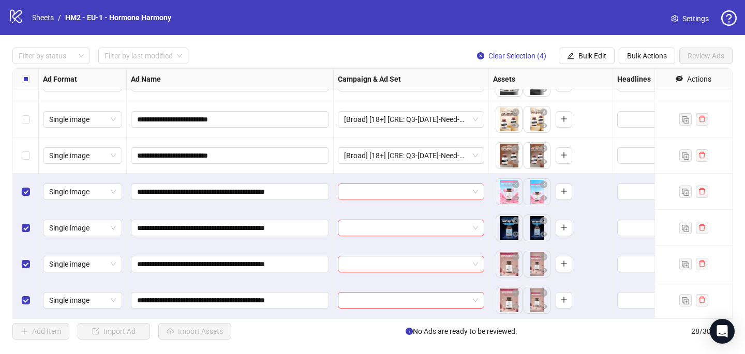
click at [357, 193] on input "search" at bounding box center [406, 192] width 125 height 16
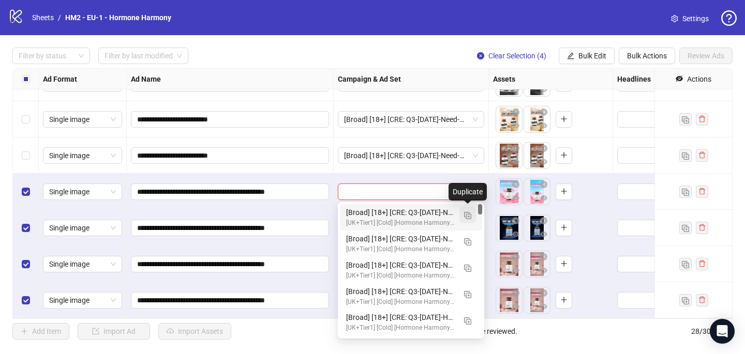
click at [466, 213] on img "button" at bounding box center [467, 215] width 7 height 7
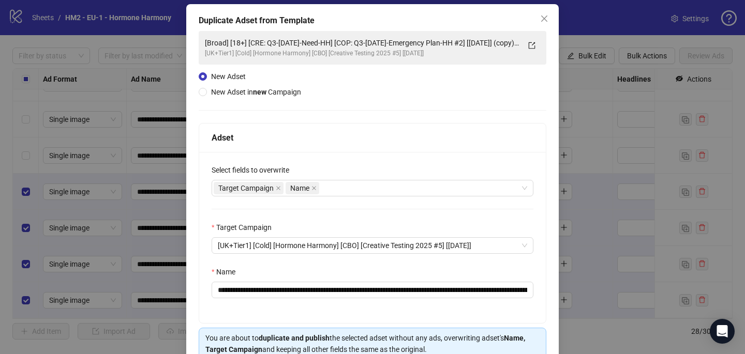
scroll to position [99, 0]
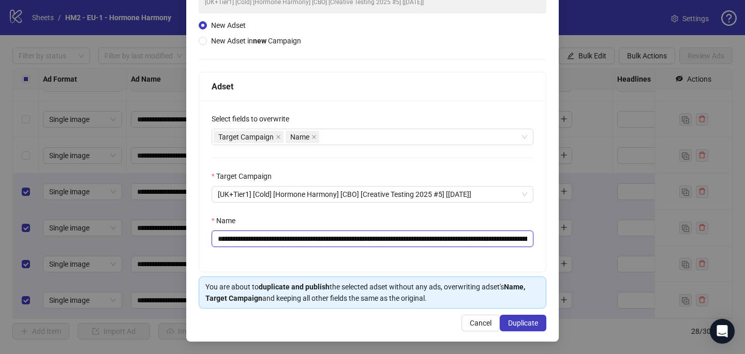
drag, startPoint x: 517, startPoint y: 242, endPoint x: 383, endPoint y: 244, distance: 133.9
click at [383, 244] on input "**********" at bounding box center [372, 239] width 322 height 17
drag, startPoint x: 362, startPoint y: 237, endPoint x: 281, endPoint y: 237, distance: 81.2
click at [280, 237] on input "**********" at bounding box center [372, 239] width 322 height 17
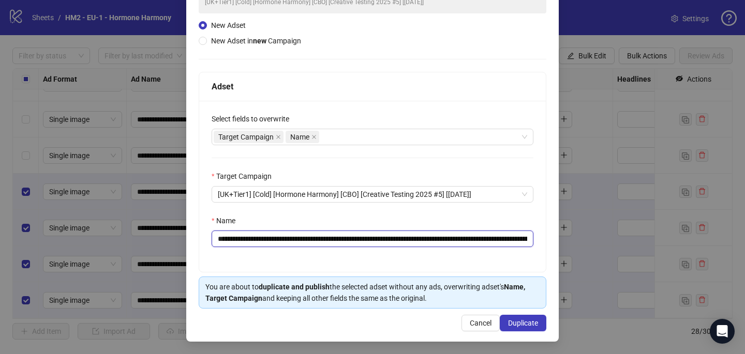
paste input "**********"
click at [519, 237] on input "**********" at bounding box center [372, 239] width 322 height 17
drag, startPoint x: 487, startPoint y: 237, endPoint x: 566, endPoint y: 240, distance: 78.6
click at [566, 240] on div "**********" at bounding box center [372, 177] width 745 height 354
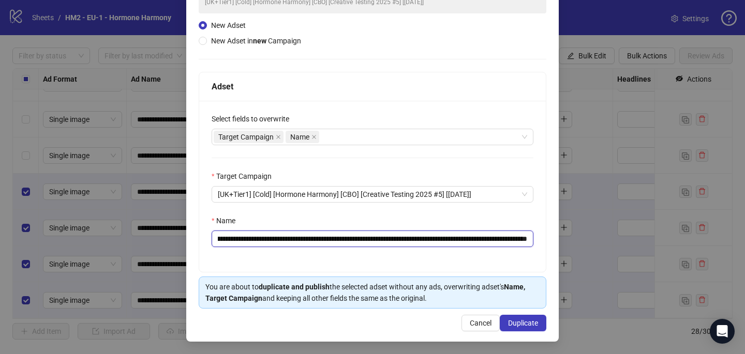
scroll to position [0, 115]
click at [474, 240] on input "**********" at bounding box center [372, 239] width 322 height 17
type input "**********"
click at [512, 318] on button "Duplicate" at bounding box center [523, 323] width 47 height 17
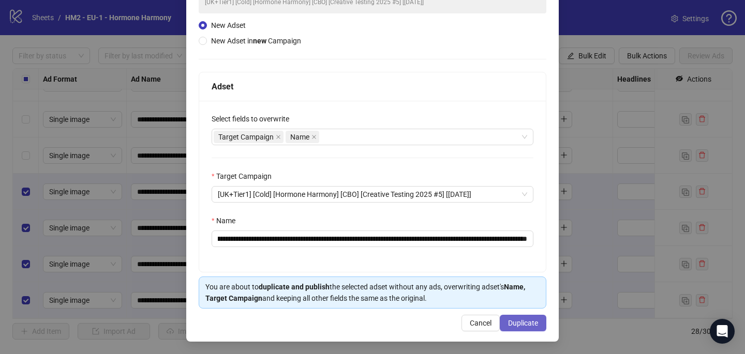
scroll to position [0, 0]
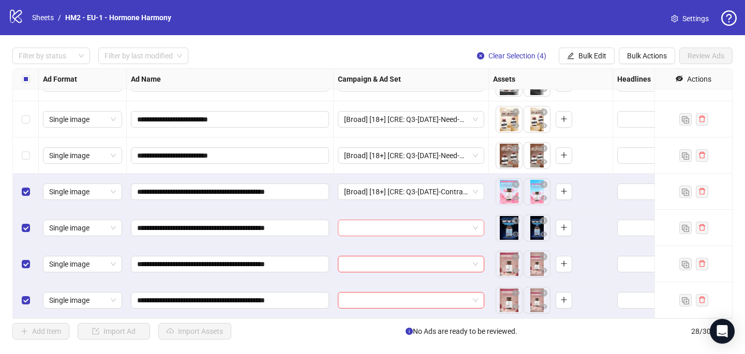
click at [354, 230] on input "search" at bounding box center [406, 228] width 125 height 16
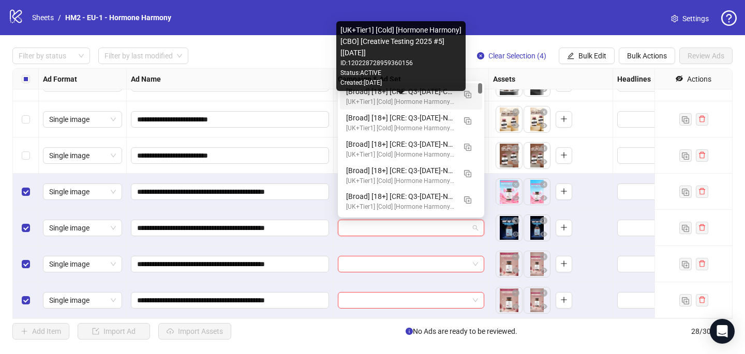
click at [395, 98] on div "[UK+Tier1] [Cold] [Hormone Harmony] [CBO] [Creative Testing 2025 #5] [10 July 2…" at bounding box center [400, 102] width 109 height 10
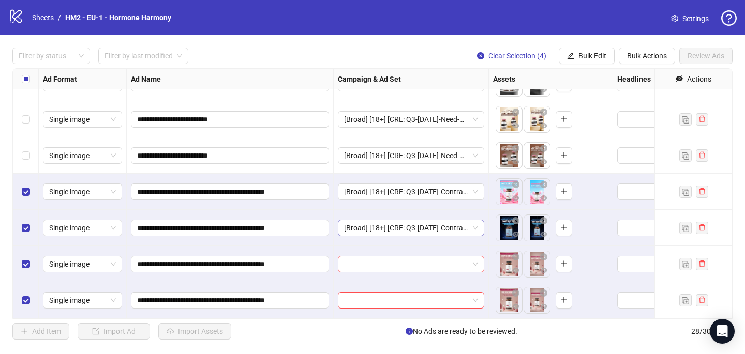
click at [371, 219] on div "[Broad] [18+] [CRE: Q3-08-AUG-2025-Contradictions-Text-Only-HH-1.1] [COP: Q3-08…" at bounding box center [411, 228] width 155 height 36
click at [371, 220] on span "[Broad] [18+] [CRE: Q3-08-AUG-2025-Contradictions-Text-Only-HH-1.1] [COP: Q3-08…" at bounding box center [411, 228] width 134 height 16
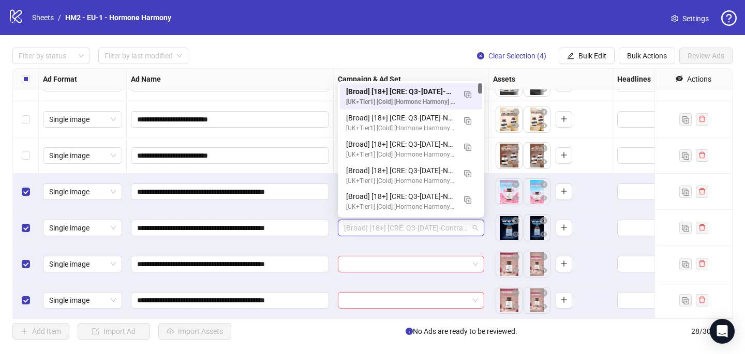
click at [404, 95] on div "[Broad] [18+] [CRE: Q3-08-AUG-2025-Contradictions-Text-Only-HH-1.1] [COP: Q3-08…" at bounding box center [400, 91] width 109 height 11
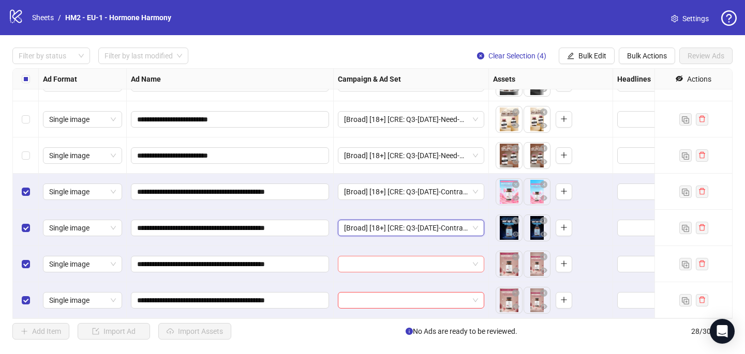
click at [351, 271] on input "search" at bounding box center [406, 264] width 125 height 16
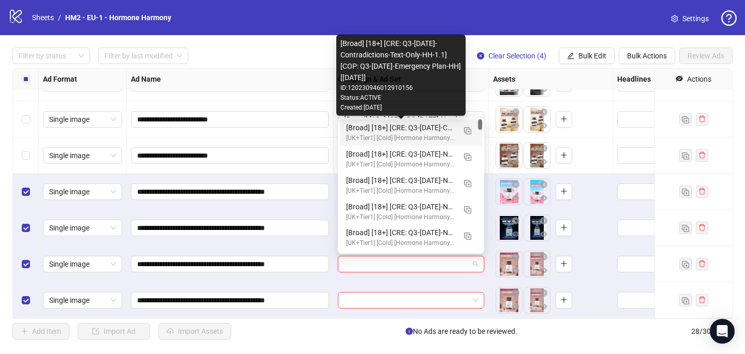
click at [380, 123] on div "[Broad] [18+] [CRE: Q3-08-AUG-2025-Contradictions-Text-Only-HH-1.1] [COP: Q3-08…" at bounding box center [400, 127] width 109 height 11
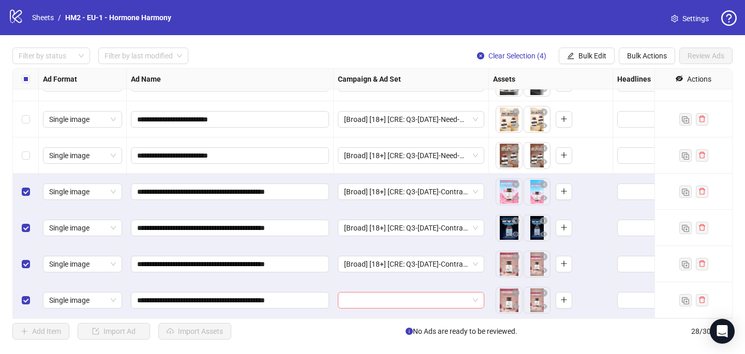
click at [354, 308] on div at bounding box center [411, 300] width 146 height 17
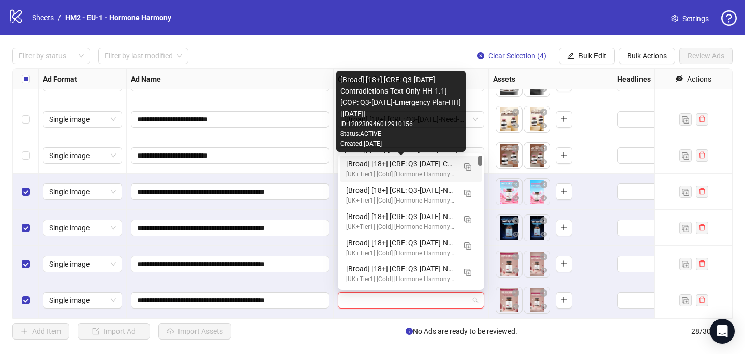
click at [440, 160] on div "[Broad] [18+] [CRE: Q3-08-AUG-2025-Contradictions-Text-Only-HH-1.1] [COP: Q3-08…" at bounding box center [400, 163] width 109 height 11
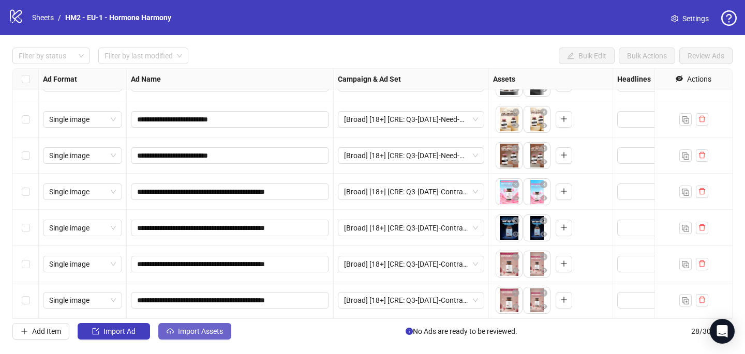
click at [209, 339] on button "Import Assets" at bounding box center [194, 331] width 73 height 17
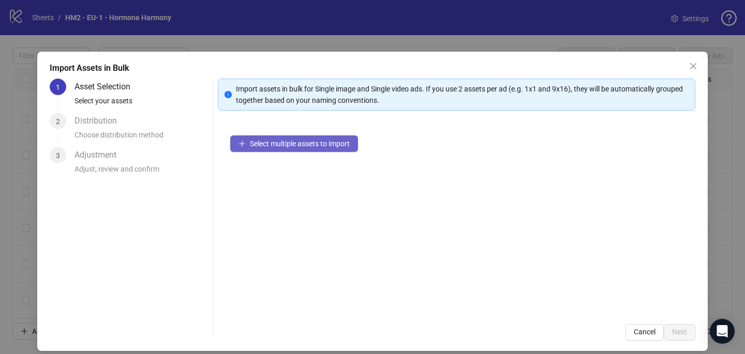
click at [339, 139] on button "Select multiple assets to import" at bounding box center [294, 143] width 128 height 17
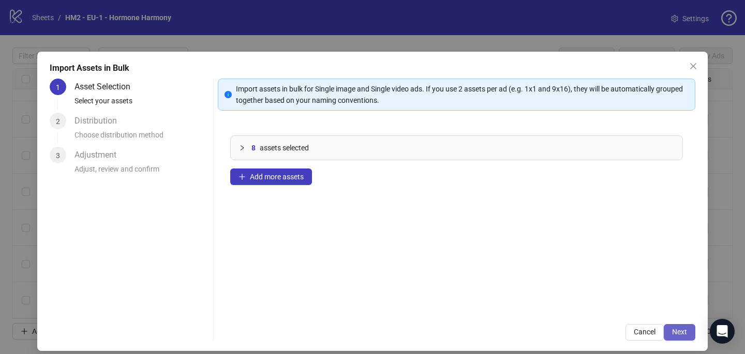
click at [688, 331] on button "Next" at bounding box center [679, 332] width 32 height 17
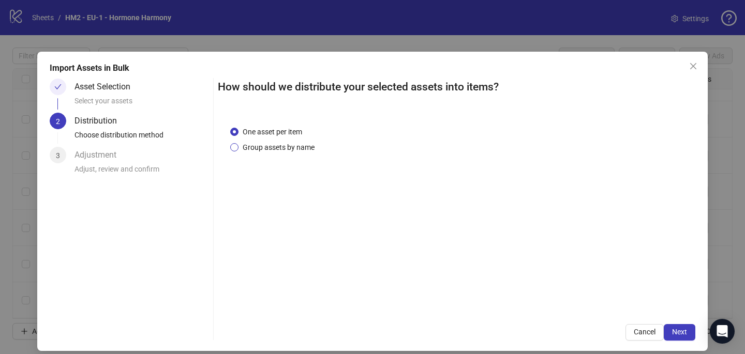
click at [274, 147] on span "Group assets by name" at bounding box center [278, 147] width 80 height 11
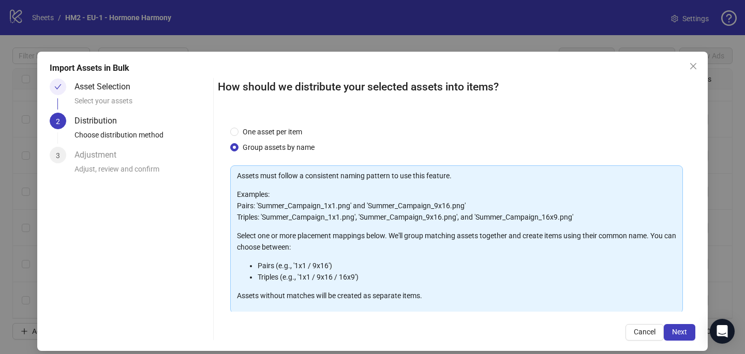
scroll to position [105, 0]
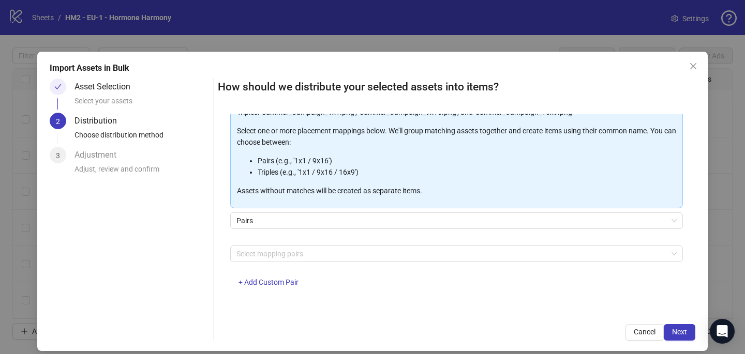
click at [274, 256] on div at bounding box center [450, 254] width 437 height 14
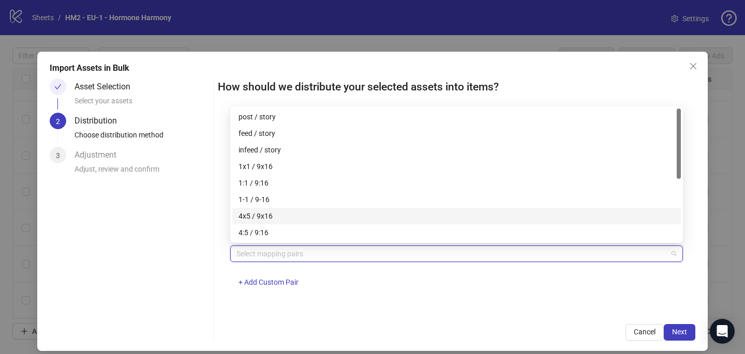
click at [291, 211] on div "4x5 / 9x16" at bounding box center [456, 215] width 436 height 11
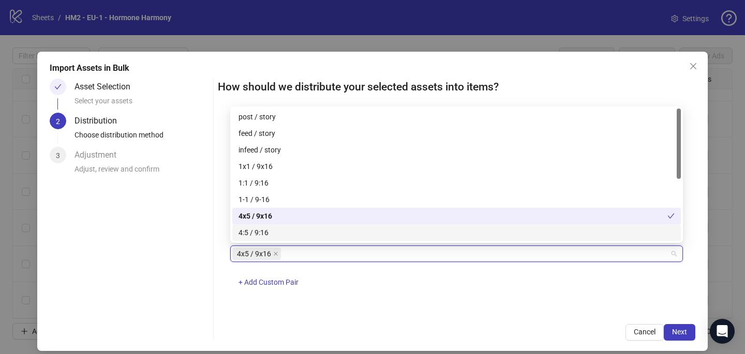
click at [464, 304] on div "One asset per item Group assets by name Assets must follow a consistent naming …" at bounding box center [456, 213] width 477 height 198
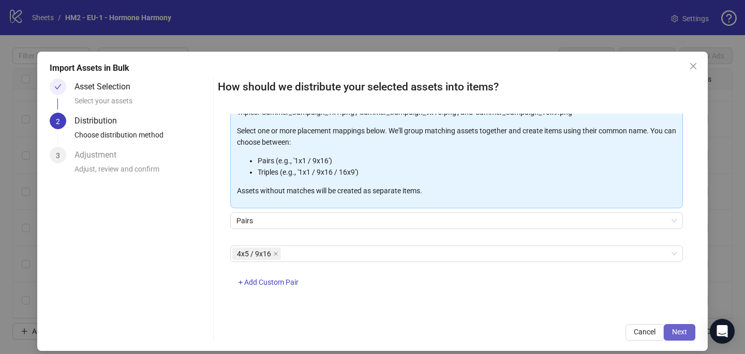
click at [688, 331] on button "Next" at bounding box center [679, 332] width 32 height 17
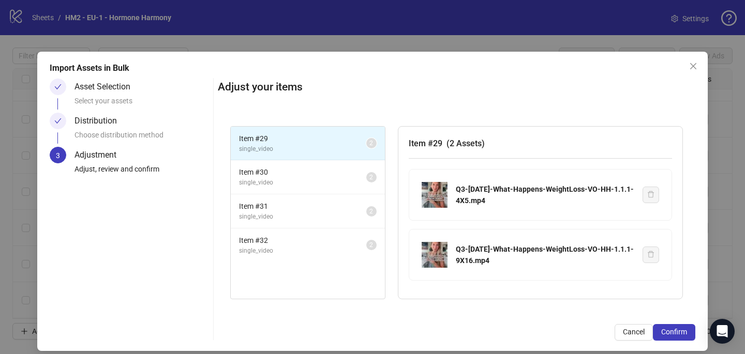
click at [688, 331] on button "Confirm" at bounding box center [674, 332] width 42 height 17
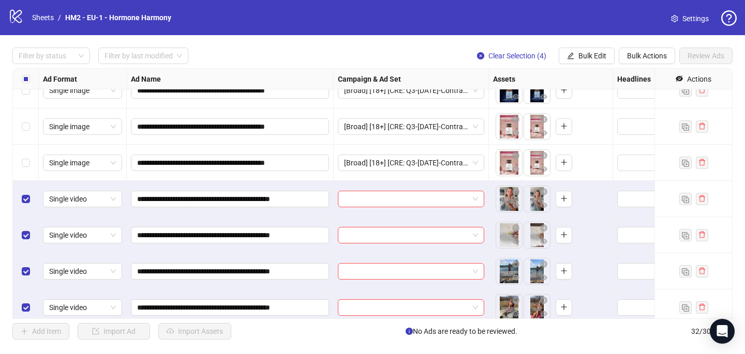
scroll to position [929, 0]
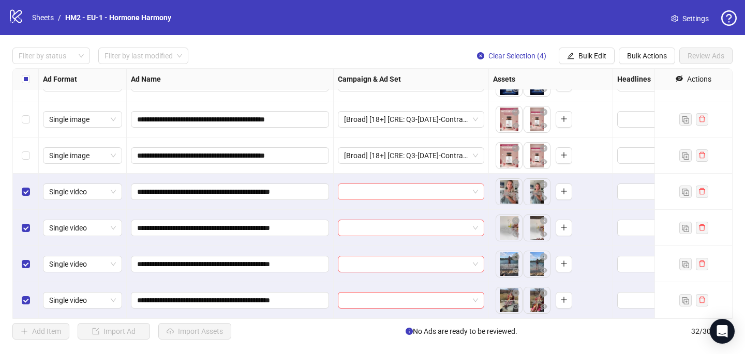
click at [378, 193] on input "search" at bounding box center [406, 192] width 125 height 16
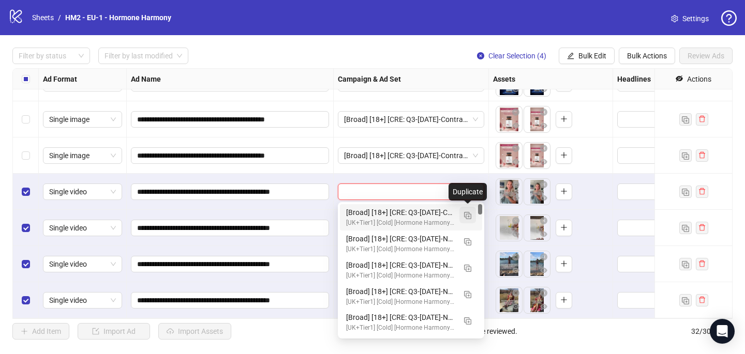
click at [471, 212] on img "button" at bounding box center [467, 215] width 7 height 7
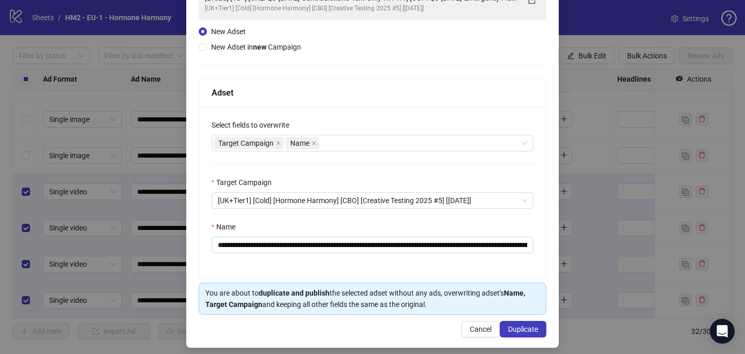
scroll to position [99, 0]
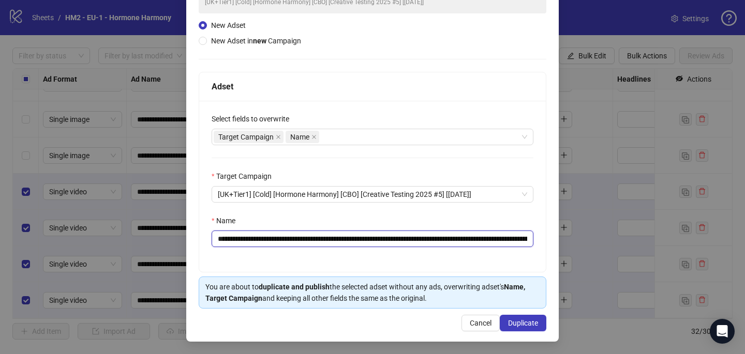
drag, startPoint x: 438, startPoint y: 238, endPoint x: 281, endPoint y: 235, distance: 156.7
click at [281, 235] on input "**********" at bounding box center [372, 239] width 322 height 17
paste input "**"
type input "**********"
click at [519, 325] on span "Duplicate" at bounding box center [523, 323] width 30 height 8
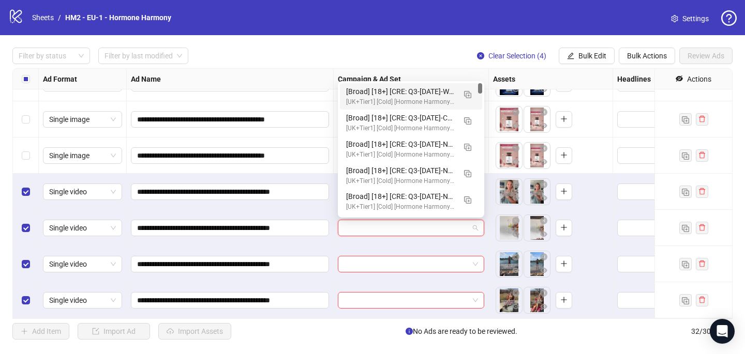
click at [417, 225] on input "search" at bounding box center [406, 228] width 125 height 16
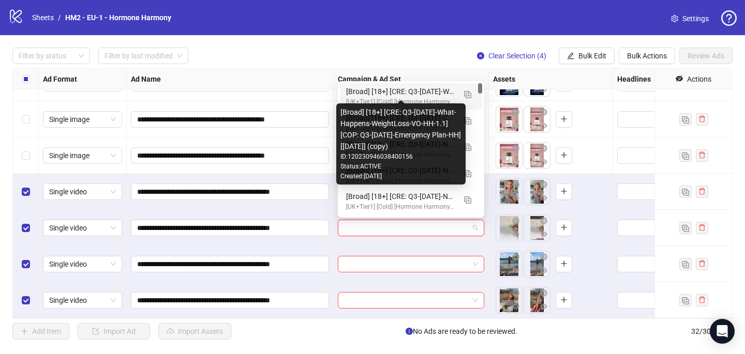
click at [433, 89] on div "[Broad] [18+] [CRE: Q3-08-AUG-2025-What-Happens-WeightLoss-VO-HH-1.1] [COP: Q3-…" at bounding box center [400, 91] width 109 height 11
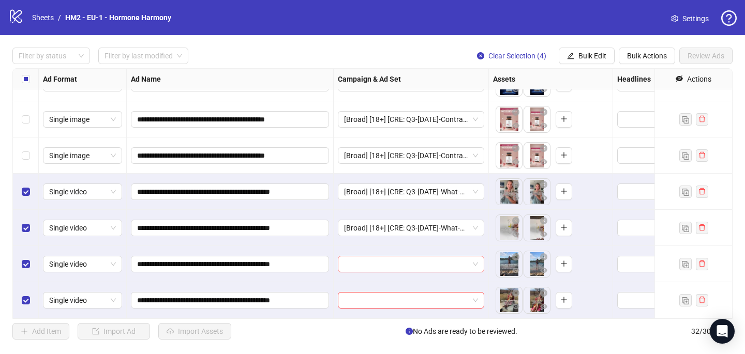
click at [383, 261] on input "search" at bounding box center [406, 264] width 125 height 16
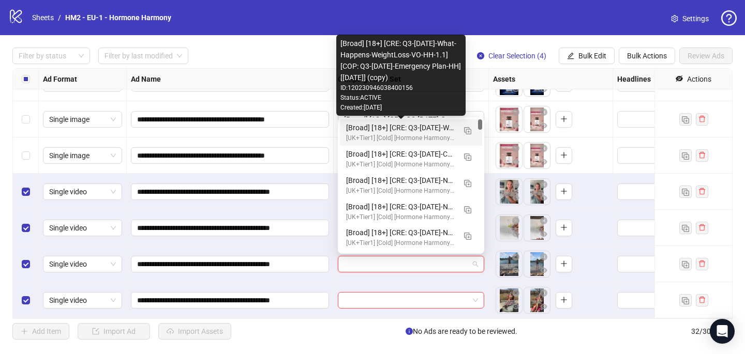
click at [433, 124] on div "[Broad] [18+] [CRE: Q3-08-AUG-2025-What-Happens-WeightLoss-VO-HH-1.1] [COP: Q3-…" at bounding box center [400, 127] width 109 height 11
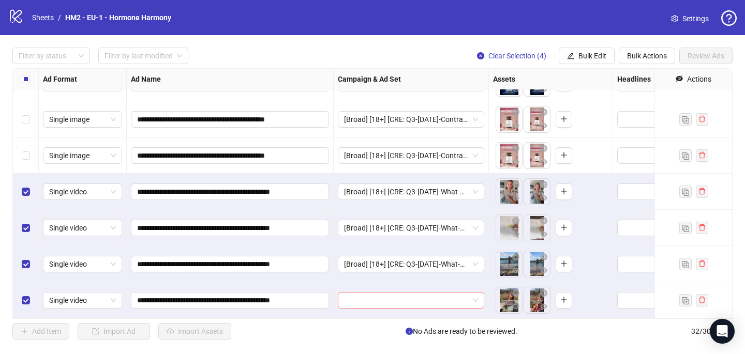
click at [362, 306] on input "search" at bounding box center [406, 301] width 125 height 16
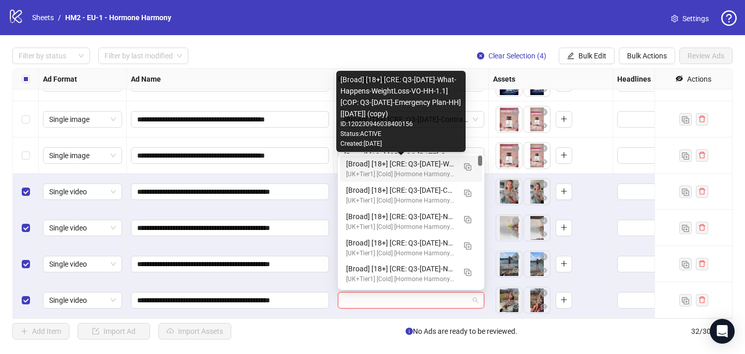
click at [414, 160] on div "[Broad] [18+] [CRE: Q3-08-AUG-2025-What-Happens-WeightLoss-VO-HH-1.1] [COP: Q3-…" at bounding box center [400, 163] width 109 height 11
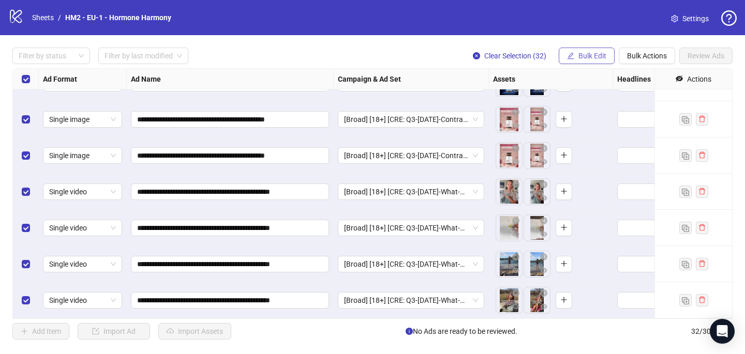
click at [578, 55] on span "Bulk Edit" at bounding box center [592, 56] width 28 height 8
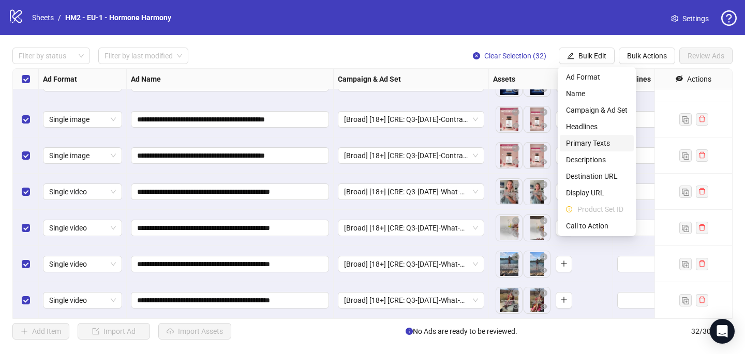
click at [583, 139] on span "Primary Texts" at bounding box center [597, 143] width 62 height 11
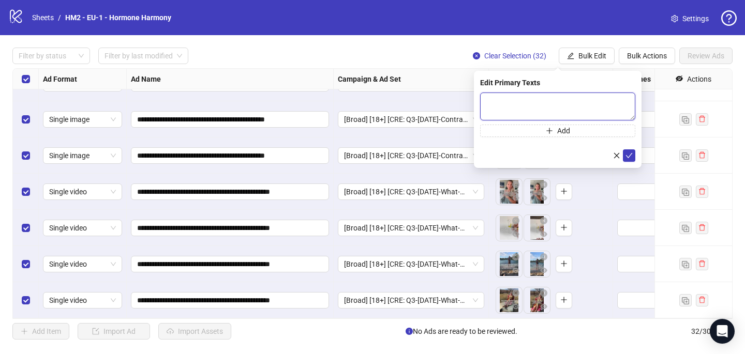
click at [482, 98] on textarea at bounding box center [557, 107] width 155 height 28
paste textarea "**********"
drag, startPoint x: 561, startPoint y: 112, endPoint x: 482, endPoint y: 104, distance: 79.0
click at [482, 104] on textarea "**********" at bounding box center [557, 107] width 155 height 28
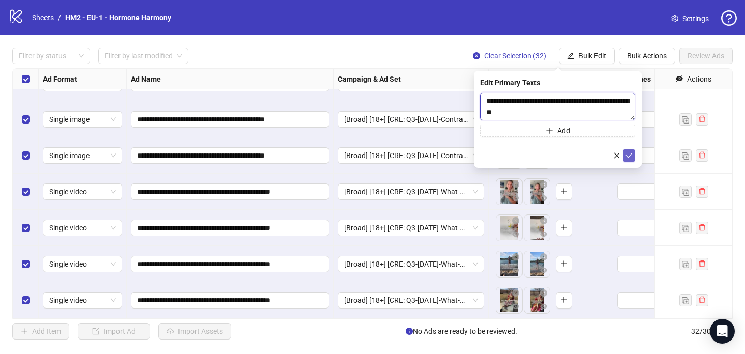
type textarea "**********"
click at [631, 155] on icon "check" at bounding box center [628, 155] width 7 height 7
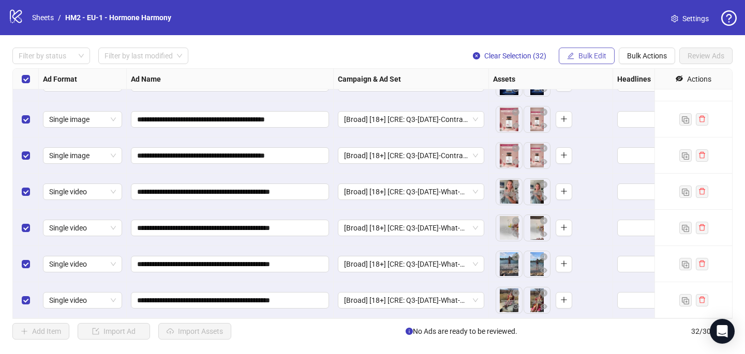
click at [583, 57] on span "Bulk Edit" at bounding box center [592, 56] width 28 height 8
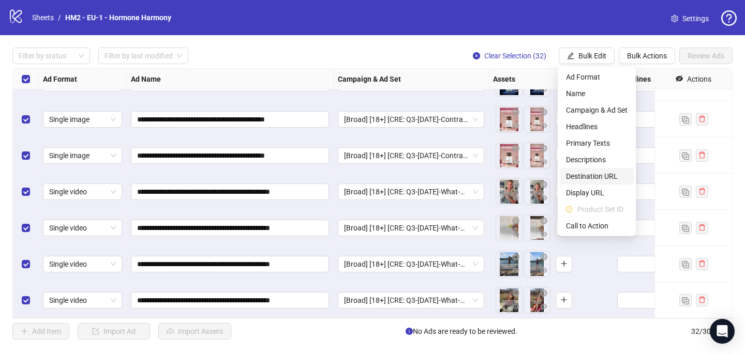
click at [596, 170] on li "Destination URL" at bounding box center [596, 176] width 74 height 17
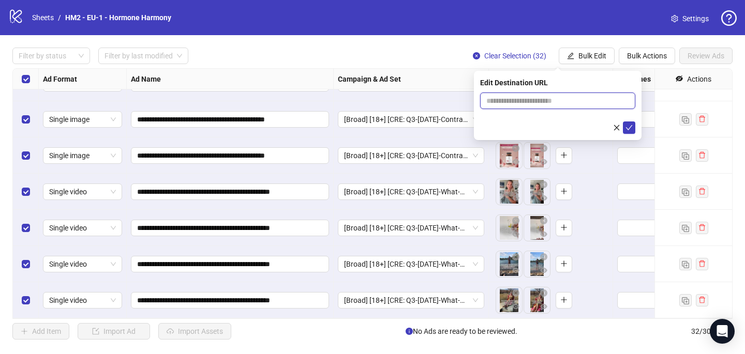
click at [506, 105] on input "text" at bounding box center [553, 100] width 134 height 11
paste input "**********"
type input "**********"
click at [630, 131] on span "submit" at bounding box center [628, 128] width 7 height 8
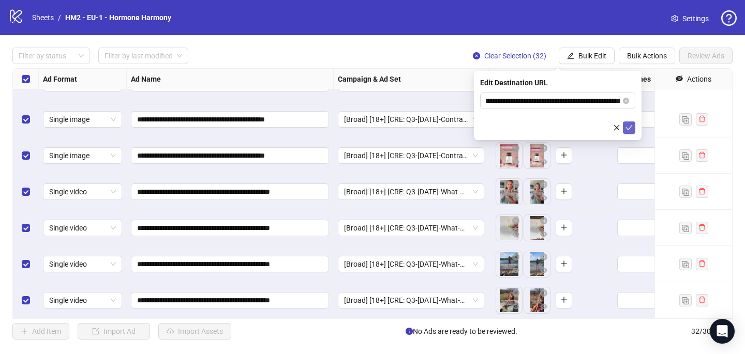
scroll to position [0, 0]
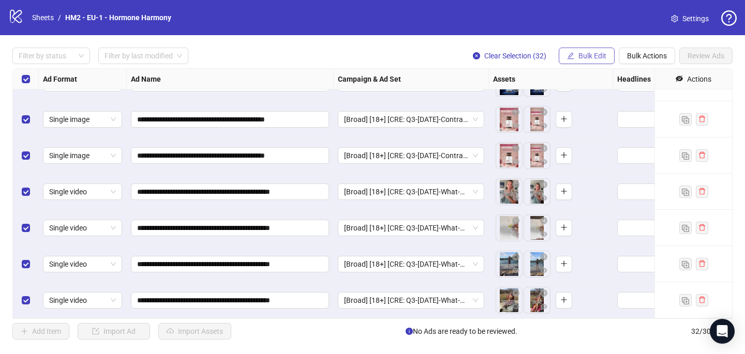
click at [572, 57] on icon "edit" at bounding box center [570, 55] width 7 height 7
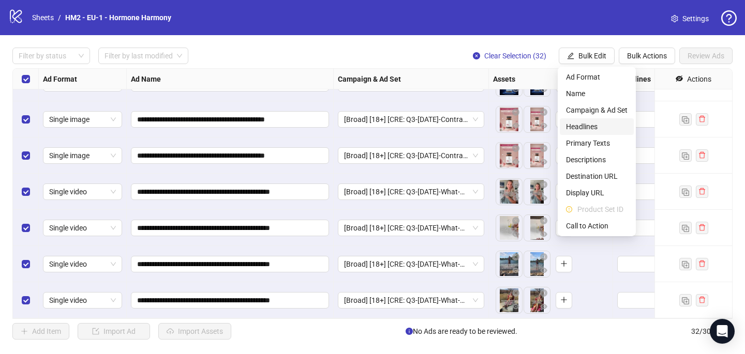
click at [594, 128] on span "Headlines" at bounding box center [597, 126] width 62 height 11
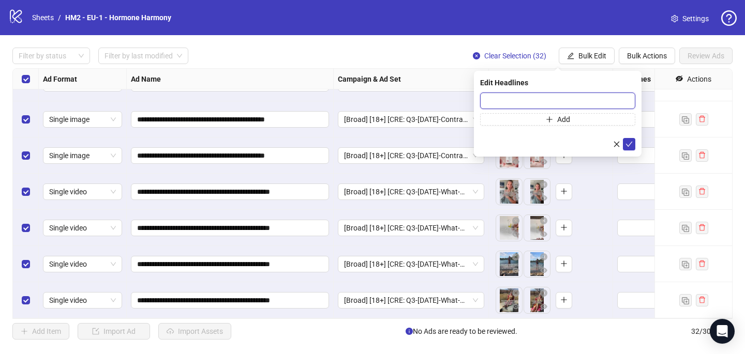
click at [493, 97] on input "text" at bounding box center [557, 101] width 155 height 17
paste input "**********"
type input "**********"
click at [627, 147] on icon "check" at bounding box center [628, 144] width 7 height 7
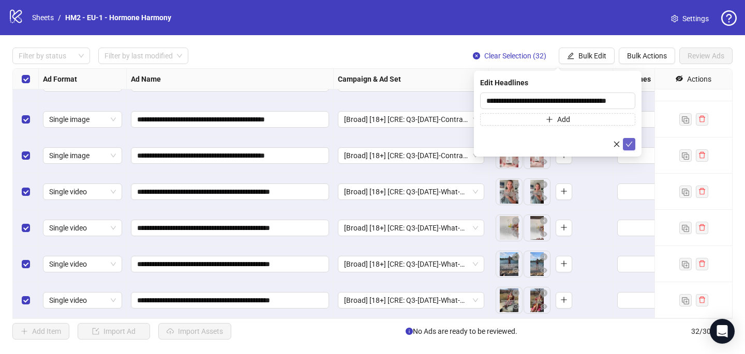
scroll to position [0, 0]
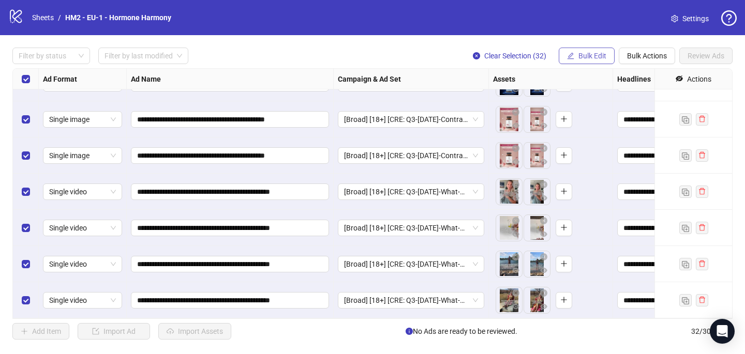
click at [587, 51] on button "Bulk Edit" at bounding box center [586, 56] width 56 height 17
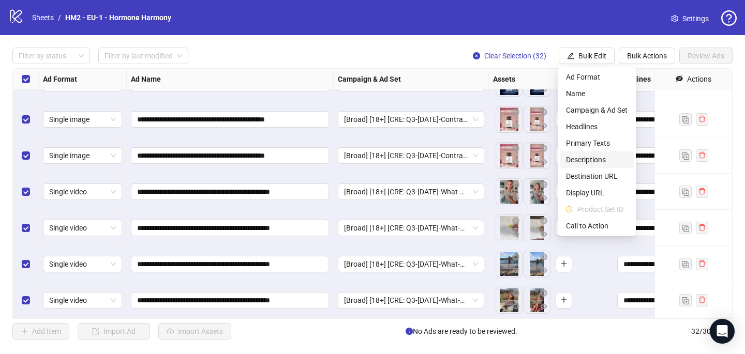
click at [593, 158] on span "Descriptions" at bounding box center [597, 159] width 62 height 11
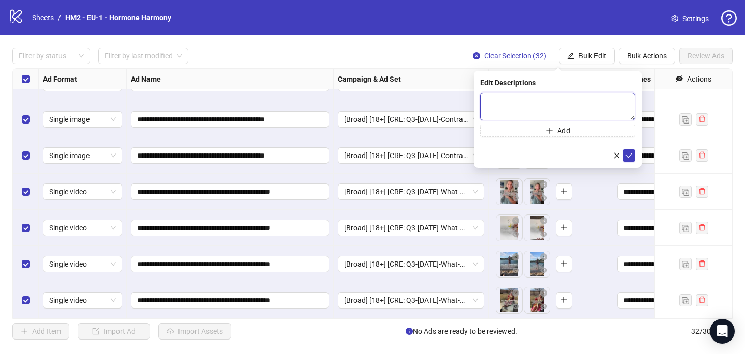
click at [534, 96] on textarea at bounding box center [557, 107] width 155 height 28
click at [628, 157] on icon "check" at bounding box center [628, 155] width 7 height 7
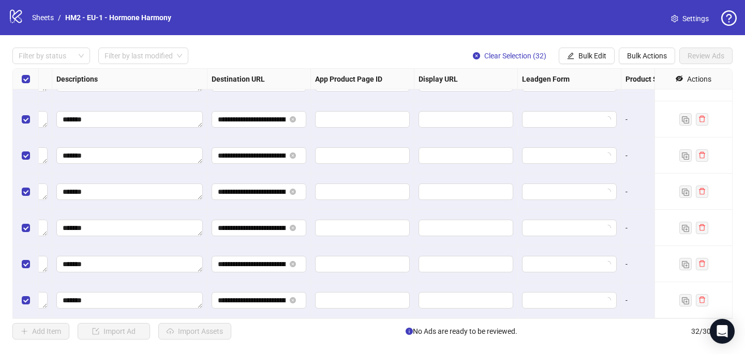
scroll to position [929, 972]
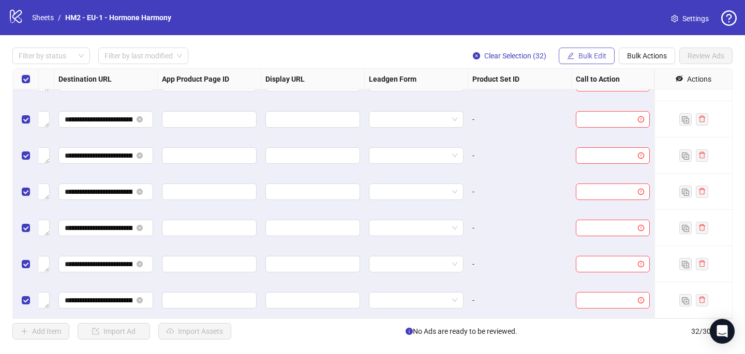
click at [577, 61] on button "Bulk Edit" at bounding box center [586, 56] width 56 height 17
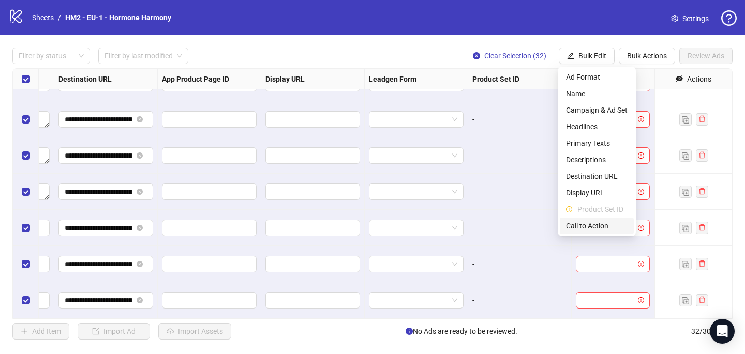
click at [596, 222] on span "Call to Action" at bounding box center [597, 225] width 62 height 11
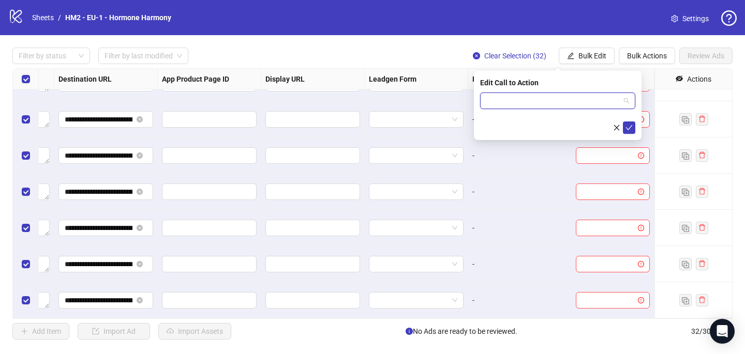
click at [542, 102] on input "search" at bounding box center [552, 101] width 133 height 16
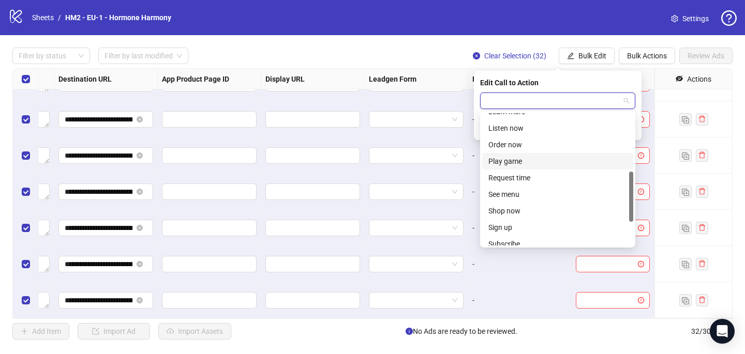
scroll to position [159, 0]
click at [526, 205] on div "Shop now" at bounding box center [557, 210] width 139 height 11
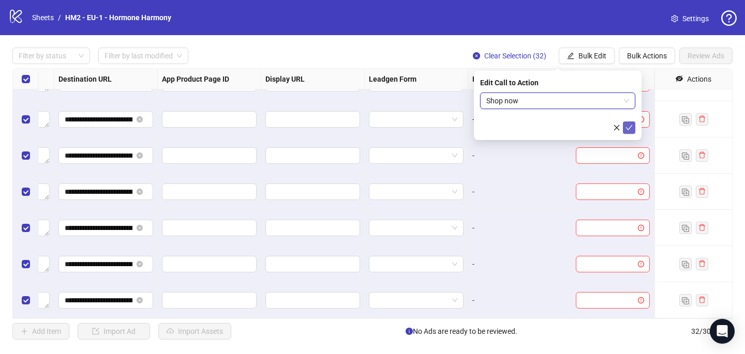
click at [632, 128] on icon "check" at bounding box center [628, 127] width 7 height 7
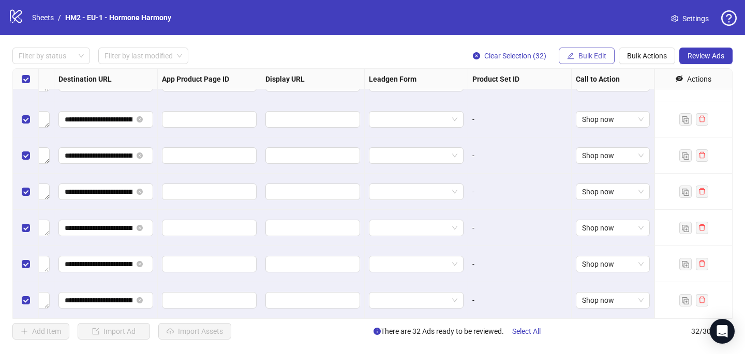
click at [606, 58] on button "Bulk Edit" at bounding box center [586, 56] width 56 height 17
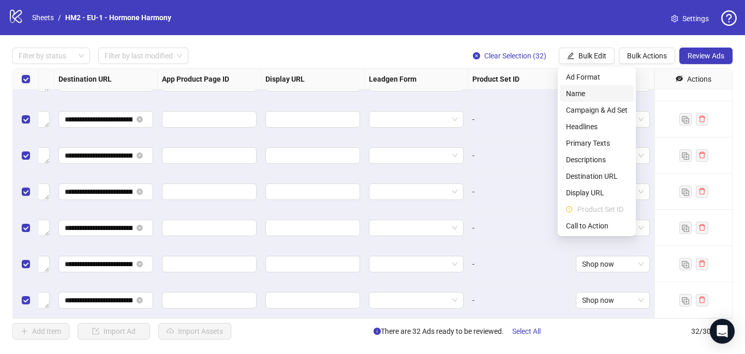
click at [587, 87] on li "Name" at bounding box center [596, 93] width 74 height 17
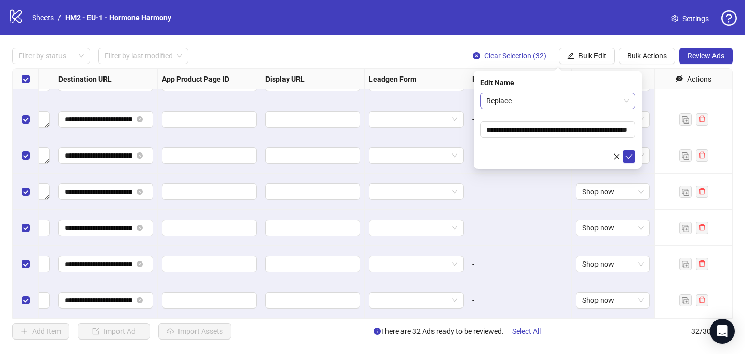
click at [502, 100] on span "Replace" at bounding box center [557, 101] width 143 height 16
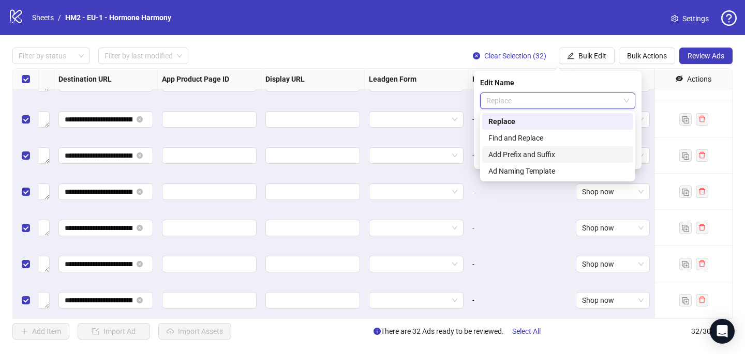
click at [554, 160] on div "Add Prefix and Suffix" at bounding box center [557, 154] width 151 height 17
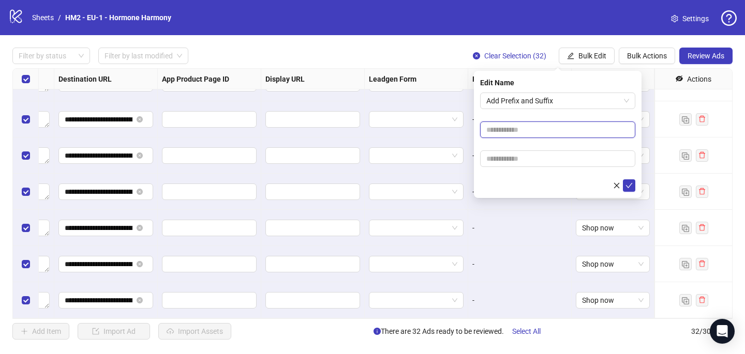
click at [563, 128] on input "text" at bounding box center [557, 130] width 155 height 17
paste input "**********"
click at [561, 128] on input "**********" at bounding box center [557, 130] width 155 height 17
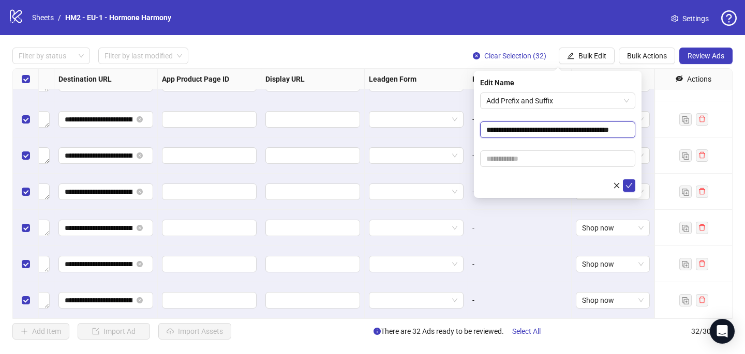
scroll to position [0, 20]
type input "**********"
click at [581, 113] on form "**********" at bounding box center [557, 142] width 155 height 99
click at [535, 153] on input "text" at bounding box center [557, 158] width 155 height 17
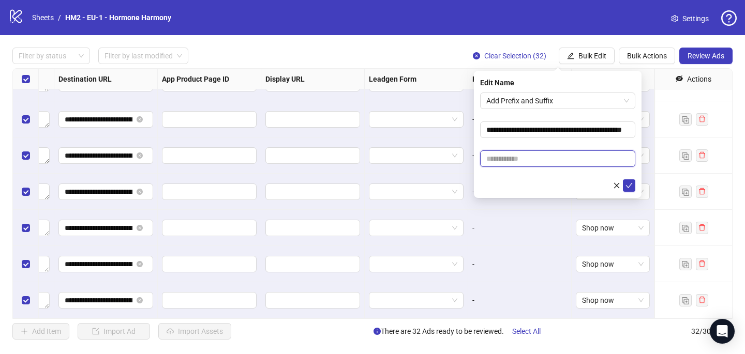
paste input "**********"
type input "**********"
click at [631, 185] on icon "check" at bounding box center [628, 185] width 7 height 7
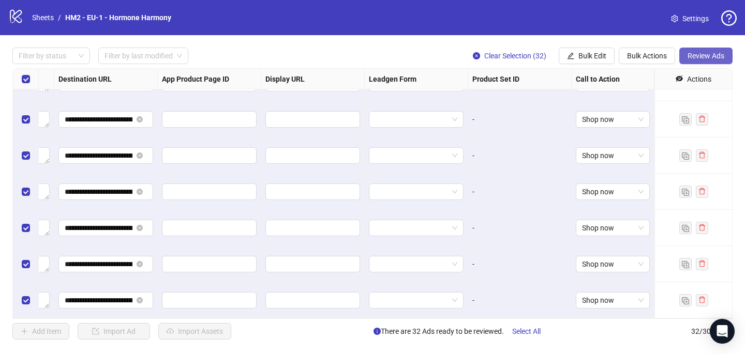
click at [719, 52] on span "Review Ads" at bounding box center [705, 56] width 37 height 8
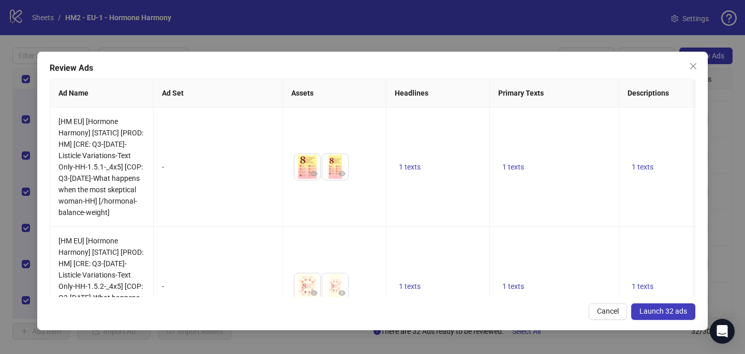
click at [650, 315] on span "Launch 32 ads" at bounding box center [663, 311] width 48 height 8
